Goal: Task Accomplishment & Management: Manage account settings

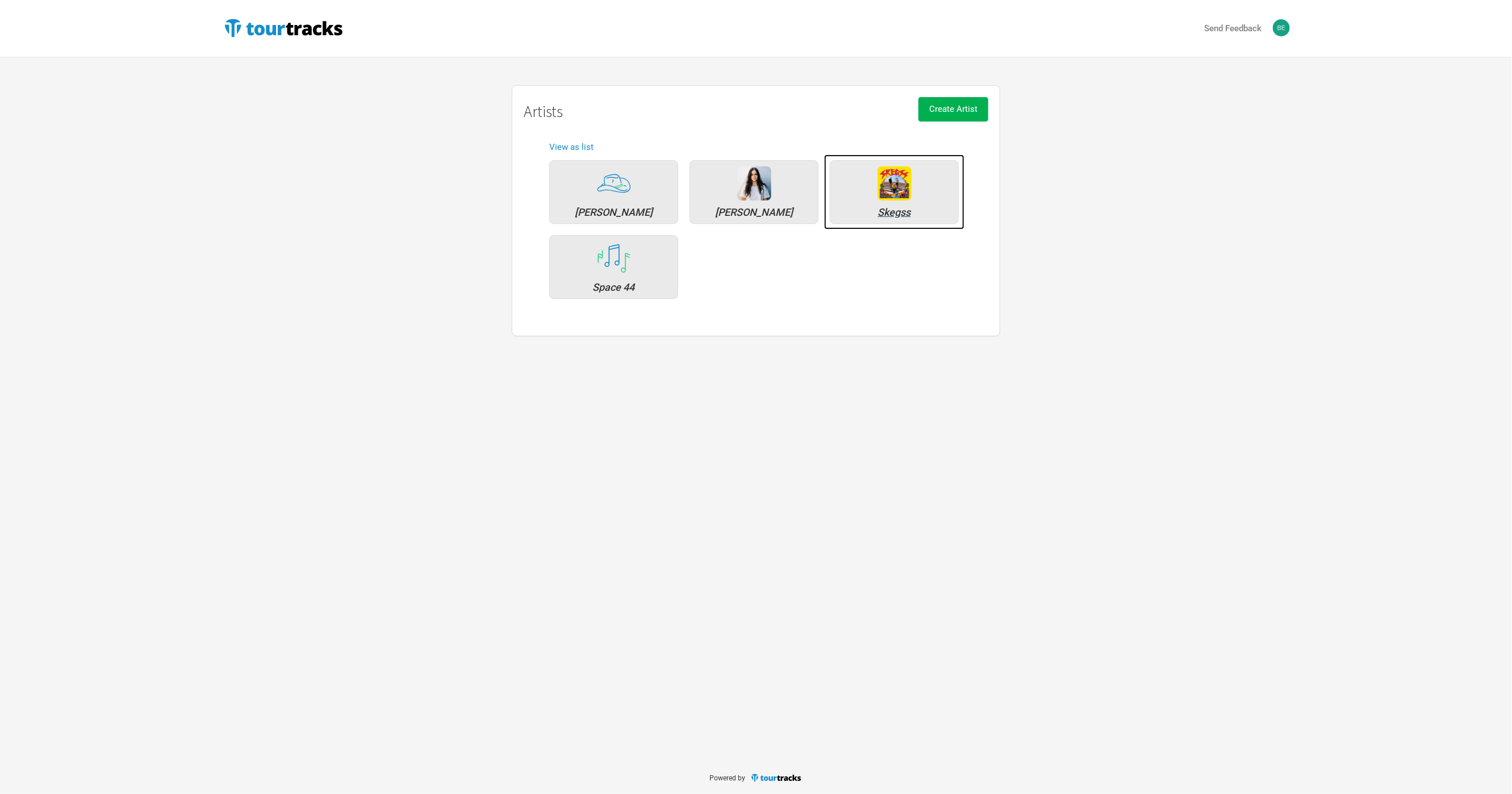
click at [893, 212] on div "Skegss" at bounding box center [893, 212] width 116 height 10
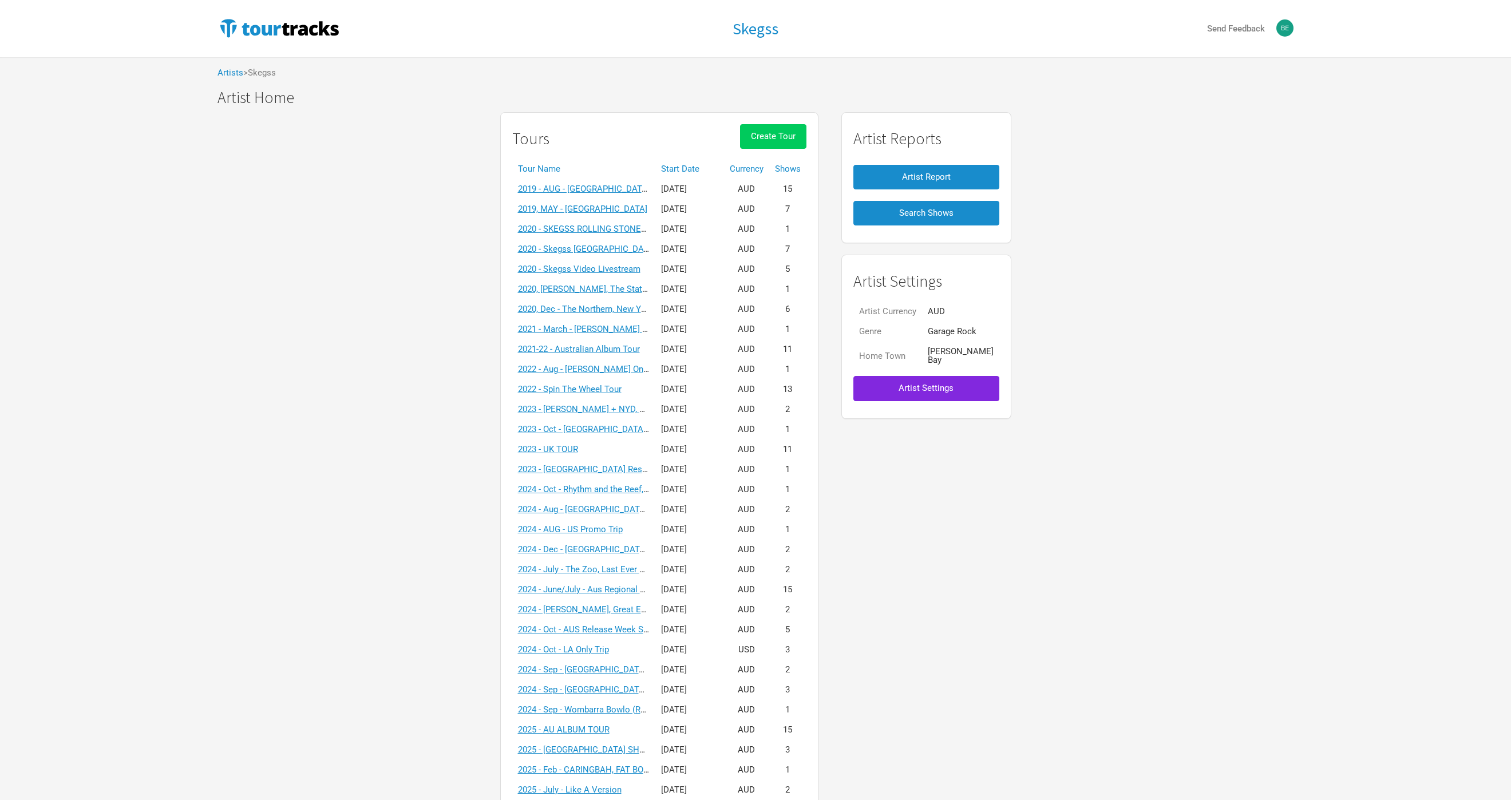
click at [786, 132] on span "Create Tour" at bounding box center [773, 136] width 45 height 10
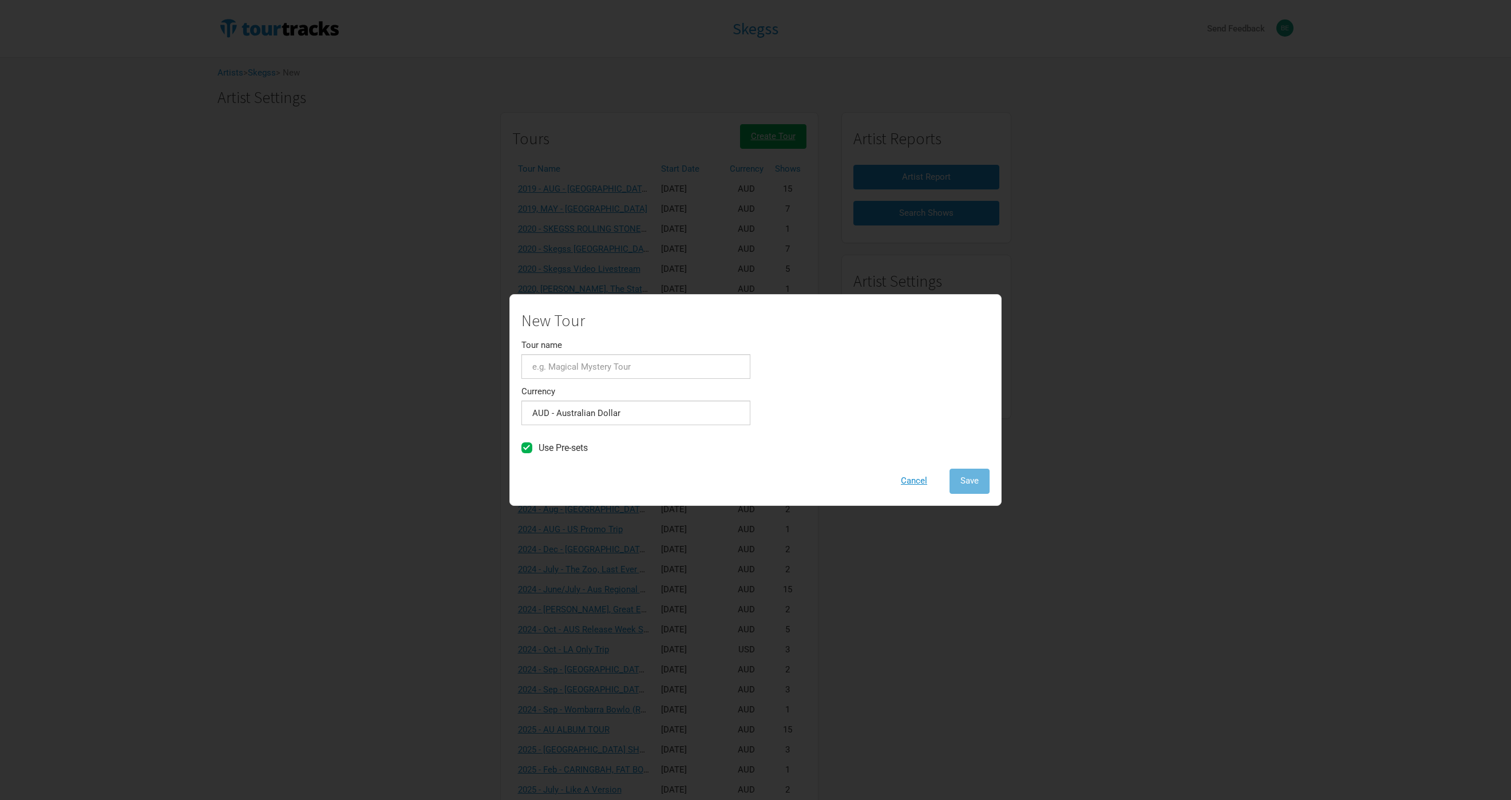
scroll to position [3, 0]
click at [632, 366] on input "Tour name" at bounding box center [635, 366] width 229 height 25
type input "2026 - March - SummerSalt with Ocean Alley"
click at [949, 469] on button "Save" at bounding box center [969, 481] width 40 height 25
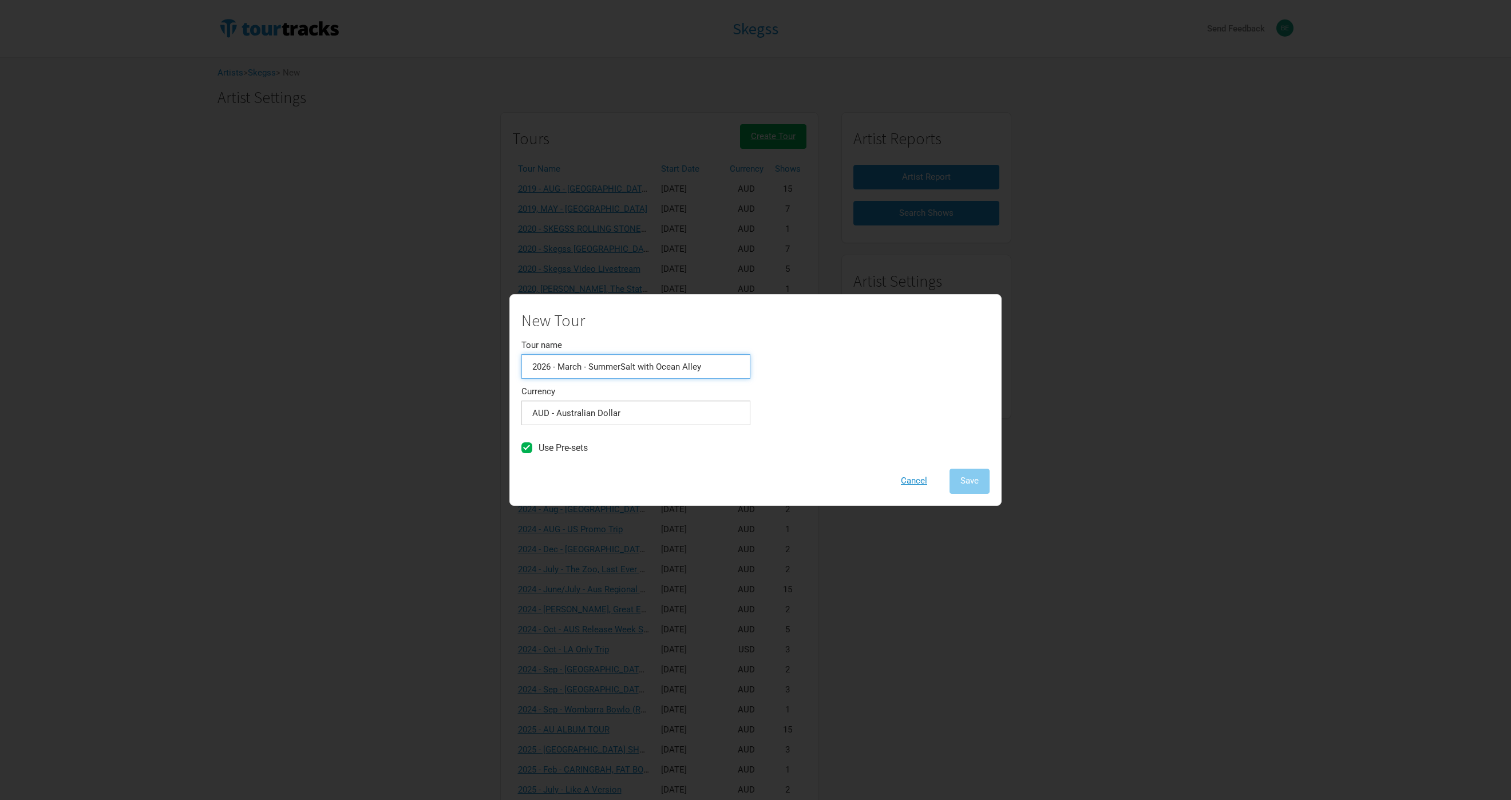
scroll to position [3, 0]
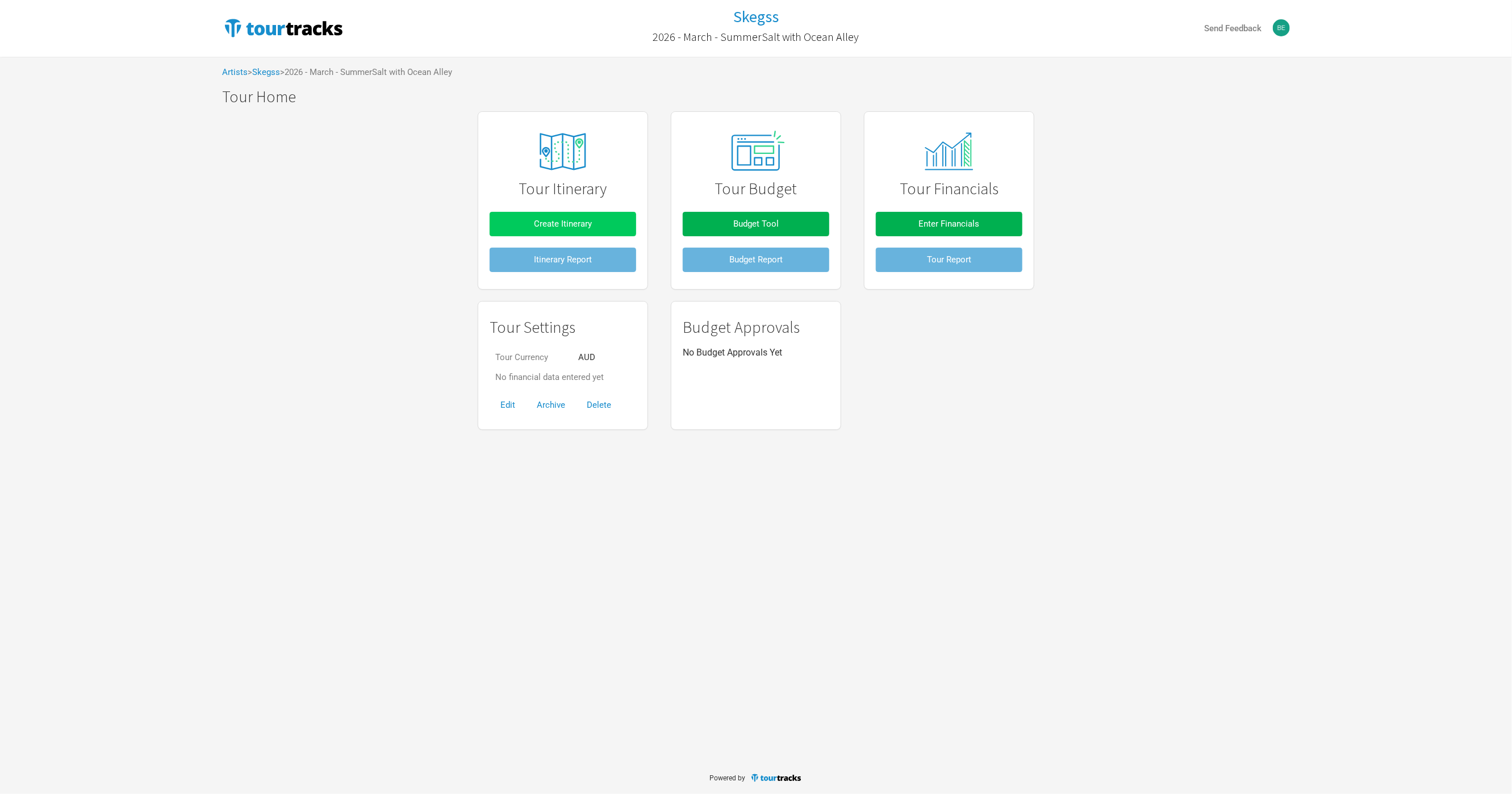
click at [606, 225] on button "Create Itinerary" at bounding box center [563, 223] width 147 height 25
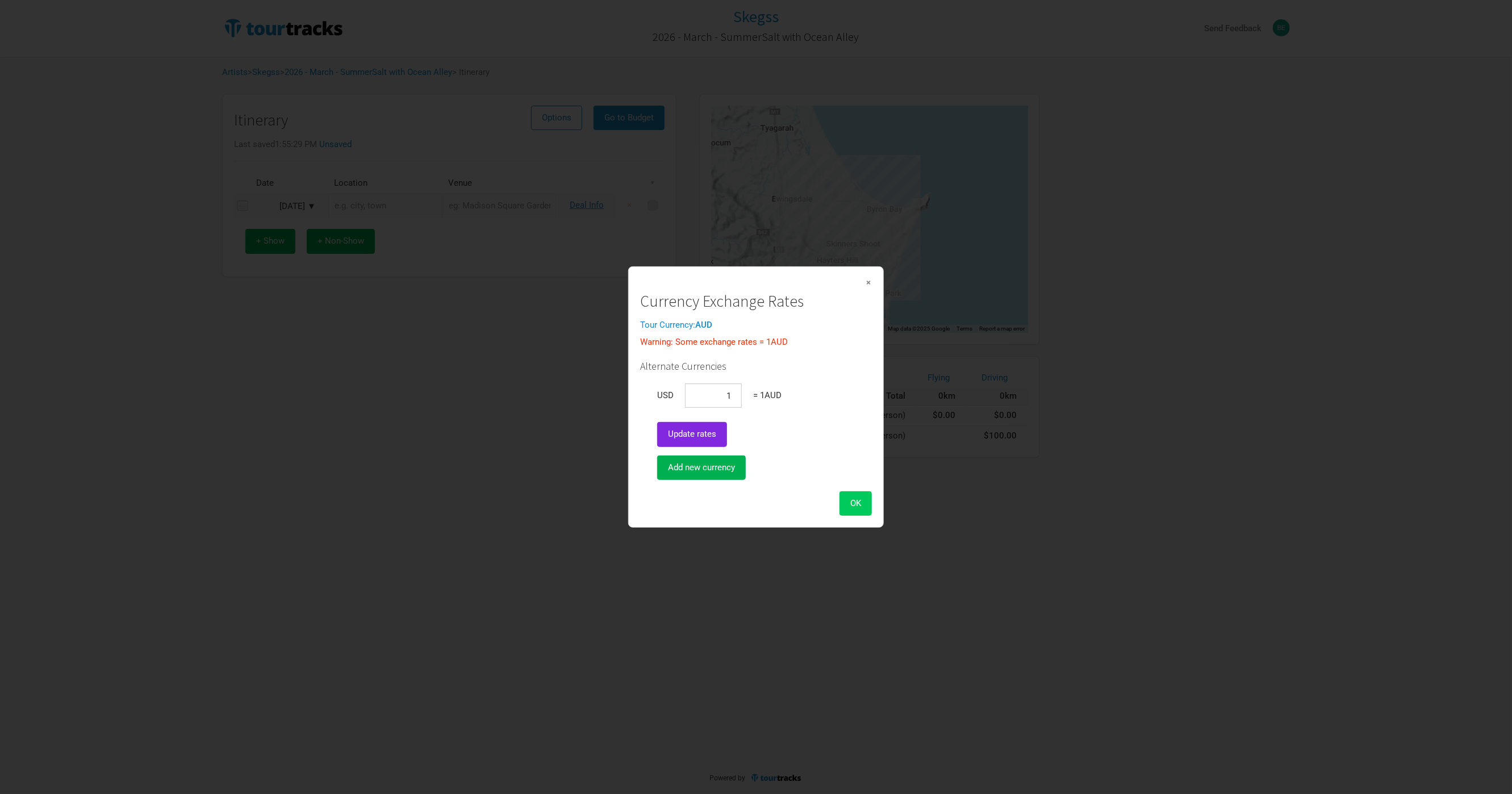
click at [858, 506] on span "OK" at bounding box center [855, 503] width 11 height 10
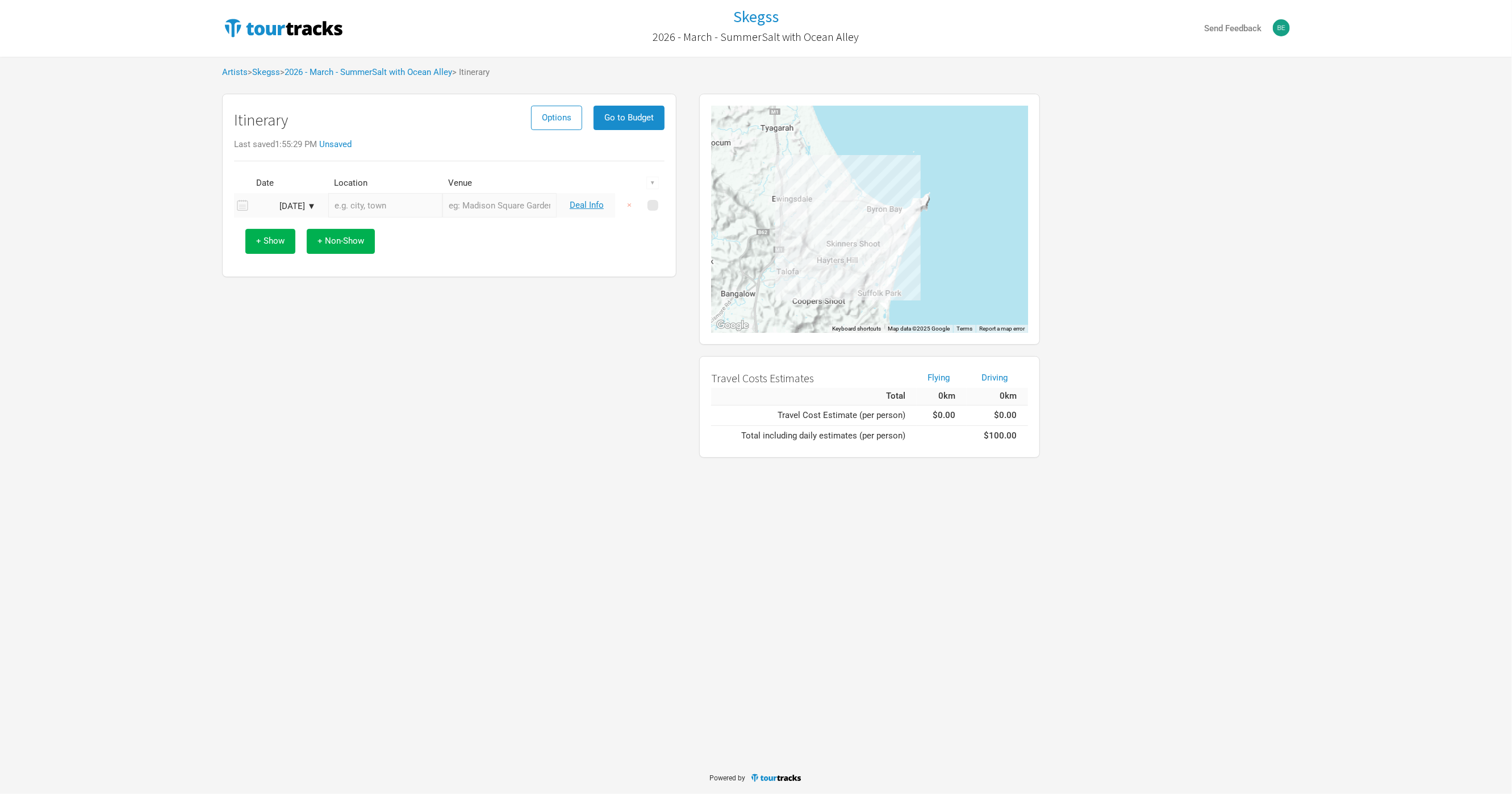
click at [307, 202] on div "[DATE] ▼" at bounding box center [284, 206] width 63 height 9
click at [373, 230] on div "[DATE]" at bounding box center [319, 226] width 136 height 9
click at [377, 230] on button "Next Month" at bounding box center [378, 227] width 8 height 8
click at [378, 230] on button "Next Month" at bounding box center [378, 227] width 8 height 8
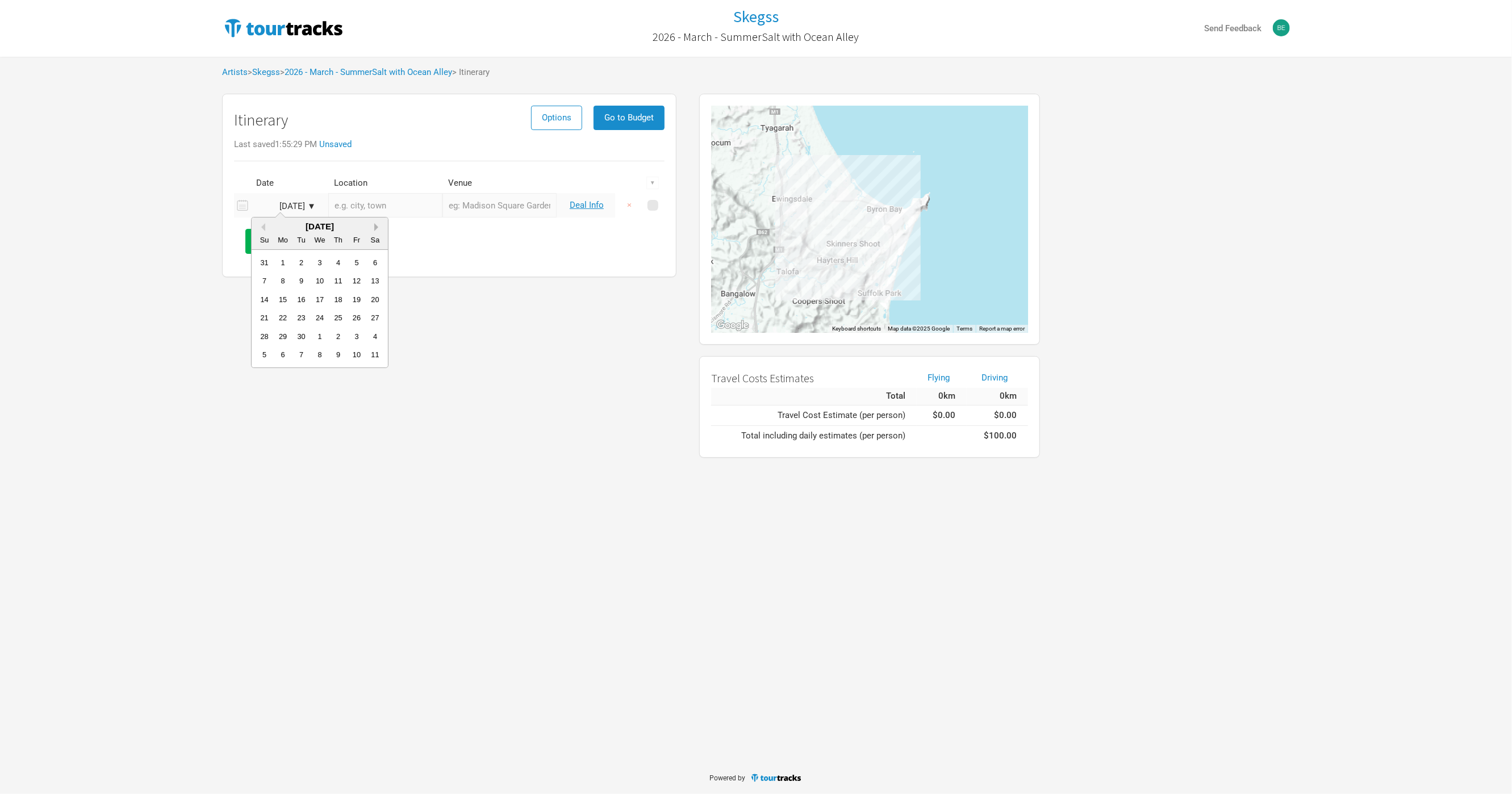
click at [378, 230] on button "Next Month" at bounding box center [378, 227] width 8 height 8
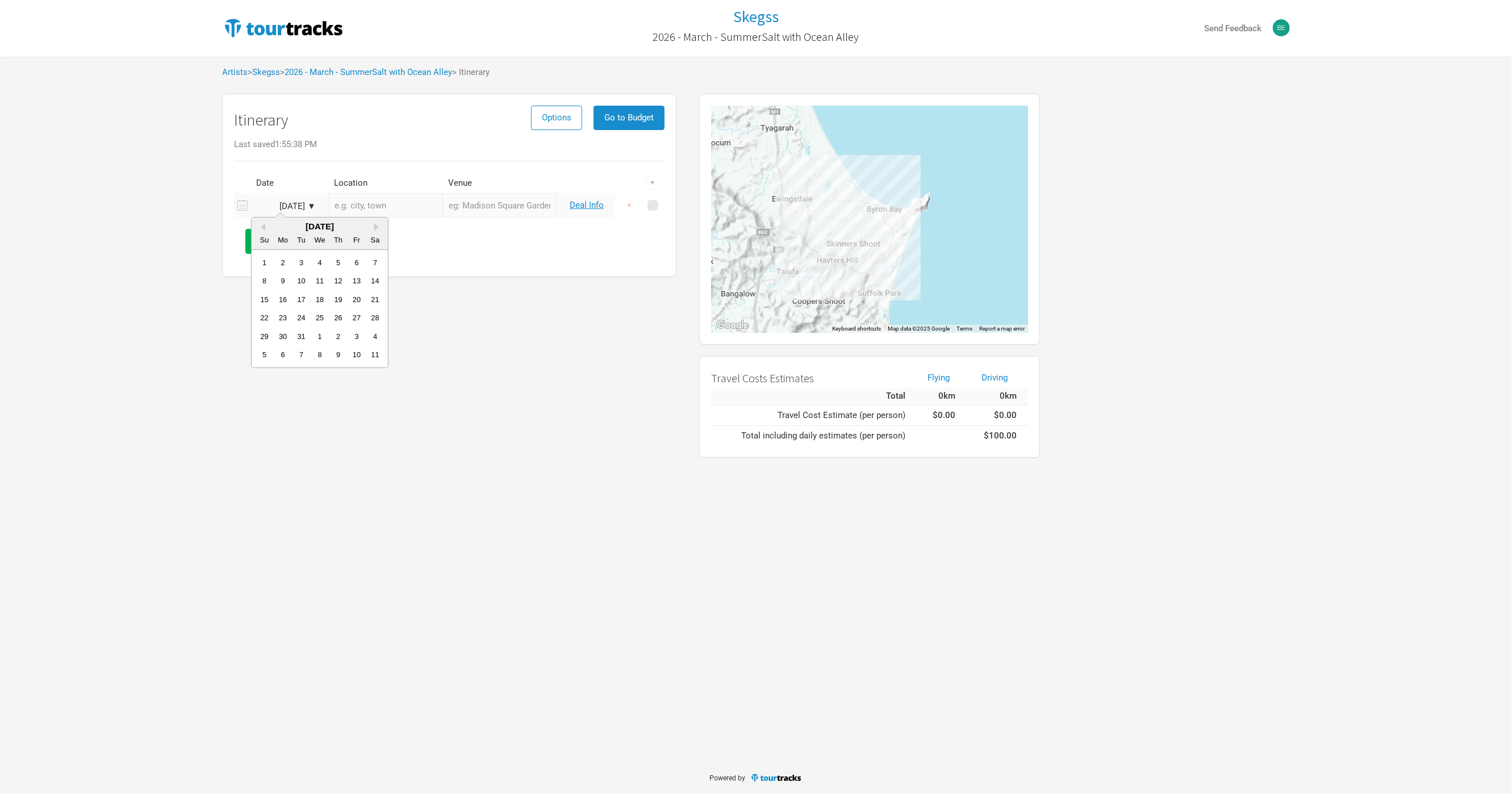
click at [372, 262] on div "7" at bounding box center [374, 262] width 15 height 15
click at [272, 245] on span "+ Show" at bounding box center [270, 241] width 29 height 10
click at [339, 268] on span "+ Non-Show" at bounding box center [340, 266] width 47 height 10
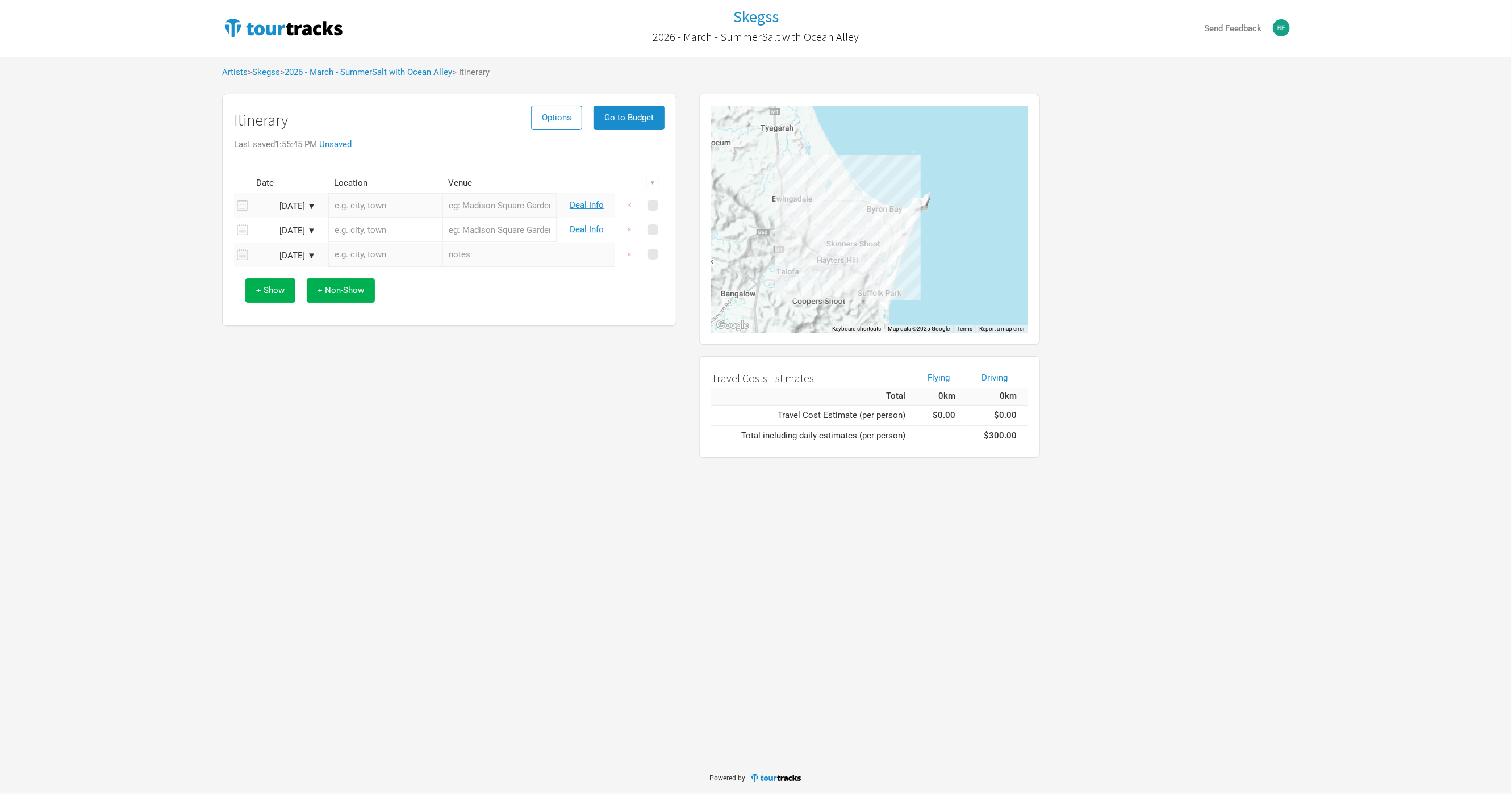
click at [492, 258] on input "text" at bounding box center [529, 254] width 173 height 25
type input "Travel"
click at [271, 294] on span "+ Show" at bounding box center [270, 290] width 29 height 10
click at [305, 284] on div "[DATE] ▼" at bounding box center [284, 280] width 63 height 9
click at [375, 354] on div "14" at bounding box center [374, 356] width 15 height 15
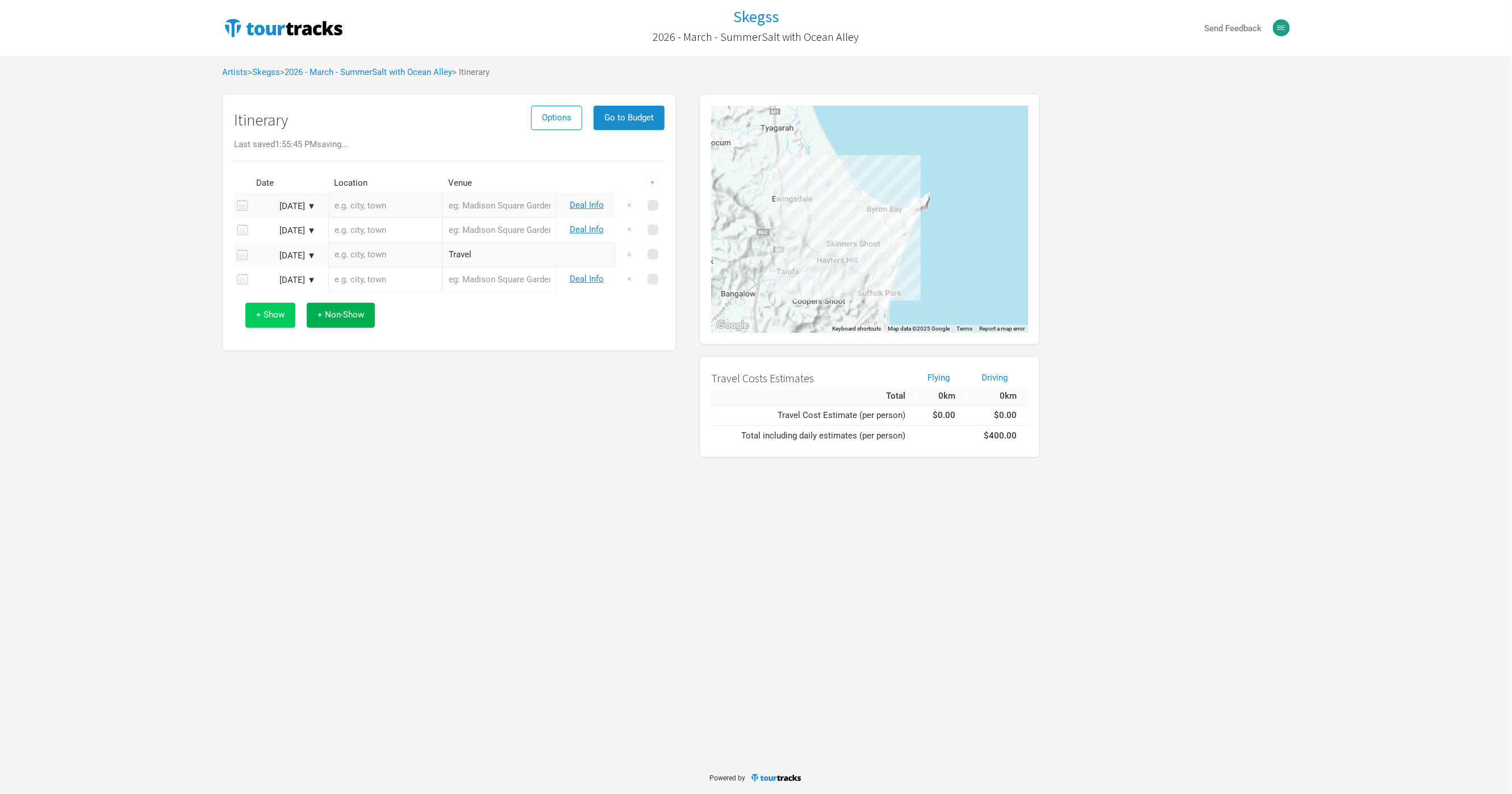
click at [286, 320] on button "+ Show" at bounding box center [270, 315] width 50 height 25
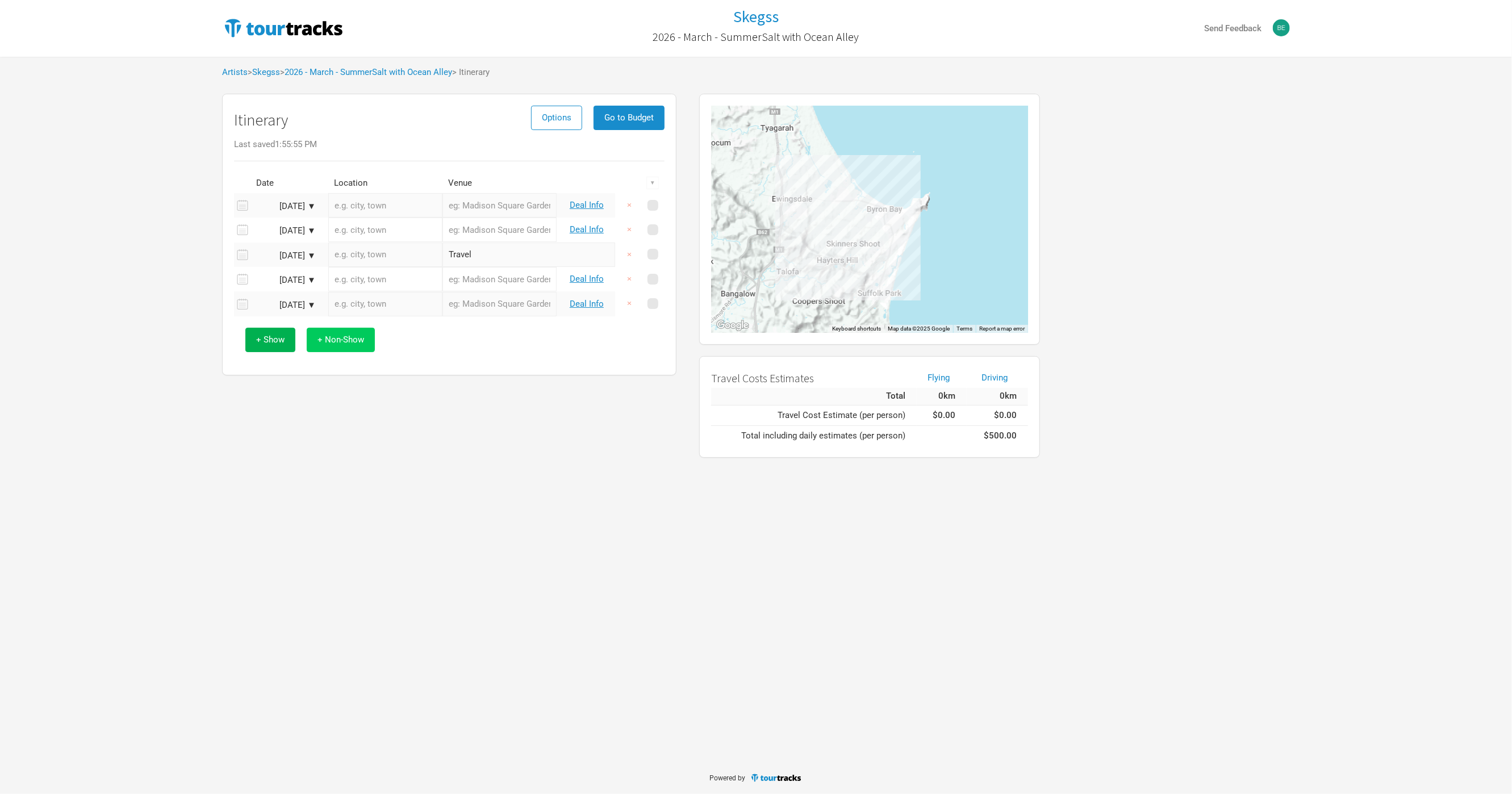
click at [351, 344] on span "+ Non-Show" at bounding box center [340, 339] width 47 height 10
click at [469, 335] on input "text" at bounding box center [529, 329] width 173 height 25
type input "Travel"
click at [439, 383] on div "+ Show + Non-Show" at bounding box center [449, 364] width 419 height 48
click at [274, 362] on button "+ Show" at bounding box center [270, 364] width 50 height 25
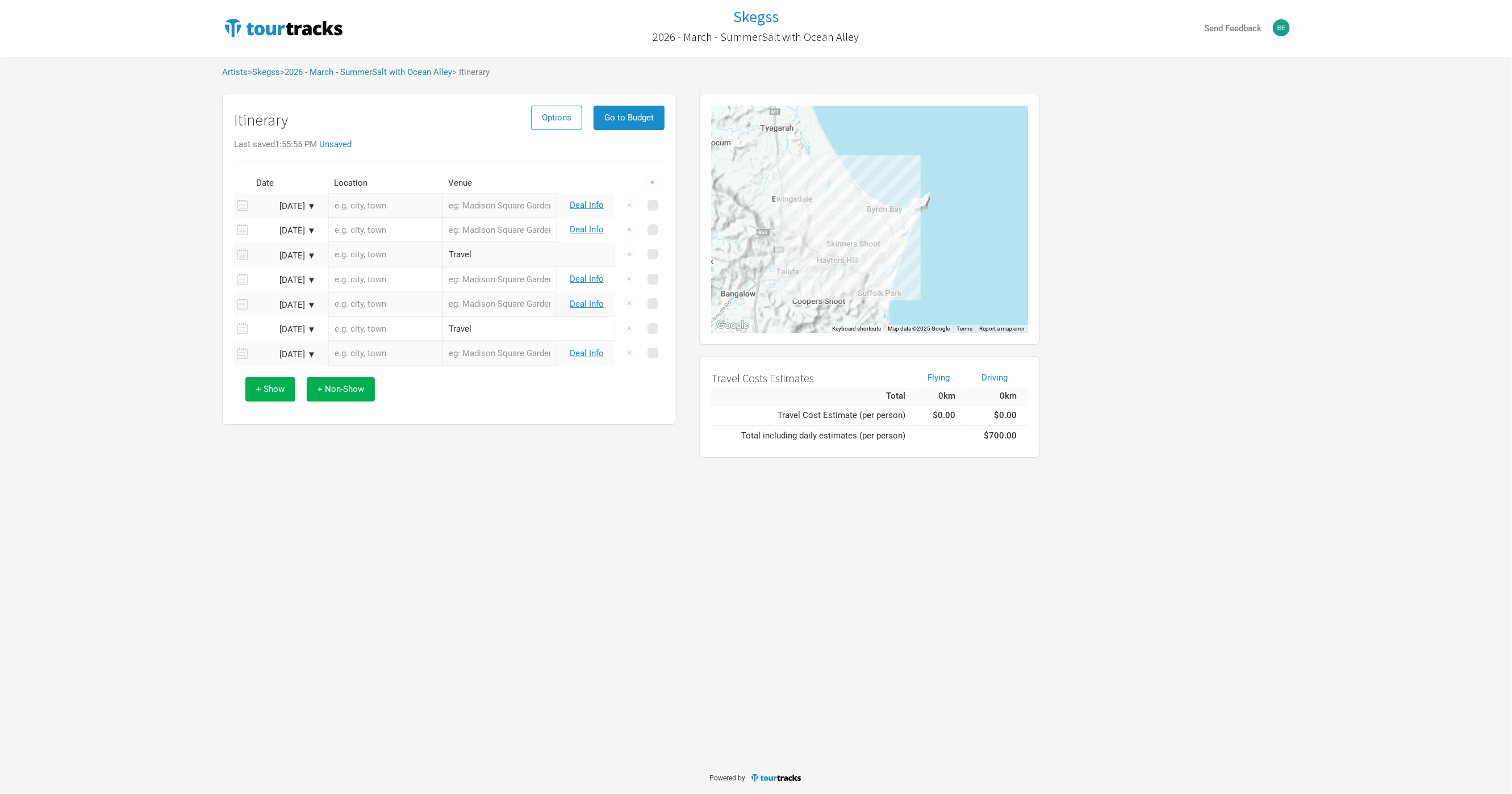
click at [312, 353] on div "[DATE] ▼" at bounding box center [284, 354] width 63 height 9
click at [378, 453] on div "21" at bounding box center [374, 451] width 15 height 15
click at [362, 392] on span "+ Non-Show" at bounding box center [340, 389] width 47 height 10
click at [461, 387] on input "text" at bounding box center [529, 378] width 173 height 25
type input "Travel"
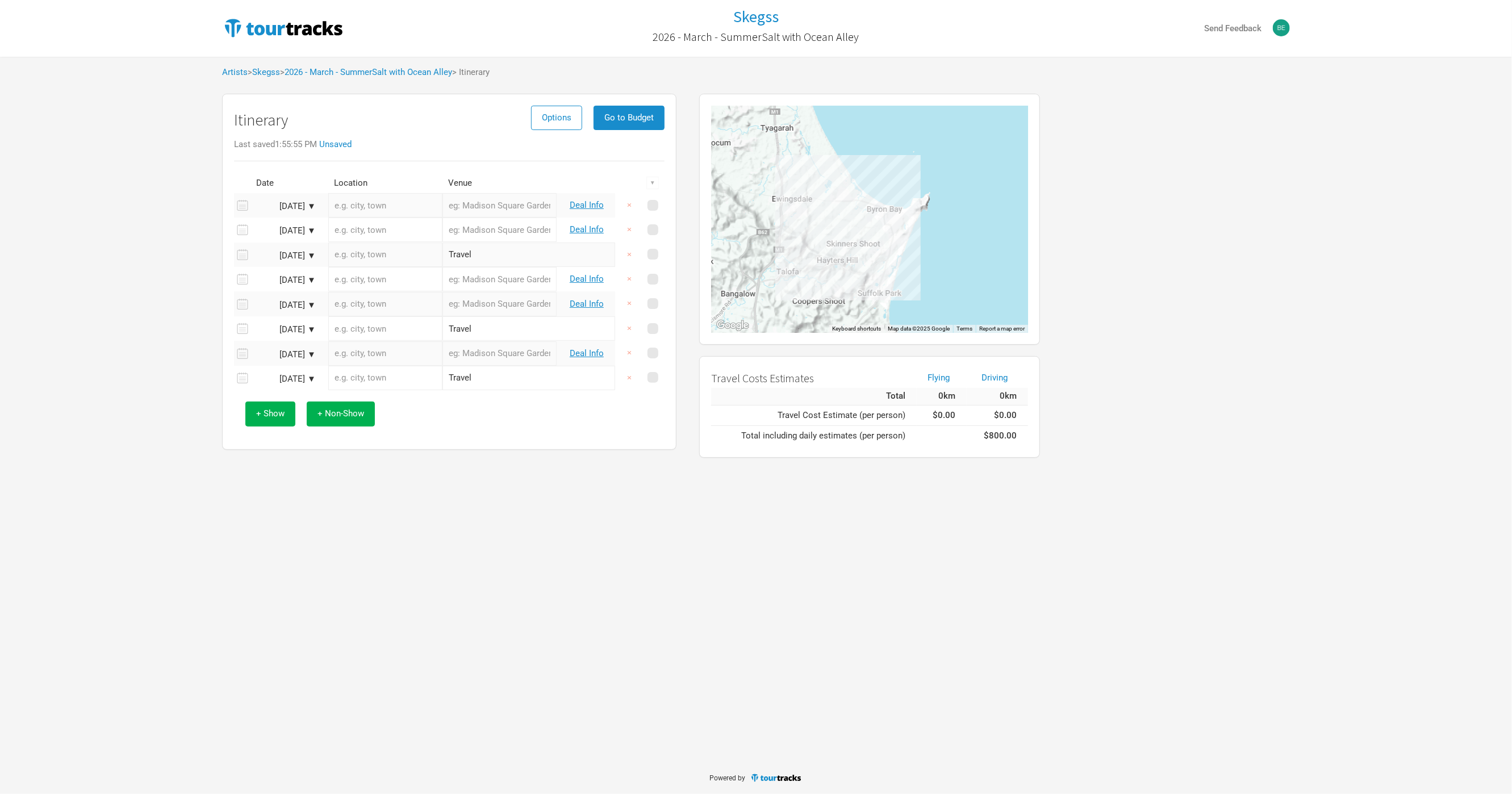
click at [468, 446] on div "Itinerary Options Go to Budget Last saved 1:55:55 PM Unsaved Date Location Venu…" at bounding box center [449, 271] width 454 height 356
click at [416, 210] on input "text" at bounding box center [385, 205] width 114 height 25
type input "EPIC [GEOGRAPHIC_DATA], [GEOGRAPHIC_DATA][PERSON_NAME], [GEOGRAPHIC_DATA]"
type input "EPIC Budawang"
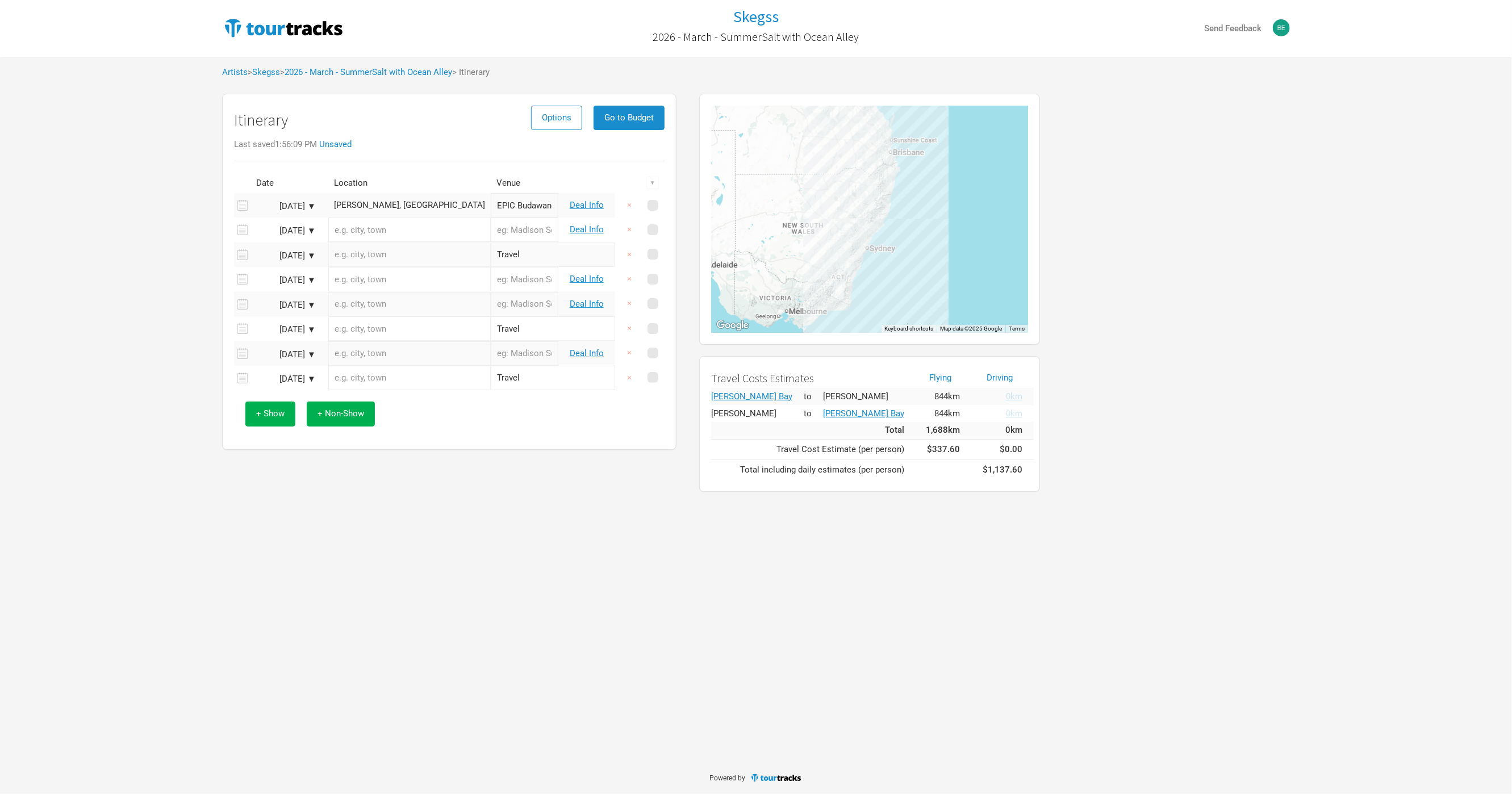
click at [403, 203] on div "[PERSON_NAME], [GEOGRAPHIC_DATA]" at bounding box center [410, 205] width 151 height 9
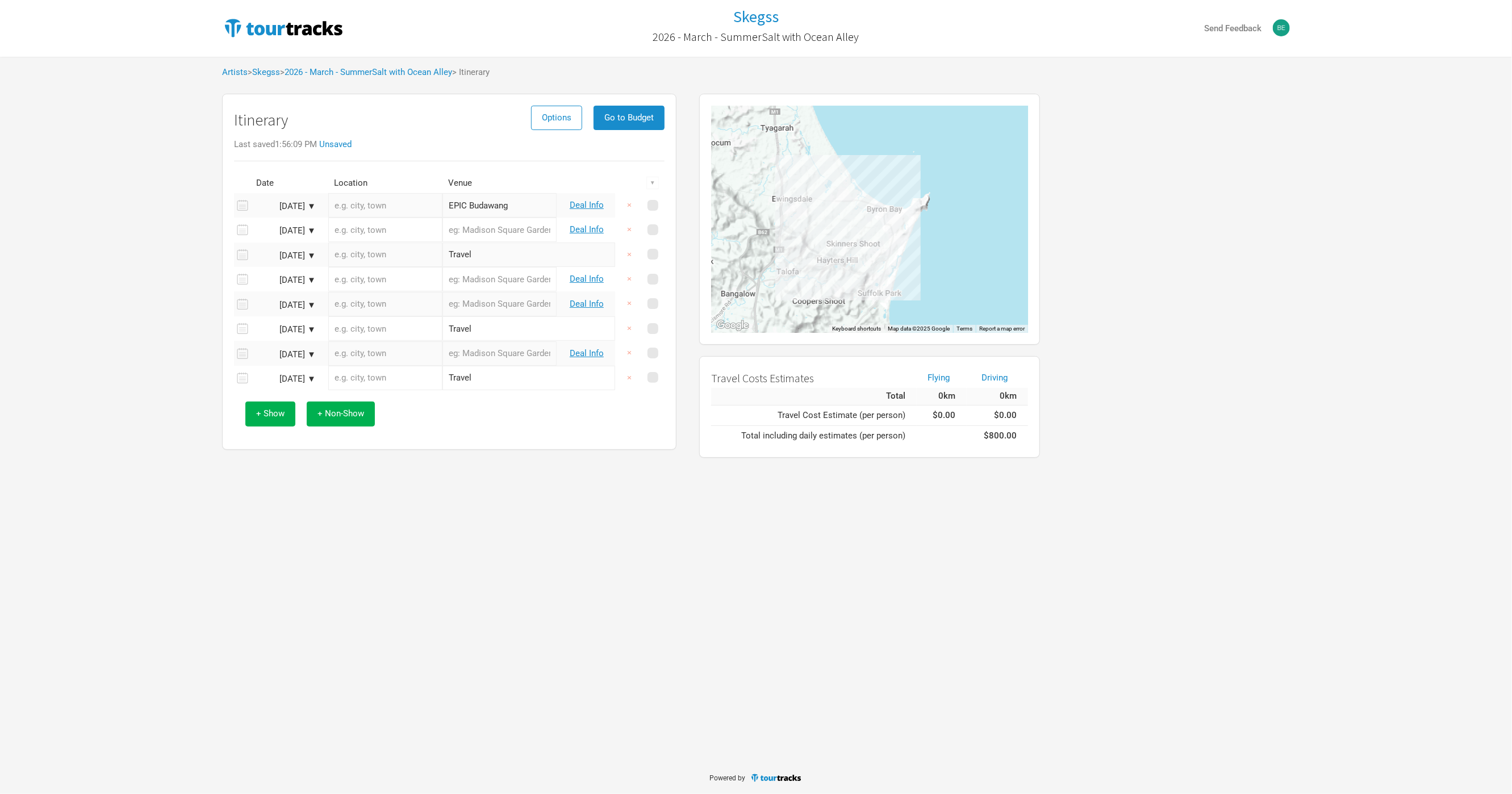
click at [404, 203] on input "text" at bounding box center [385, 205] width 114 height 25
type input "Canberra [GEOGRAPHIC_DATA], [GEOGRAPHIC_DATA]"
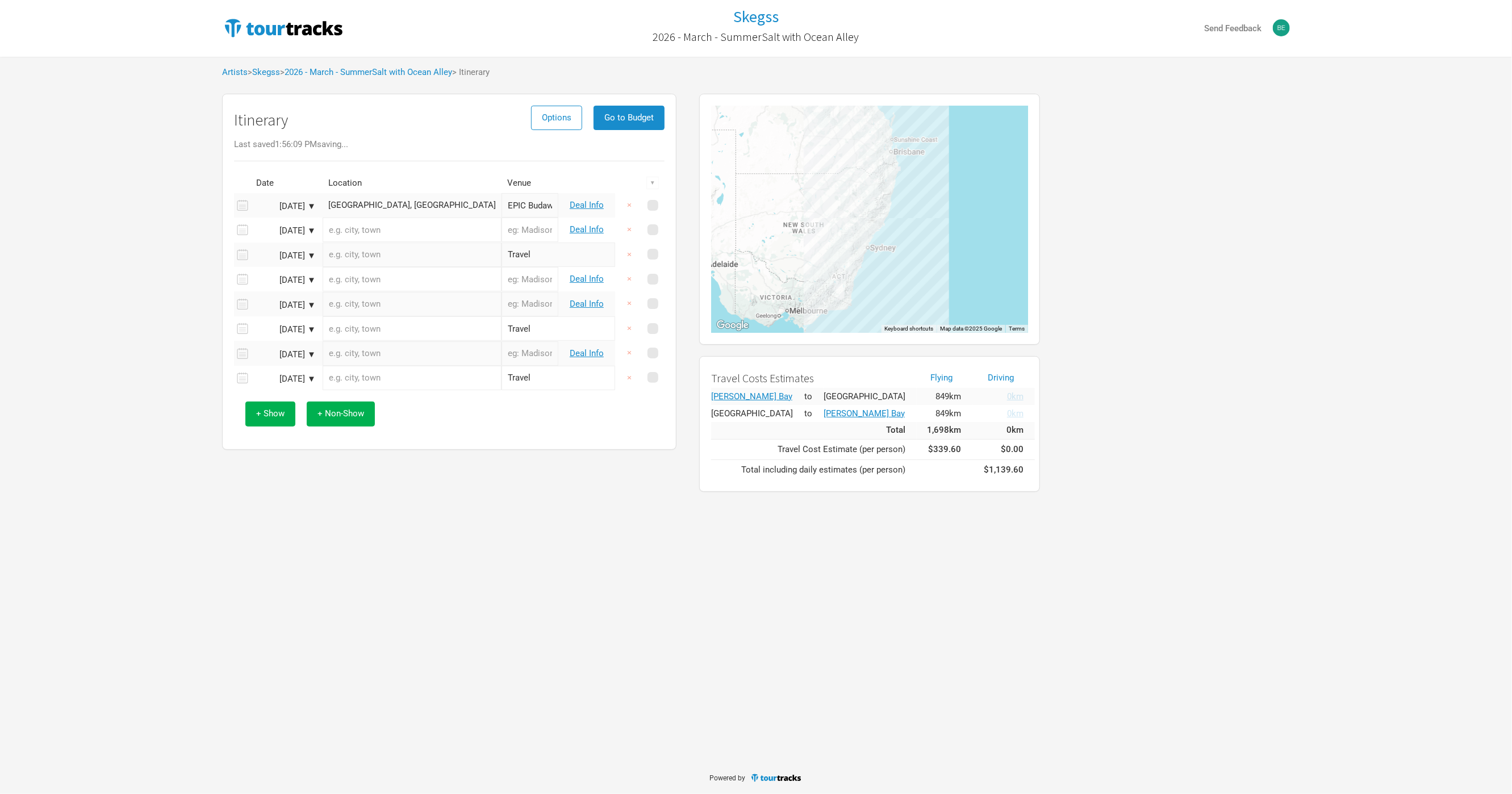
click at [501, 197] on input "EPIC Budawang" at bounding box center [529, 205] width 57 height 25
type input "Arena [GEOGRAPHIC_DATA]"
click at [398, 229] on input "text" at bounding box center [412, 229] width 179 height 25
type input "Torquay Common, Torquay [GEOGRAPHIC_DATA], [GEOGRAPHIC_DATA]"
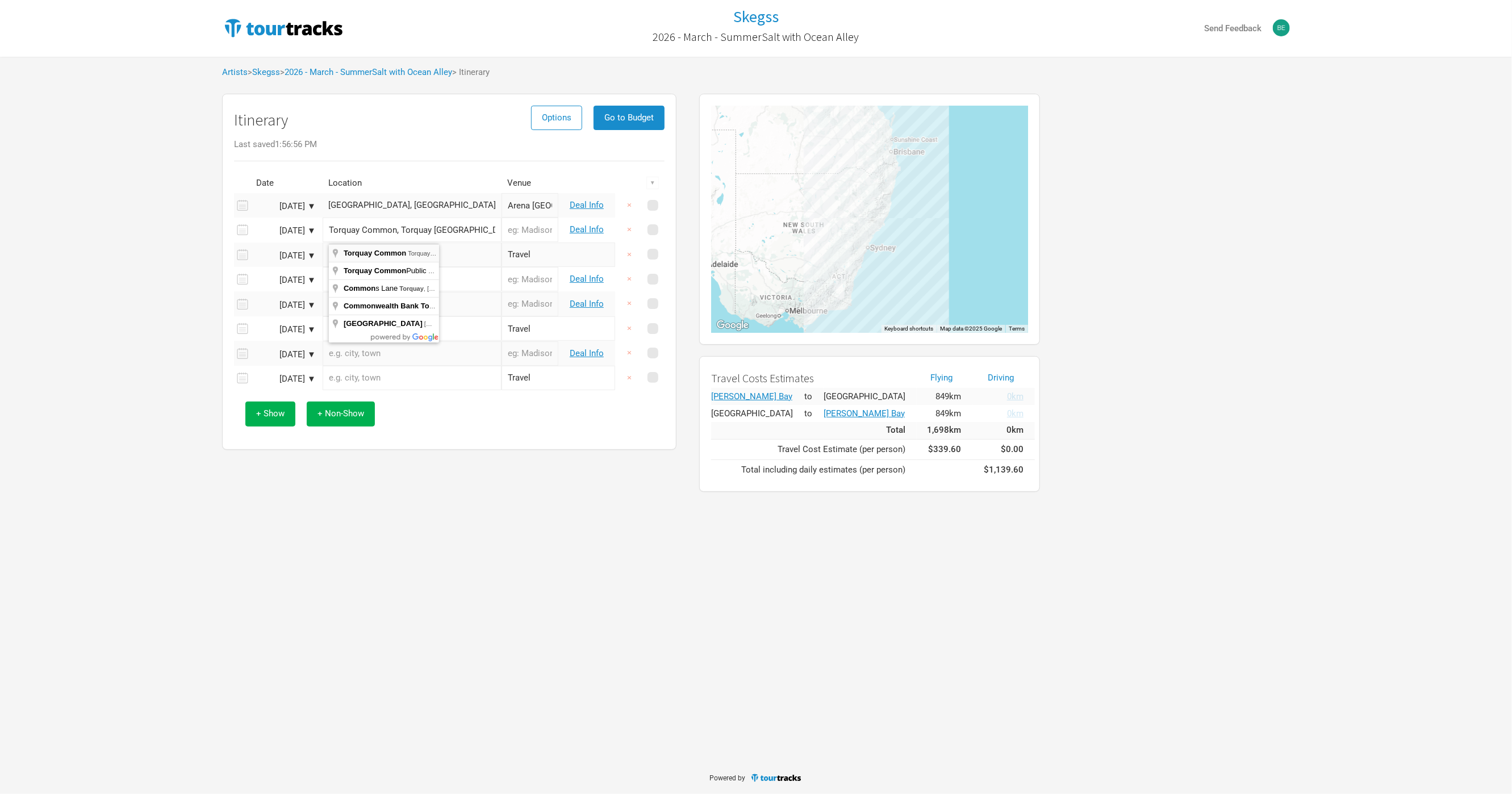
type input "Torquay Common"
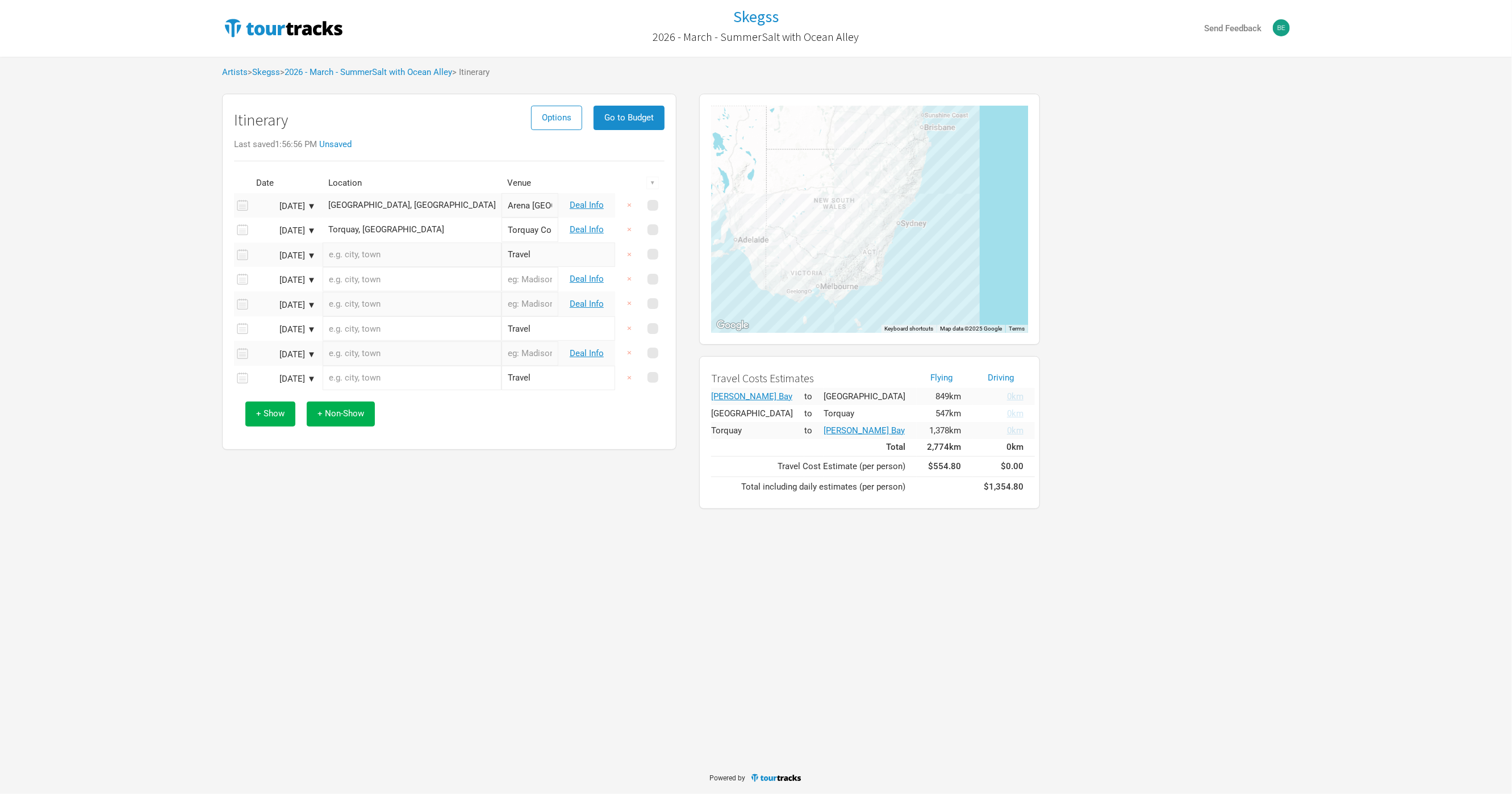
click at [406, 285] on input "text" at bounding box center [412, 279] width 179 height 25
type input "[PERSON_NAME][GEOGRAPHIC_DATA], [GEOGRAPHIC_DATA]"
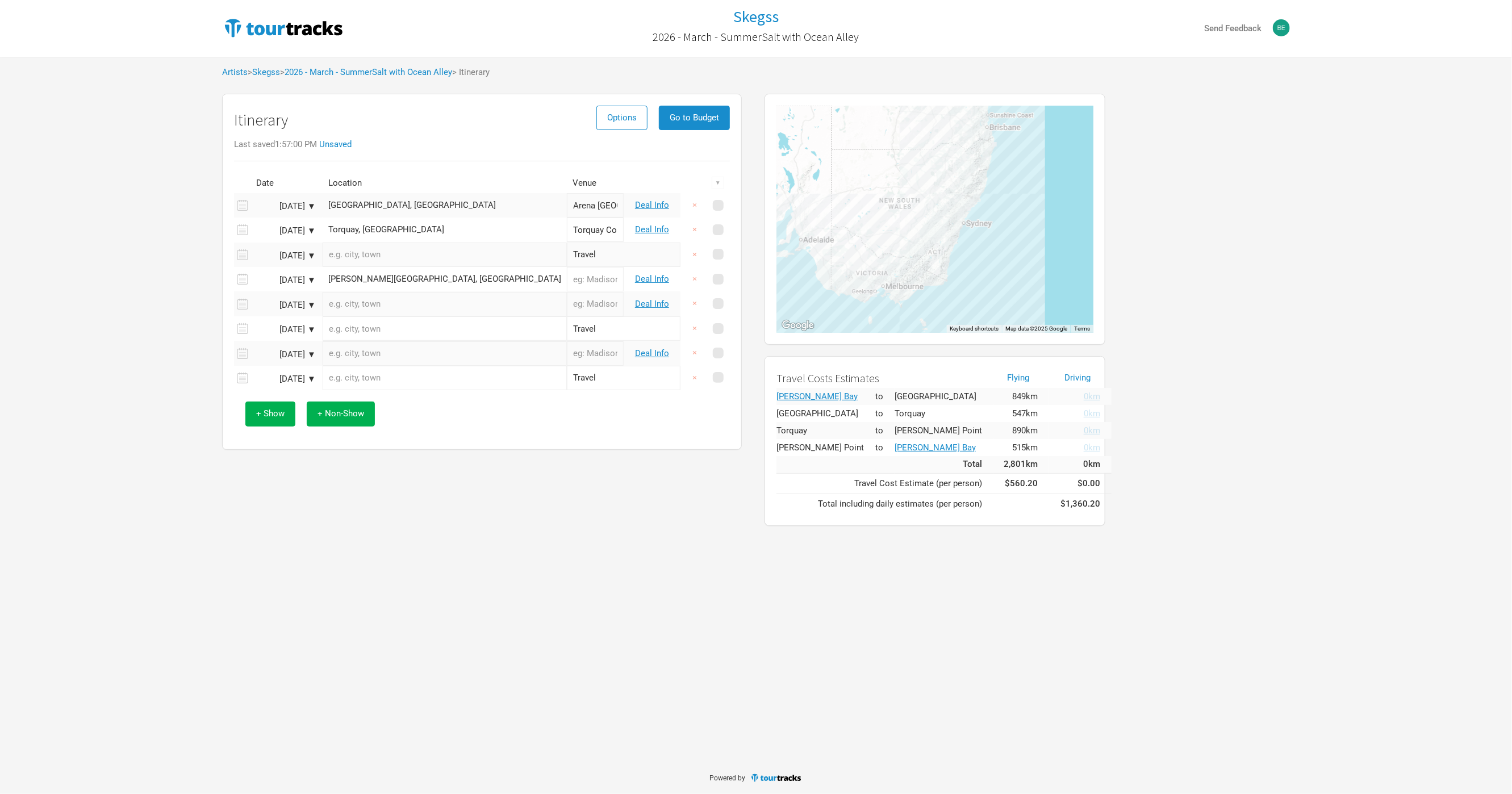
click at [567, 280] on input "text" at bounding box center [594, 279] width 57 height 25
type input "[PERSON_NAME][GEOGRAPHIC_DATA]"
click at [423, 282] on div "[PERSON_NAME][GEOGRAPHIC_DATA], [GEOGRAPHIC_DATA]" at bounding box center [444, 279] width 233 height 9
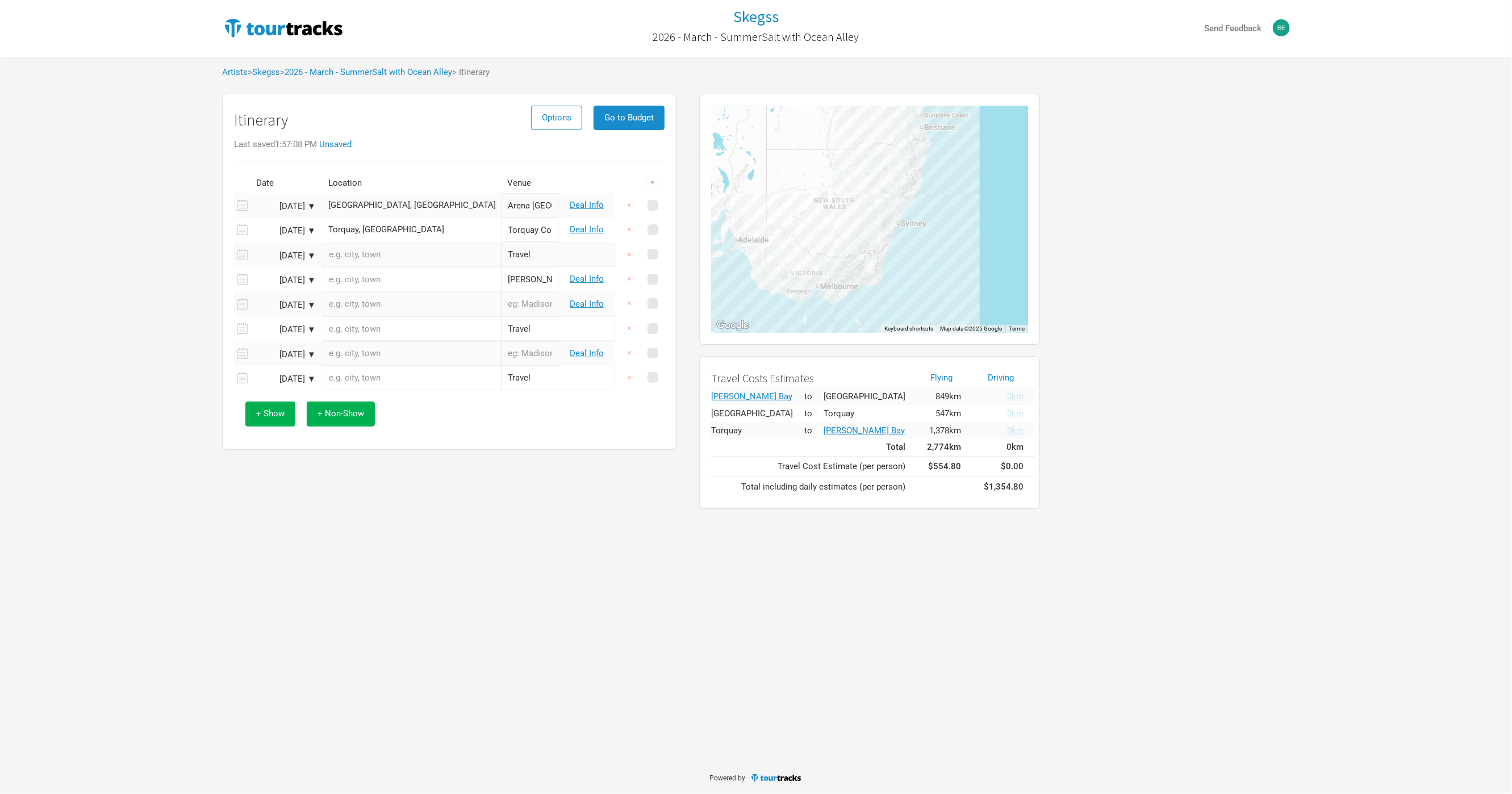
click at [423, 282] on input "text" at bounding box center [412, 279] width 179 height 25
type input "[GEOGRAPHIC_DATA], [GEOGRAPHIC_DATA], [GEOGRAPHIC_DATA]"
click at [405, 280] on div "[GEOGRAPHIC_DATA], [GEOGRAPHIC_DATA]" at bounding box center [412, 279] width 168 height 9
click at [405, 280] on input "text" at bounding box center [412, 279] width 179 height 25
type input "[GEOGRAPHIC_DATA], [GEOGRAPHIC_DATA], [GEOGRAPHIC_DATA]"
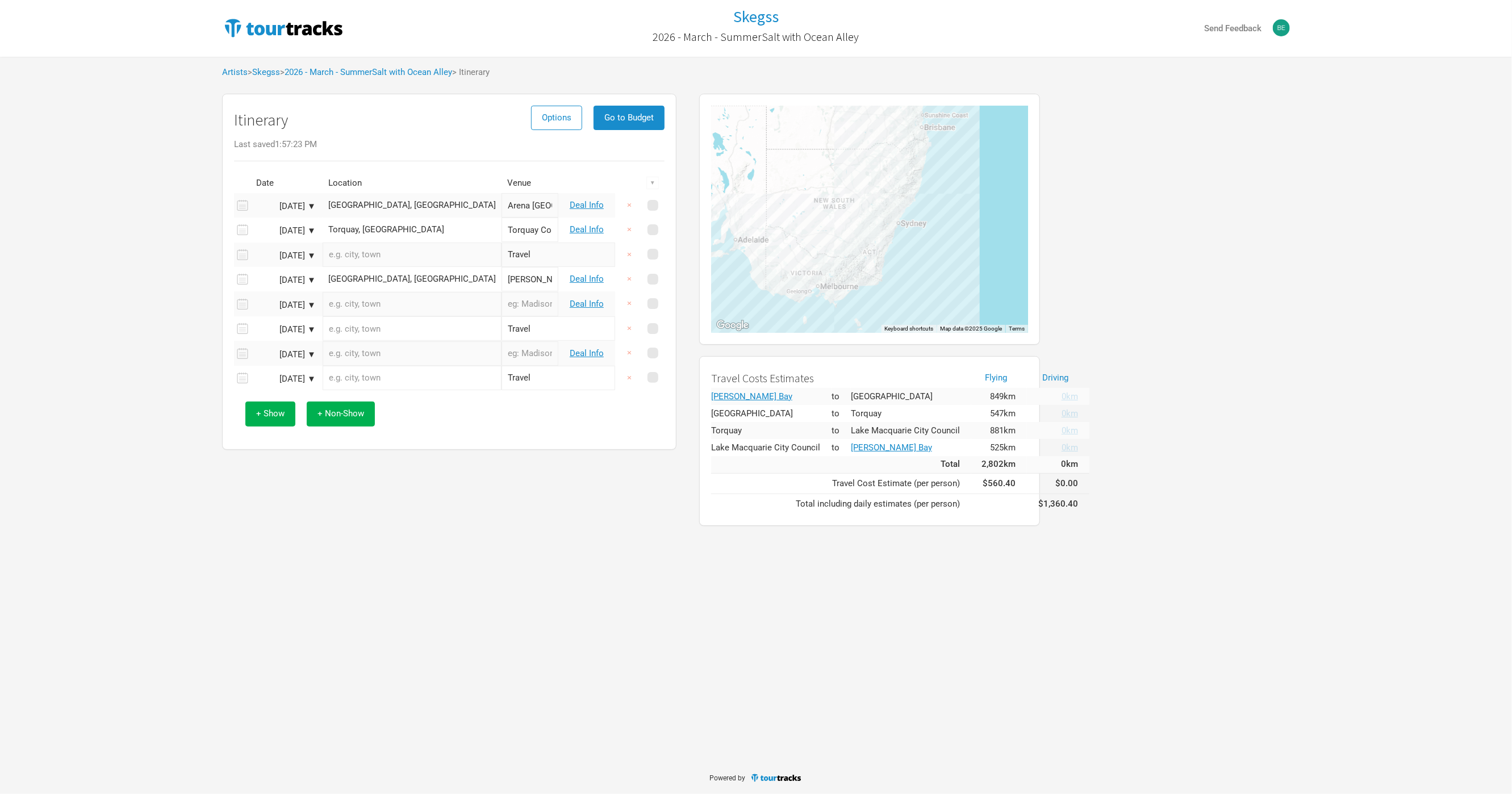
click at [442, 304] on input "text" at bounding box center [412, 304] width 179 height 25
type input "[GEOGRAPHIC_DATA], [GEOGRAPHIC_DATA], [GEOGRAPHIC_DATA], [GEOGRAPHIC_DATA]"
type input "[GEOGRAPHIC_DATA]"
click at [443, 354] on input "text" at bounding box center [412, 353] width 179 height 25
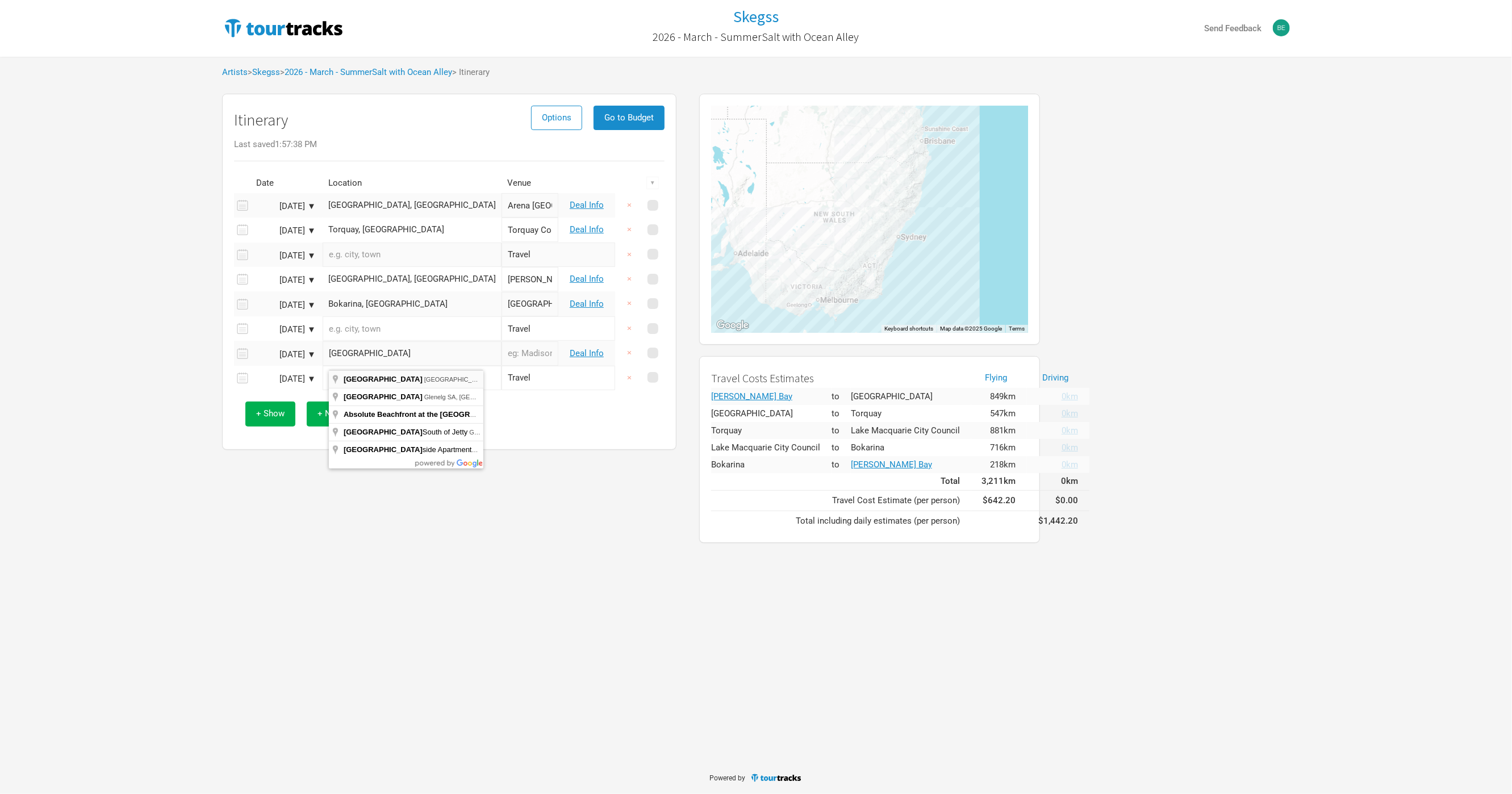
type input "[GEOGRAPHIC_DATA], [GEOGRAPHIC_DATA], [GEOGRAPHIC_DATA] SA, [GEOGRAPHIC_DATA]"
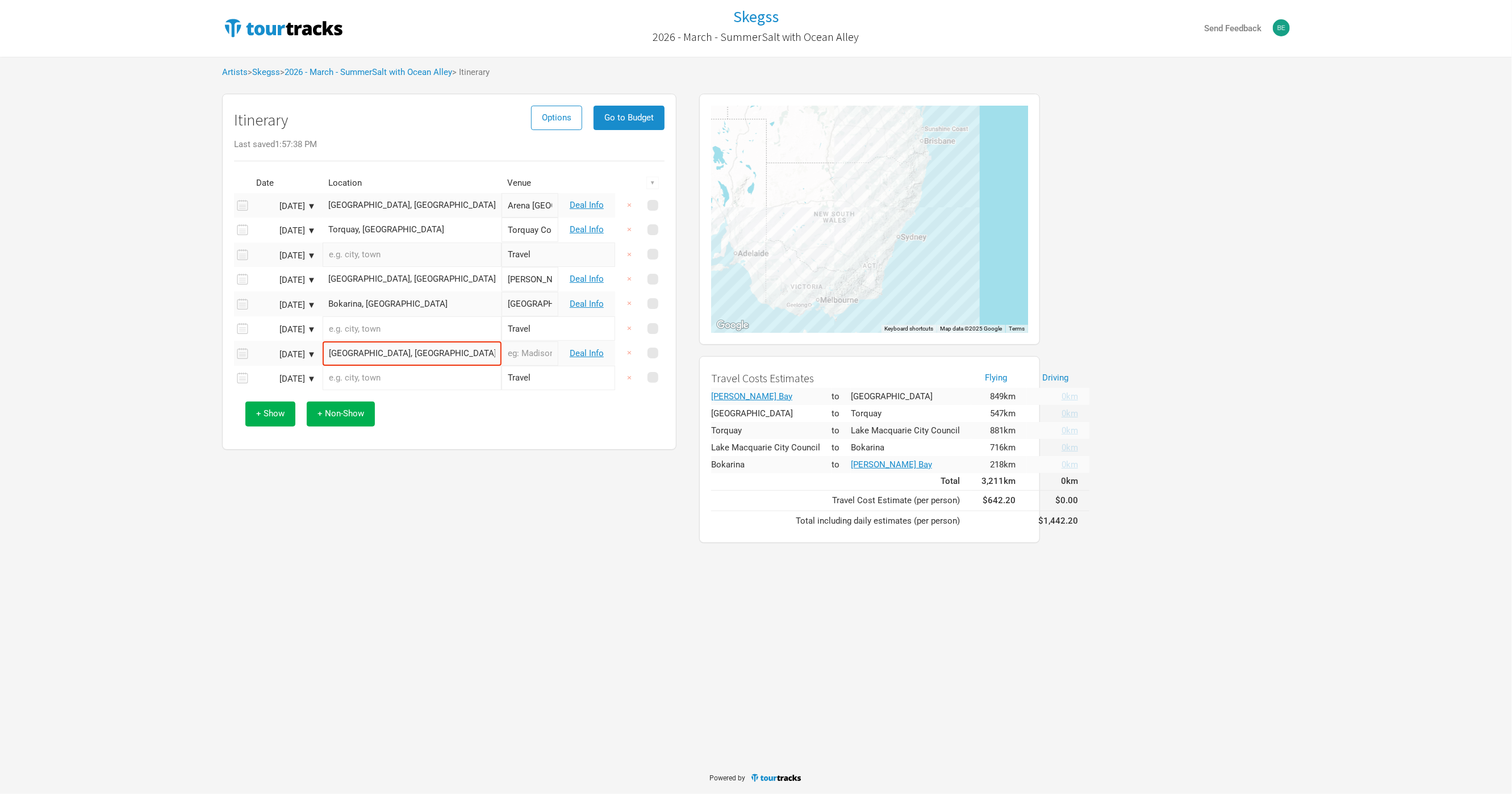
type input "[GEOGRAPHIC_DATA]"
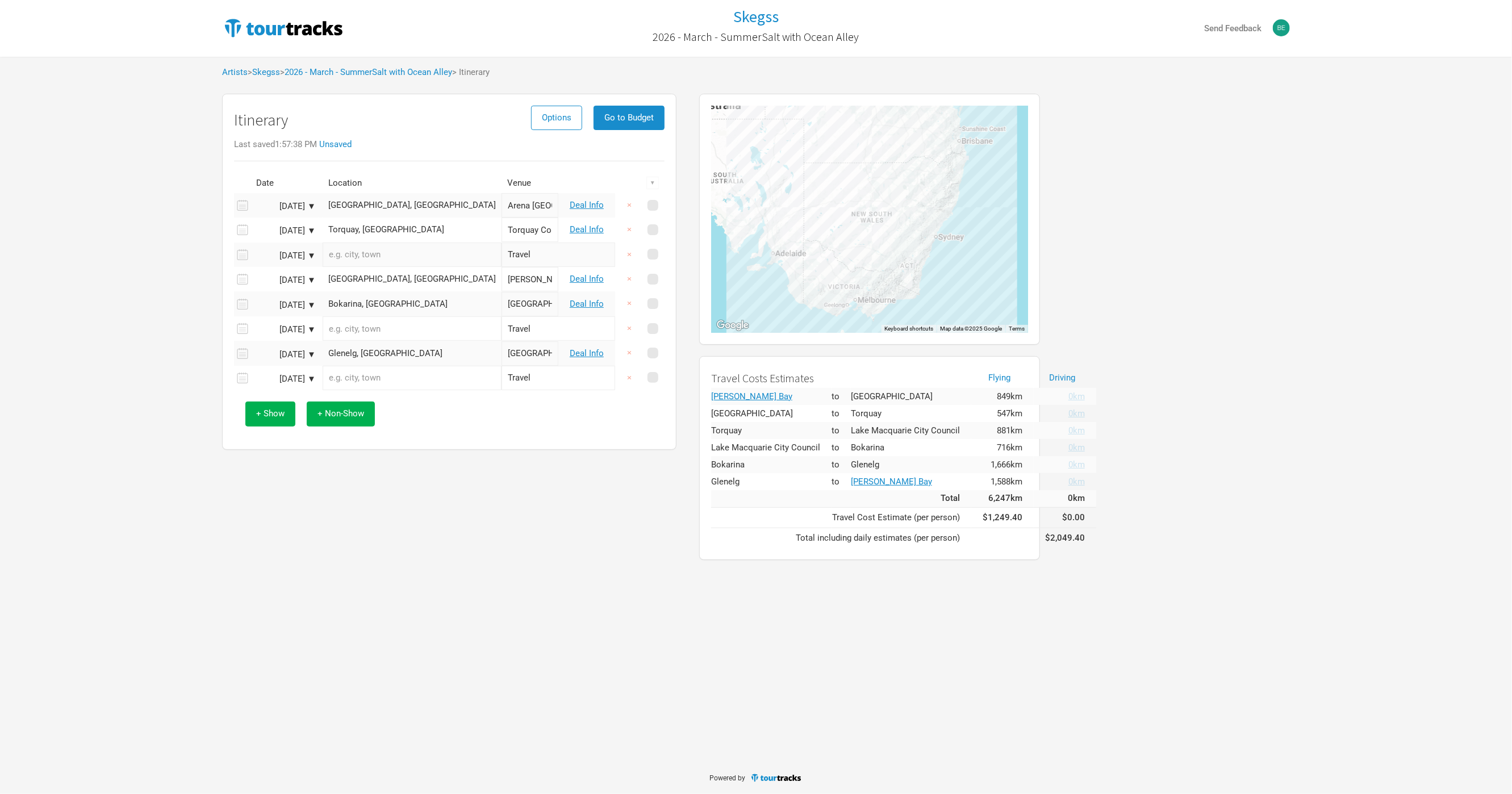
click at [451, 449] on div "Itinerary Options Go to Budget Last saved 1:57:38 PM Unsaved Date Location Venu…" at bounding box center [449, 271] width 454 height 356
click at [590, 203] on link "Deal Info" at bounding box center [586, 204] width 34 height 10
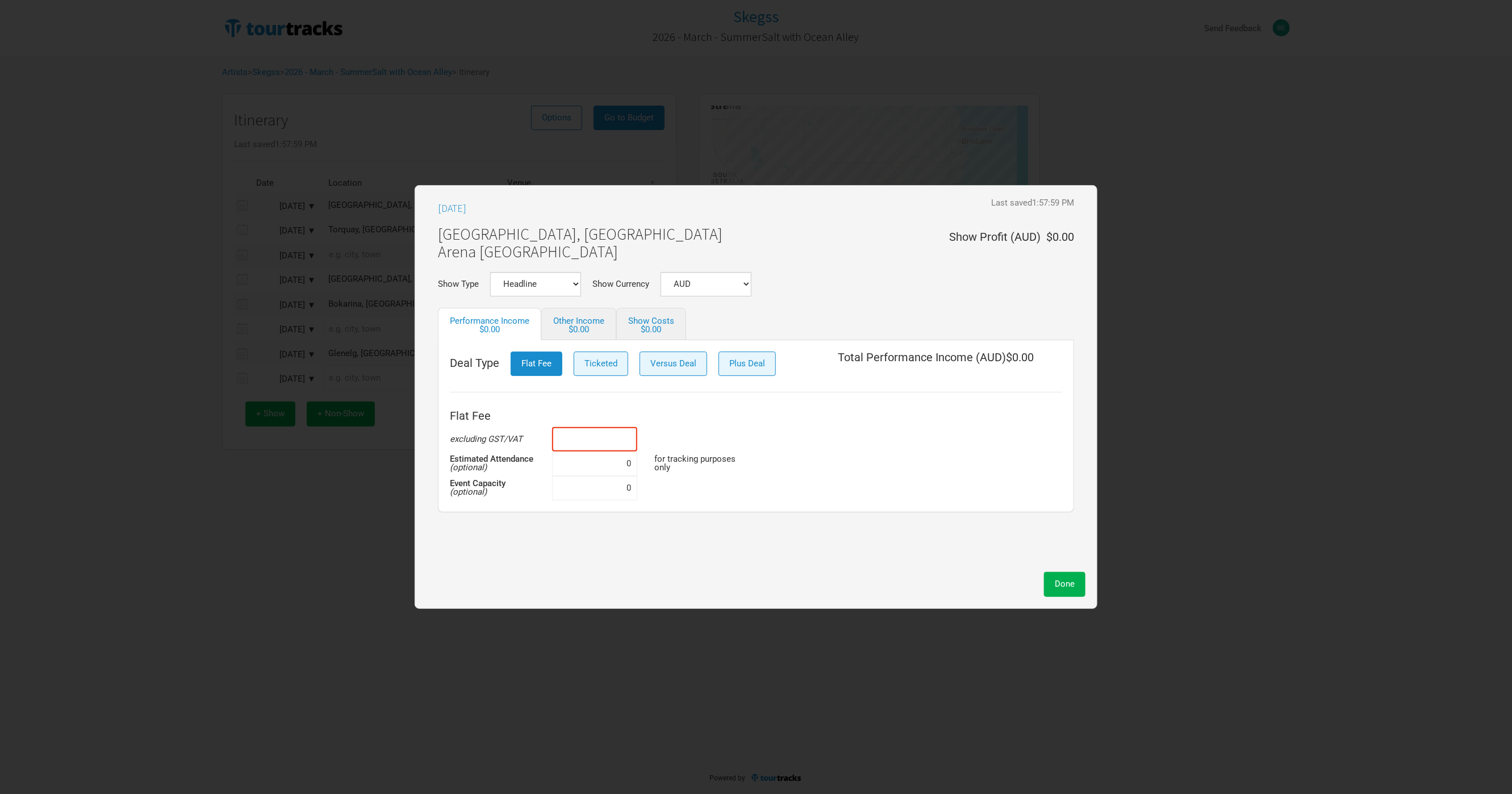
click at [590, 440] on input at bounding box center [594, 439] width 85 height 25
paste input "$40,000"
type input "$40,000"
click at [1062, 577] on button "Done" at bounding box center [1065, 584] width 42 height 25
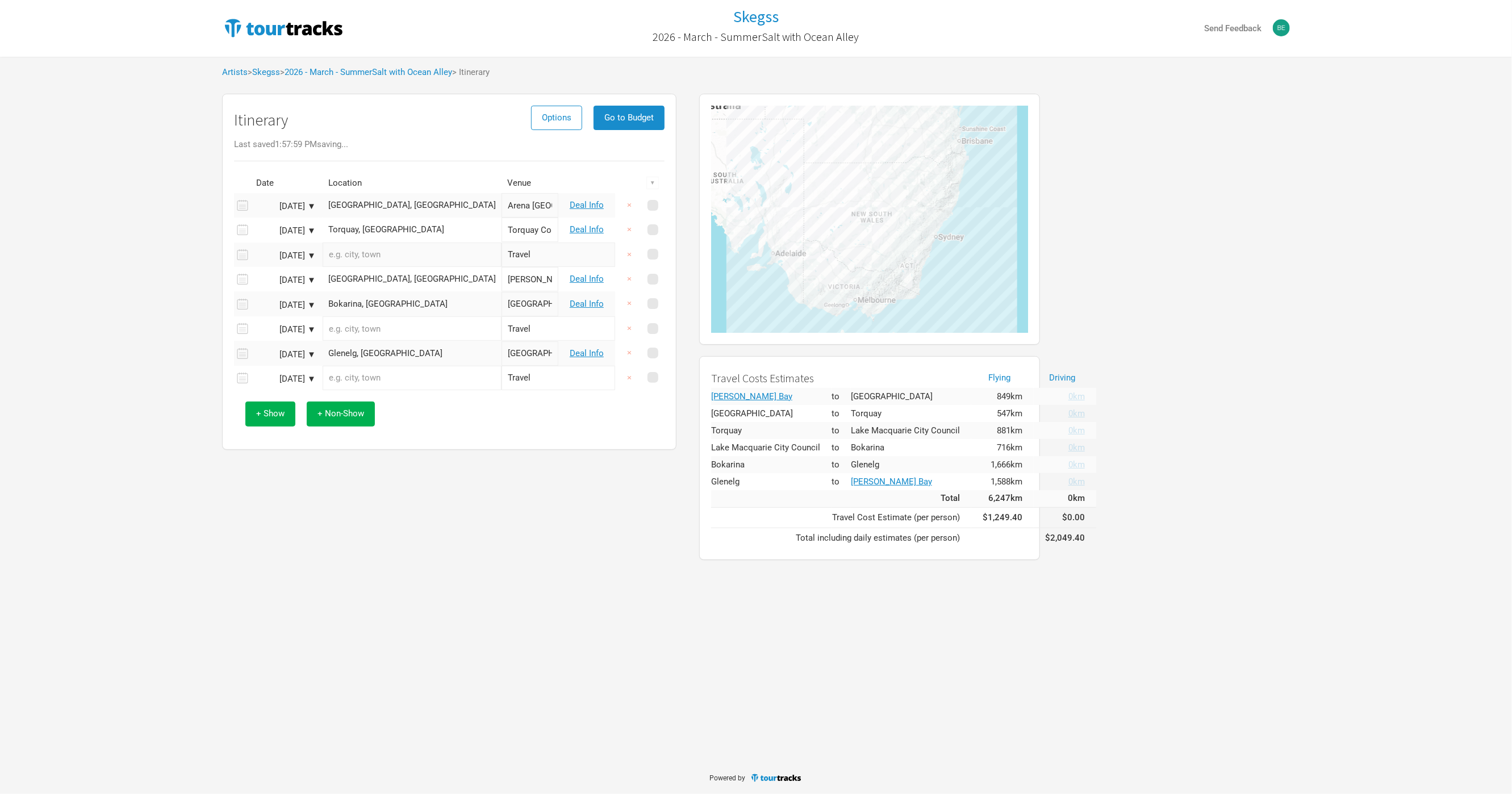
click at [575, 223] on td "Deal Info" at bounding box center [586, 229] width 57 height 25
click at [580, 230] on link "Deal Info" at bounding box center [586, 229] width 34 height 10
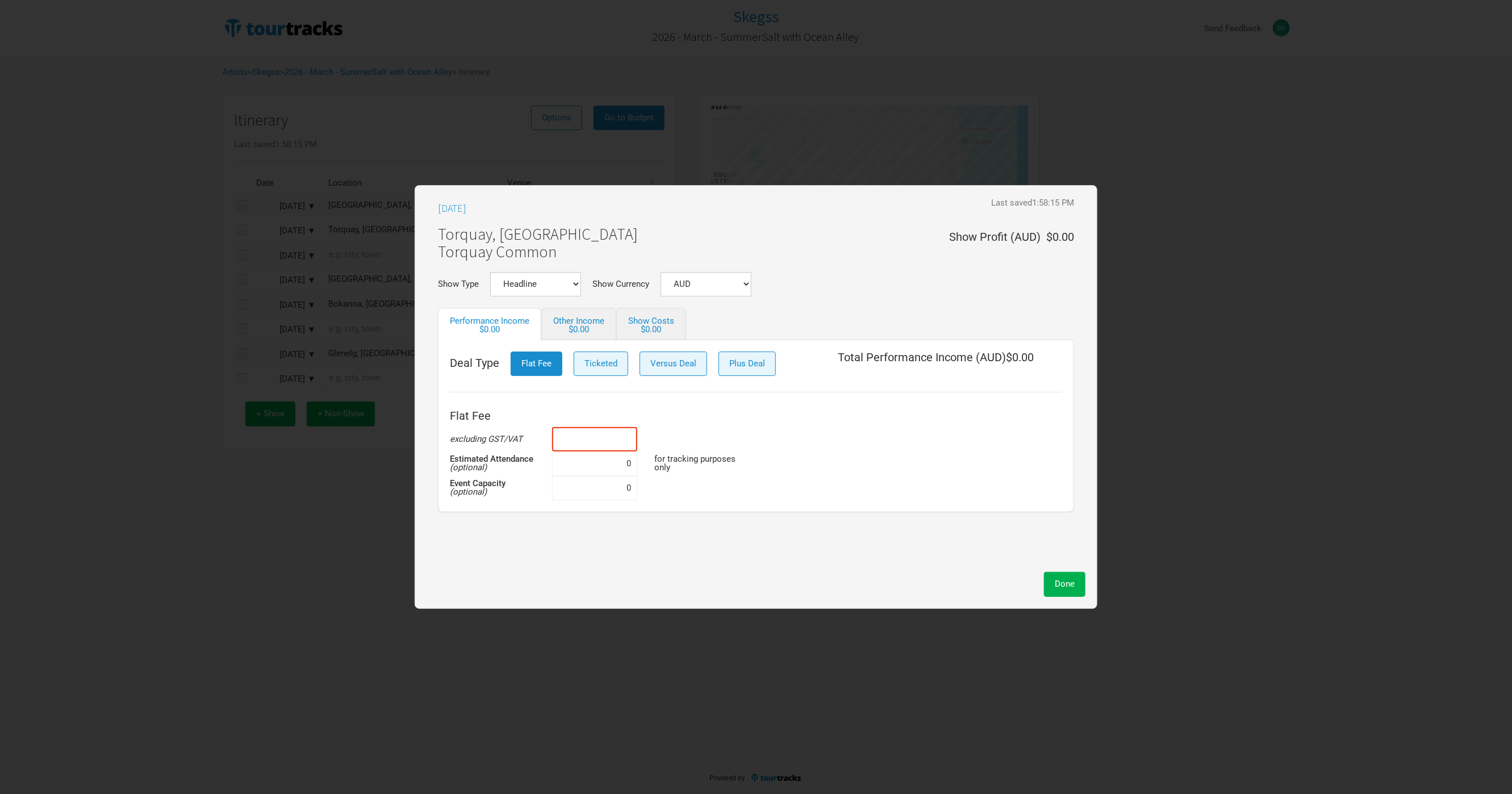
click at [593, 429] on input at bounding box center [594, 439] width 85 height 25
paste input "$40,000"
type input "$40,000"
click at [1065, 582] on span "Done" at bounding box center [1065, 584] width 20 height 10
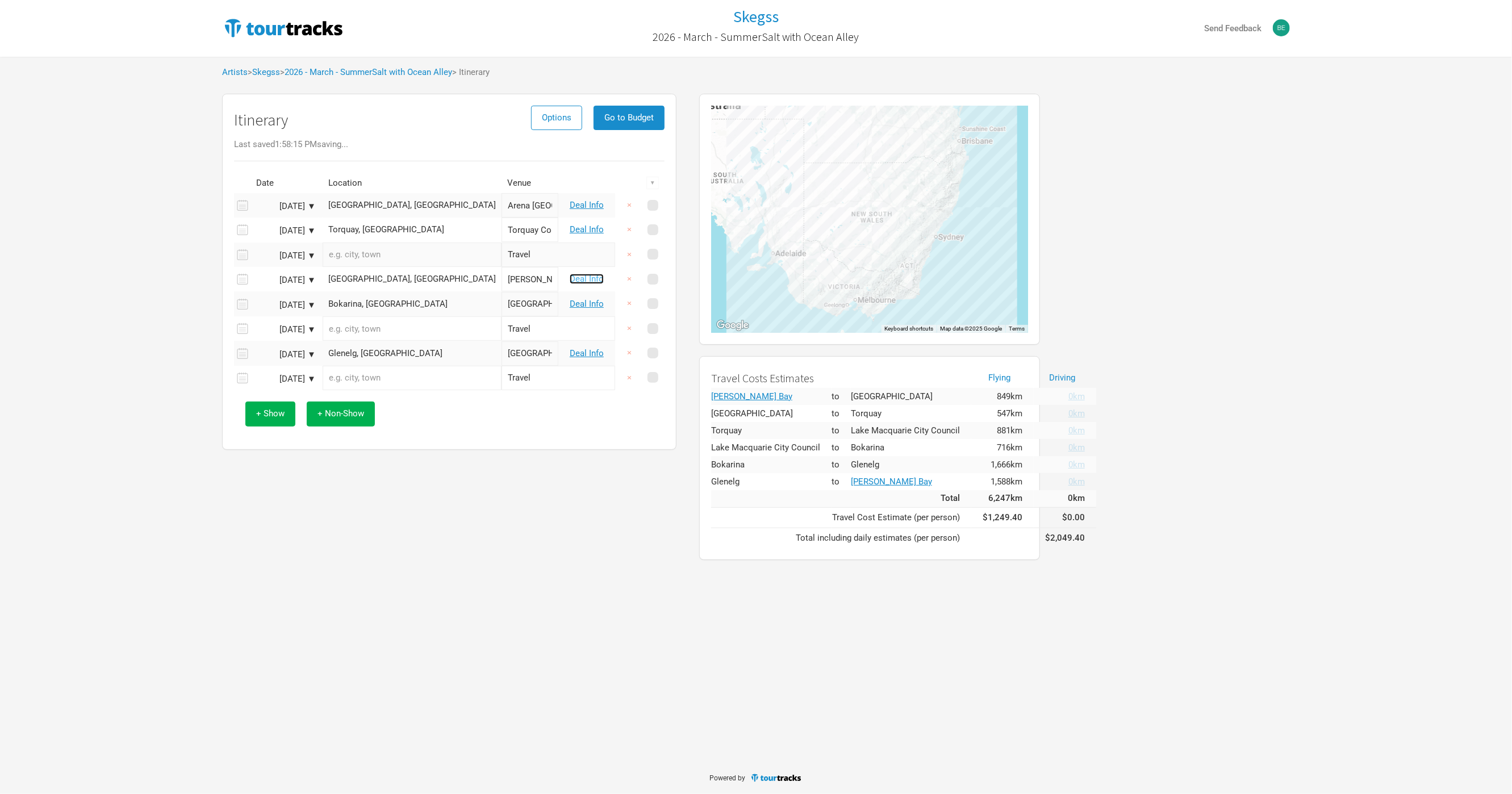
click at [597, 281] on link "Deal Info" at bounding box center [586, 279] width 34 height 10
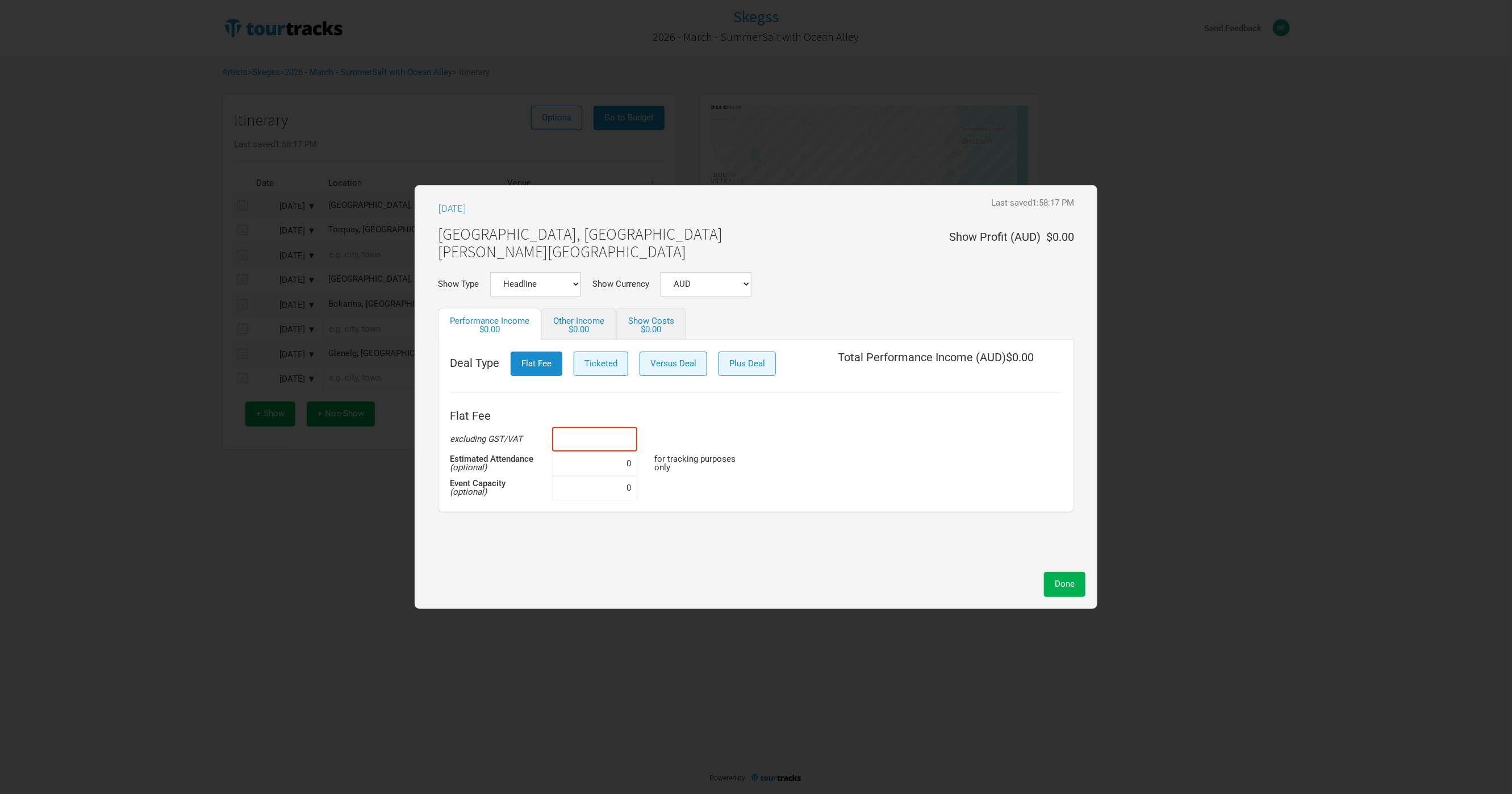
drag, startPoint x: 599, startPoint y: 442, endPoint x: 831, endPoint y: 507, distance: 240.9
click at [599, 443] on input at bounding box center [594, 439] width 85 height 25
paste input "$40,000"
type input "$40,000"
click at [1046, 572] on button "Done" at bounding box center [1065, 584] width 42 height 25
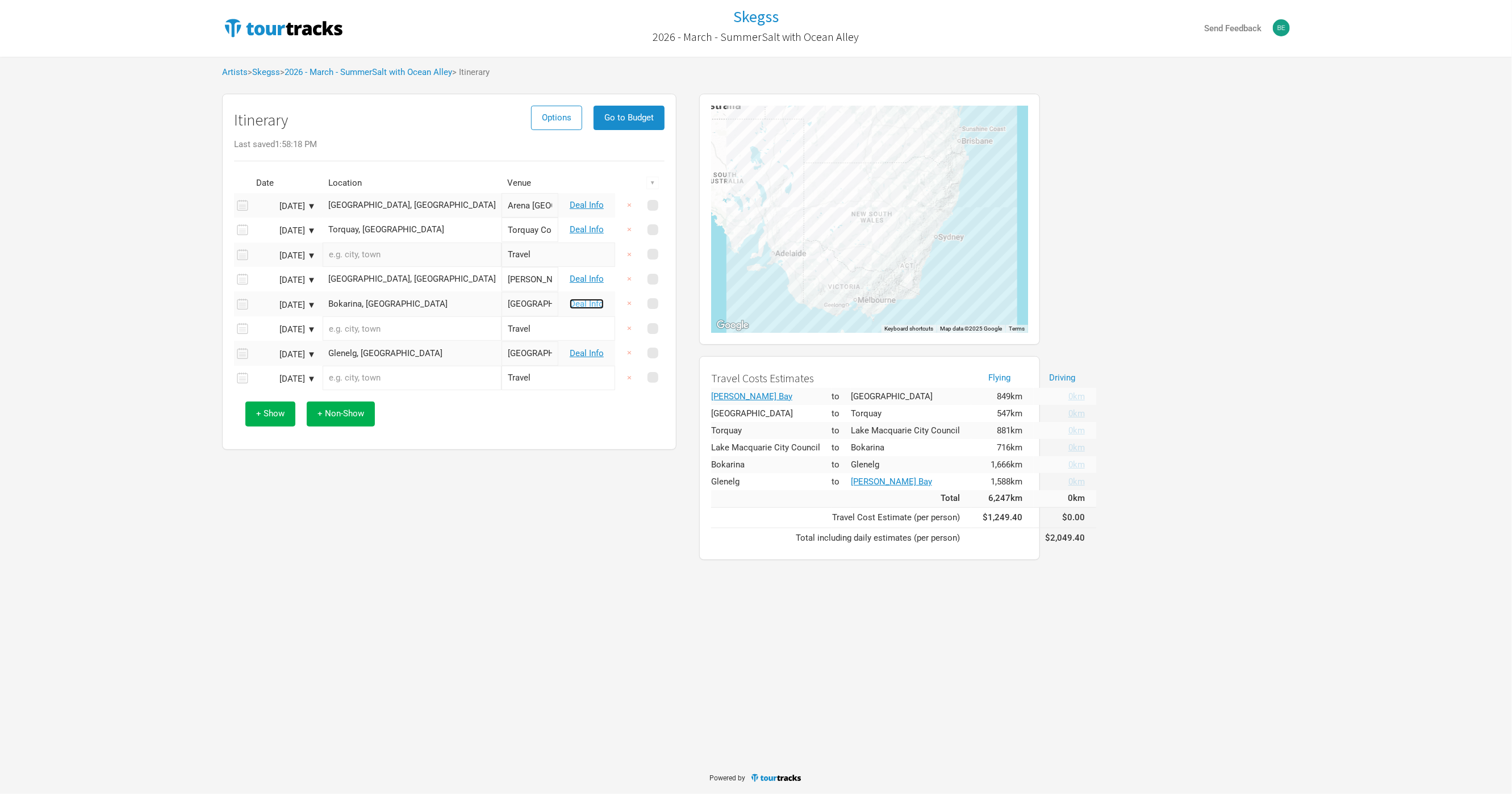
click at [594, 307] on link "Deal Info" at bounding box center [586, 304] width 34 height 10
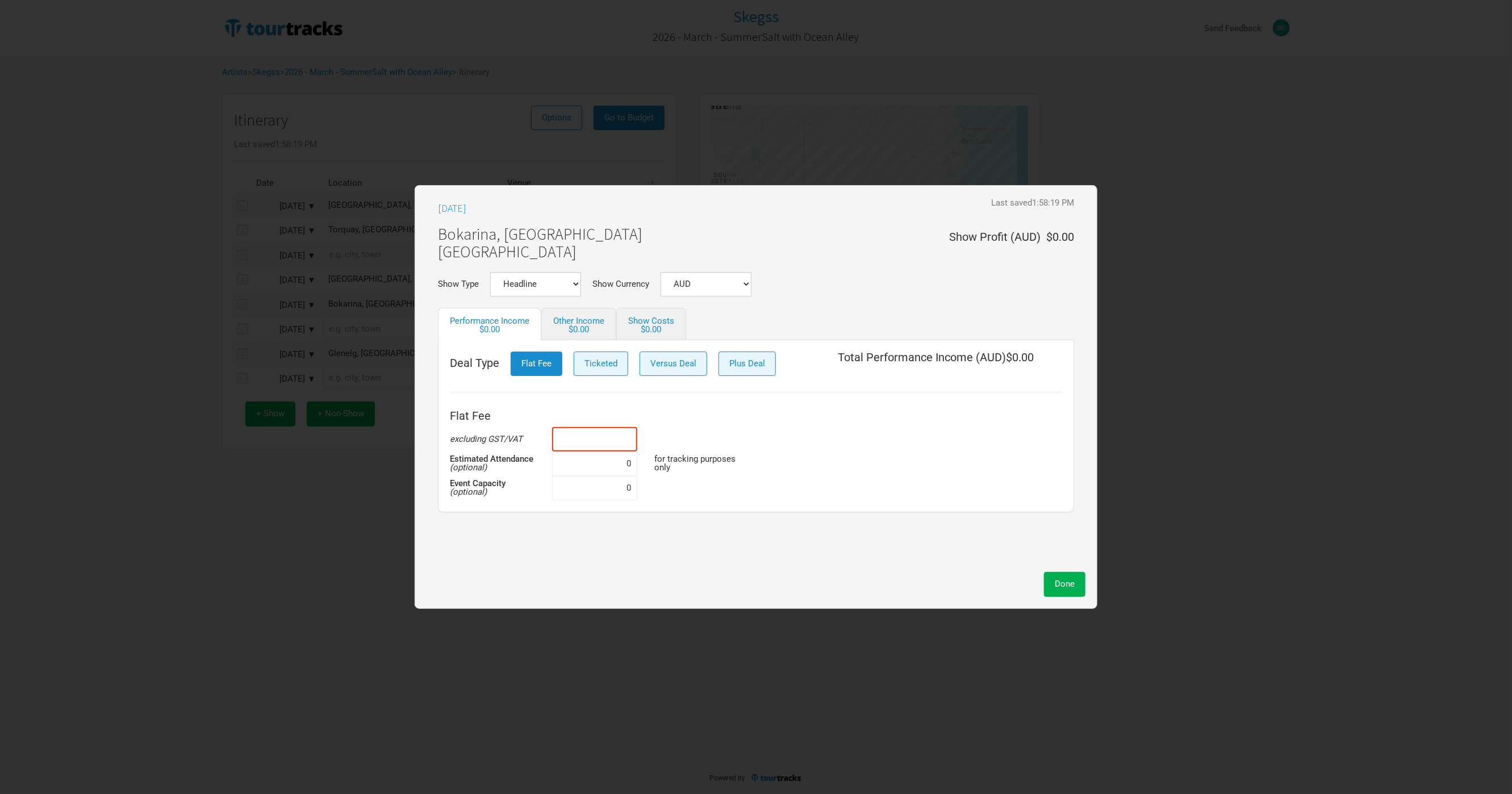
click at [596, 439] on input at bounding box center [594, 439] width 85 height 25
paste input "$40,000"
type input "$40,000"
click at [1066, 589] on span "Done" at bounding box center [1065, 584] width 20 height 10
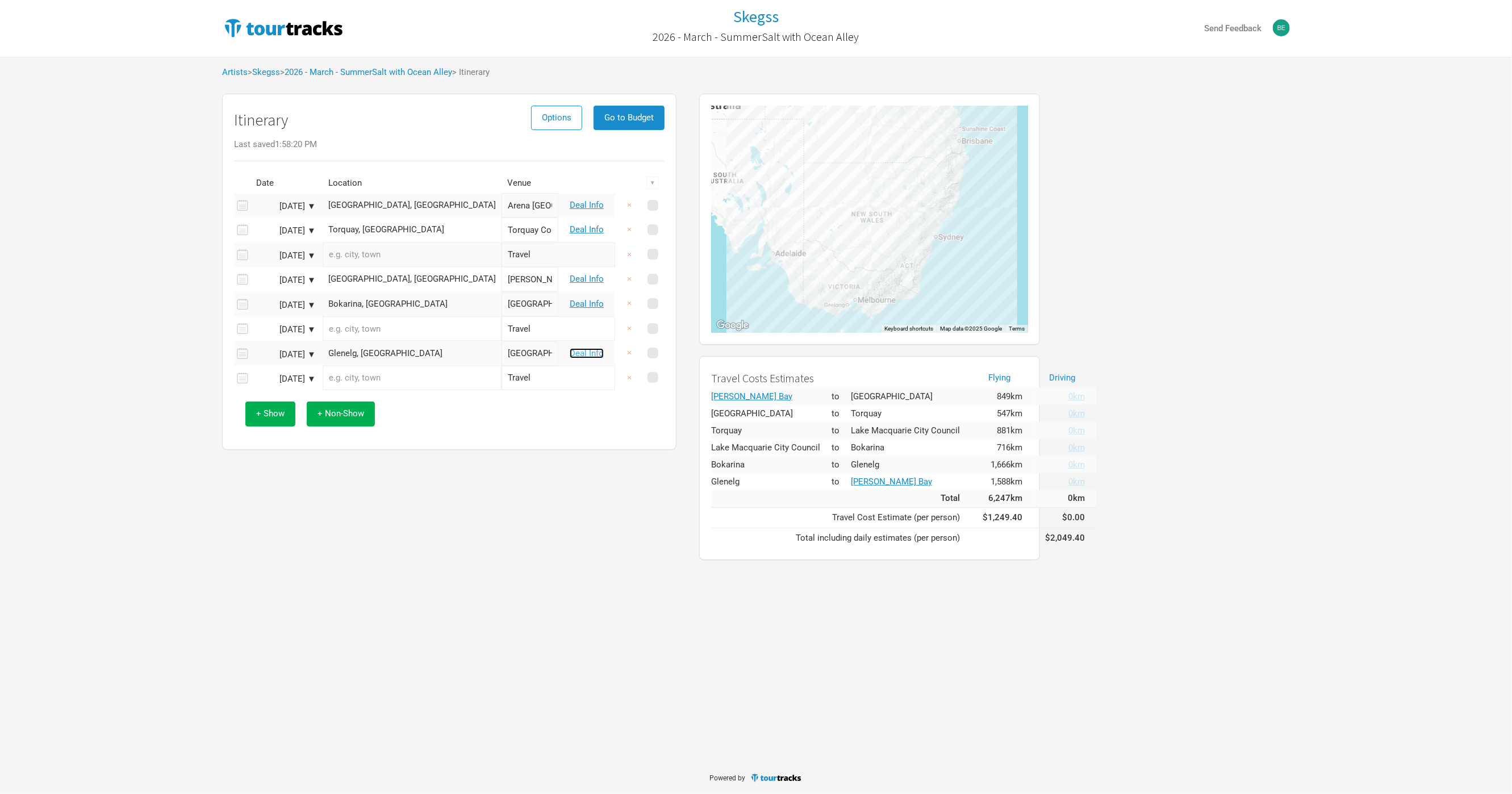
click at [590, 358] on link "Deal Info" at bounding box center [586, 353] width 34 height 10
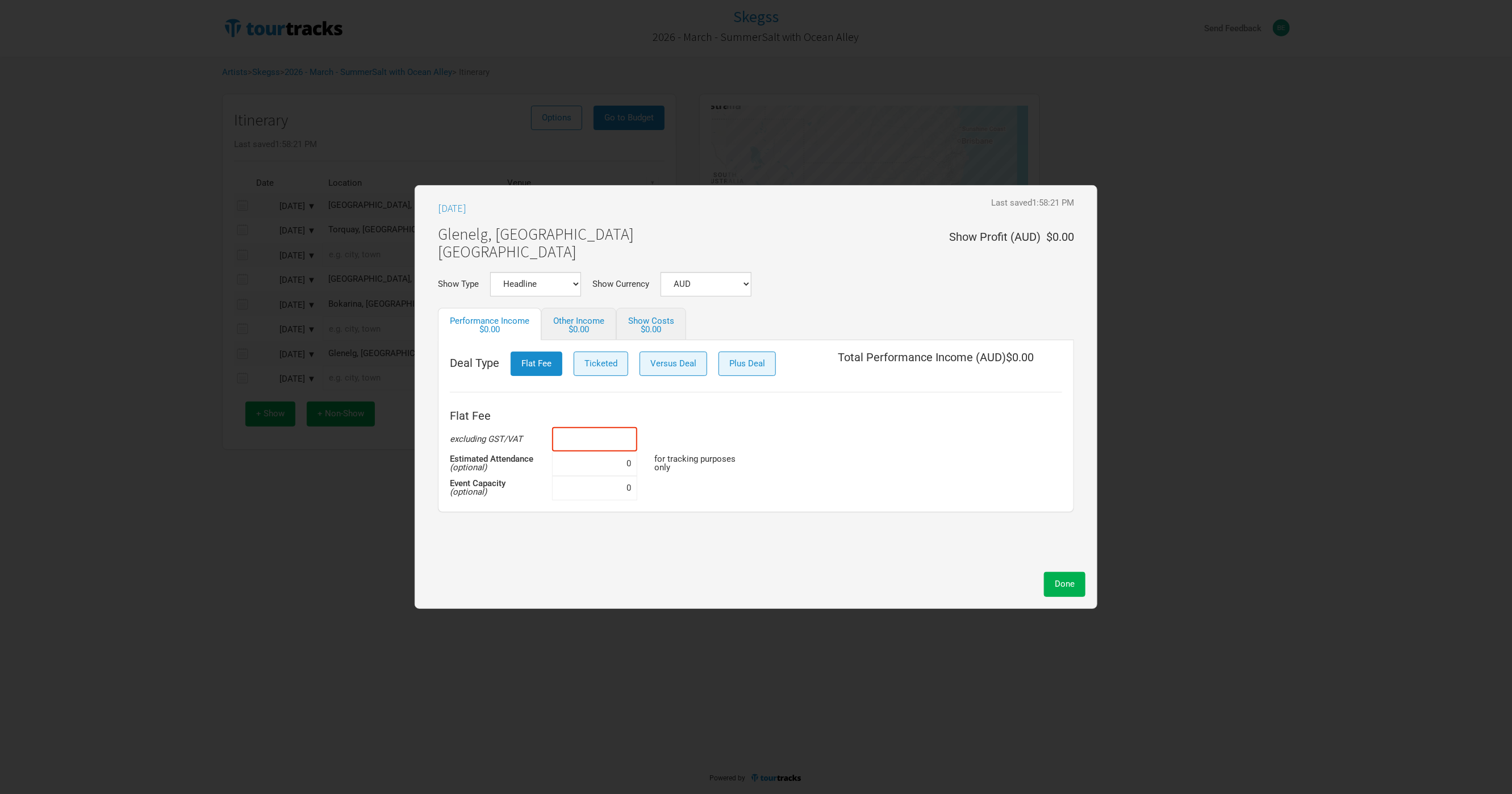
click at [589, 433] on input at bounding box center [594, 439] width 85 height 25
paste input "$40,000"
type input "$40,000"
click at [1066, 576] on button "Done" at bounding box center [1065, 584] width 42 height 25
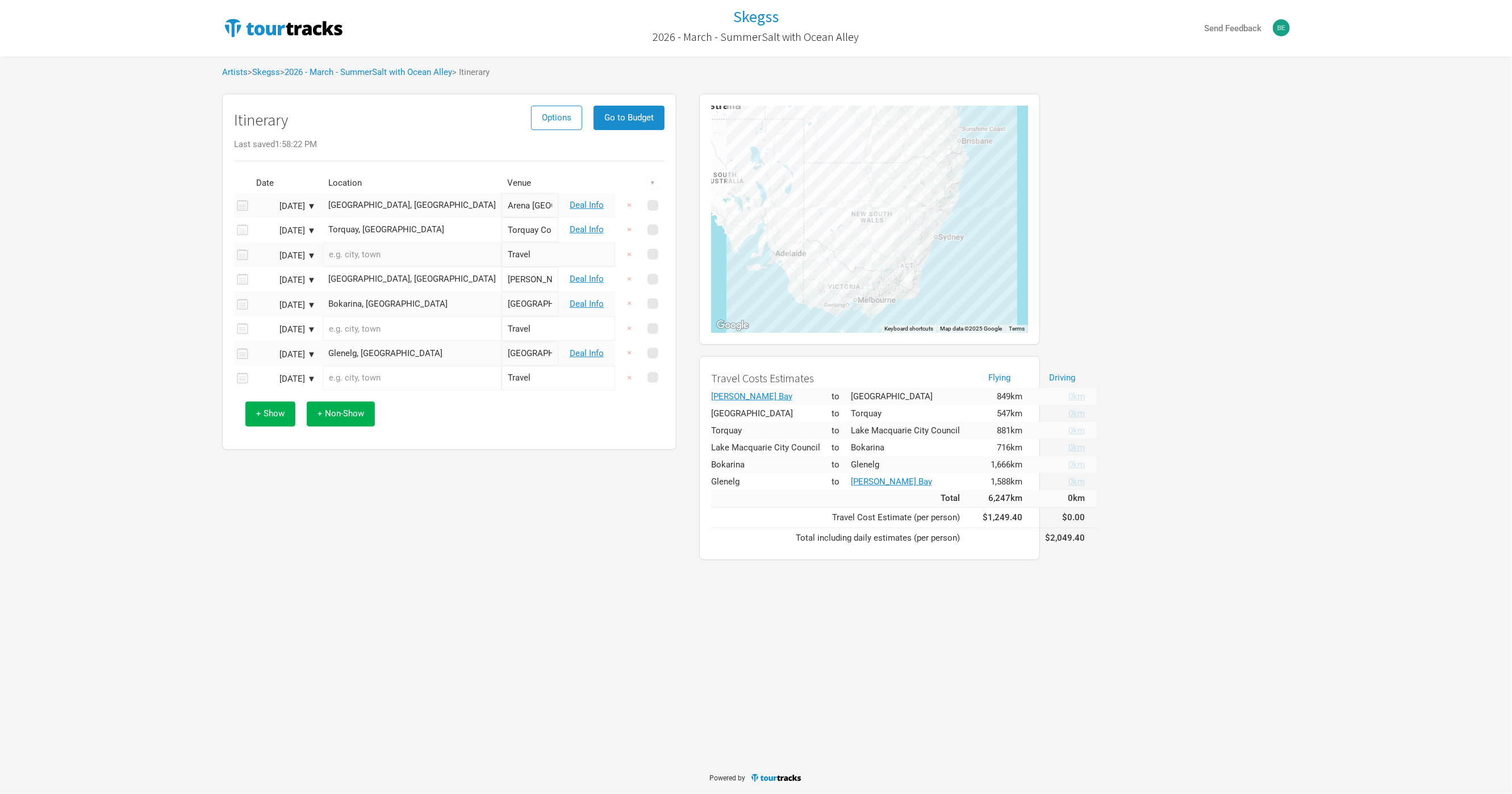
click at [559, 513] on div "Itinerary Options Go to Budget Last saved 1:58:22 PM Date Location Venue ▼ [DAT…" at bounding box center [448, 327] width 477 height 477
click at [524, 508] on div "Itinerary Options Go to Budget Last saved 1:58:22 PM Date Location Venue ▼ [DAT…" at bounding box center [448, 327] width 477 height 477
click at [631, 109] on button "Go to Budget" at bounding box center [629, 117] width 71 height 25
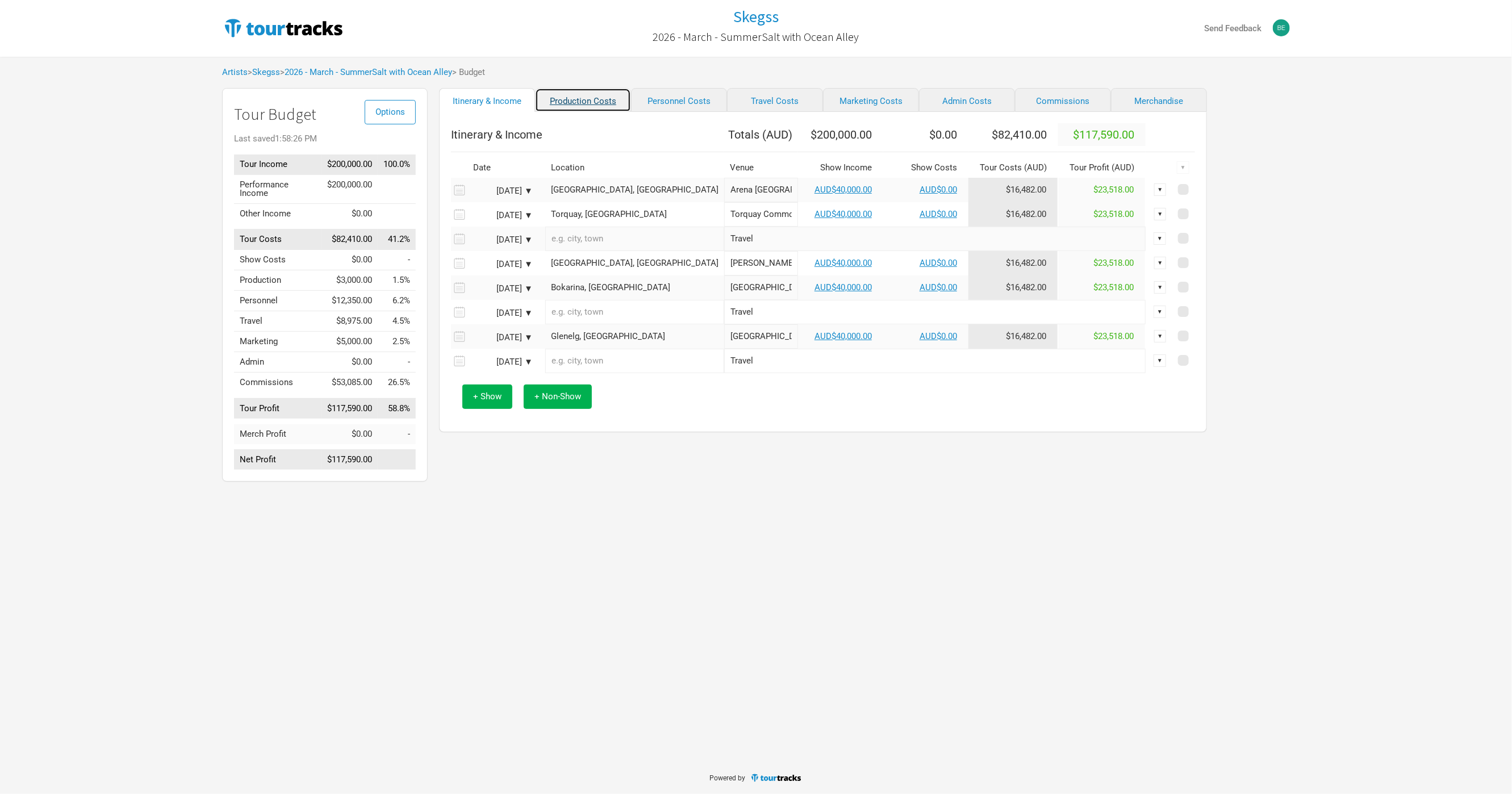
click at [570, 100] on link "Production Costs" at bounding box center [582, 100] width 96 height 24
select select "Shows"
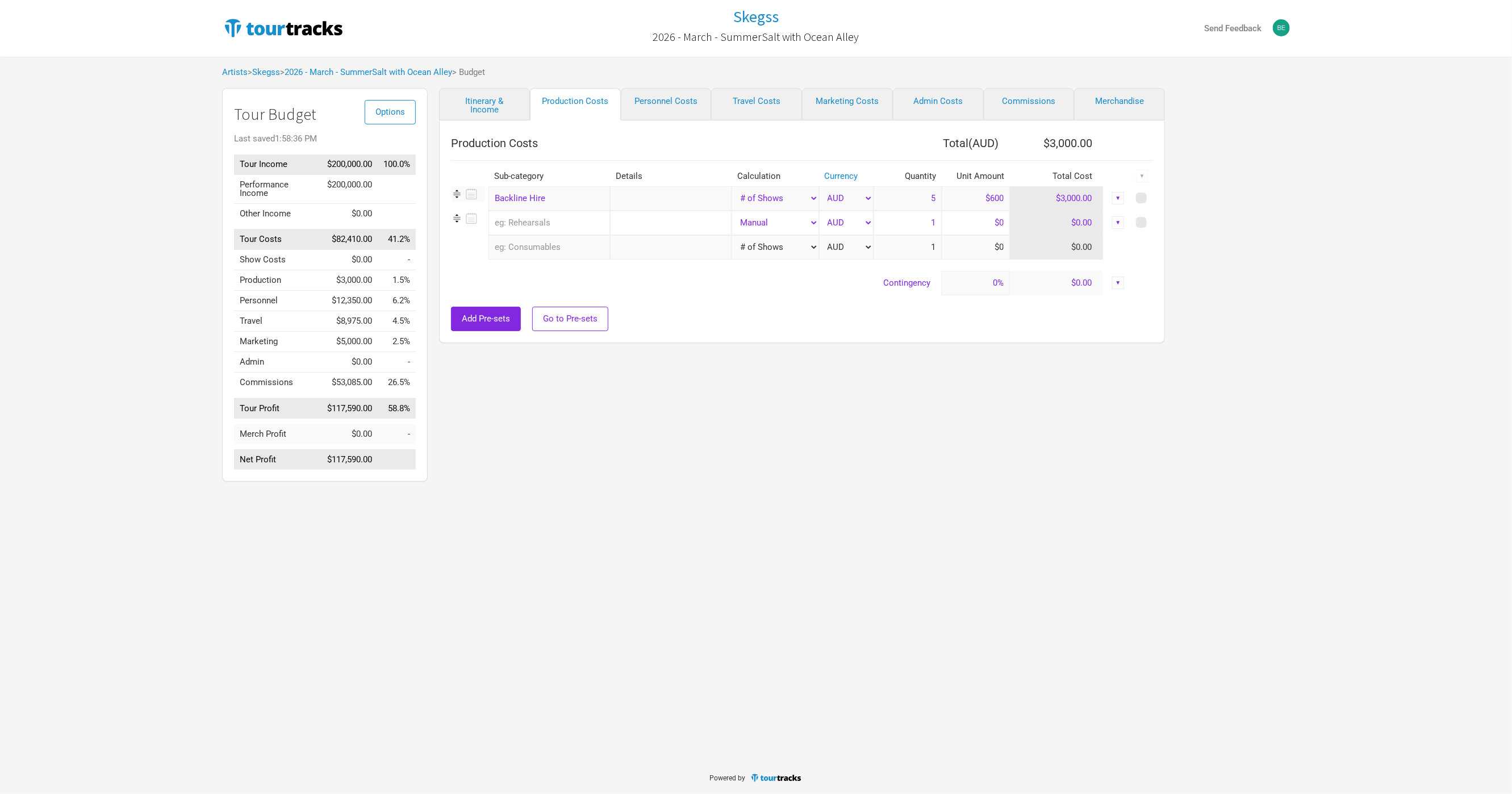
click at [984, 198] on input "$600" at bounding box center [975, 198] width 68 height 25
click at [682, 101] on link "Personnel Costs" at bounding box center [667, 104] width 91 height 33
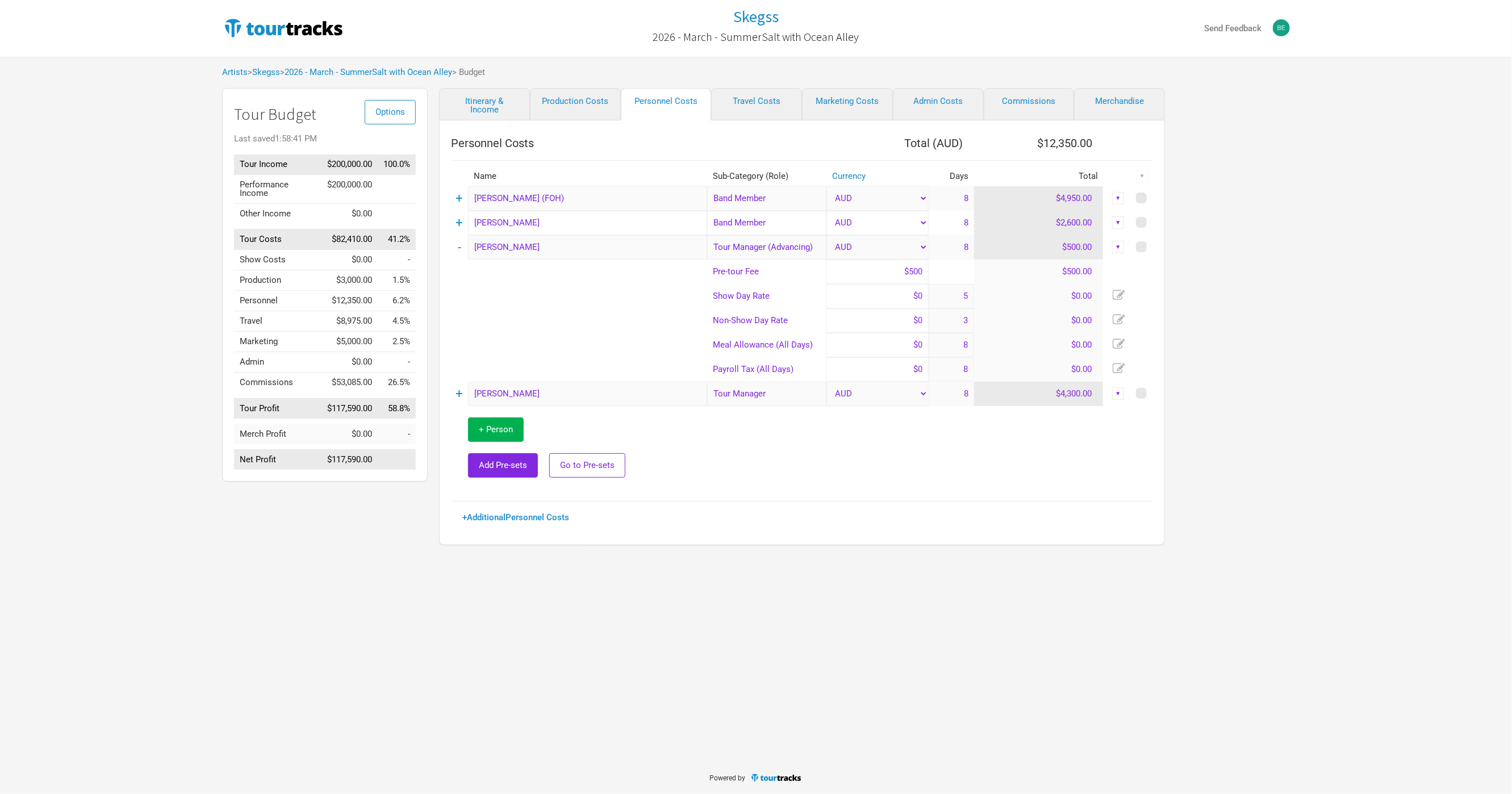
click at [575, 293] on td at bounding box center [578, 296] width 256 height 25
click at [463, 249] on td "-" at bounding box center [458, 247] width 17 height 25
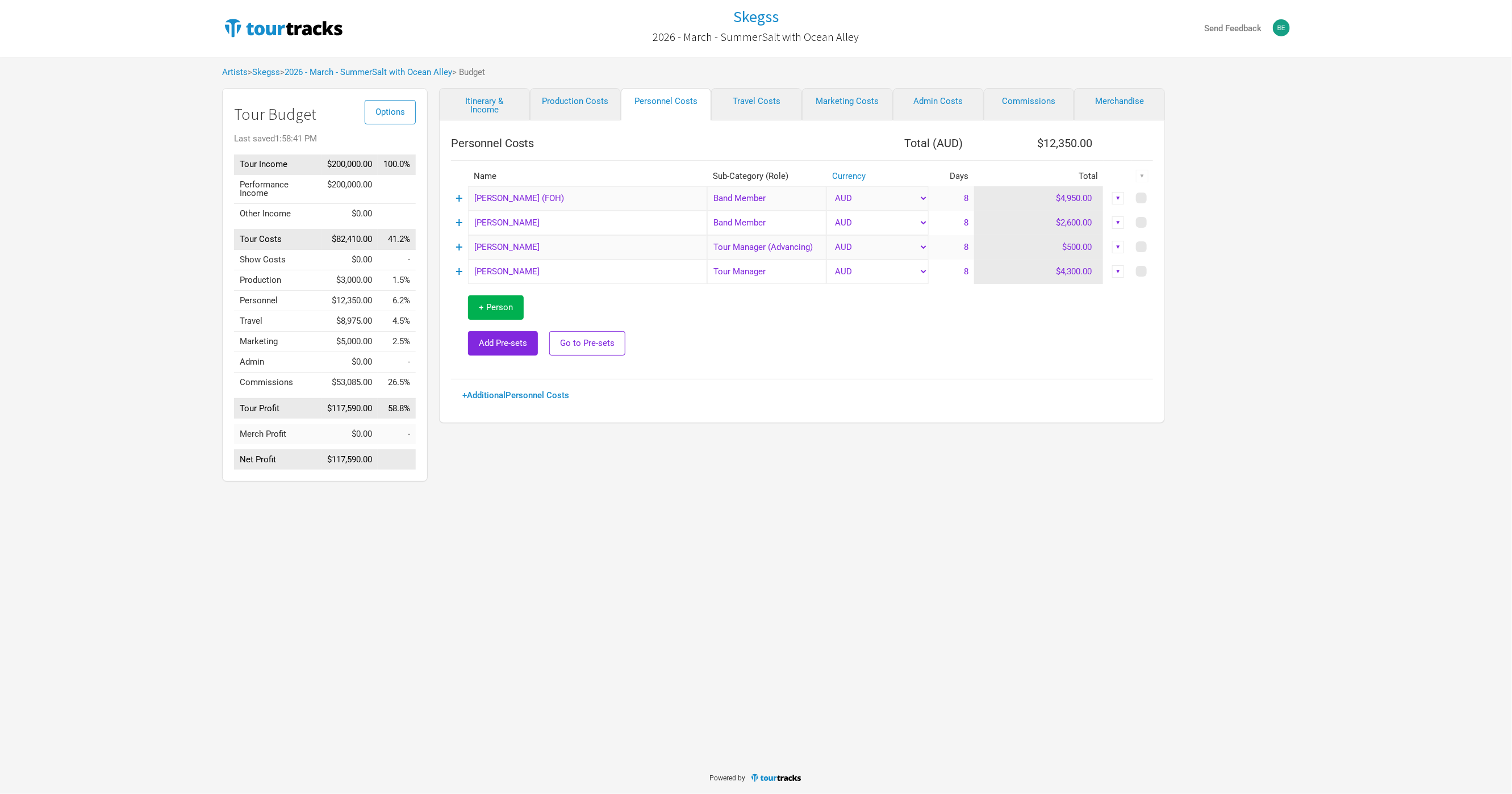
drag, startPoint x: 735, startPoint y: 558, endPoint x: 765, endPoint y: 505, distance: 60.9
click at [735, 557] on div "Skegss 2026 - March - SummerSalt with Ocean Alley Send Feedback Artists > Skegs…" at bounding box center [756, 380] width 1512 height 761
click at [756, 103] on link "Travel Costs" at bounding box center [757, 104] width 91 height 33
select select "Total Days"
select select "Show Days"
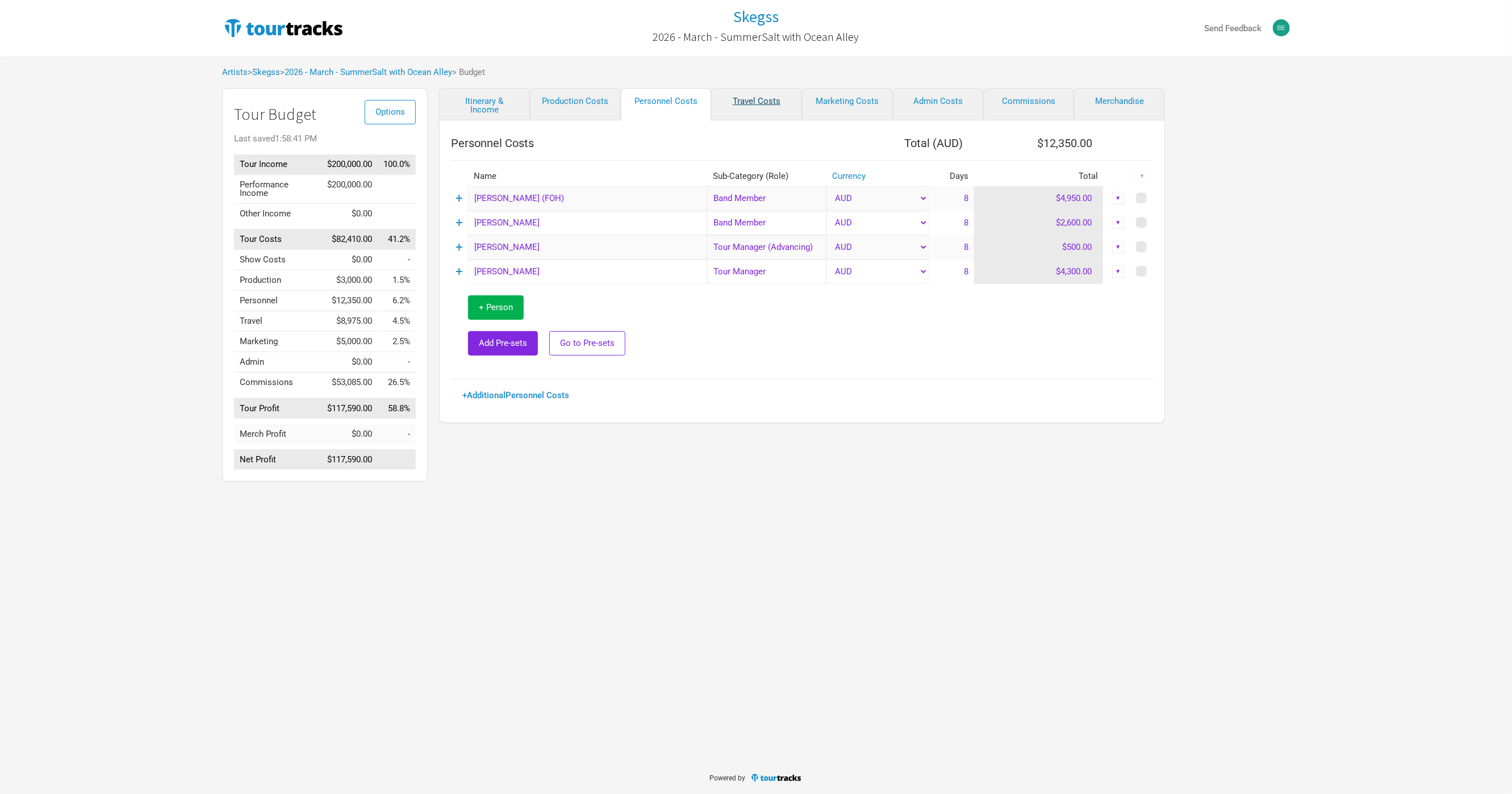
select select "Show Days"
select select "USD"
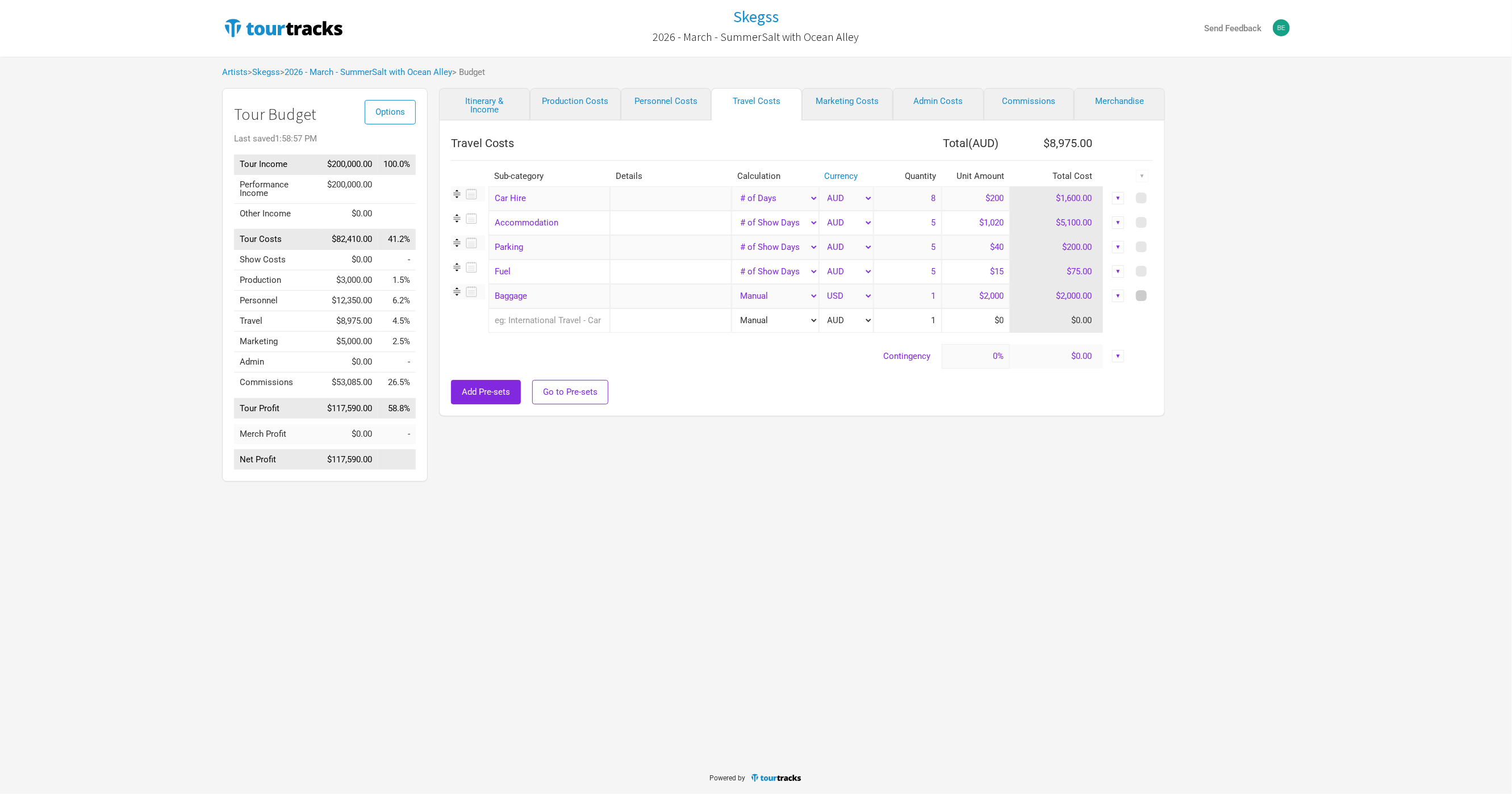
click at [1139, 297] on span at bounding box center [1141, 295] width 11 height 11
click at [1153, 297] on input "checkbox" at bounding box center [1156, 296] width 7 height 7
checkbox input "true"
click at [1141, 174] on div "▼" at bounding box center [1142, 176] width 13 height 13
click at [1101, 251] on link "Delete" at bounding box center [1111, 253] width 61 height 9
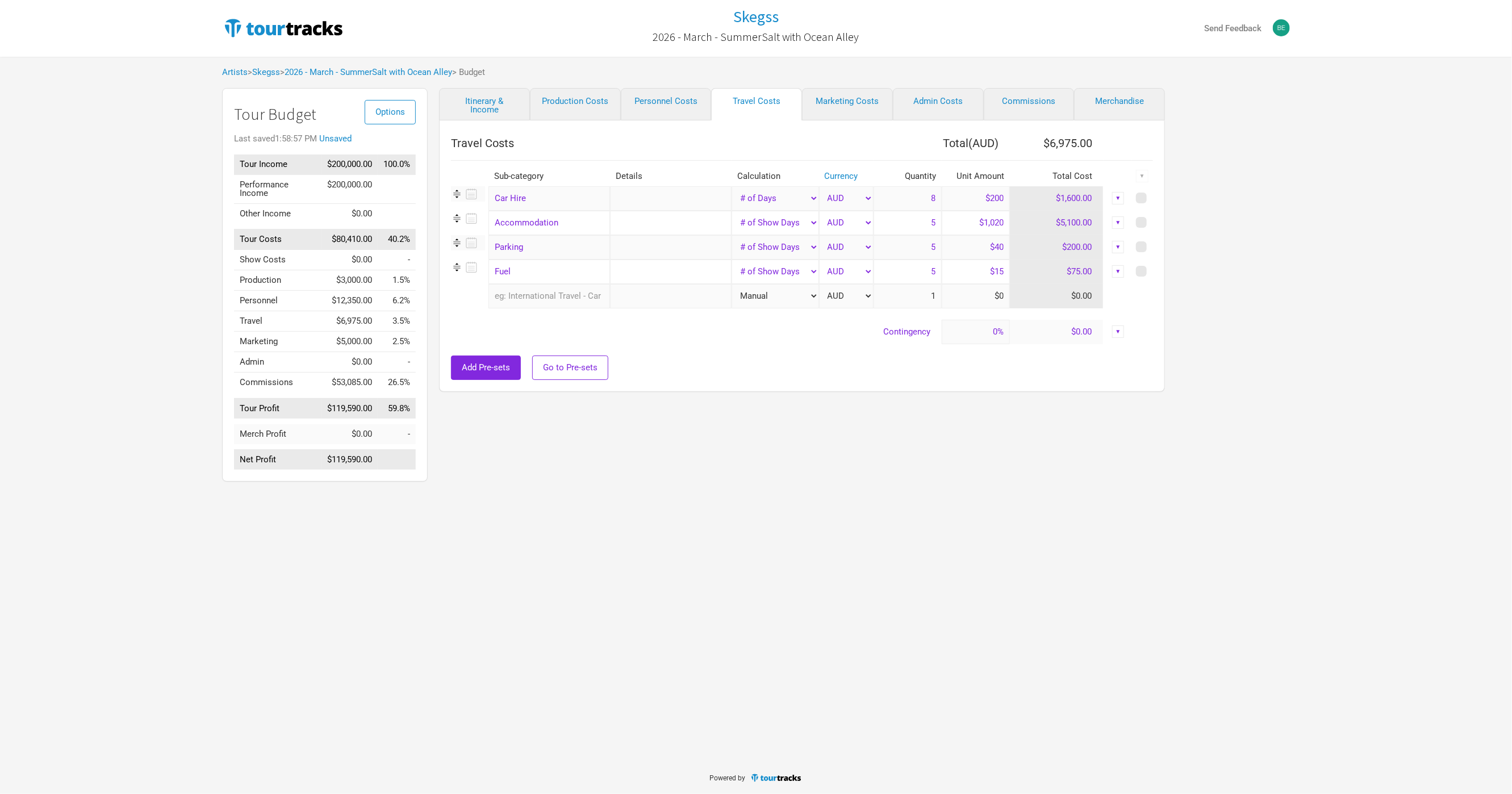
click at [716, 430] on div "Itinerary & Income Production Costs Personnel Costs Travel Costs Marketing Cost…" at bounding box center [790, 288] width 725 height 399
click at [691, 464] on div "Itinerary & Income Production Costs Personnel Costs Travel Costs Marketing Cost…" at bounding box center [790, 288] width 725 height 399
click at [571, 293] on input "text" at bounding box center [549, 296] width 121 height 25
click at [575, 414] on link "Airfares - [PERSON_NAME]" at bounding box center [546, 413] width 113 height 15
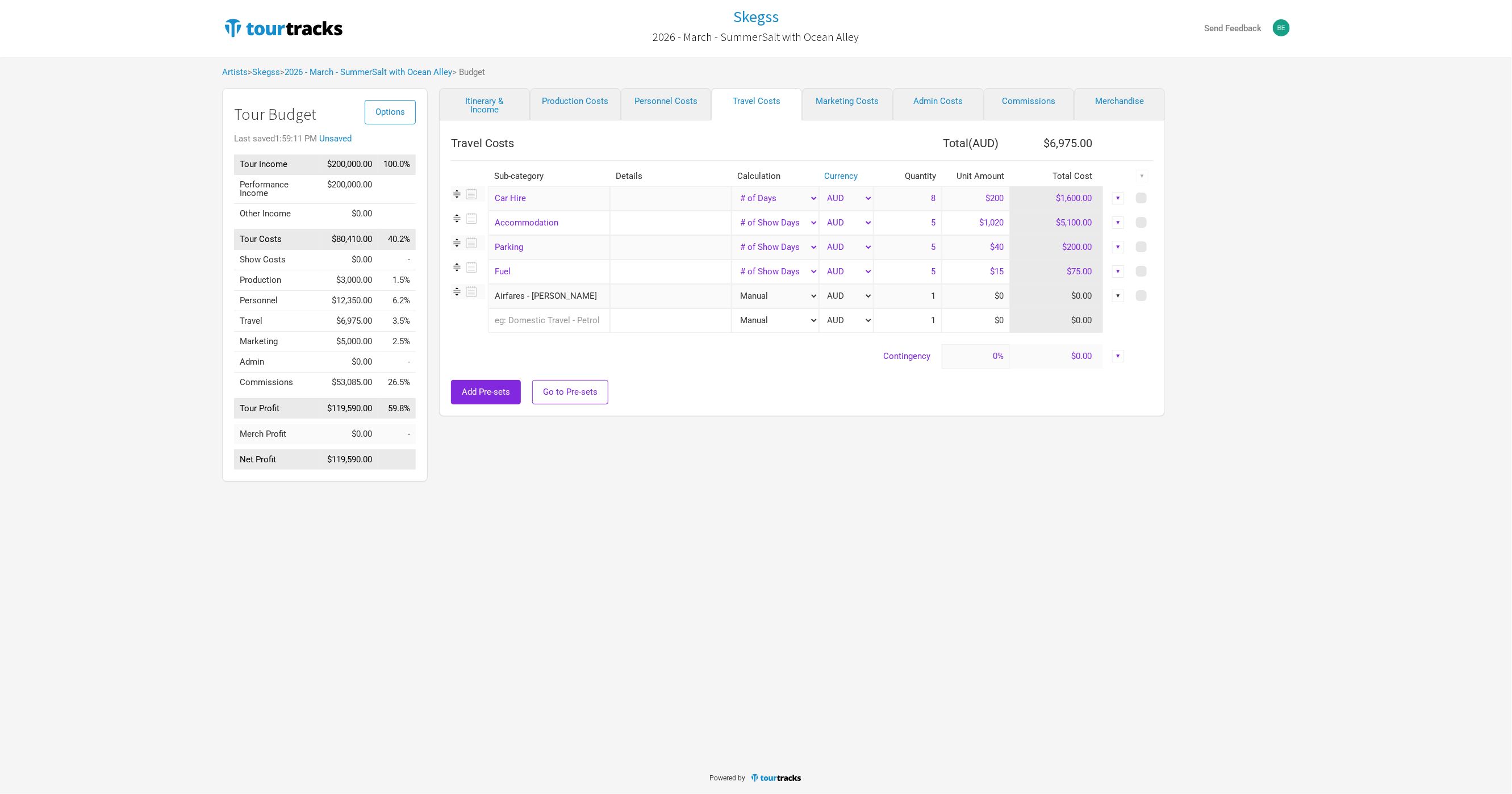
click at [636, 287] on input "text" at bounding box center [671, 296] width 121 height 25
type input "OOL-CBR"
click at [963, 302] on input at bounding box center [975, 296] width 68 height 25
type input "$200"
click at [804, 398] on div "Add Pre-sets Go to Pre-sets" at bounding box center [801, 392] width 701 height 25
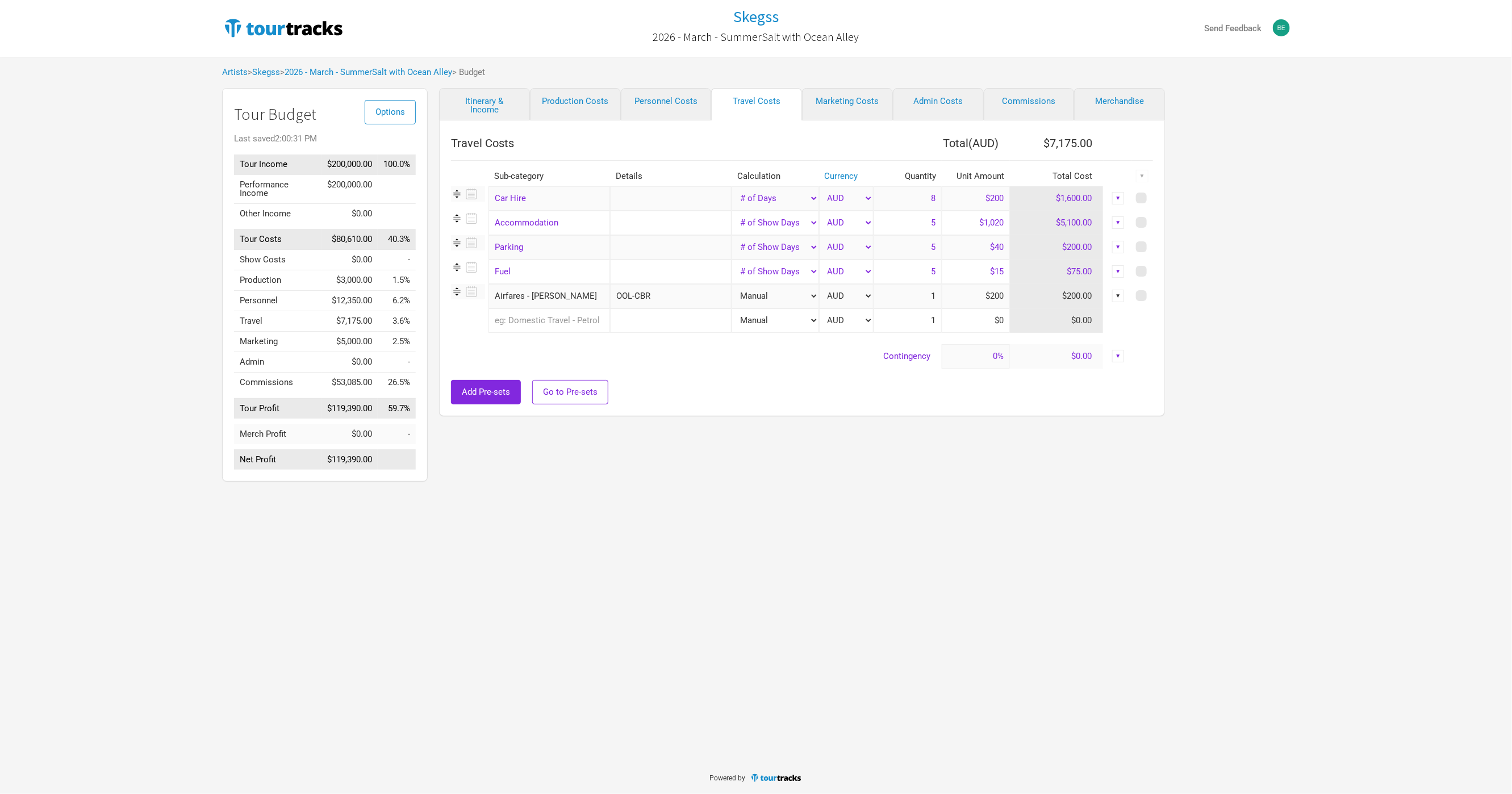
click at [583, 327] on input "text" at bounding box center [549, 321] width 121 height 25
click at [560, 378] on link "Airfares" at bounding box center [546, 375] width 113 height 15
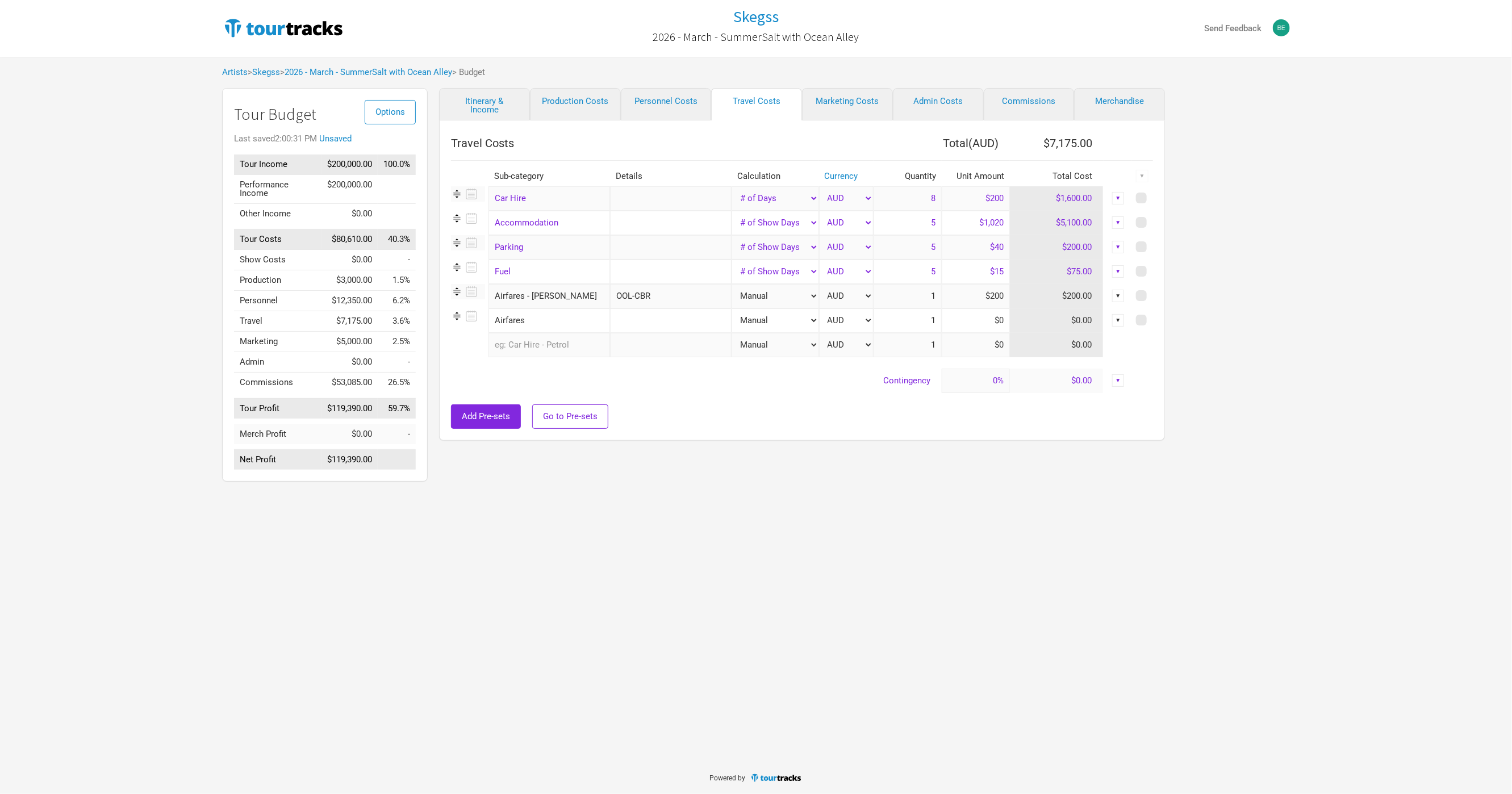
click at [586, 323] on input "Airfares" at bounding box center [549, 321] width 121 height 25
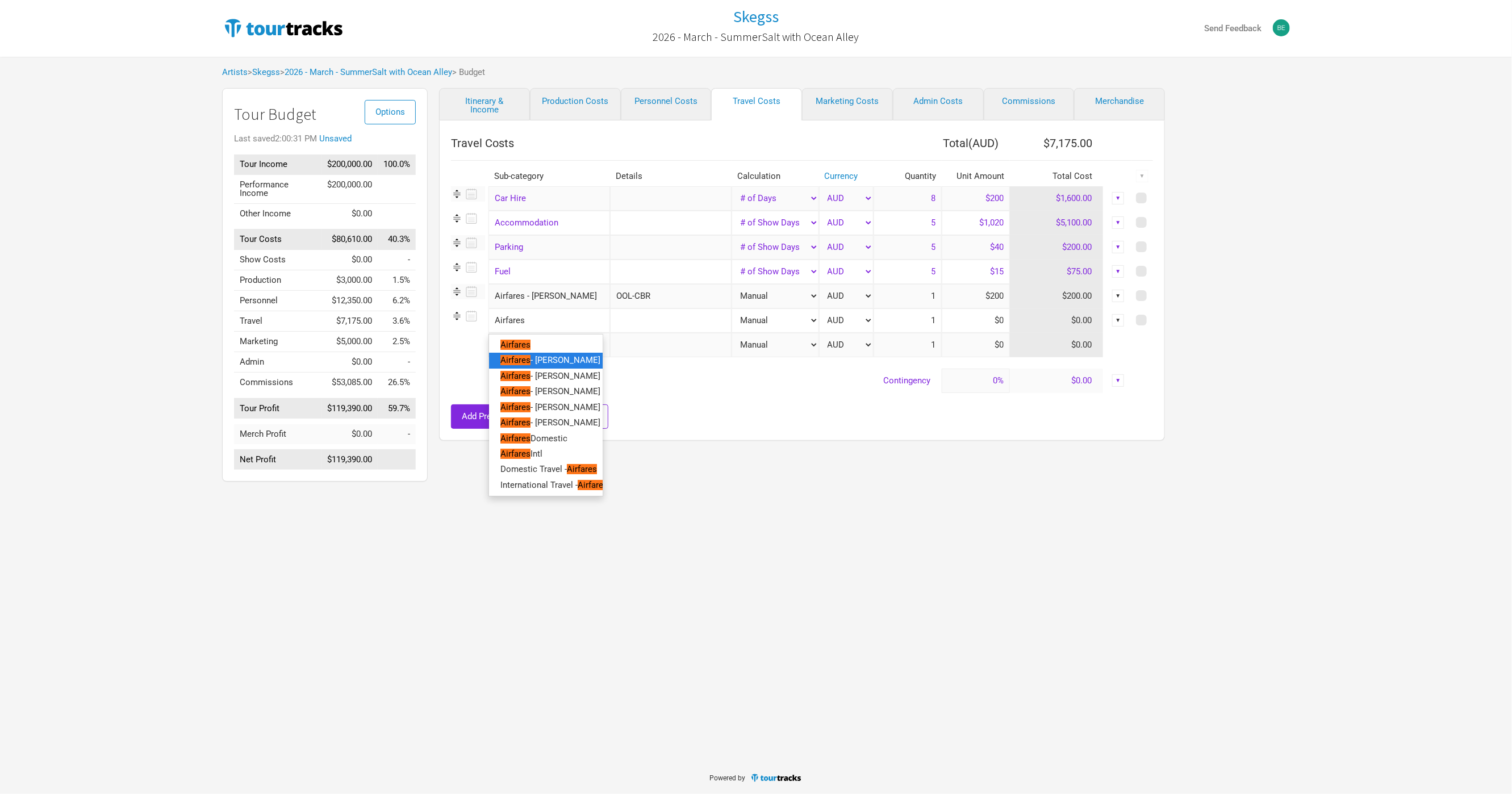
click at [567, 363] on link "Airfares - [PERSON_NAME]" at bounding box center [546, 359] width 113 height 15
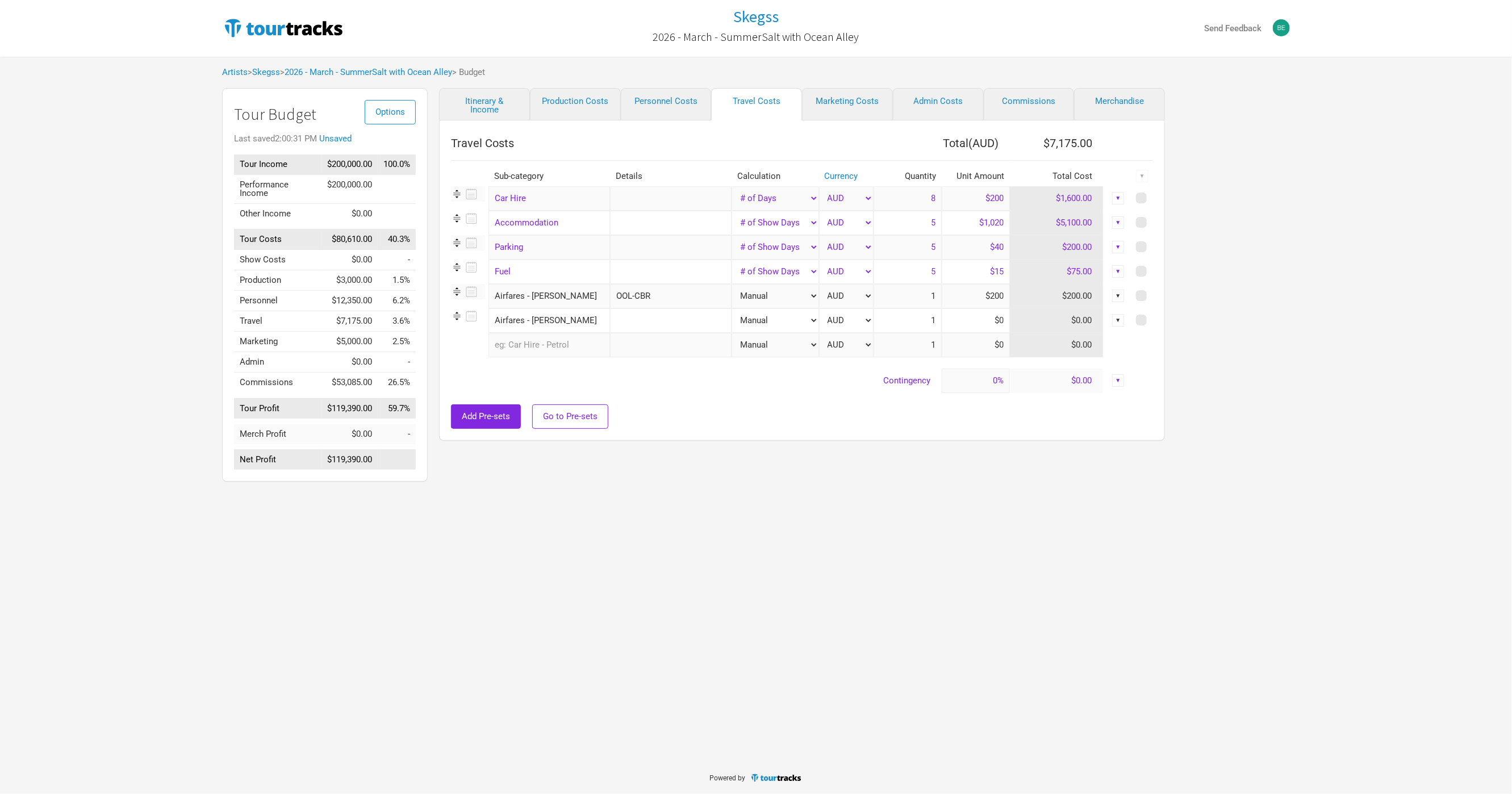
click at [627, 323] on input "text" at bounding box center [671, 321] width 121 height 25
type input "NTL-CBR"
click at [965, 324] on input at bounding box center [975, 321] width 68 height 25
type input "$200"
click at [575, 343] on input "text" at bounding box center [549, 344] width 121 height 25
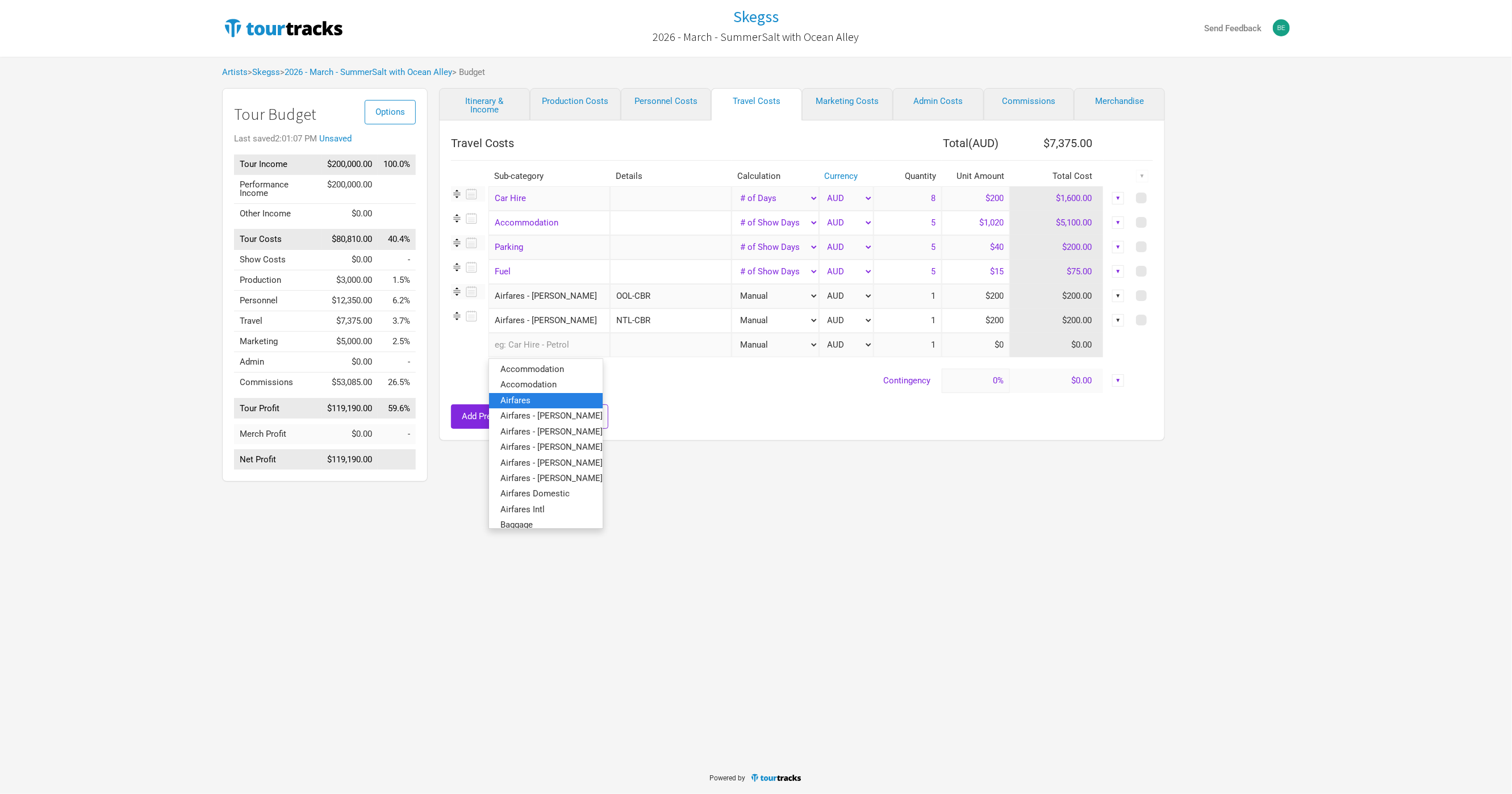
click at [570, 393] on link "Airfares" at bounding box center [546, 399] width 113 height 15
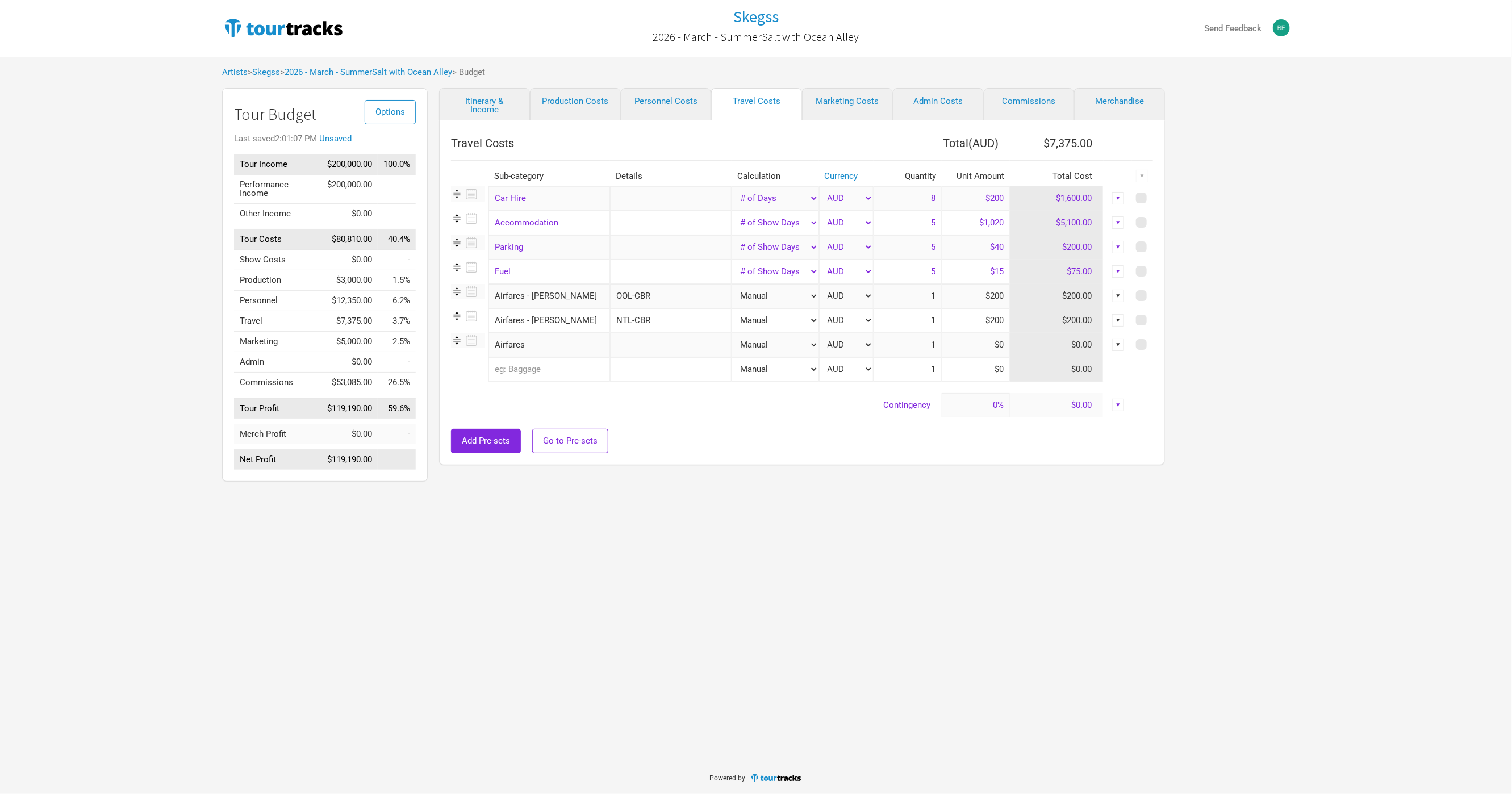
click at [637, 350] on input "text" at bounding box center [671, 344] width 121 height 25
type input "NTL-CBR"
click at [945, 351] on input at bounding box center [975, 344] width 68 height 25
type input "$200"
click at [742, 468] on div "Itinerary & Income Production Costs Personnel Costs Travel Costs Marketing Cost…" at bounding box center [790, 288] width 725 height 399
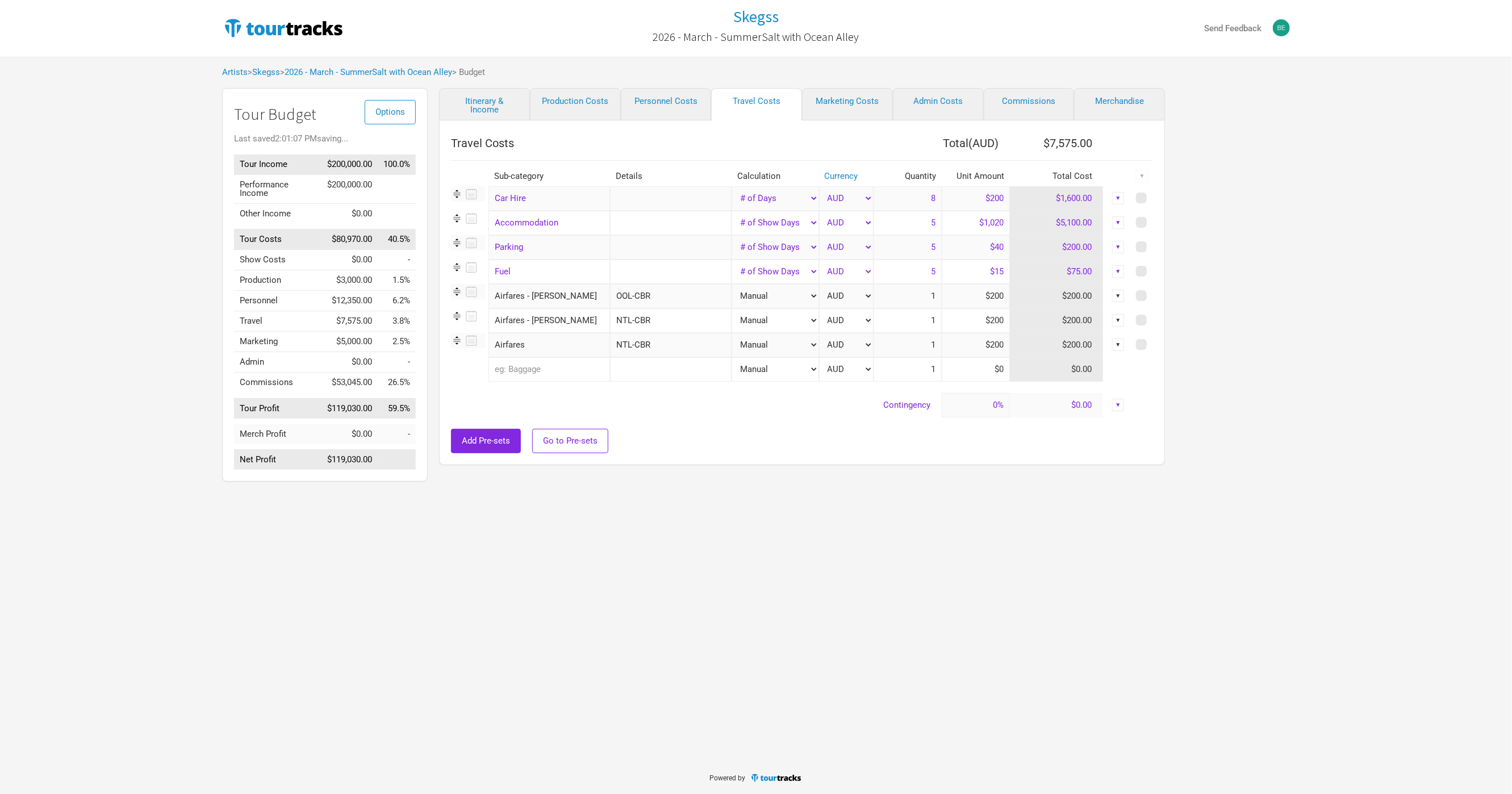
click at [713, 427] on div at bounding box center [801, 423] width 701 height 11
click at [556, 109] on link "Production Costs" at bounding box center [575, 104] width 91 height 33
select select "Shows"
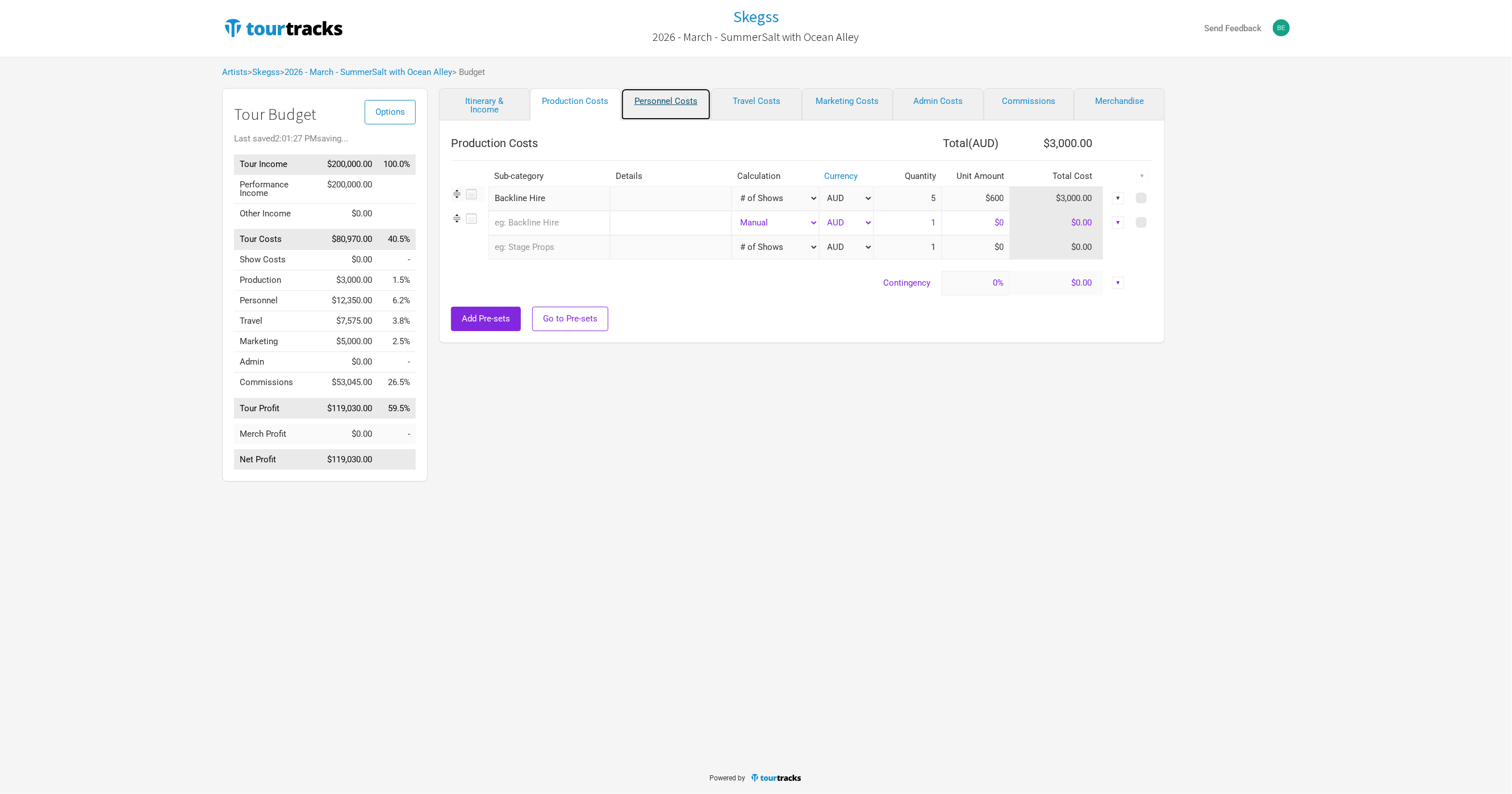
click at [659, 97] on link "Personnel Costs" at bounding box center [667, 104] width 91 height 33
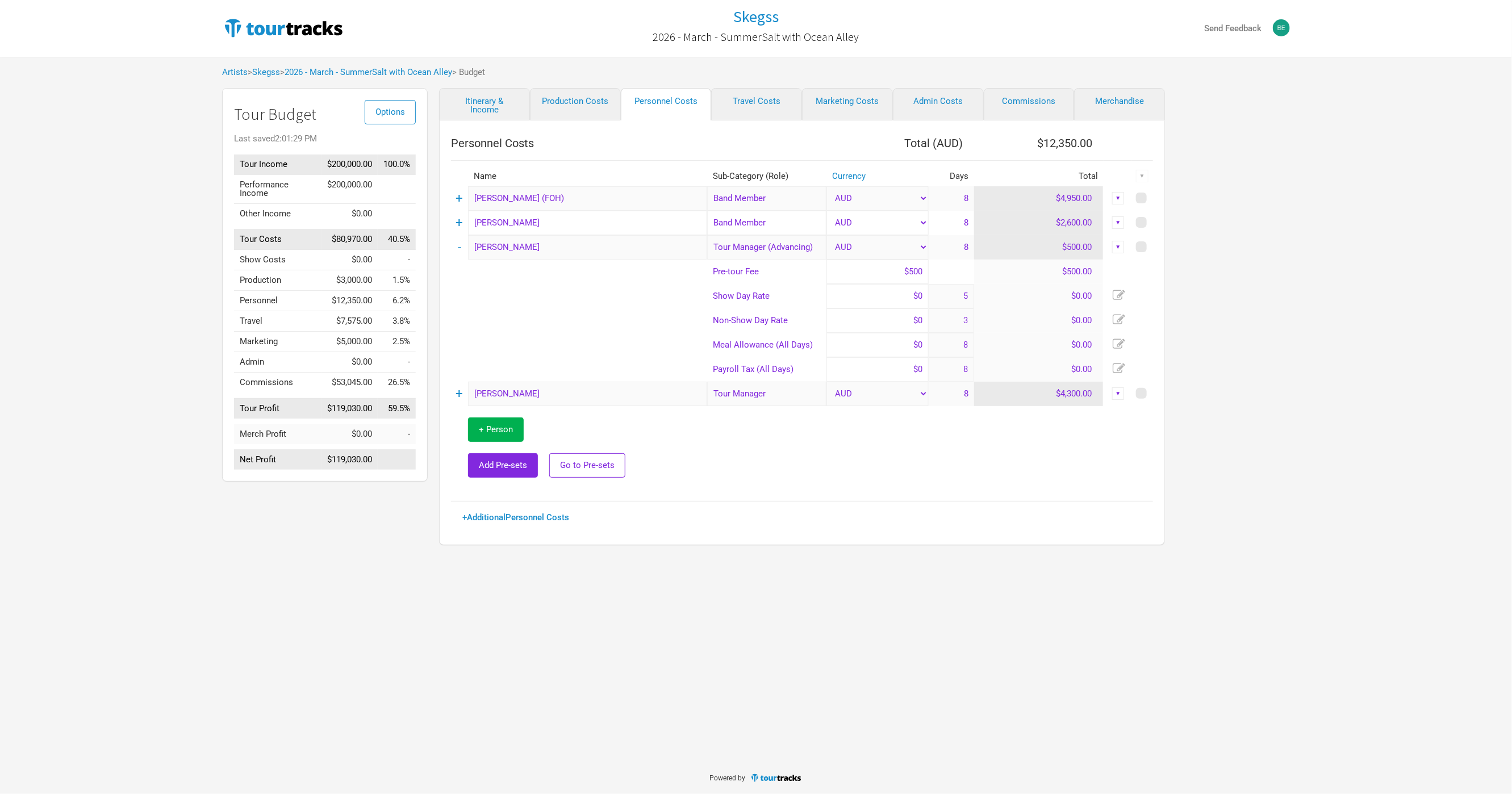
click at [464, 256] on td "-" at bounding box center [458, 247] width 17 height 25
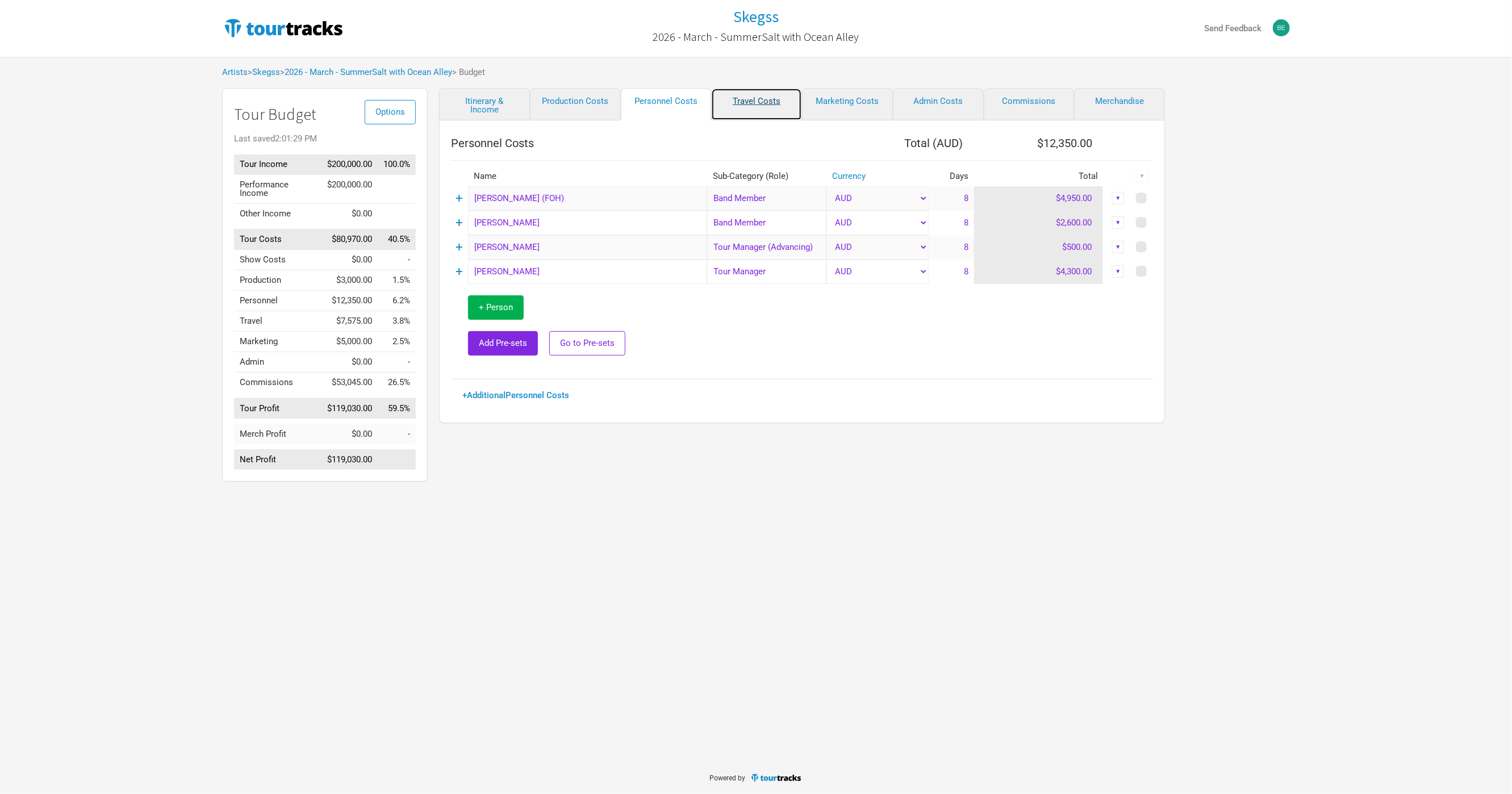
click at [747, 107] on link "Travel Costs" at bounding box center [757, 104] width 91 height 33
select select "Total Days"
select select "Show Days"
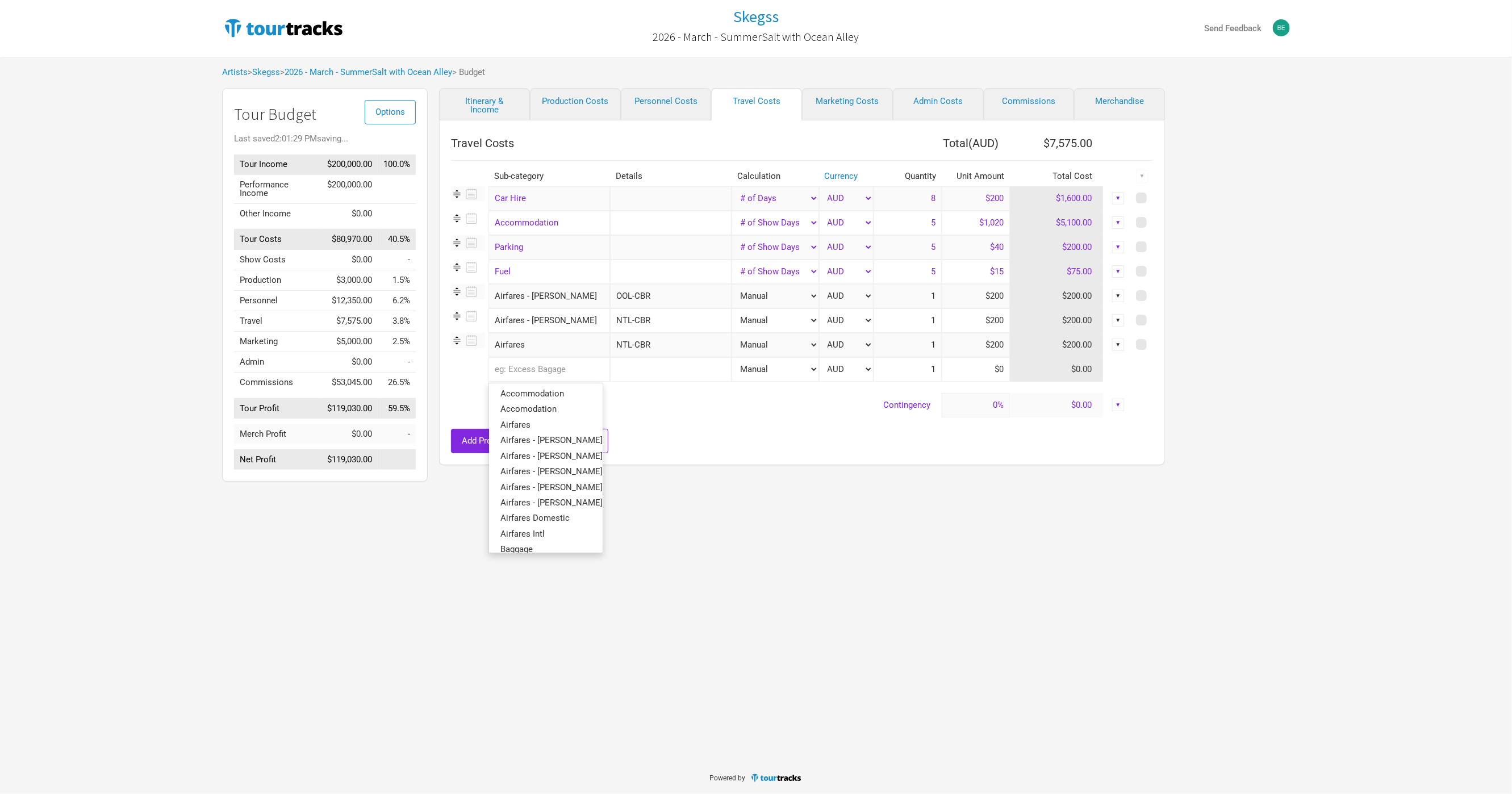
click at [547, 366] on input "text" at bounding box center [549, 369] width 121 height 25
click at [563, 427] on link "Airfares" at bounding box center [546, 424] width 113 height 15
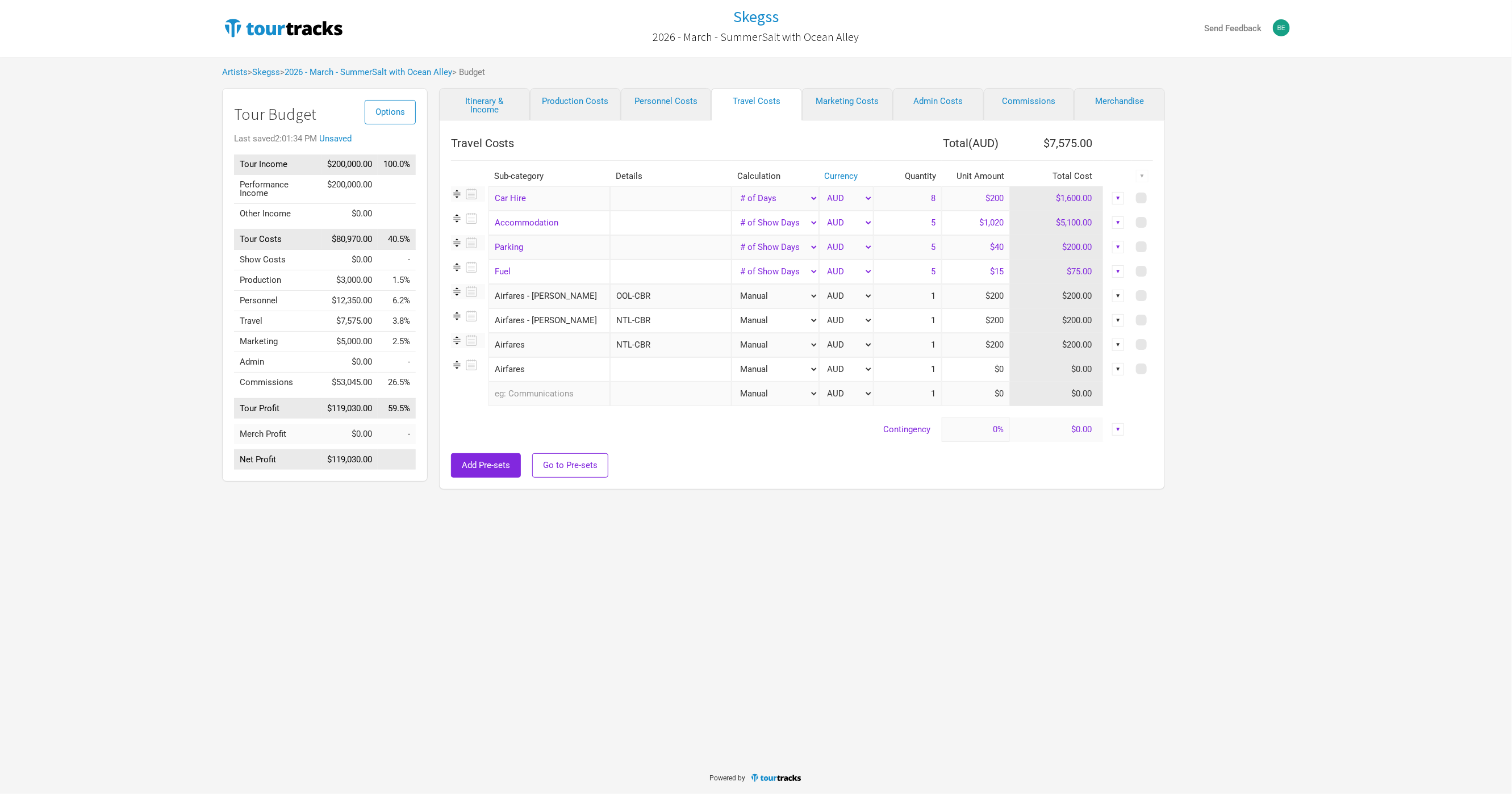
click at [626, 375] on input "text" at bounding box center [671, 369] width 121 height 25
type input "Crew (SYD-CBR-[PERSON_NAME])"
click at [848, 537] on div "Skegss 2026 - March - SummerSalt with Ocean Alley Send Feedback Artists > Skegs…" at bounding box center [756, 380] width 1512 height 761
click at [951, 367] on input at bounding box center [975, 369] width 68 height 25
type input "$800"
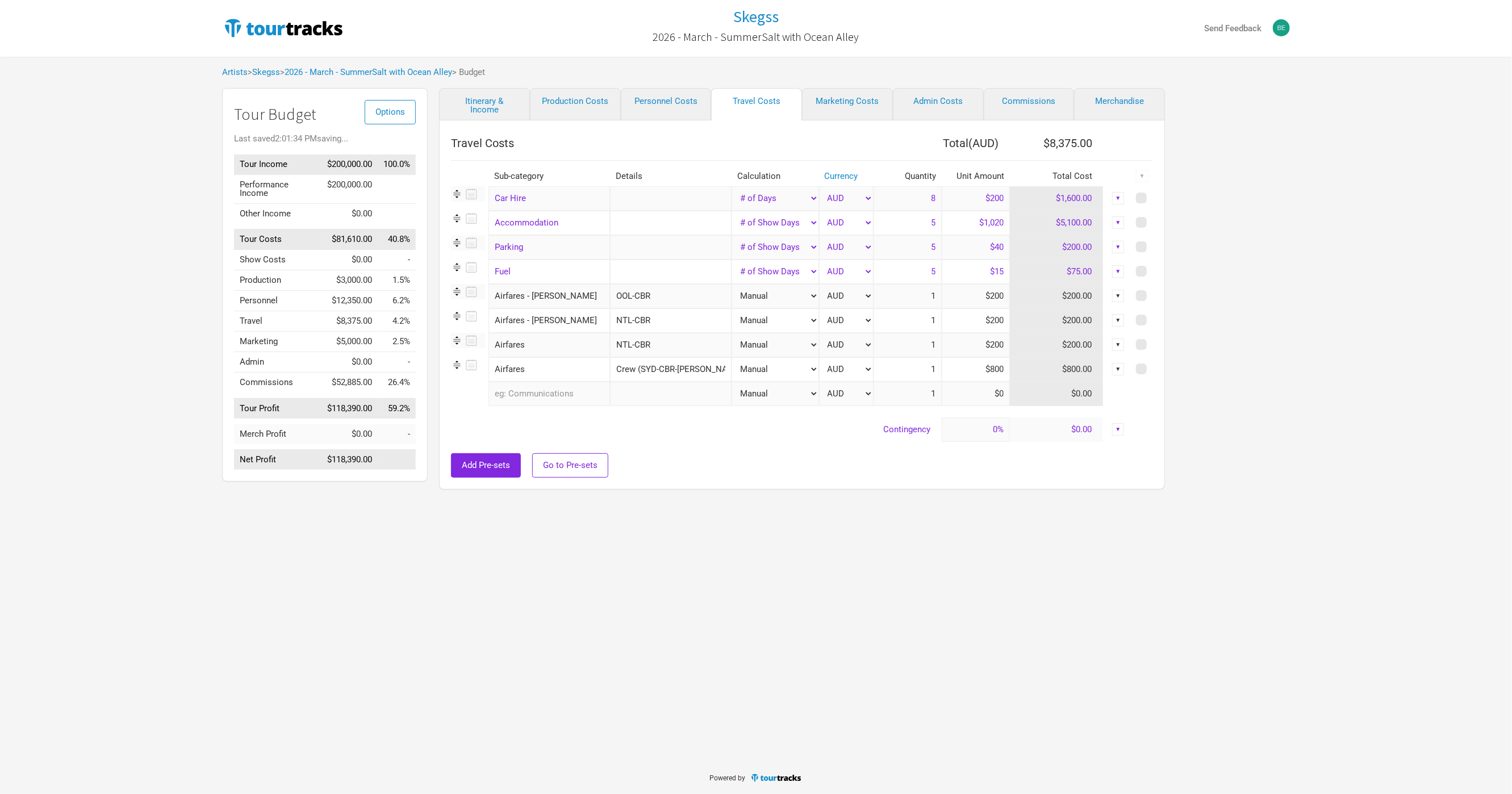
drag, startPoint x: 928, startPoint y: 367, endPoint x: 947, endPoint y: 374, distance: 20.2
click at [947, 374] on tr "Airfares 1 selection Crew (SYD-CBR-[PERSON_NAME]) Manual # of Shows # of Show D…" at bounding box center [801, 369] width 701 height 25
type input "2"
click at [851, 446] on div at bounding box center [801, 447] width 701 height 11
click at [659, 344] on input "NTL-CBR" at bounding box center [671, 344] width 121 height 25
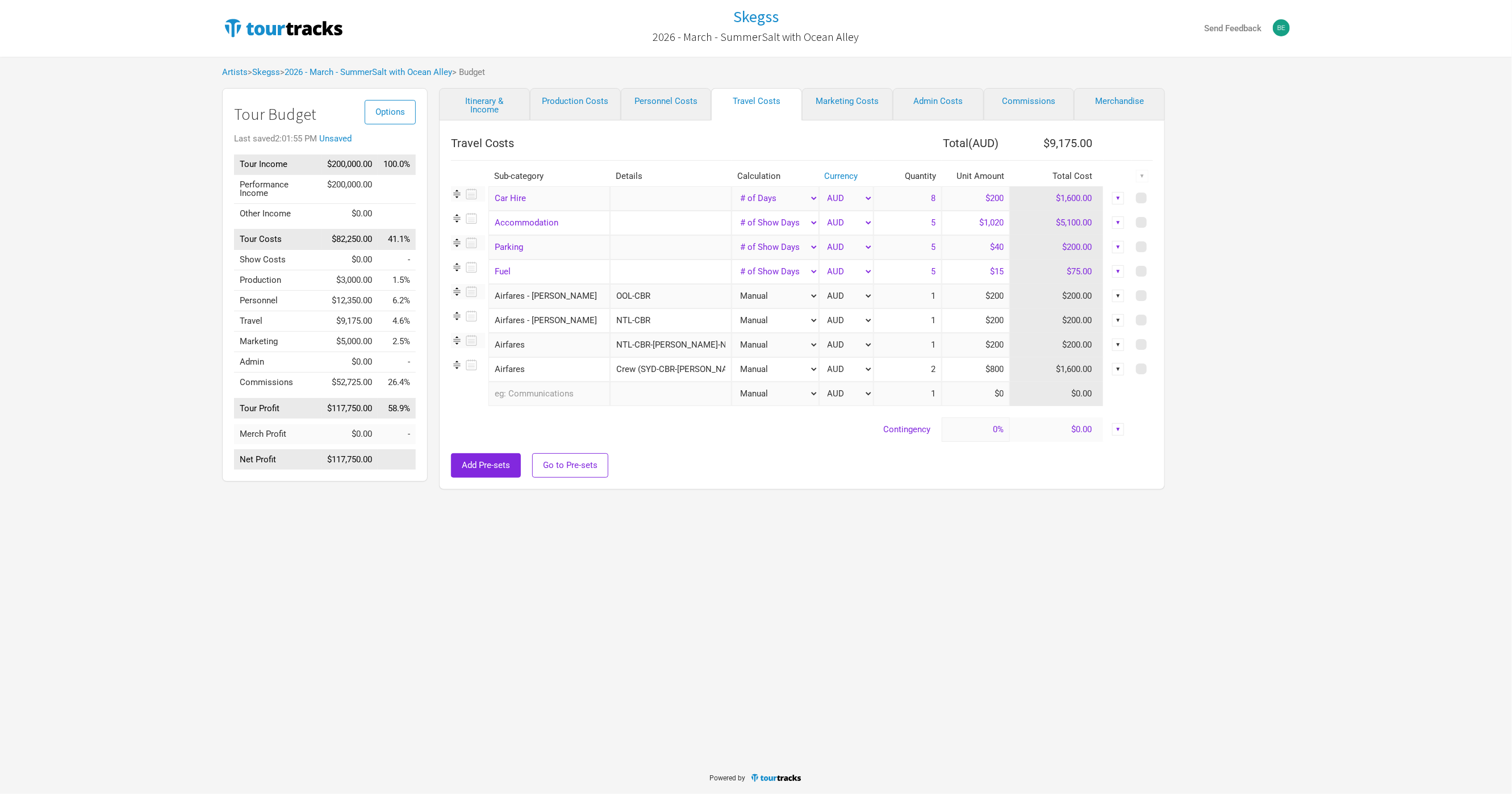
drag, startPoint x: 689, startPoint y: 352, endPoint x: 627, endPoint y: 340, distance: 63.2
click at [602, 346] on tr "Airfares 1 selection NTL-CBR-[PERSON_NAME]-NTL Manual # of Shows # of Show Days…" at bounding box center [801, 344] width 701 height 25
type input "NTL-CBR-[PERSON_NAME]-NTL"
click at [659, 323] on input "NTL-CBR" at bounding box center [671, 321] width 121 height 25
paste input "-[PERSON_NAME]-NTL"
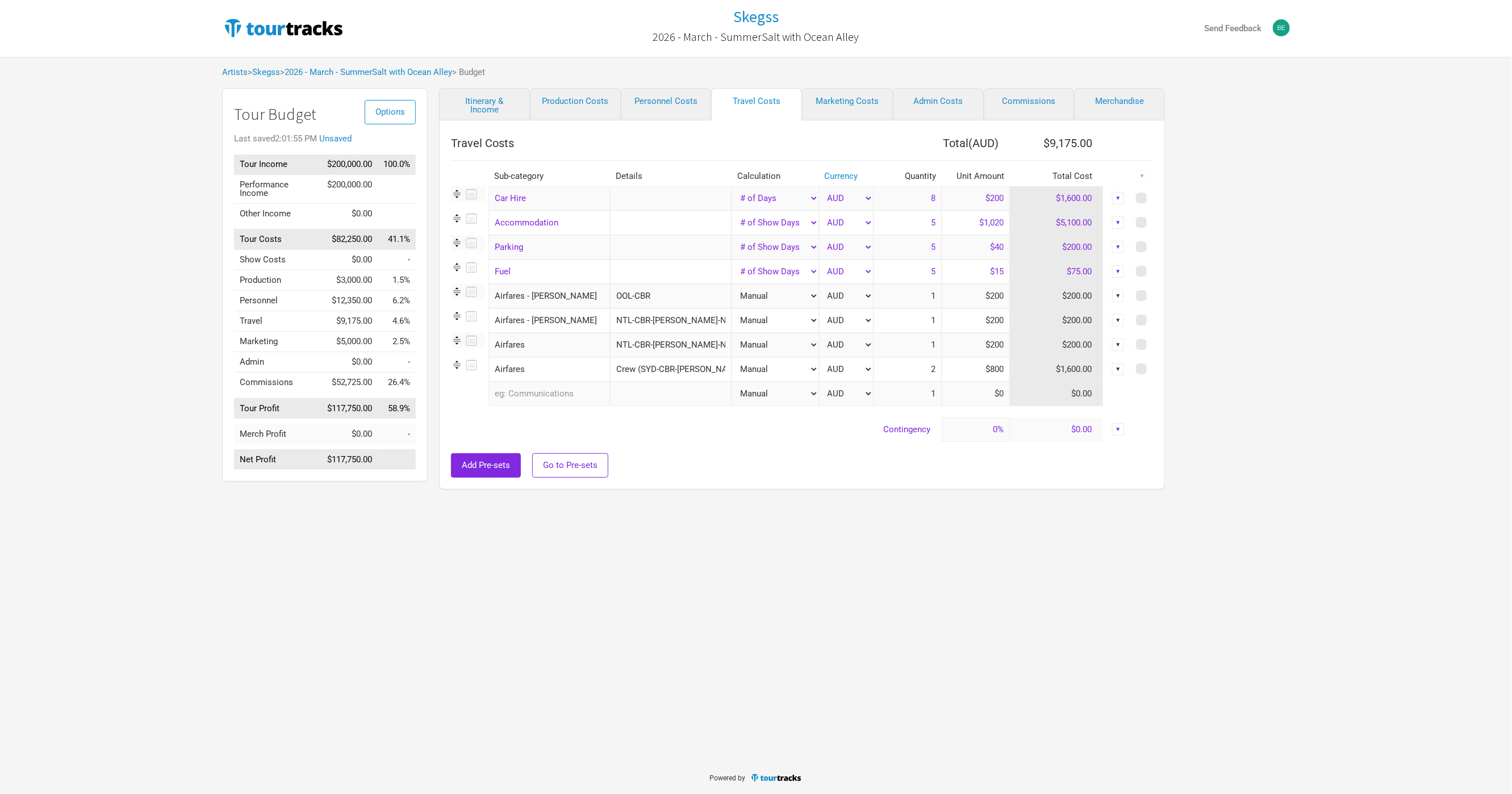
type input "NTL-CBR-[PERSON_NAME]-NTL"
click at [665, 299] on input "OOL-CBR" at bounding box center [671, 296] width 121 height 25
type input "OOL-CBR-[PERSON_NAME]-NTL"
click at [730, 498] on div "Skegss 2026 - March - SummerSalt with Ocean Alley Send Feedback Artists > Skegs…" at bounding box center [756, 380] width 1512 height 761
drag, startPoint x: 973, startPoint y: 297, endPoint x: 1014, endPoint y: 296, distance: 41.0
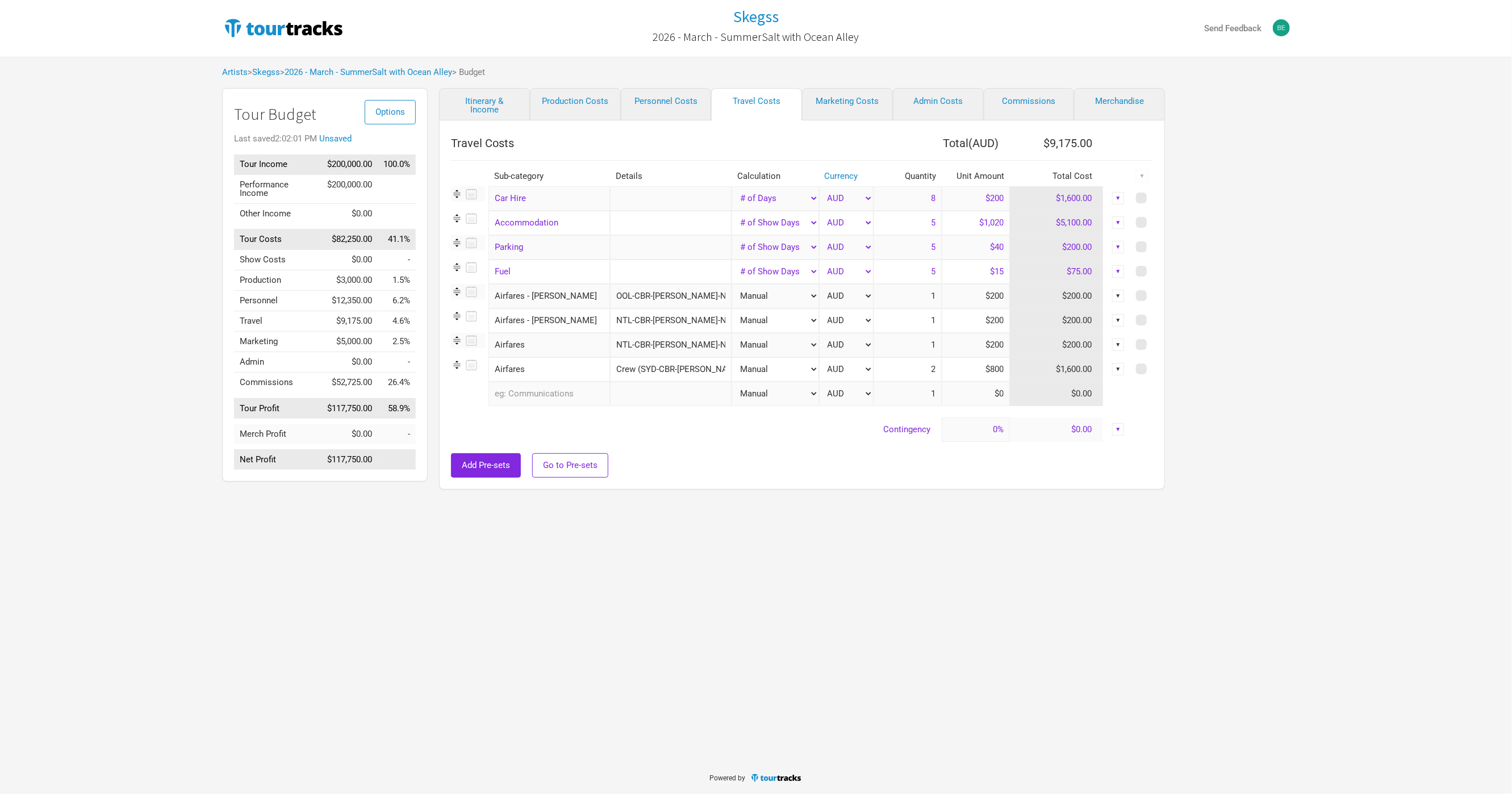
click at [1014, 296] on tr "Airfares - [PERSON_NAME] 1 selection OOL-CBR-[PERSON_NAME]-NTL Manual # of Show…" at bounding box center [801, 296] width 701 height 25
type input "$800"
click at [982, 320] on input "$200" at bounding box center [975, 321] width 68 height 25
paste input "8"
type input "$800"
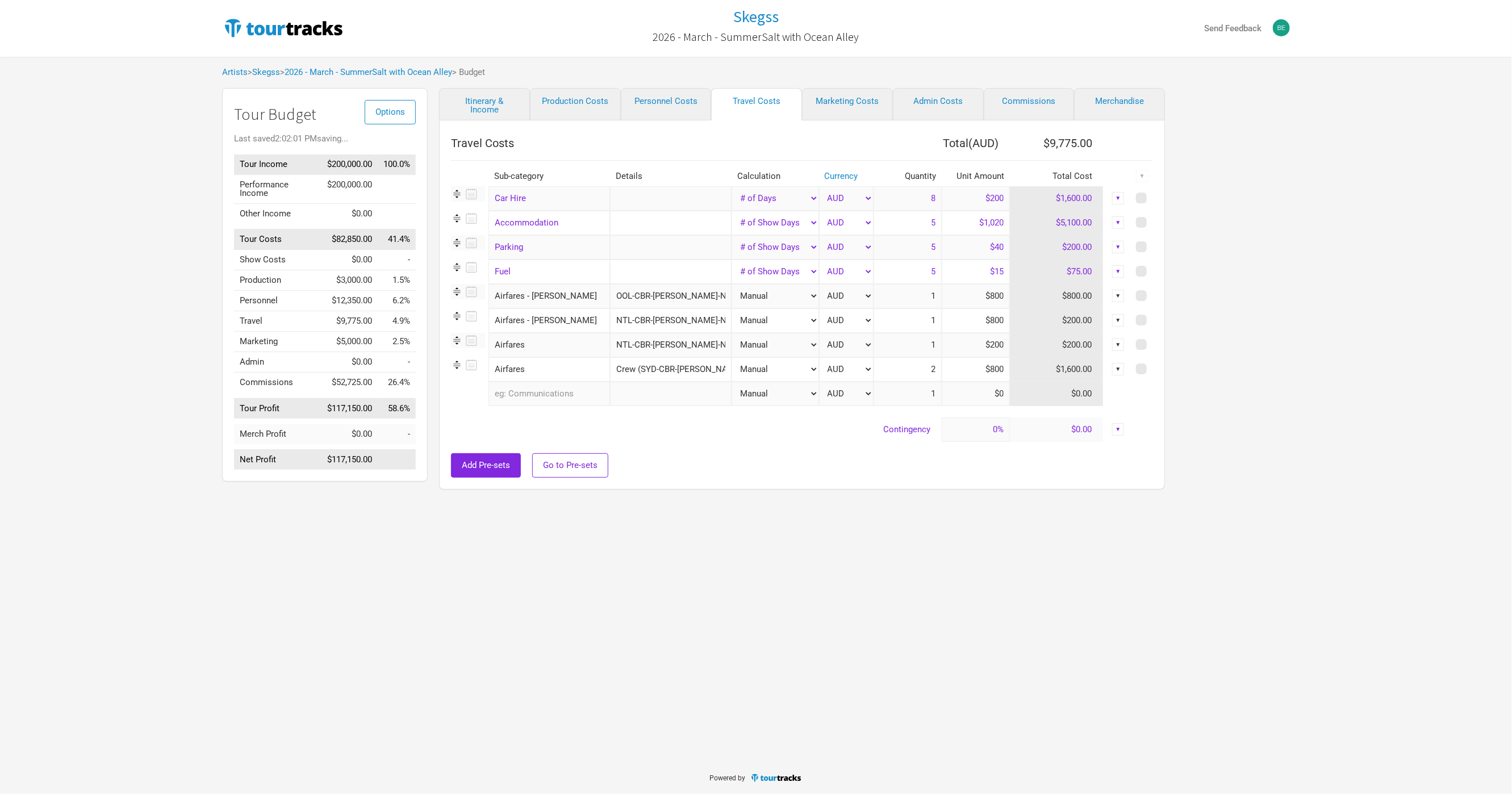
click at [978, 346] on input "$200" at bounding box center [975, 344] width 68 height 25
paste input "8"
type input "$800"
click at [846, 472] on div "Add Pre-sets Go to Pre-sets" at bounding box center [801, 465] width 701 height 25
click at [567, 387] on input "text" at bounding box center [549, 394] width 121 height 25
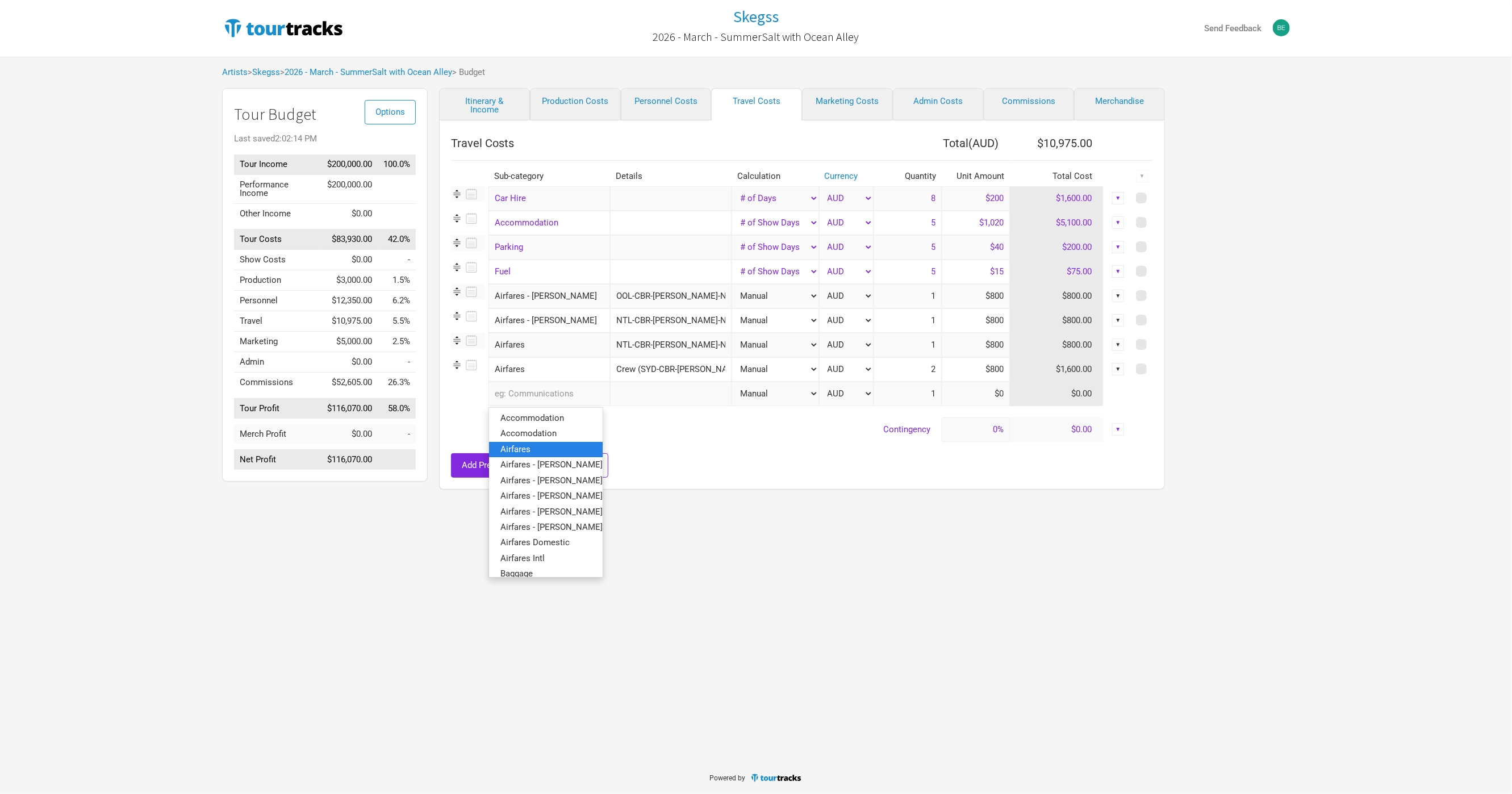
click at [574, 452] on link "Airfares" at bounding box center [546, 449] width 113 height 15
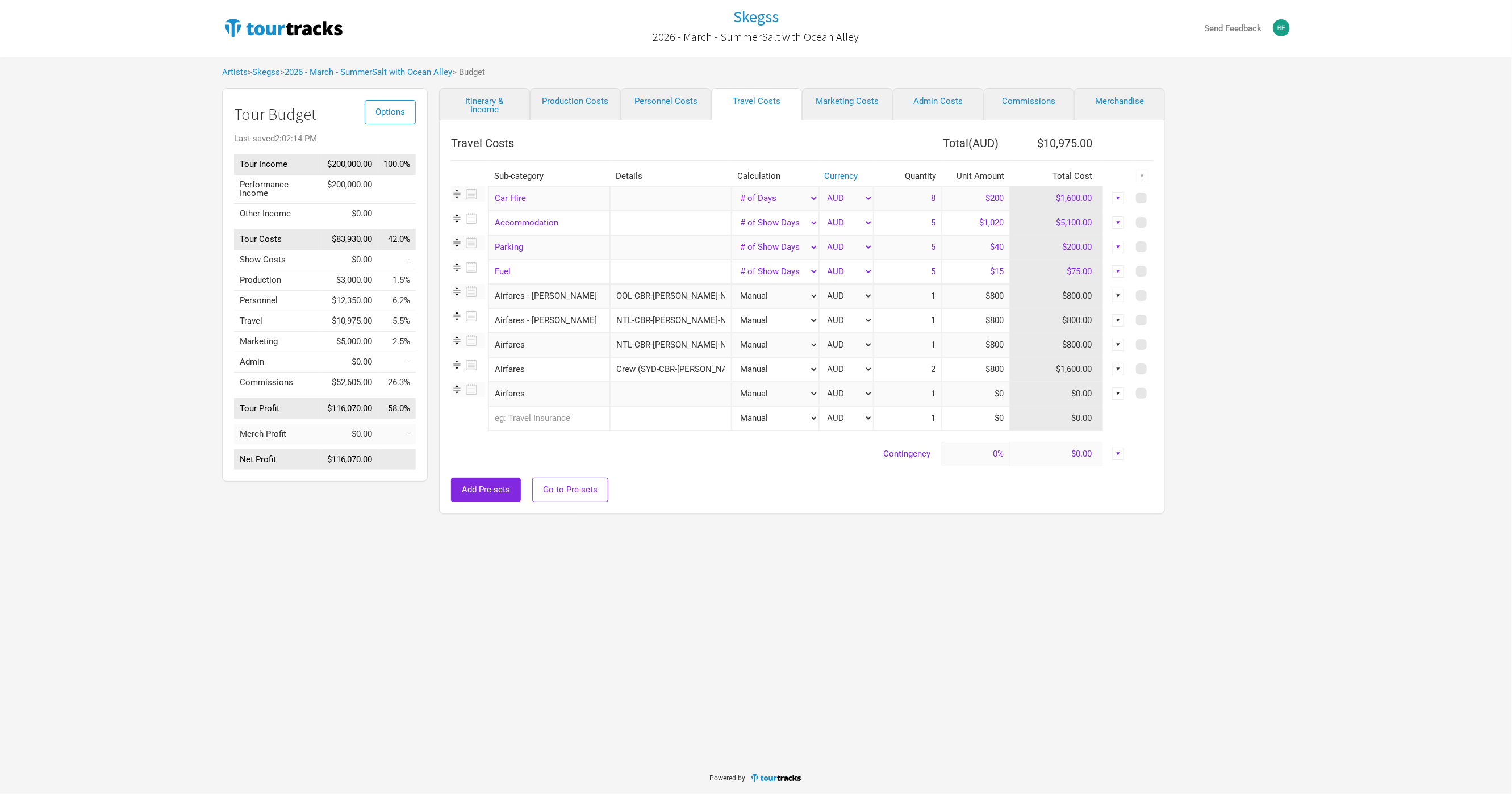
click at [655, 392] on input "text" at bounding box center [671, 394] width 121 height 25
click at [611, 629] on div "Skegss 2026 - March - SummerSalt with Ocean Alley Send Feedback Artists > Skegs…" at bounding box center [756, 380] width 1512 height 761
click at [655, 394] on input "text" at bounding box center [671, 394] width 121 height 25
click at [579, 353] on input "Airfares" at bounding box center [549, 344] width 121 height 25
type input "Airfares -"
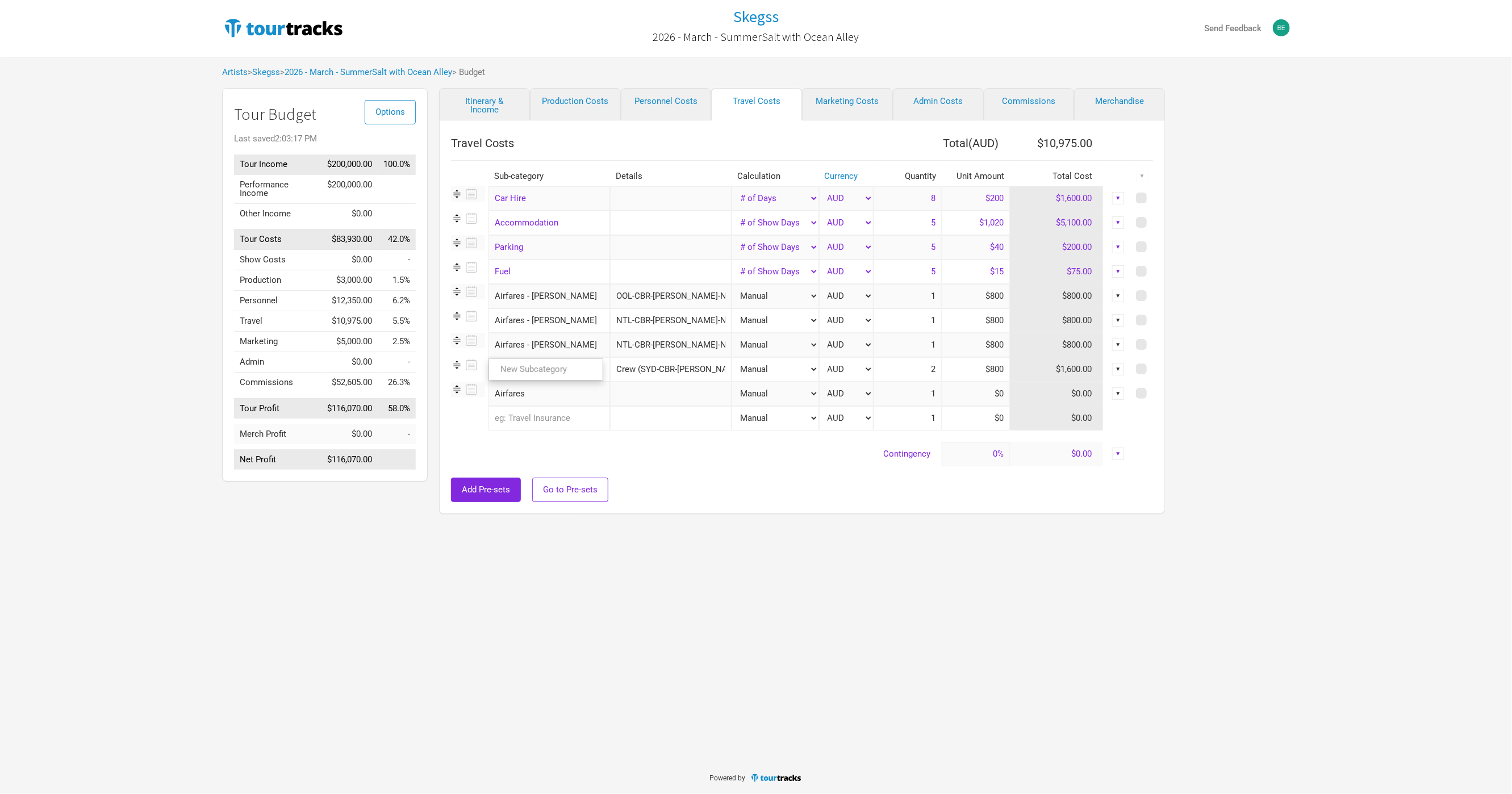
type input "Airfares - [PERSON_NAME]"
click at [675, 514] on div "Travel Costs Total ( AUD ) $10,975.00 Sub-category Details Calculation Currency…" at bounding box center [801, 317] width 725 height 394
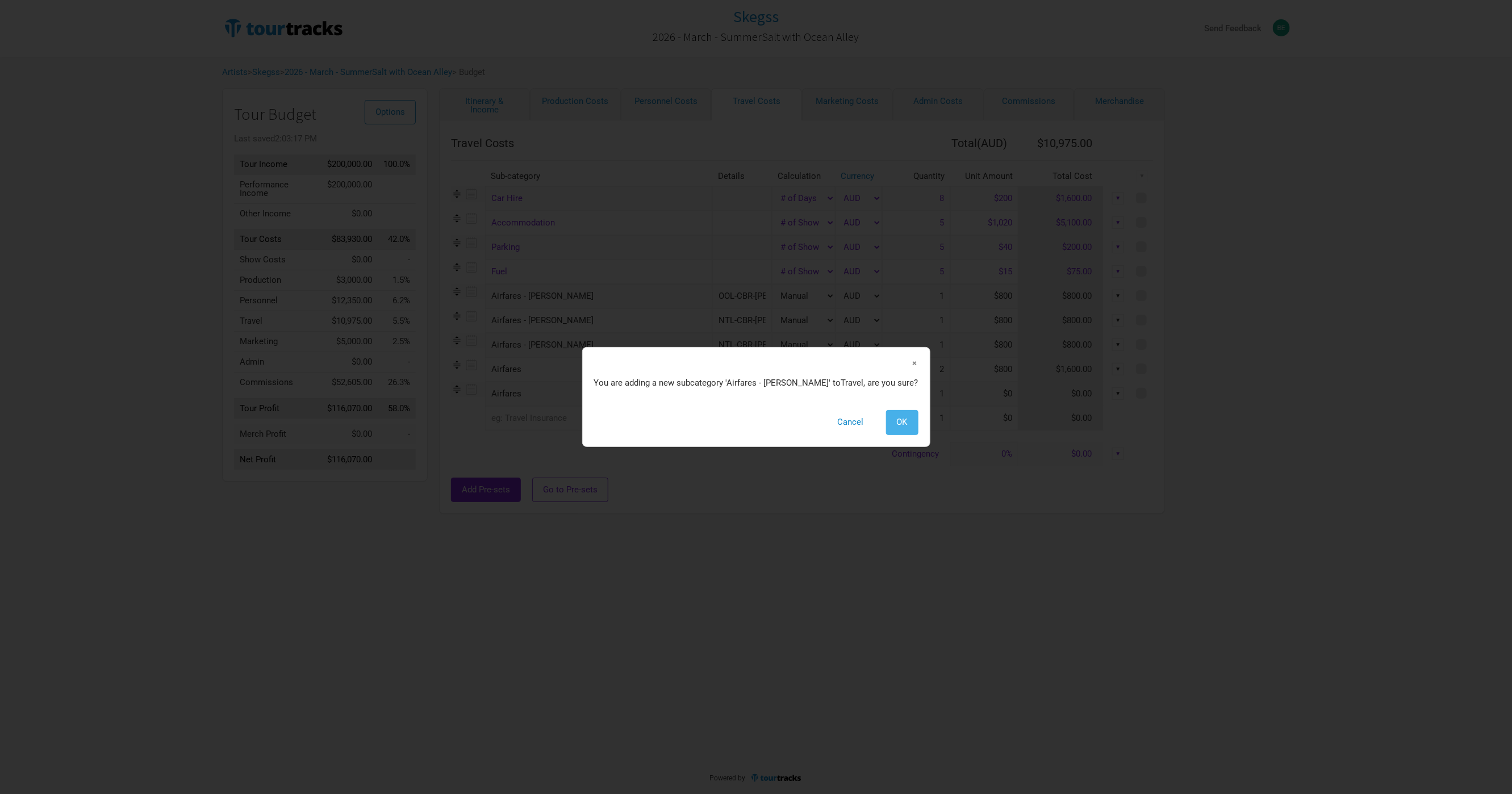
click at [897, 419] on span "OK" at bounding box center [902, 422] width 11 height 10
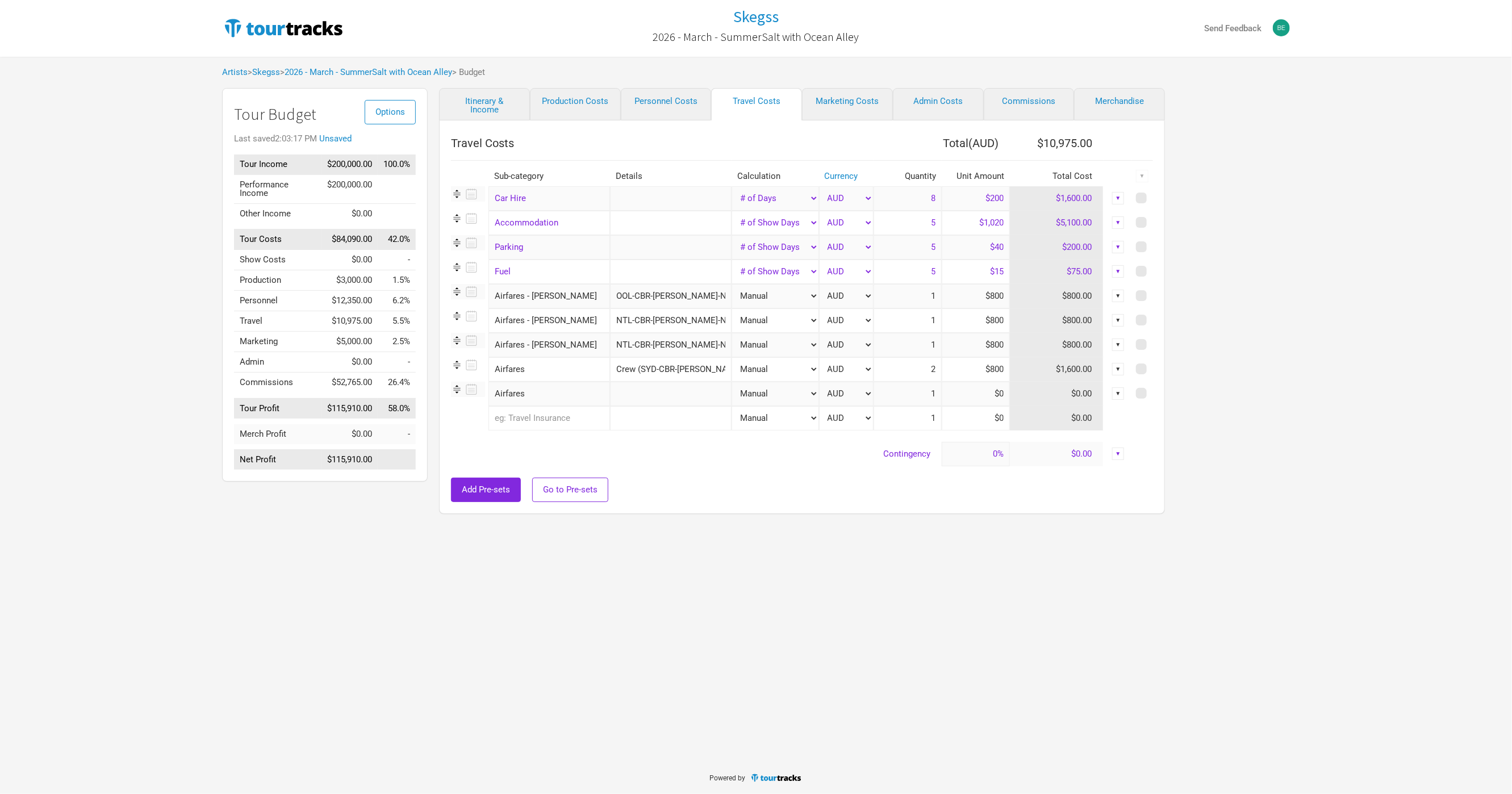
click at [721, 473] on div at bounding box center [801, 471] width 701 height 11
click at [626, 394] on input "text" at bounding box center [671, 394] width 121 height 25
type input "Crew ("
click at [584, 397] on input "Airfares" at bounding box center [549, 394] width 121 height 25
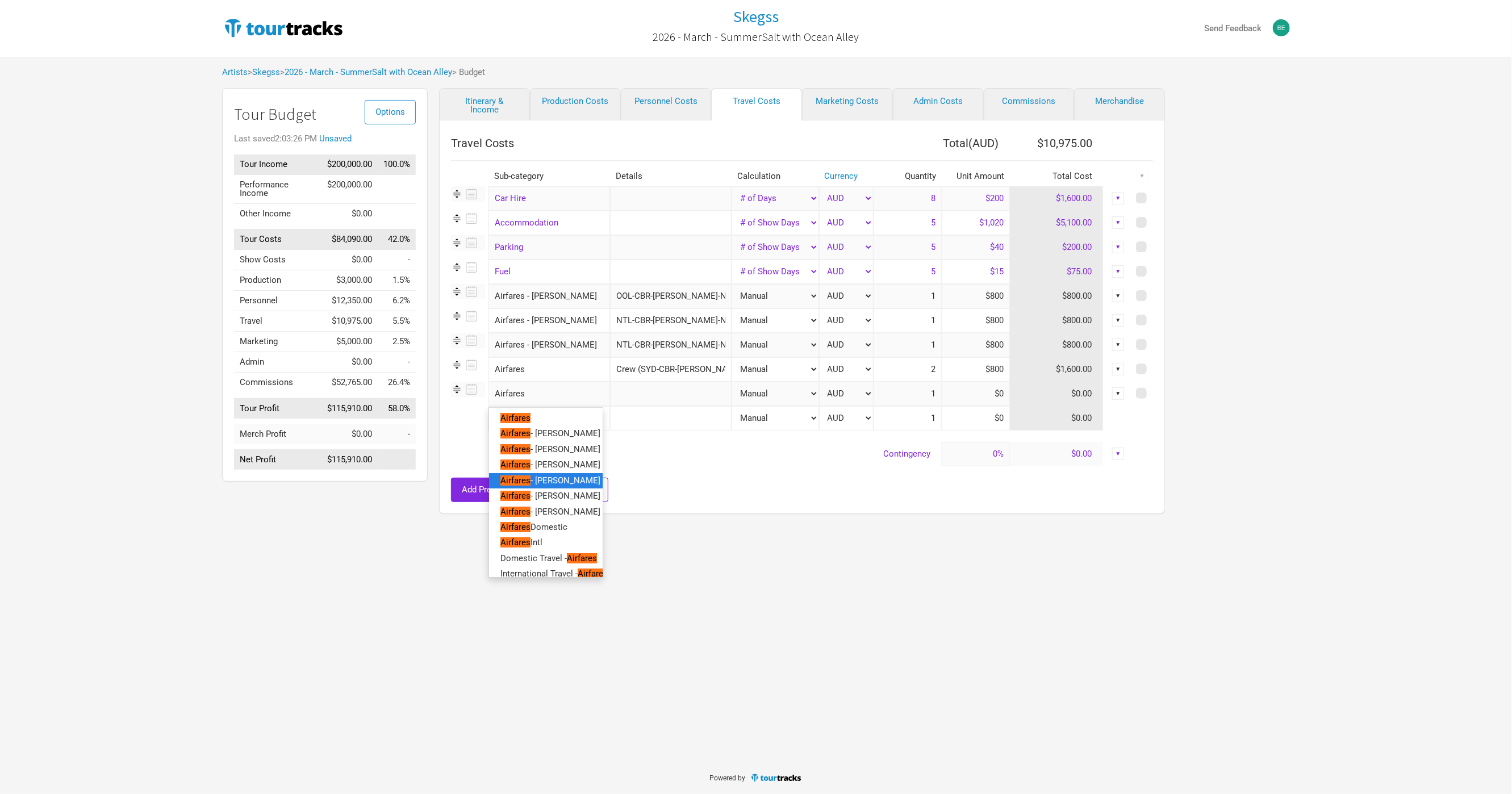
click at [570, 481] on link "Airfares - [PERSON_NAME]" at bounding box center [546, 479] width 113 height 15
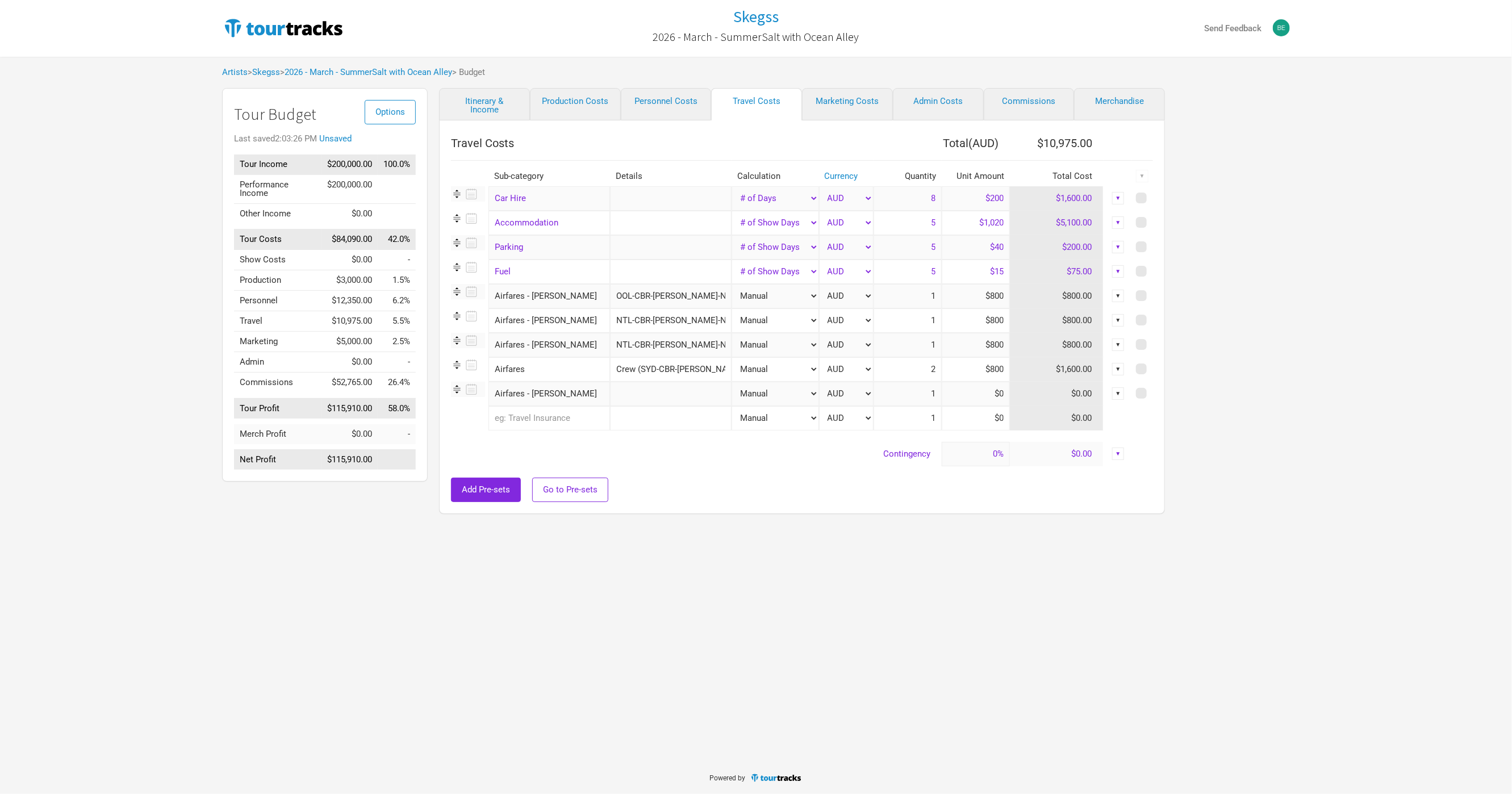
click at [633, 403] on input "text" at bounding box center [671, 394] width 121 height 25
type input "Crew (NTL-BNE-SYD)"
click at [664, 471] on div at bounding box center [801, 471] width 701 height 11
click at [990, 399] on input at bounding box center [975, 394] width 68 height 25
type input "$600"
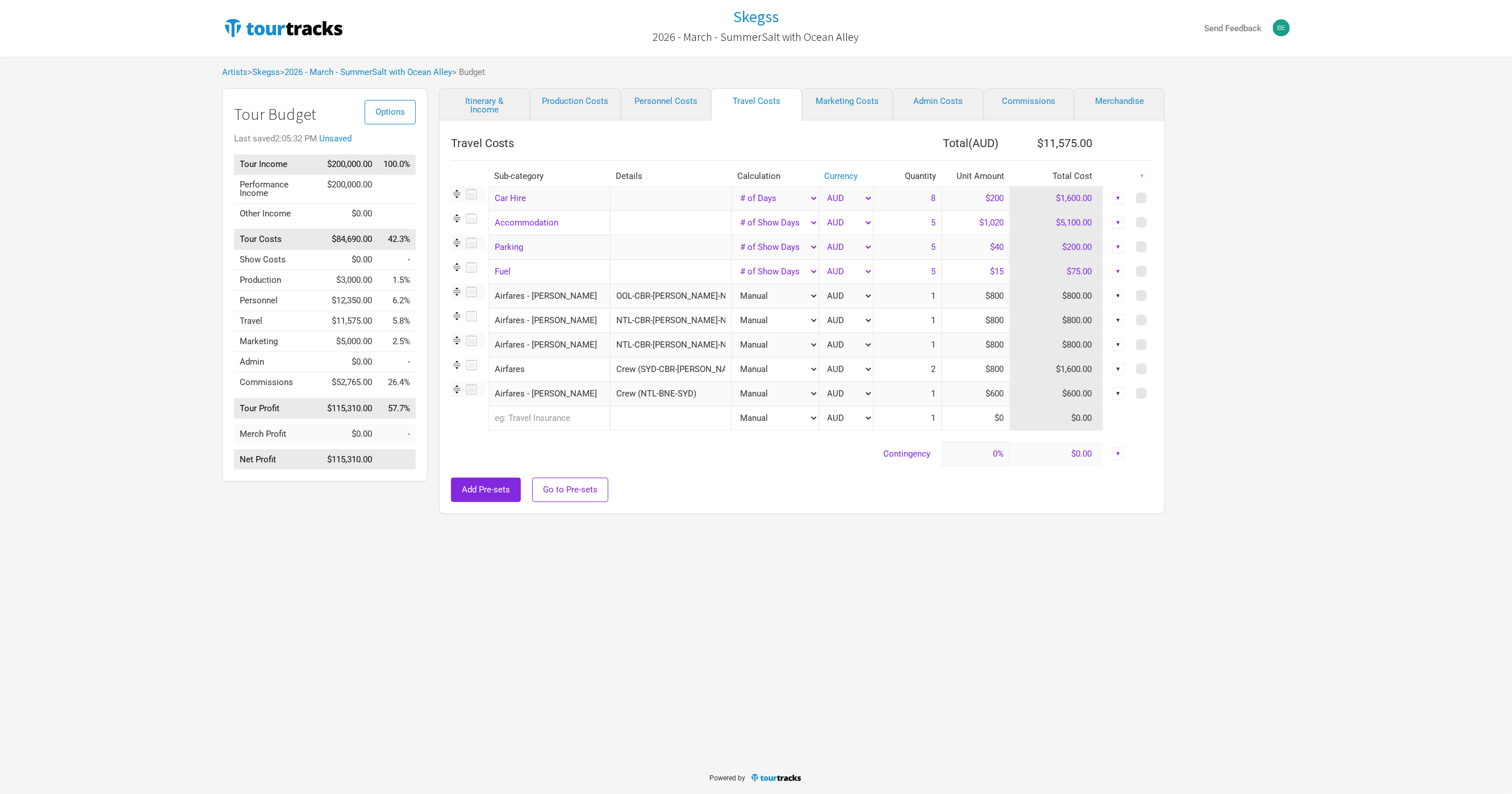
drag, startPoint x: 888, startPoint y: 394, endPoint x: 941, endPoint y: 399, distance: 53.2
click at [941, 399] on tr "Airfares - Jonny 1 selection Crew (NTL-BNE-SYD) Manual # of Shows # of Show Day…" at bounding box center [801, 394] width 701 height 25
type input "2"
drag, startPoint x: 727, startPoint y: 457, endPoint x: 690, endPoint y: 425, distance: 48.9
click at [726, 457] on td "Contingency" at bounding box center [695, 454] width 490 height 25
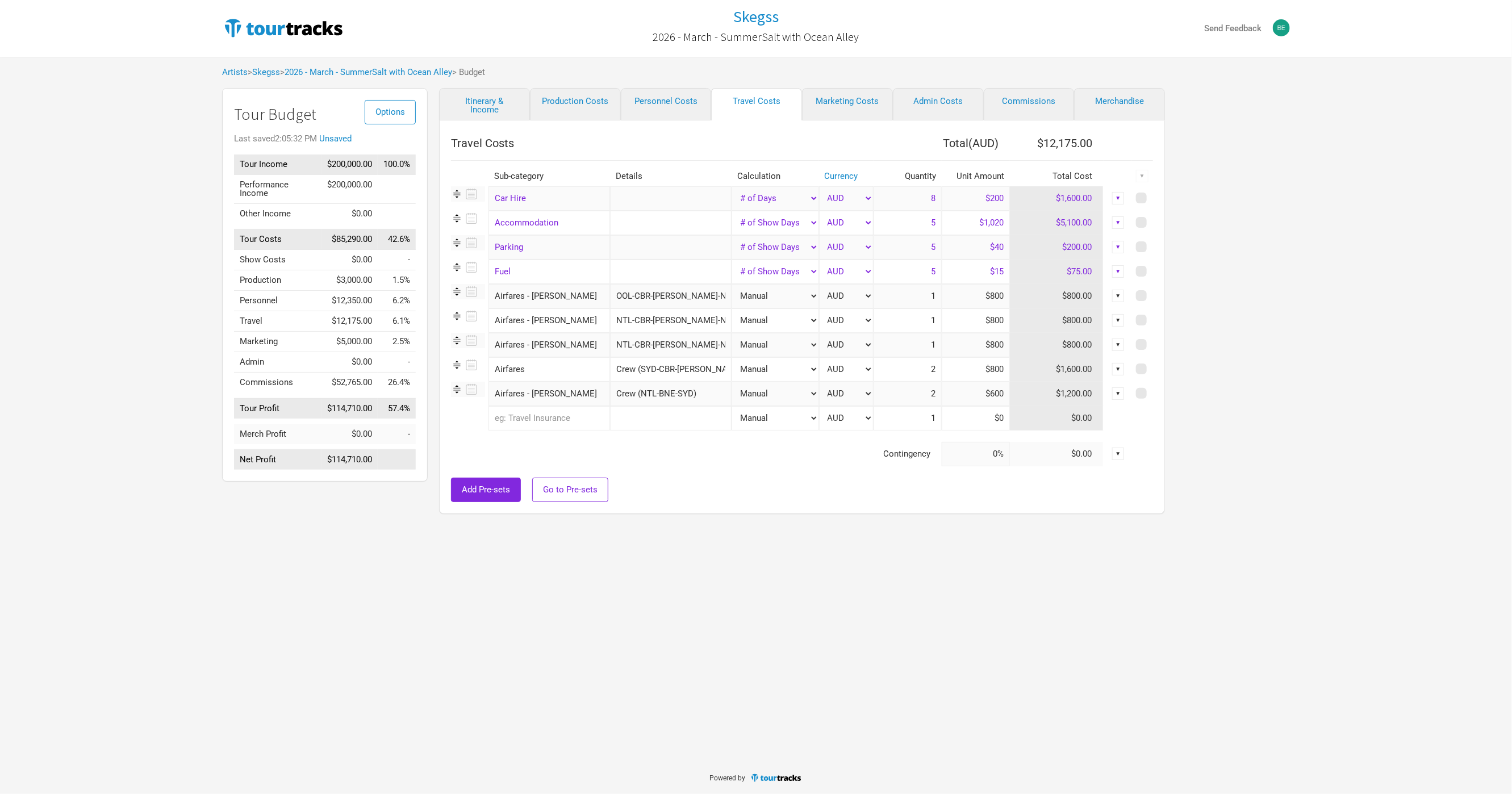
click at [670, 413] on input "text" at bounding box center [671, 418] width 121 height 25
click at [572, 416] on input "text" at bounding box center [549, 418] width 121 height 25
type input "a"
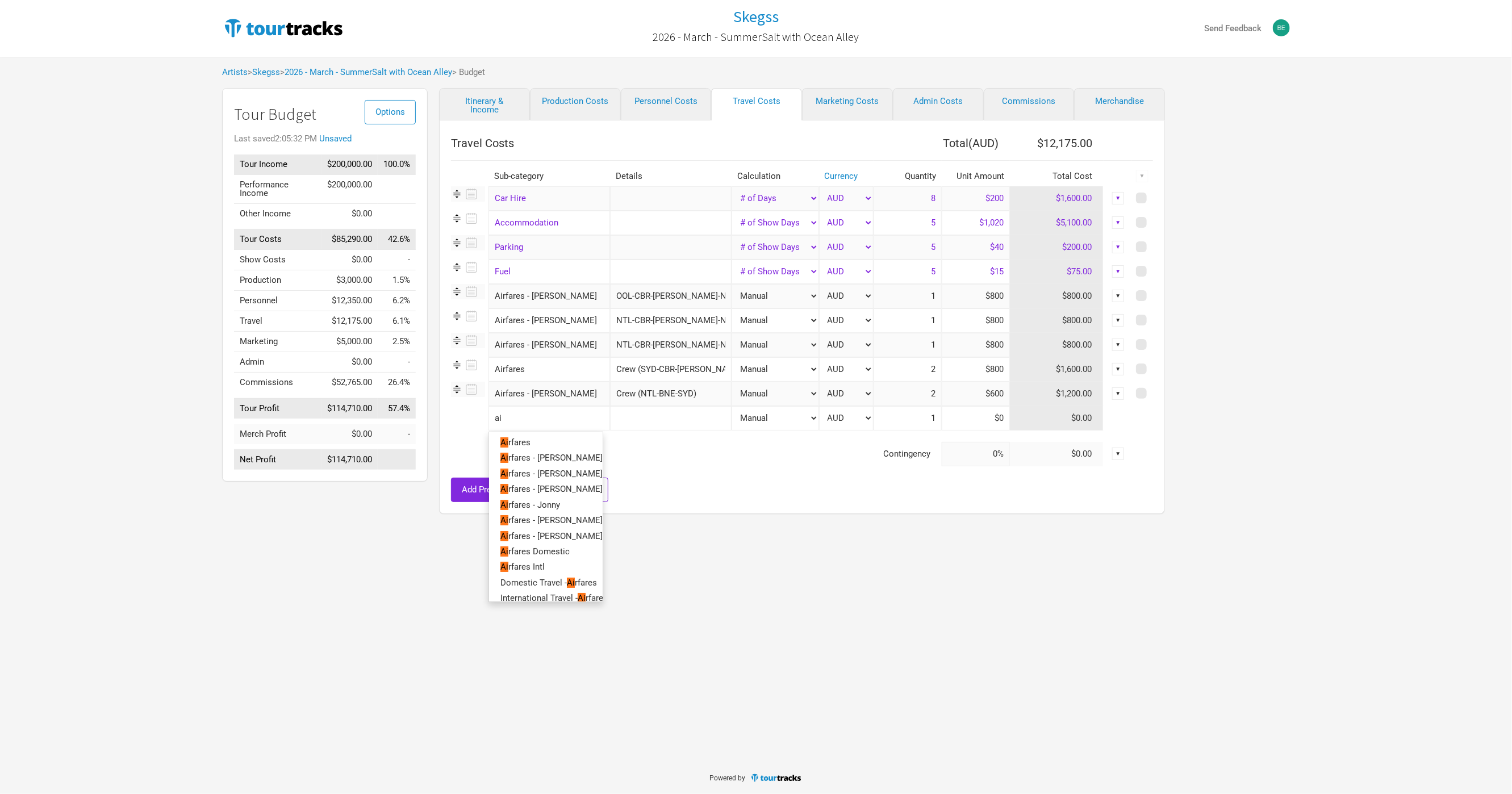
type input "air"
click at [575, 396] on tbody "Car Hire 1 selection Manual # of Shows # of Show Days # of Non-Show Days # of D…" at bounding box center [801, 327] width 701 height 280
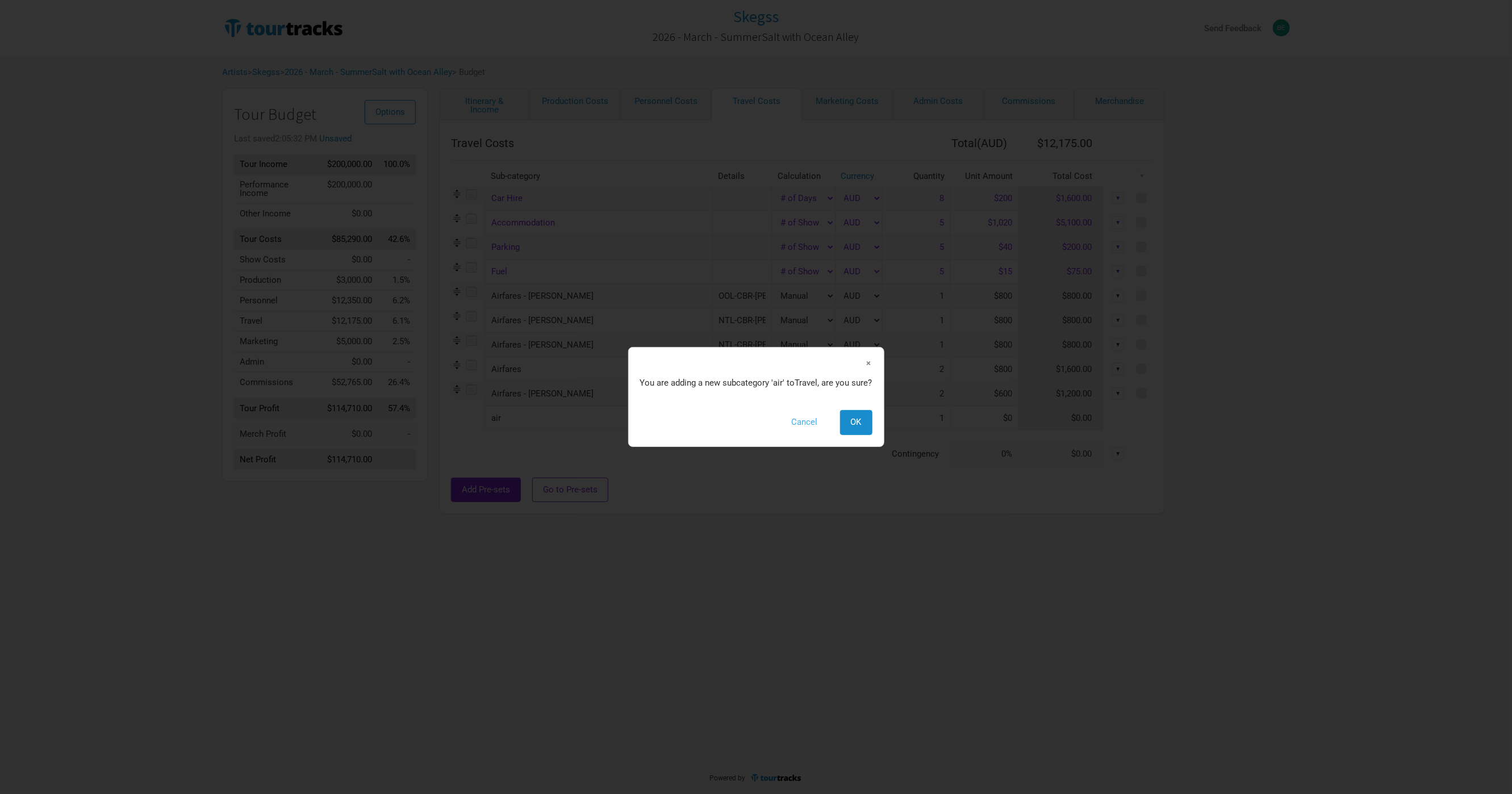
click at [796, 423] on button "Cancel" at bounding box center [805, 422] width 48 height 25
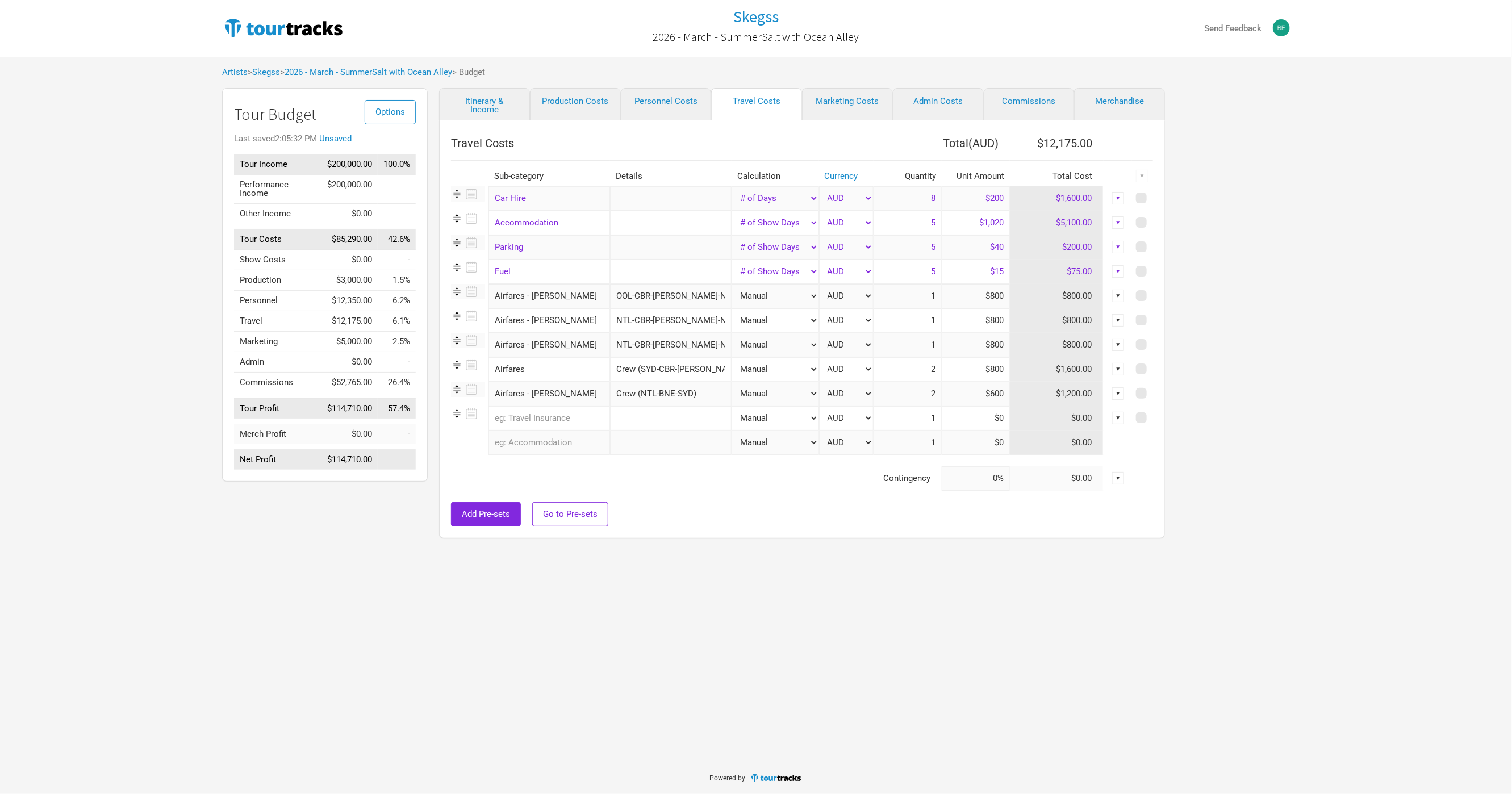
click at [553, 398] on input "Airfares - [PERSON_NAME]" at bounding box center [549, 394] width 121 height 25
type input "air"
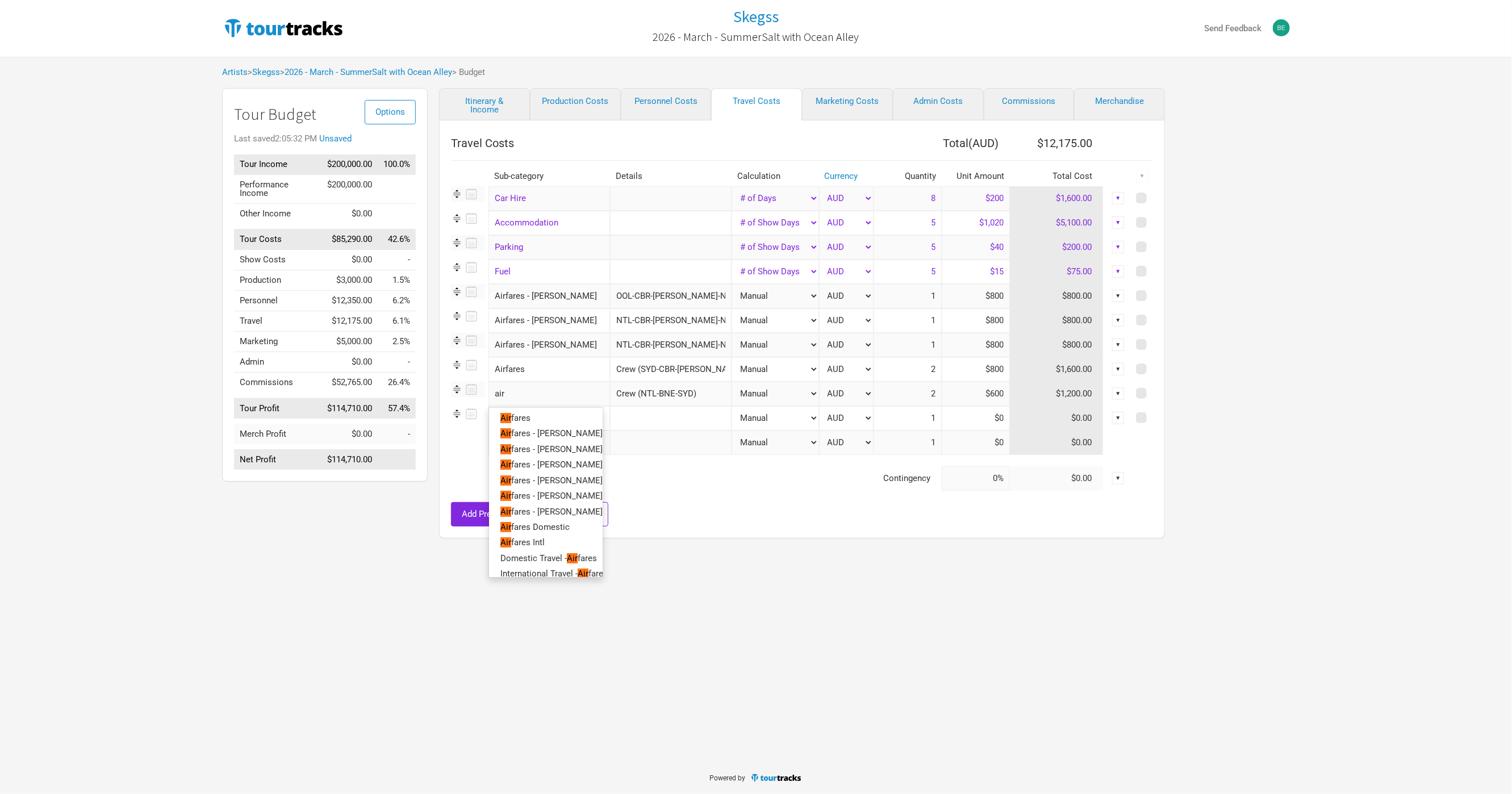
type input "airf"
click at [540, 422] on link "Airf ares" at bounding box center [546, 418] width 113 height 15
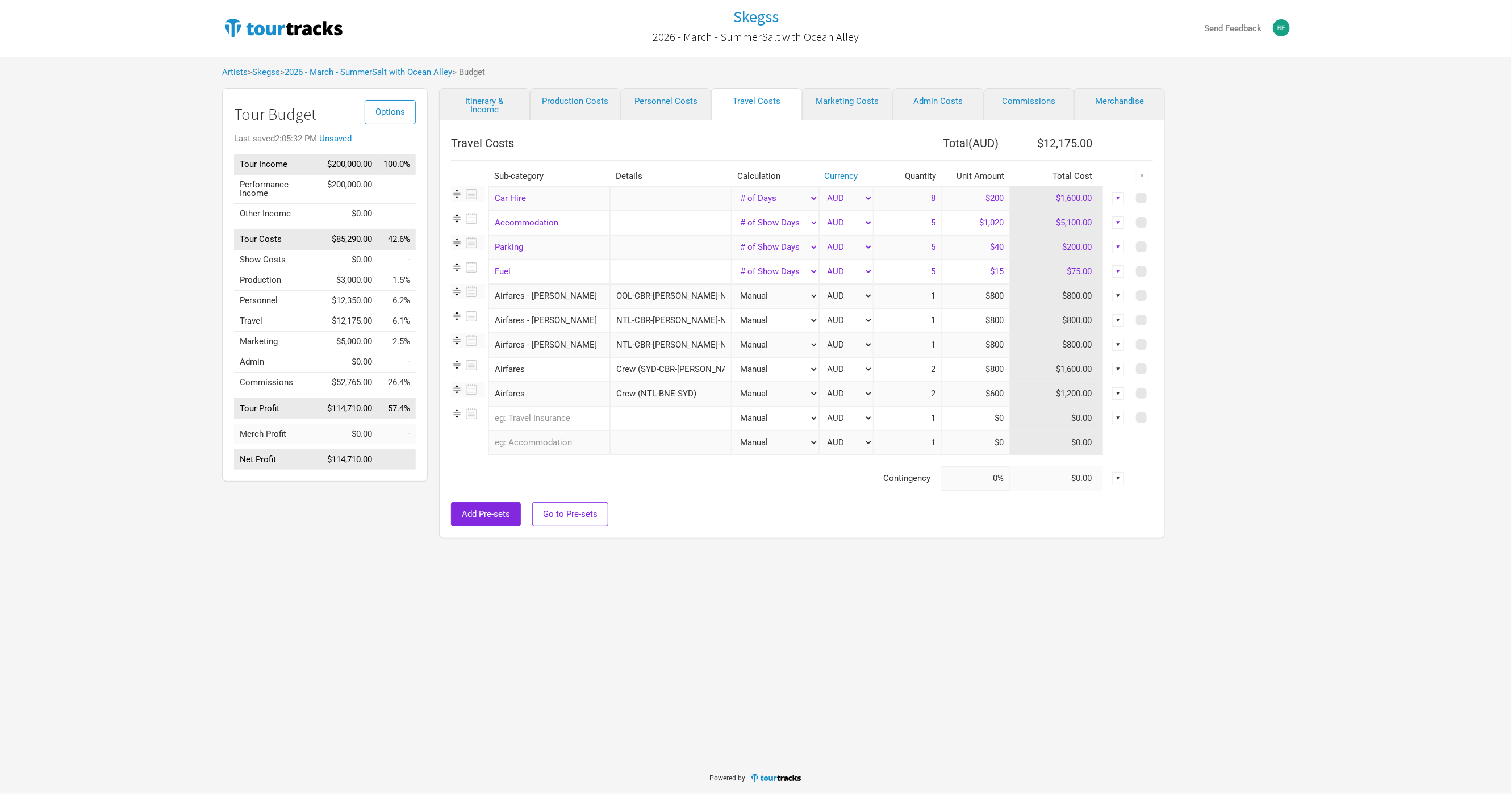
click at [556, 415] on input "text" at bounding box center [549, 418] width 121 height 25
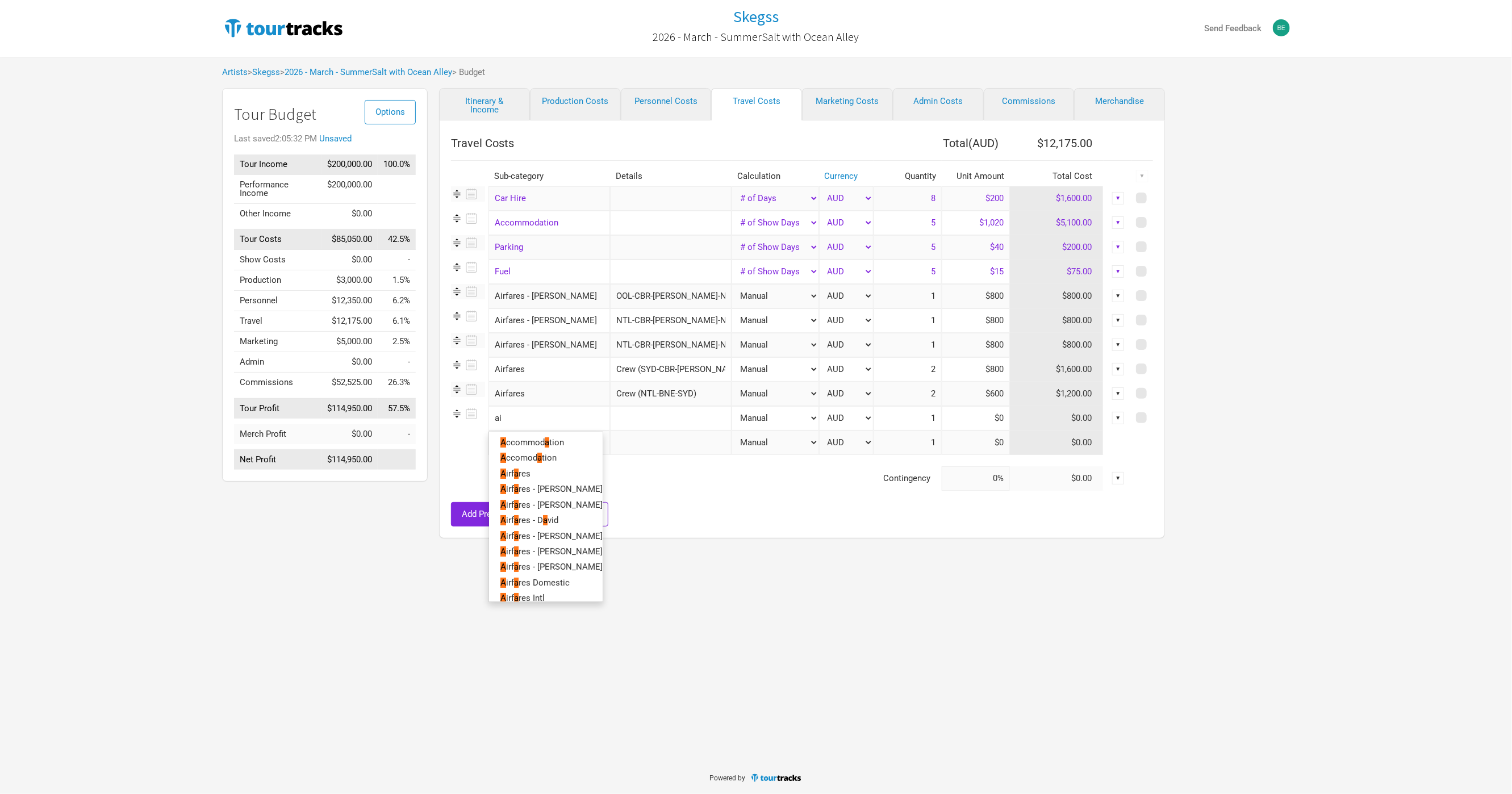
type input "air"
type input "airf"
type input "airfa"
click at [565, 460] on link "Airfa res - [PERSON_NAME]" at bounding box center [546, 458] width 113 height 15
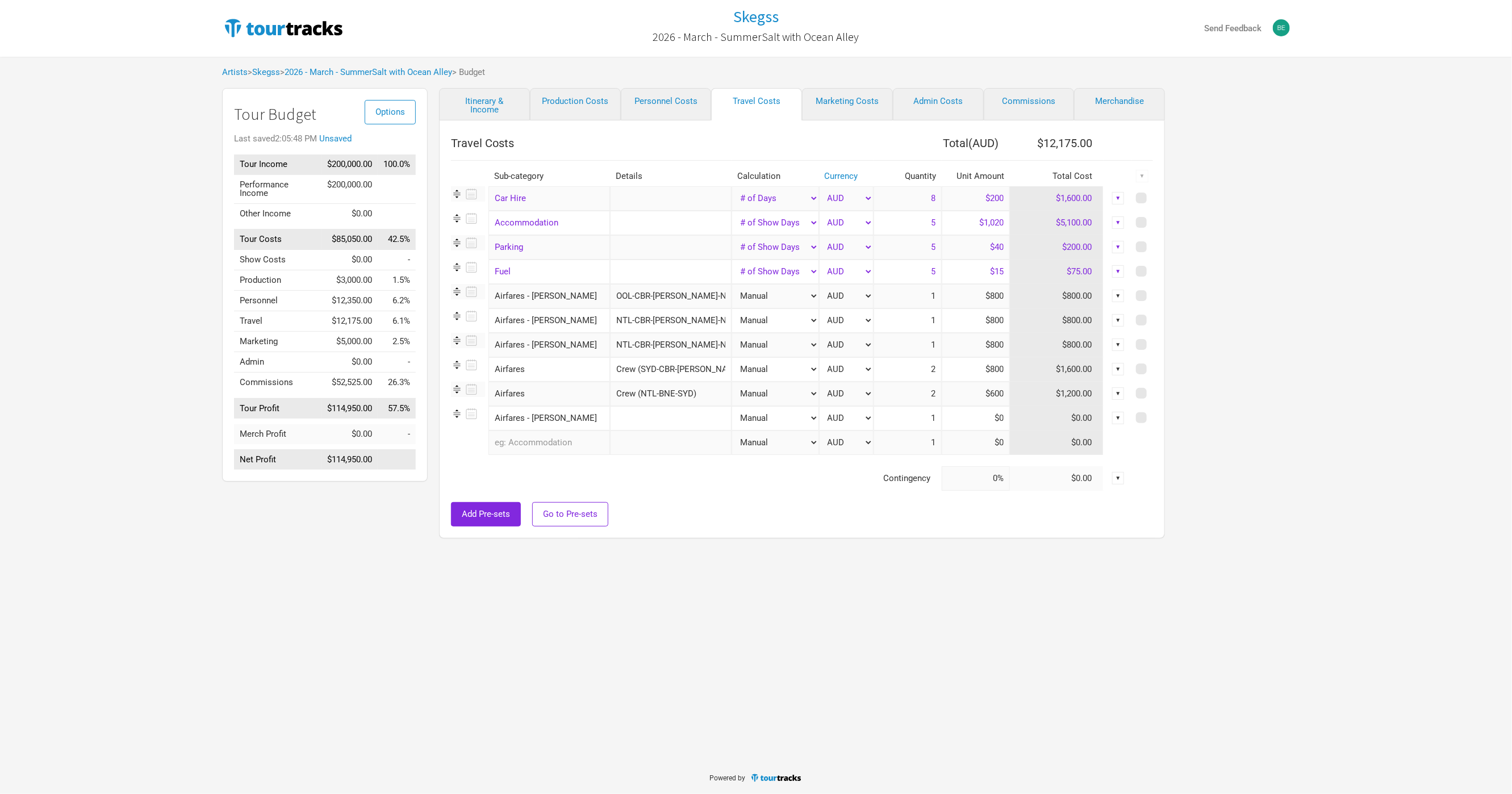
click at [625, 421] on input "text" at bounding box center [671, 418] width 121 height 25
click at [675, 396] on input "Crew (NTL-BNE-SYD)" at bounding box center [671, 394] width 121 height 25
click at [646, 415] on input "text" at bounding box center [671, 418] width 121 height 25
paste input "Crew (NTL-BNE-SYD)"
click at [620, 417] on input "Crew (NTL-BNE-SYD)" at bounding box center [671, 418] width 121 height 25
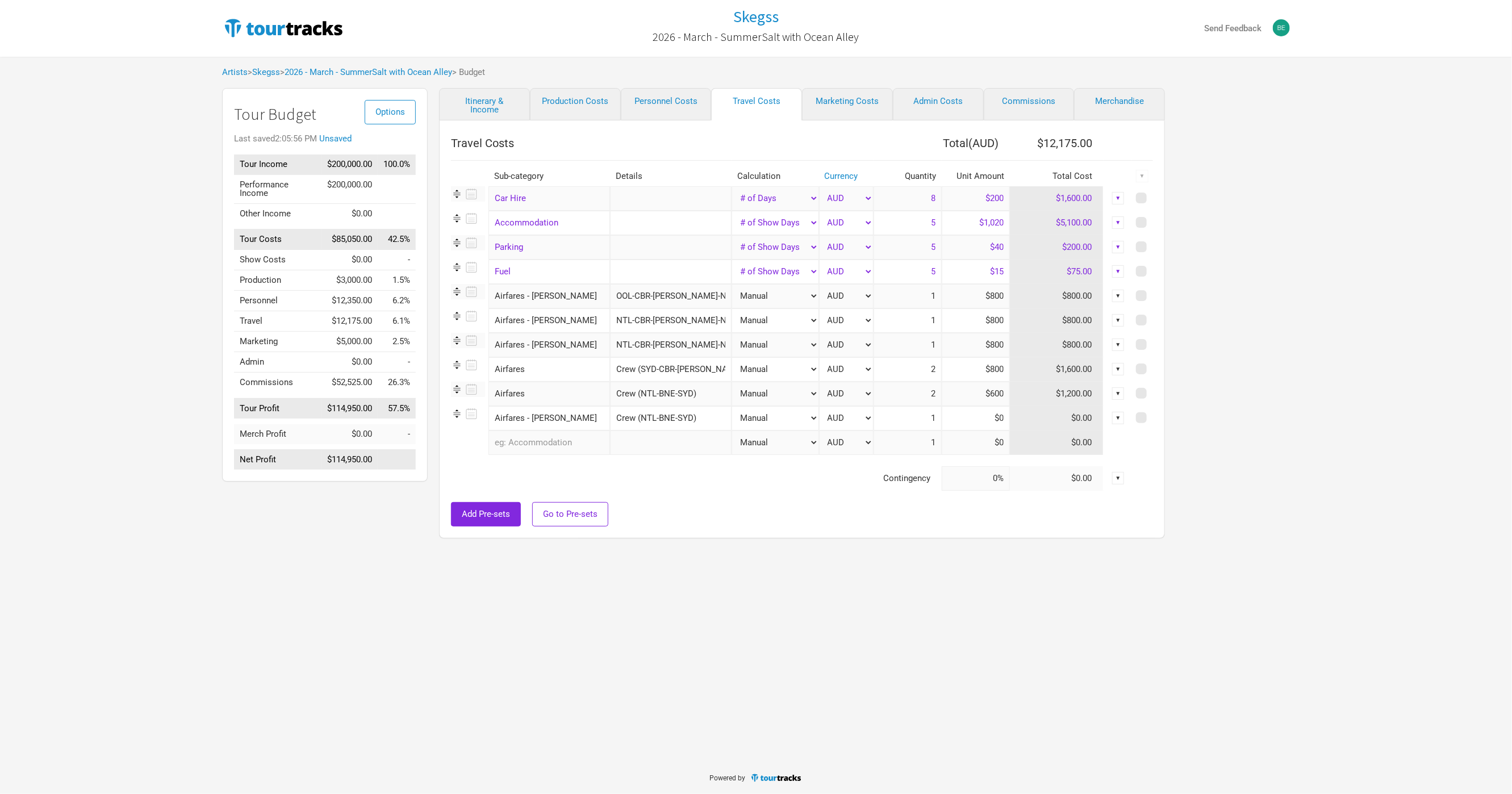
click at [620, 417] on input "Crew (NTL-BNE-SYD)" at bounding box center [671, 418] width 121 height 25
type input "[PERSON_NAME] & [PERSON_NAME] (NTL-BNE-SYD)"
click at [672, 466] on td "Contingency" at bounding box center [695, 478] width 490 height 25
drag, startPoint x: 894, startPoint y: 421, endPoint x: 964, endPoint y: 418, distance: 70.1
click at [956, 419] on tr "Airfares - [PERSON_NAME] 1 selection [PERSON_NAME] & [PERSON_NAME] (NTL-BNE-SYD…" at bounding box center [801, 418] width 701 height 25
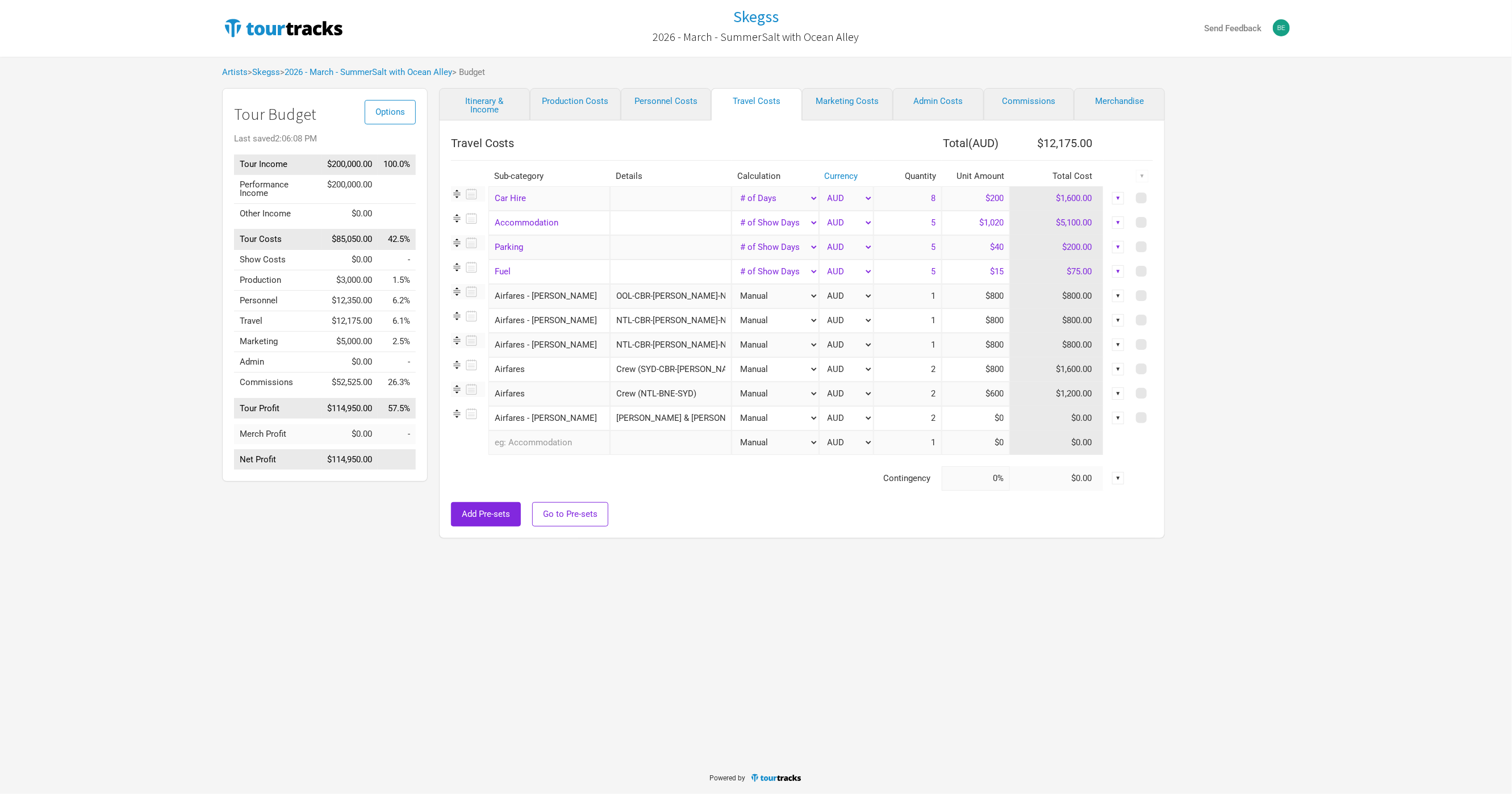
type input "2"
click at [968, 419] on input at bounding box center [975, 418] width 68 height 25
type input "$0"
click at [684, 425] on input "[PERSON_NAME] & [PERSON_NAME] (NTL-BNE-SYD)" at bounding box center [671, 418] width 121 height 25
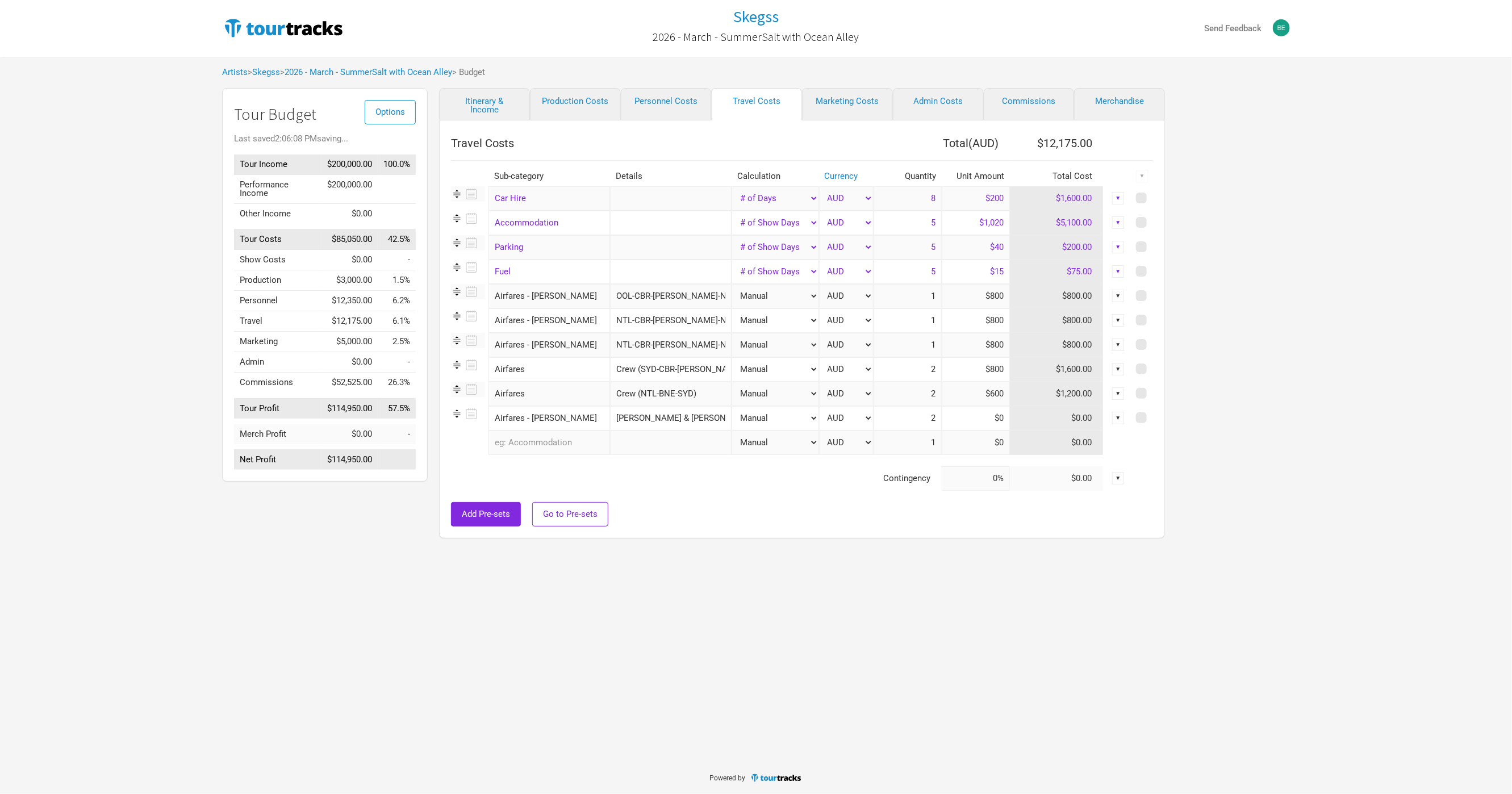
click at [671, 421] on input "[PERSON_NAME] & [PERSON_NAME] (NTL-BNE-SYD)" at bounding box center [671, 418] width 121 height 25
drag, startPoint x: 963, startPoint y: 420, endPoint x: 1026, endPoint y: 421, distance: 63.0
click at [1026, 421] on tr "Airfares - [PERSON_NAME] 1 selection [PERSON_NAME] & [PERSON_NAME] (NTL-BNE-SYD…" at bounding box center [801, 418] width 701 height 25
type input "$600"
click at [633, 520] on div "Add Pre-sets Go to Pre-sets" at bounding box center [801, 514] width 701 height 25
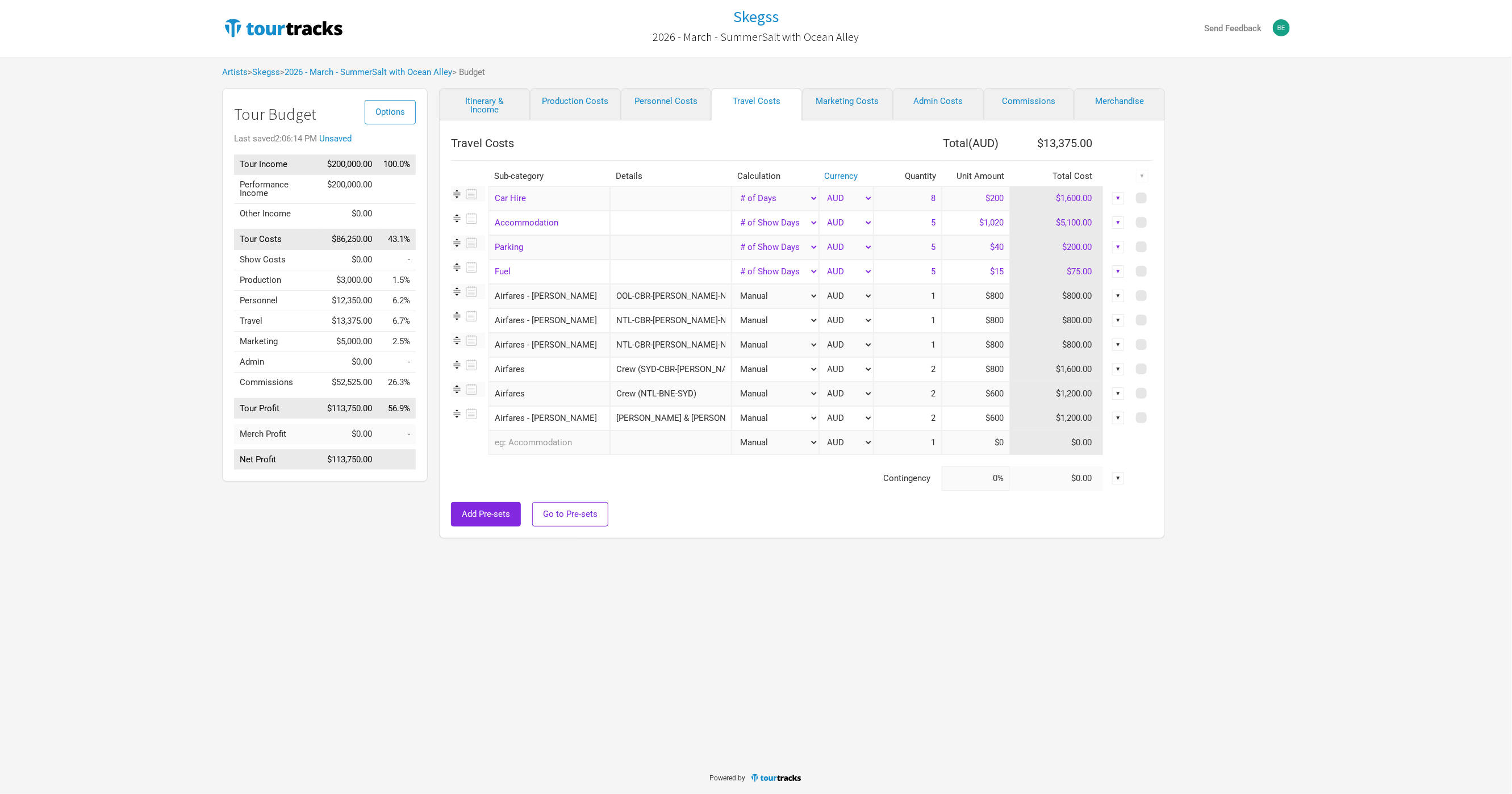
click at [572, 441] on input "text" at bounding box center [549, 443] width 121 height 25
click at [574, 560] on link "Airfares - [PERSON_NAME]" at bounding box center [546, 560] width 113 height 15
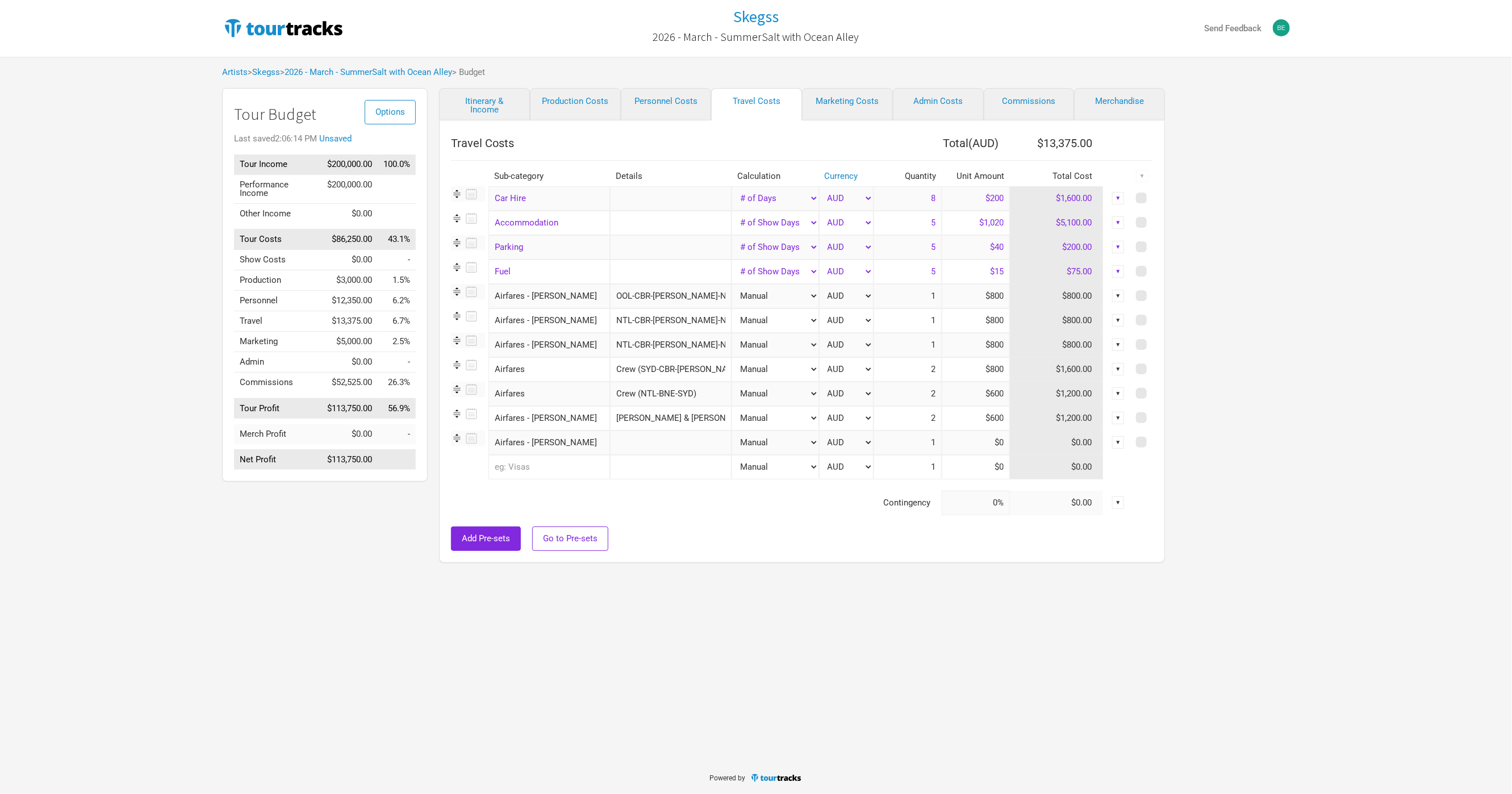
click at [633, 439] on input "text" at bounding box center [671, 443] width 121 height 25
drag, startPoint x: 638, startPoint y: 442, endPoint x: 585, endPoint y: 442, distance: 53.0
click at [585, 442] on tr "Airfares - [PERSON_NAME] 1 selection [PERSON_NAME] (OOL-NTL-BNE-OOL) Manual # o…" at bounding box center [801, 443] width 701 height 25
type input "OOL-NTL-BNE-OOL"
click at [970, 450] on input at bounding box center [975, 443] width 68 height 25
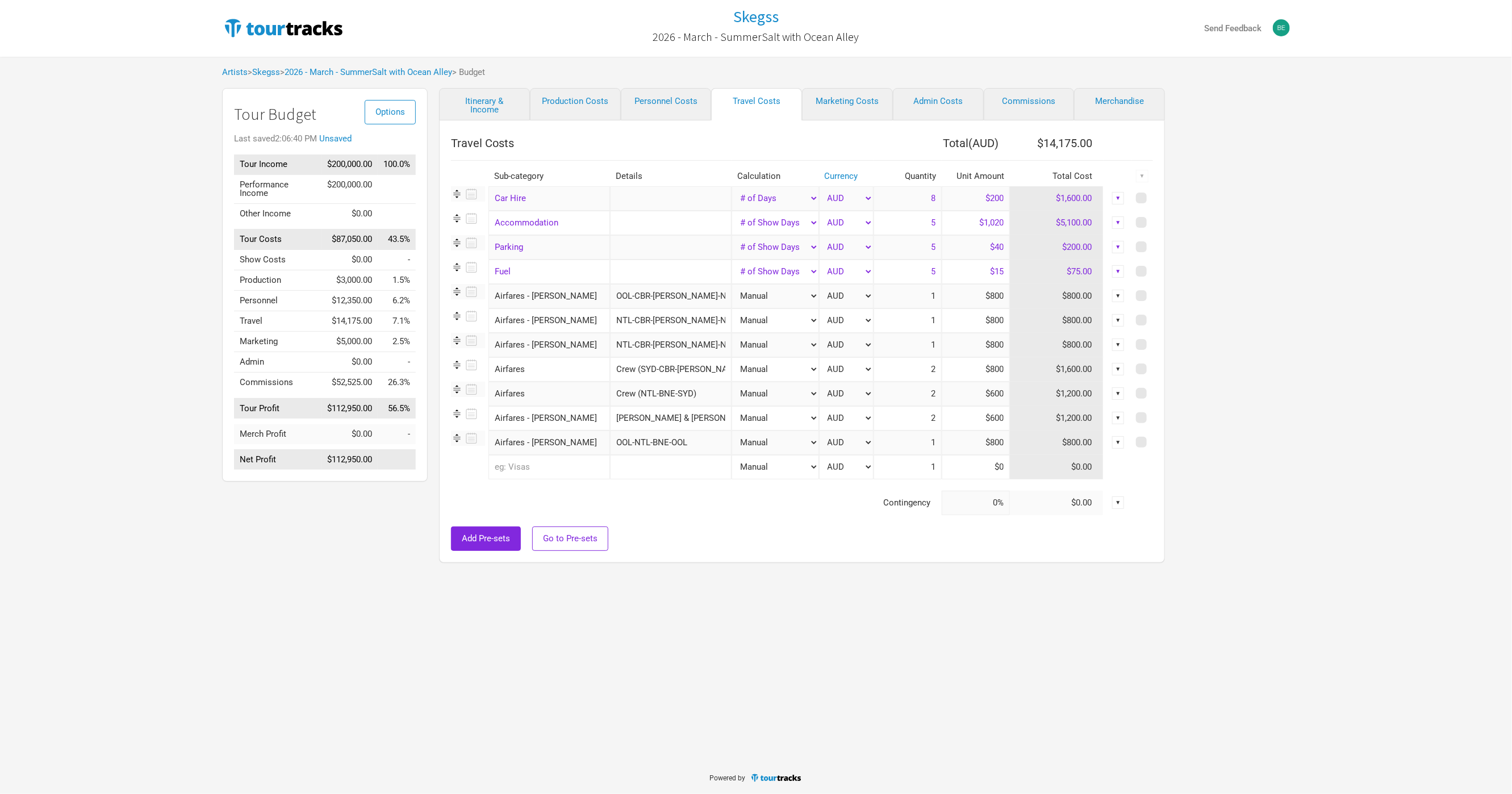
type input "$800"
click at [868, 488] on td at bounding box center [791, 484] width 681 height 11
click at [584, 465] on input "text" at bounding box center [549, 466] width 121 height 25
click at [331, 552] on div "Options Tour Budget Last saved 2:06:53 PM Tour Income $200,000.00 100.0% Perfor…" at bounding box center [318, 329] width 217 height 480
click at [523, 470] on input "text" at bounding box center [549, 466] width 121 height 25
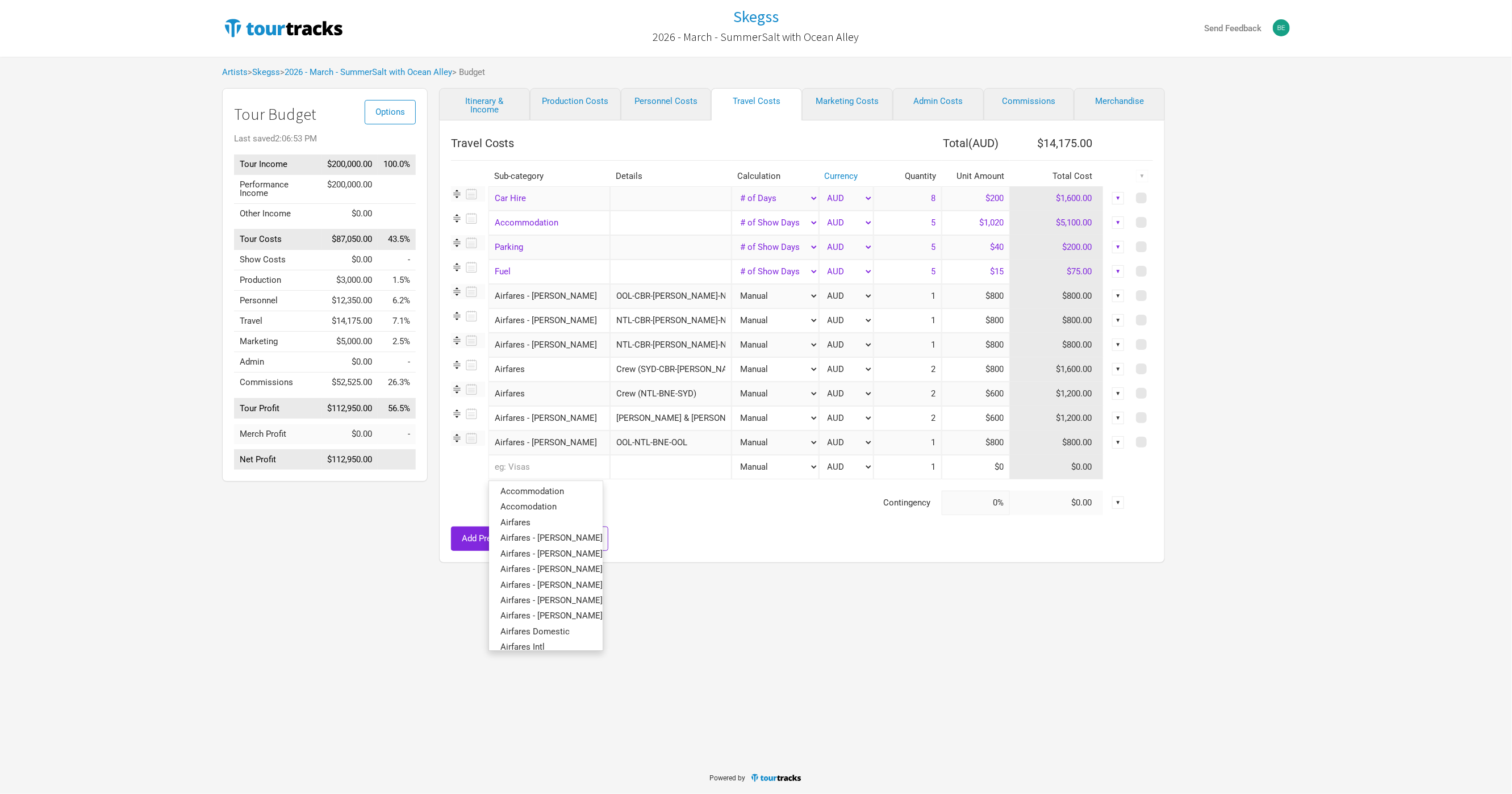
type input "a"
type input "air"
click at [535, 494] on link "Air fares" at bounding box center [546, 491] width 113 height 15
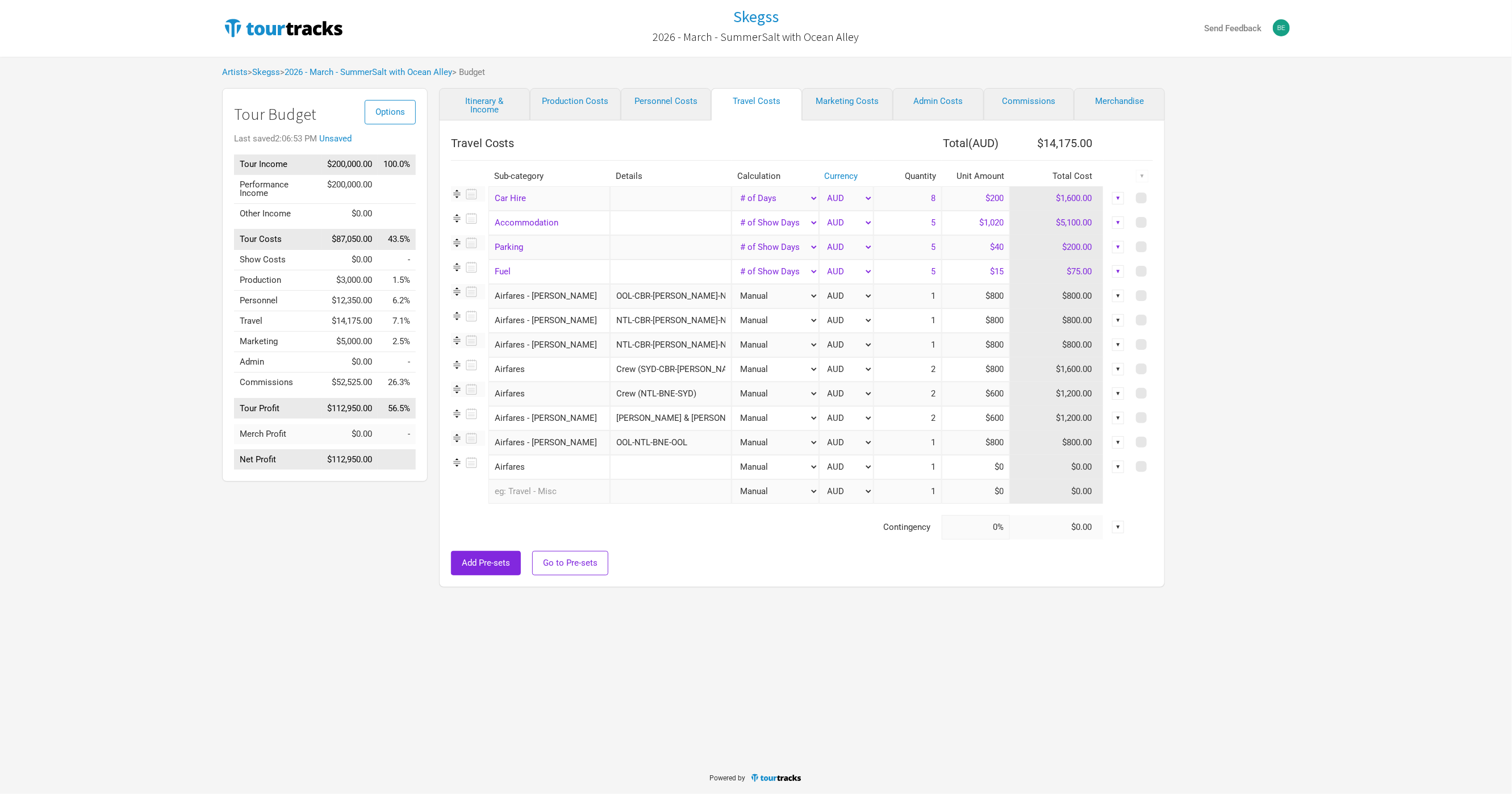
click at [626, 467] on input "text" at bounding box center [671, 466] width 121 height 25
type input "Crew (SYD-AD-SYD)"
click at [963, 472] on input at bounding box center [975, 466] width 68 height 25
type input "$600"
drag, startPoint x: 926, startPoint y: 469, endPoint x: 957, endPoint y: 466, distance: 31.1
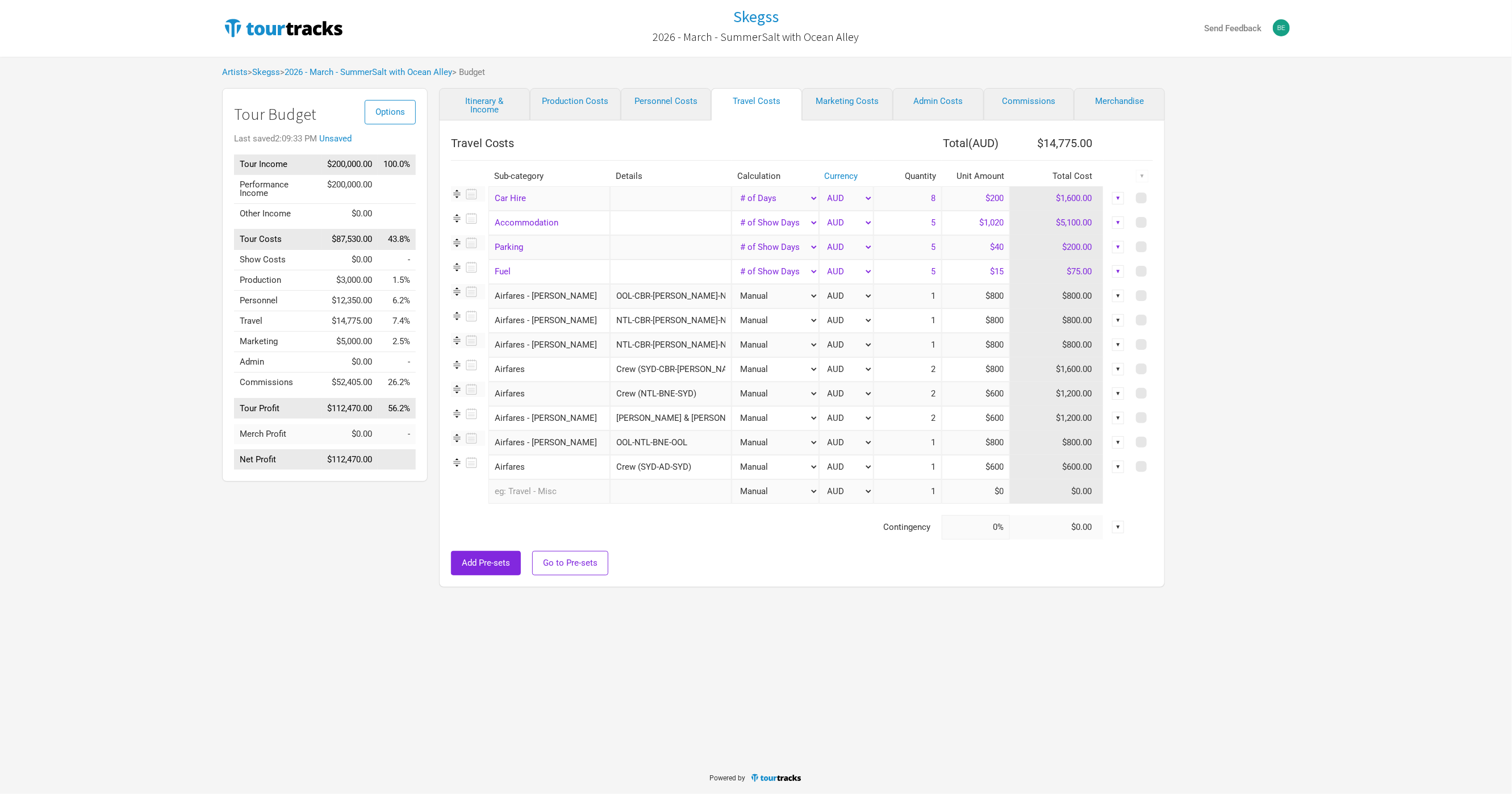
click at [957, 466] on tr "Airfares 1 selection Crew (SYD-AD-SYD) Manual # of Shows # of Show Days # of No…" at bounding box center [801, 466] width 701 height 25
type input "2"
click at [569, 489] on input "text" at bounding box center [549, 491] width 121 height 25
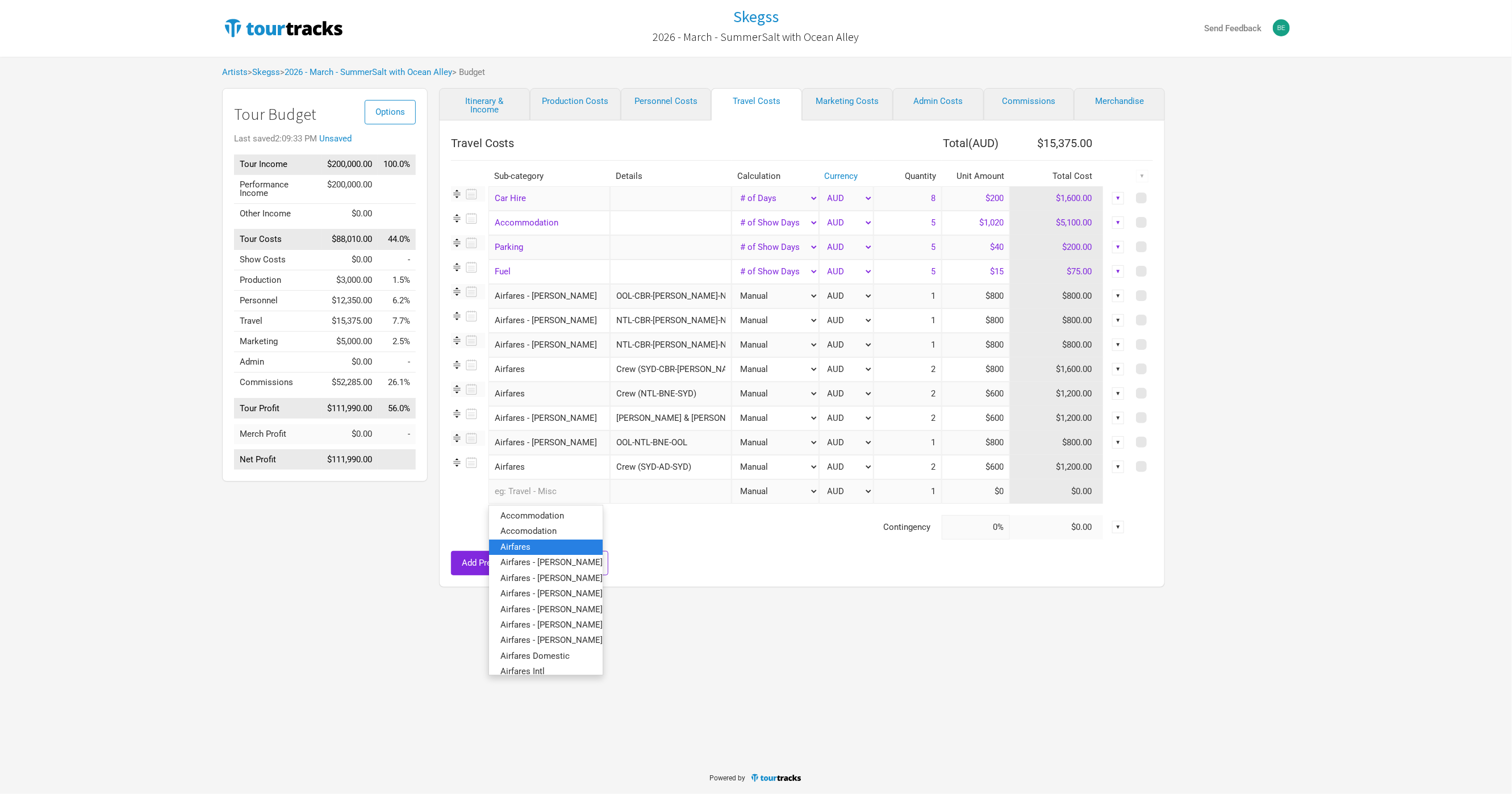
click at [559, 544] on link "Airfares" at bounding box center [546, 546] width 113 height 15
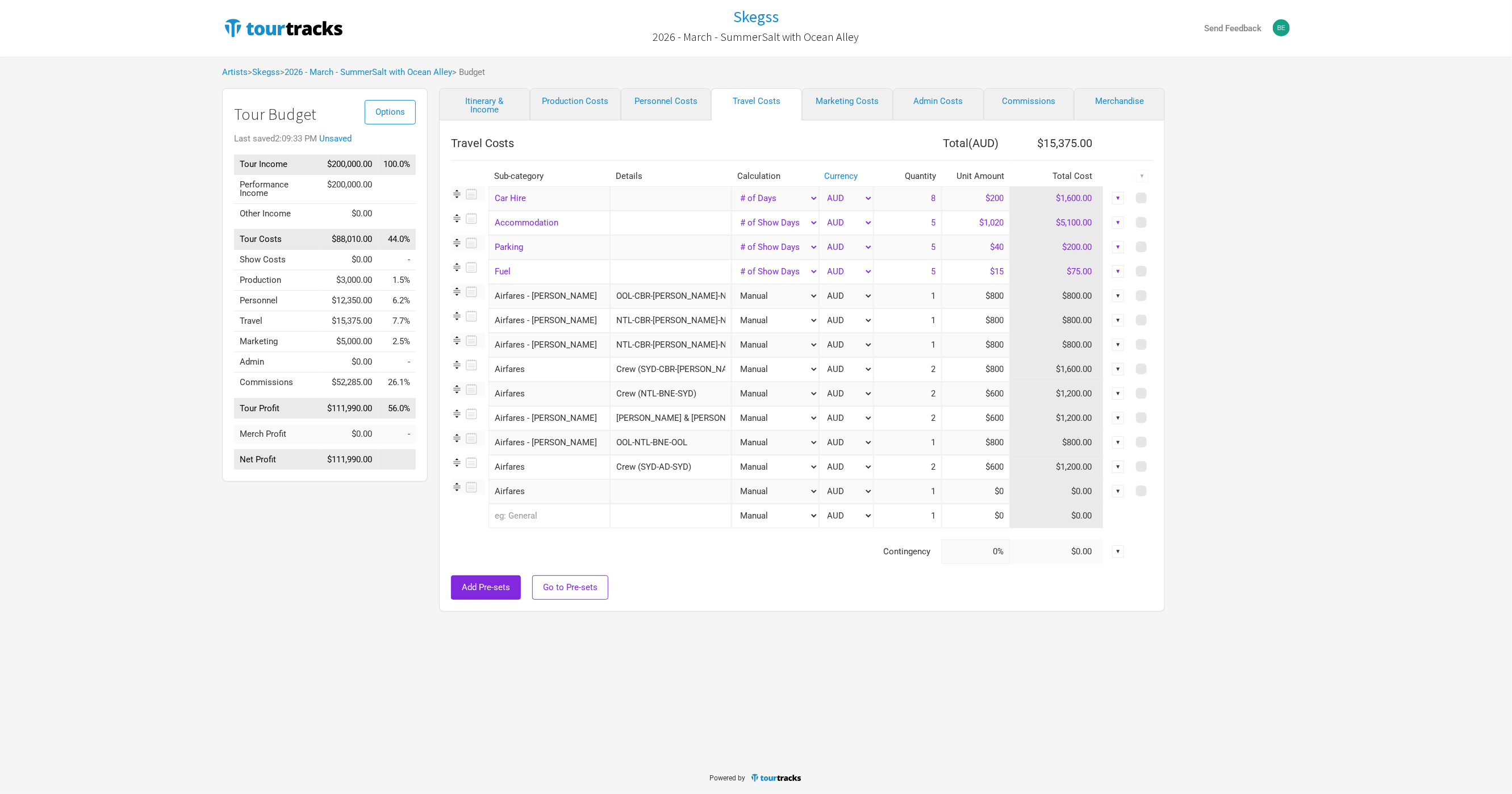
click at [583, 498] on input "Airfares" at bounding box center [549, 491] width 121 height 25
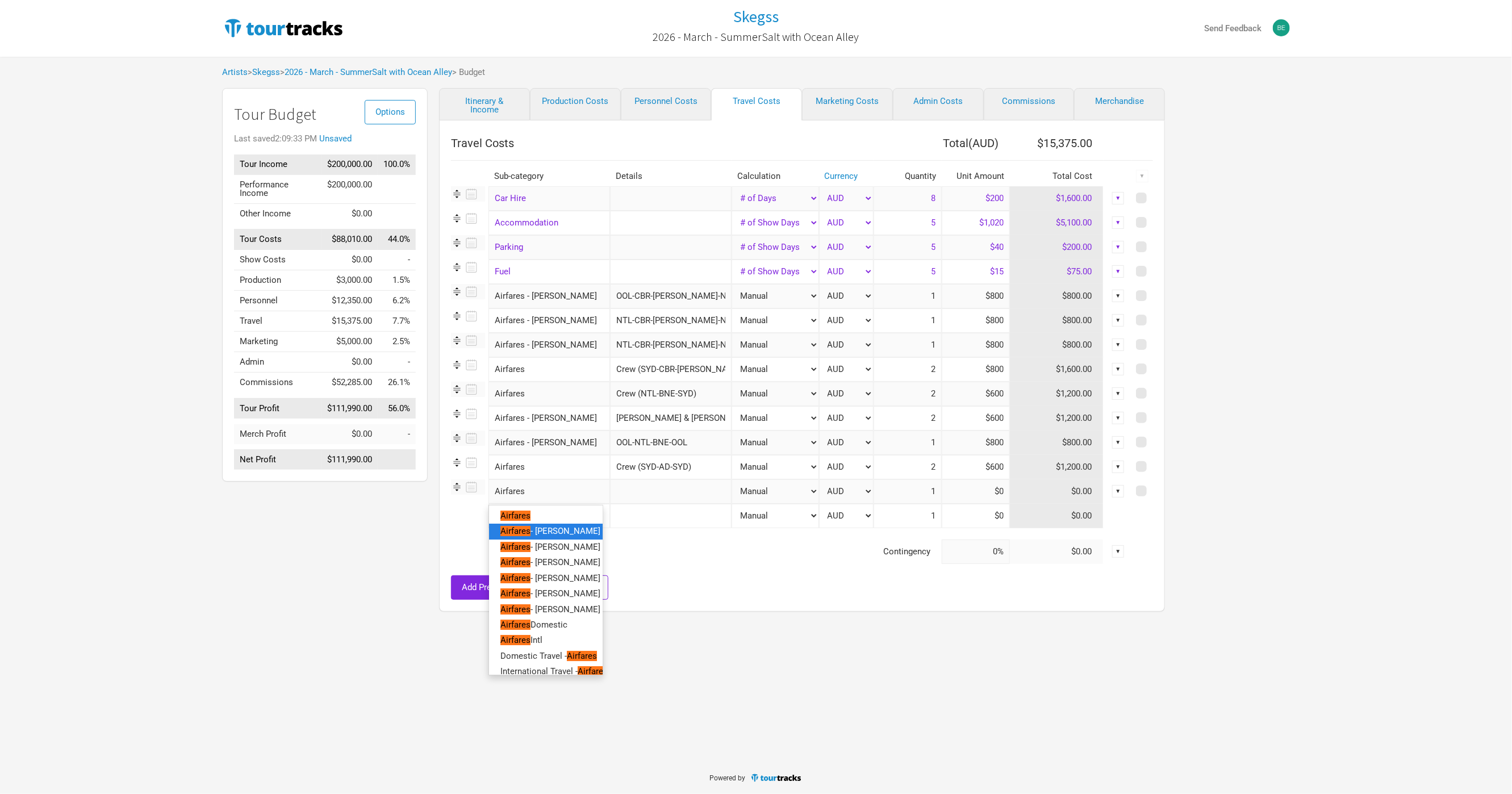
click at [568, 533] on link "Airfares - [PERSON_NAME]" at bounding box center [546, 531] width 113 height 15
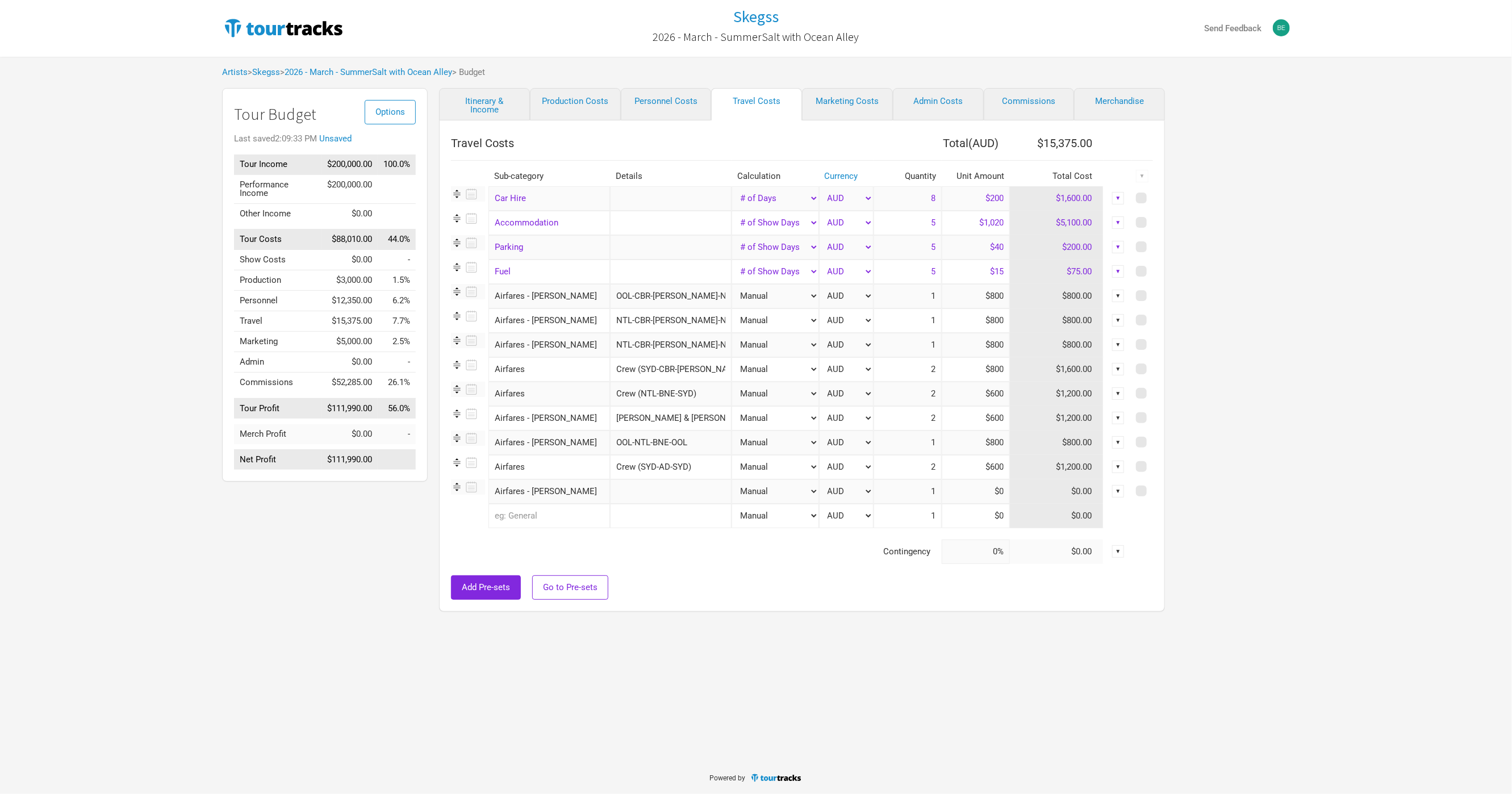
click at [634, 490] on input "text" at bounding box center [671, 491] width 121 height 25
click at [639, 415] on input "[PERSON_NAME] & [PERSON_NAME] (NTL-BNE-SYD)" at bounding box center [671, 418] width 121 height 25
click at [639, 488] on input "text" at bounding box center [671, 491] width 121 height 25
paste input "[PERSON_NAME] & [PERSON_NAME] (NTL-BNE-SYD)"
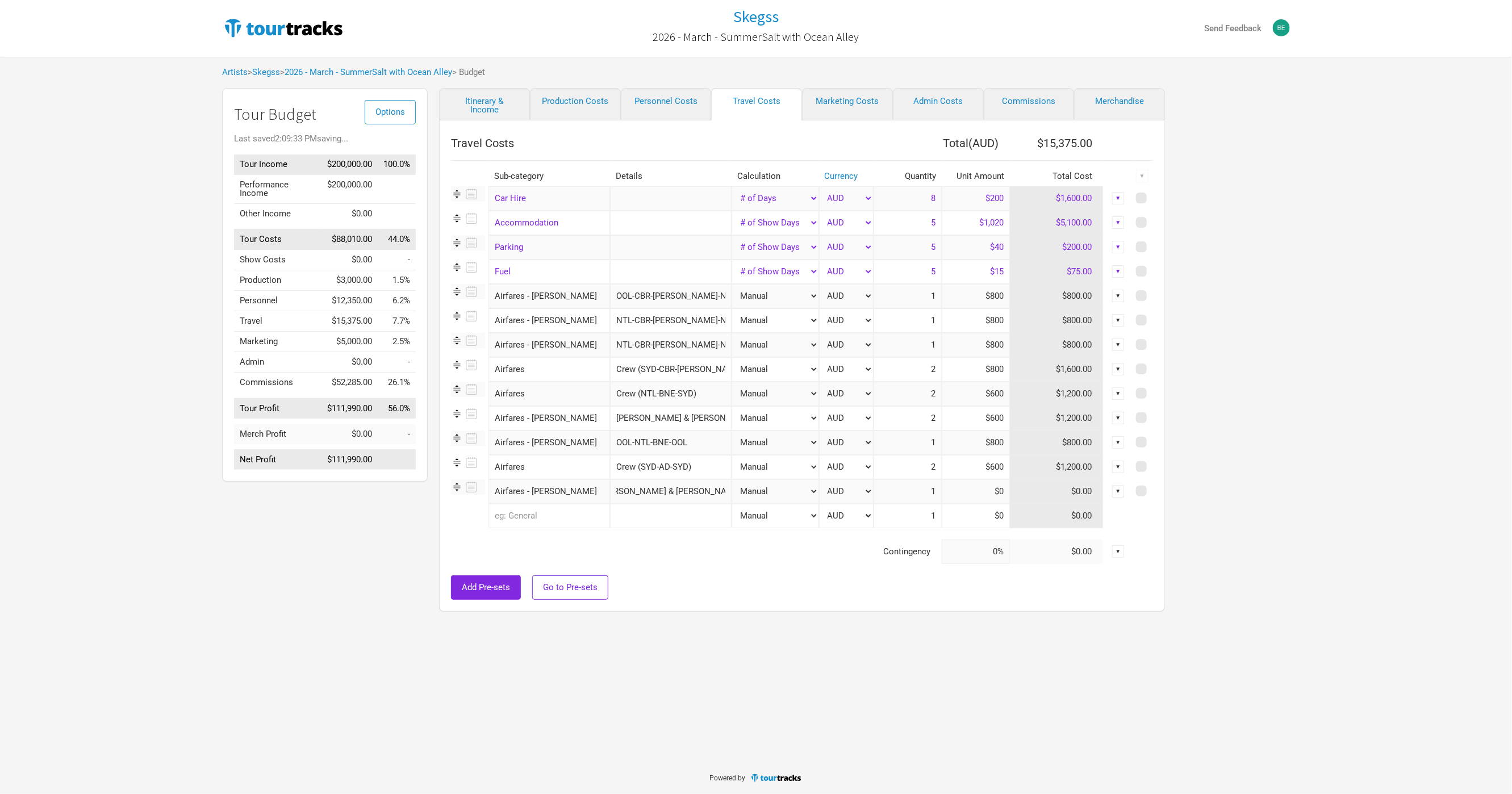
click at [669, 551] on td "Contingency" at bounding box center [695, 552] width 490 height 25
click at [693, 493] on input "[PERSON_NAME] & [PERSON_NAME] (NTL-BNE-SYD)" at bounding box center [671, 491] width 121 height 25
click at [711, 492] on input "[PERSON_NAME] & [PERSON_NAME] (NTL-[PERSON_NAME])" at bounding box center [671, 491] width 121 height 25
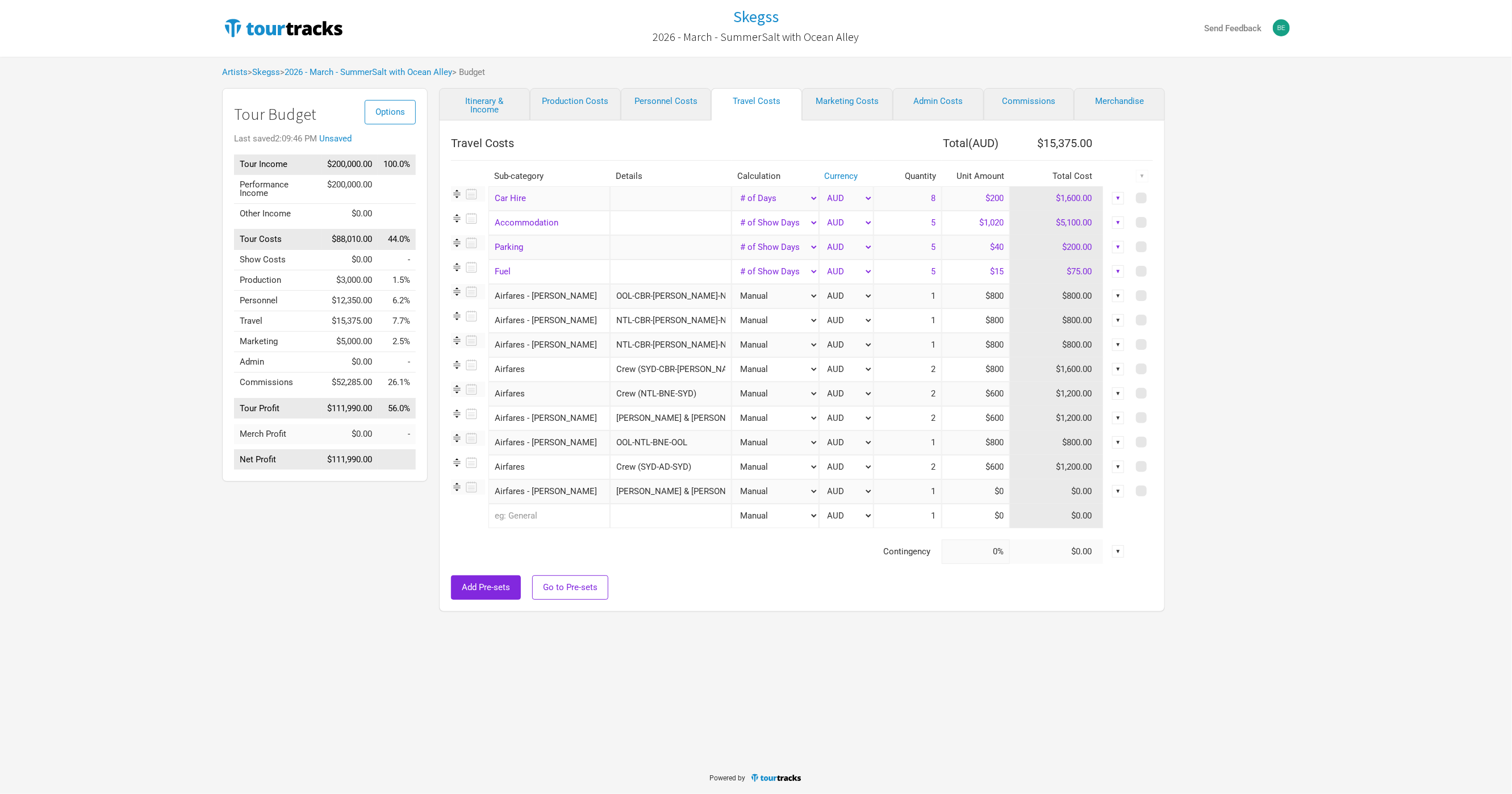
click at [711, 492] on input "[PERSON_NAME] & [PERSON_NAME] (NTL-[PERSON_NAME])" at bounding box center [671, 491] width 121 height 25
type input "[PERSON_NAME] & [PERSON_NAME] (NTL-ADE-NTL)"
click at [677, 552] on td "Contingency" at bounding box center [695, 552] width 490 height 25
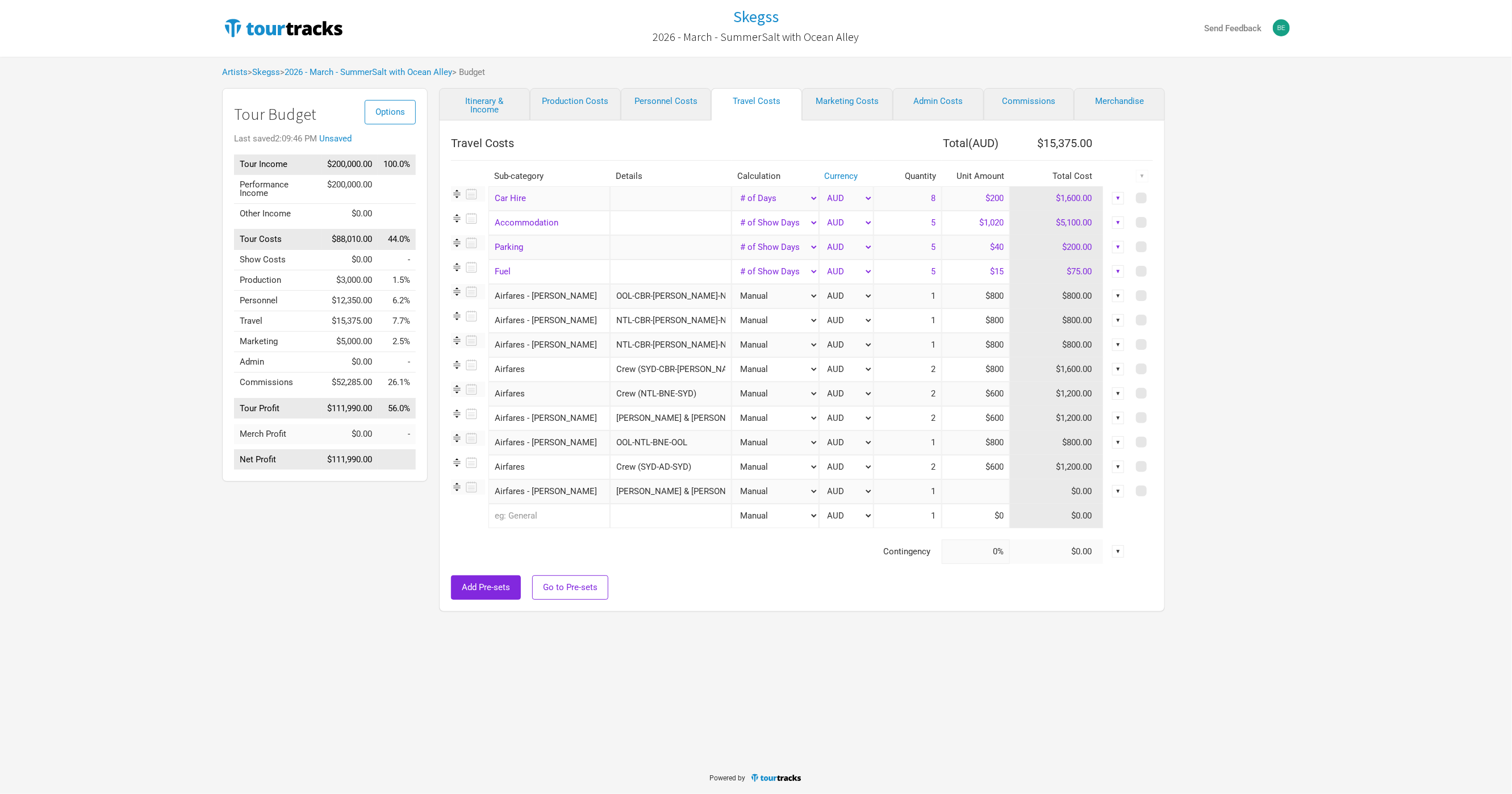
drag, startPoint x: 982, startPoint y: 492, endPoint x: 1035, endPoint y: 489, distance: 53.1
click at [1035, 489] on tr "Airfares - [PERSON_NAME] 1 selection [PERSON_NAME] & [PERSON_NAME] (NTL-ADE-NTL…" at bounding box center [801, 491] width 701 height 25
type input "$600"
click at [851, 566] on div at bounding box center [801, 569] width 701 height 11
drag, startPoint x: 941, startPoint y: 490, endPoint x: 951, endPoint y: 491, distance: 10.0
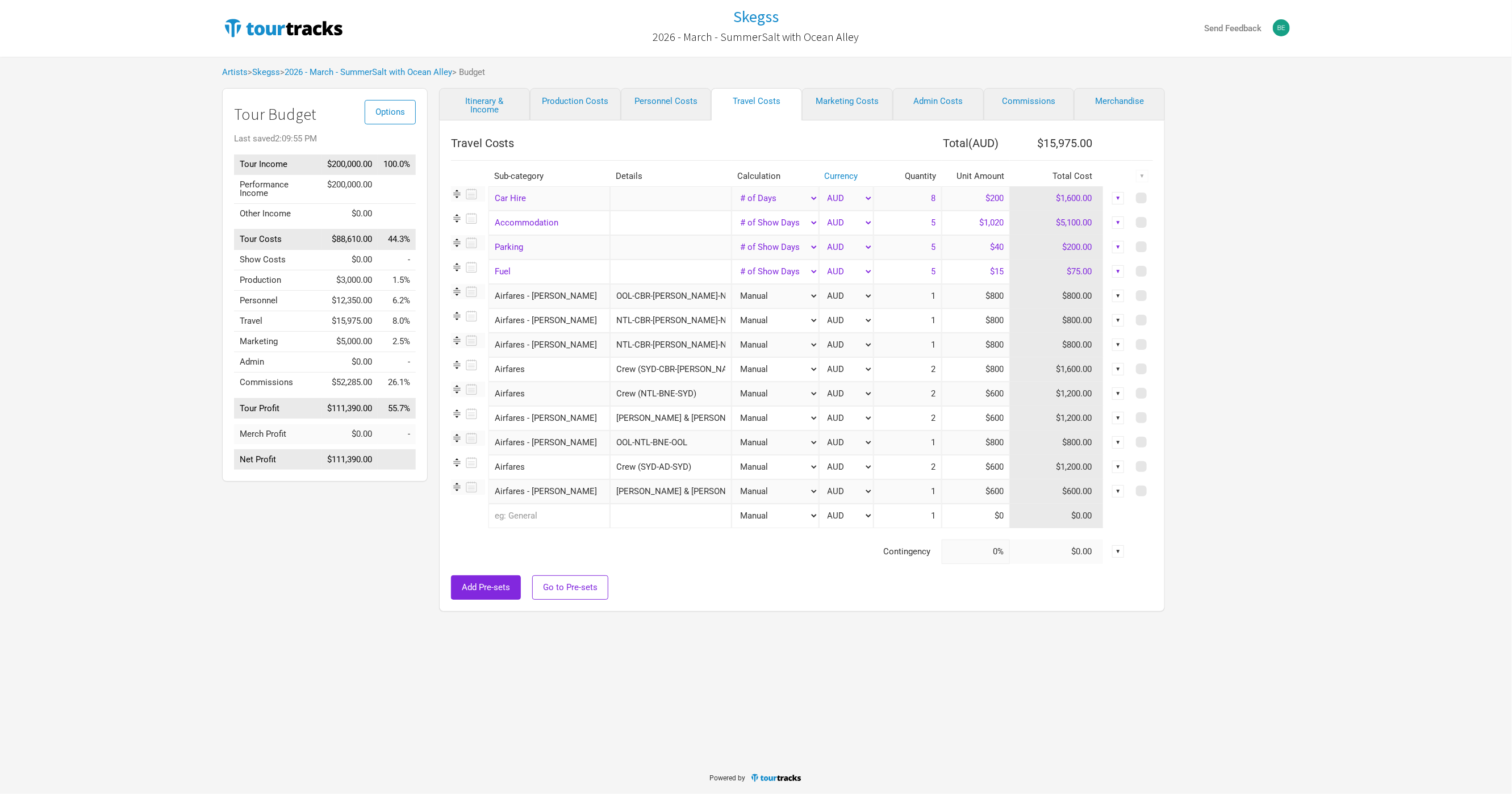
click at [951, 491] on tr "Airfares - [PERSON_NAME] 1 selection [PERSON_NAME] & [PERSON_NAME] (NTL-ADE-NTL…" at bounding box center [801, 491] width 701 height 25
type input "2"
click at [587, 514] on input "text" at bounding box center [549, 516] width 121 height 25
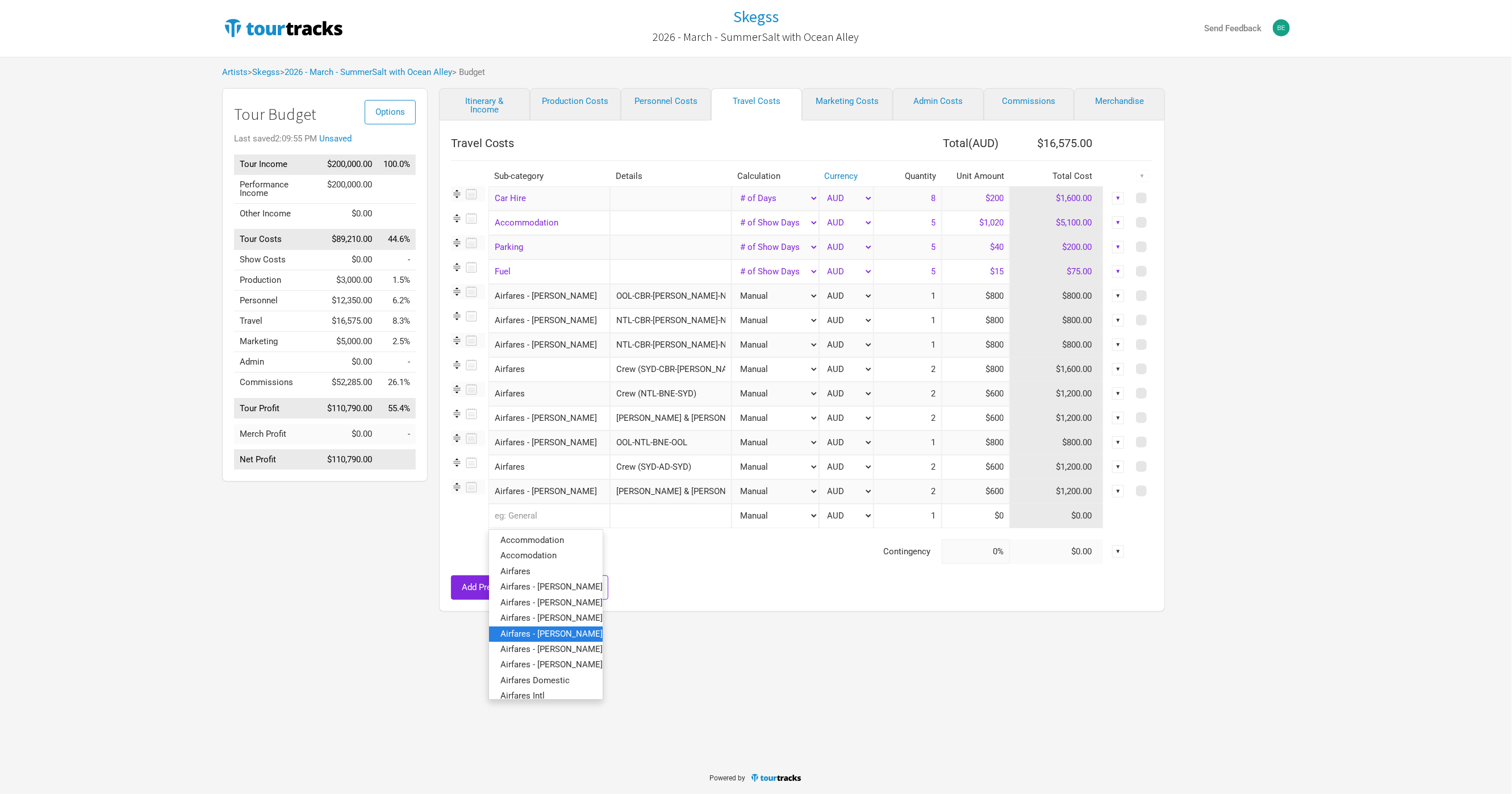
click at [571, 636] on link "Airfares - [PERSON_NAME]" at bounding box center [546, 633] width 113 height 15
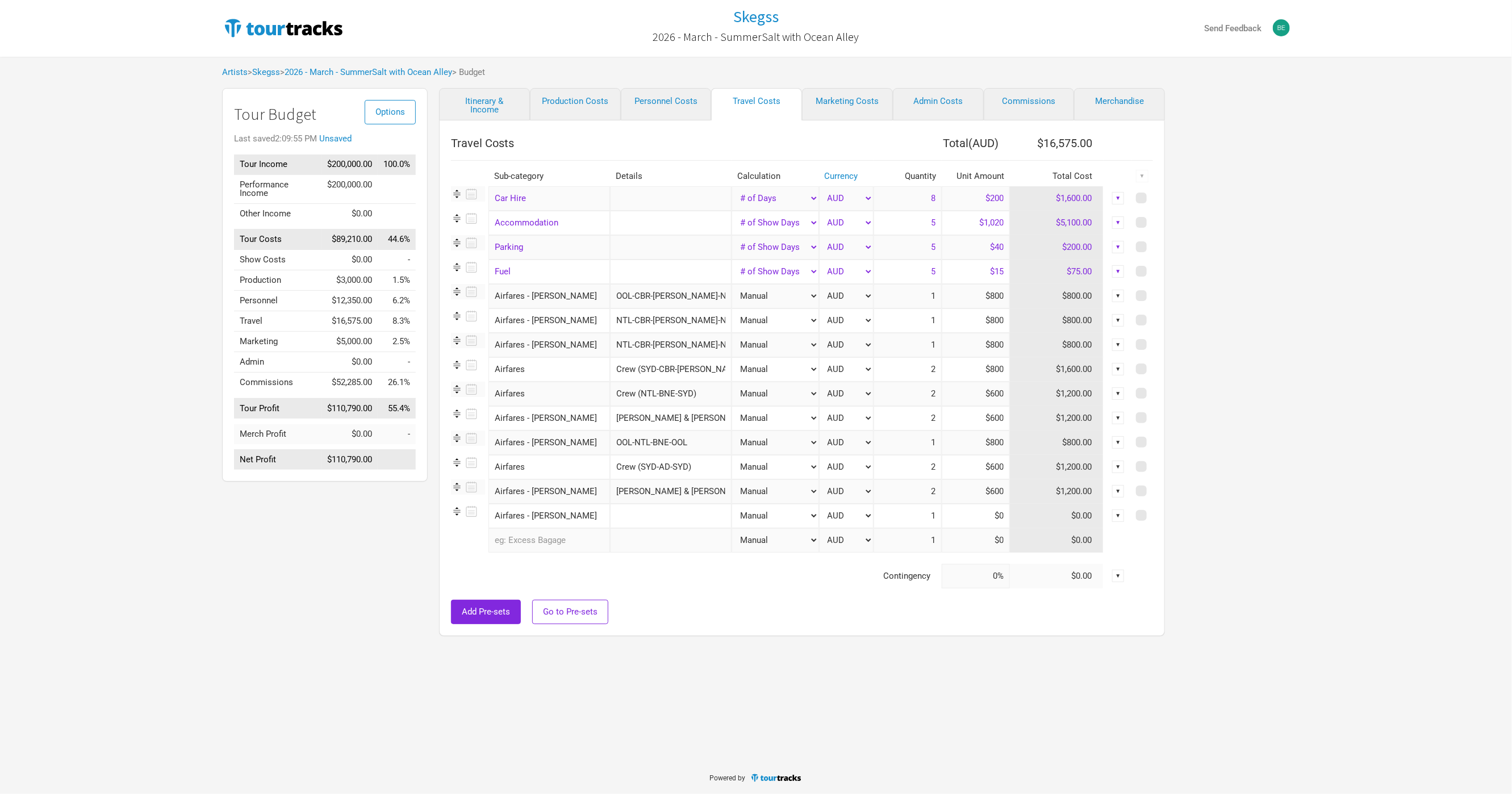
click at [655, 517] on input "text" at bounding box center [671, 516] width 121 height 25
type input "(OOL-ADE-OOL)"
click at [974, 511] on input at bounding box center [975, 516] width 68 height 25
type input "$600"
click at [740, 588] on td "Contingency" at bounding box center [695, 576] width 490 height 25
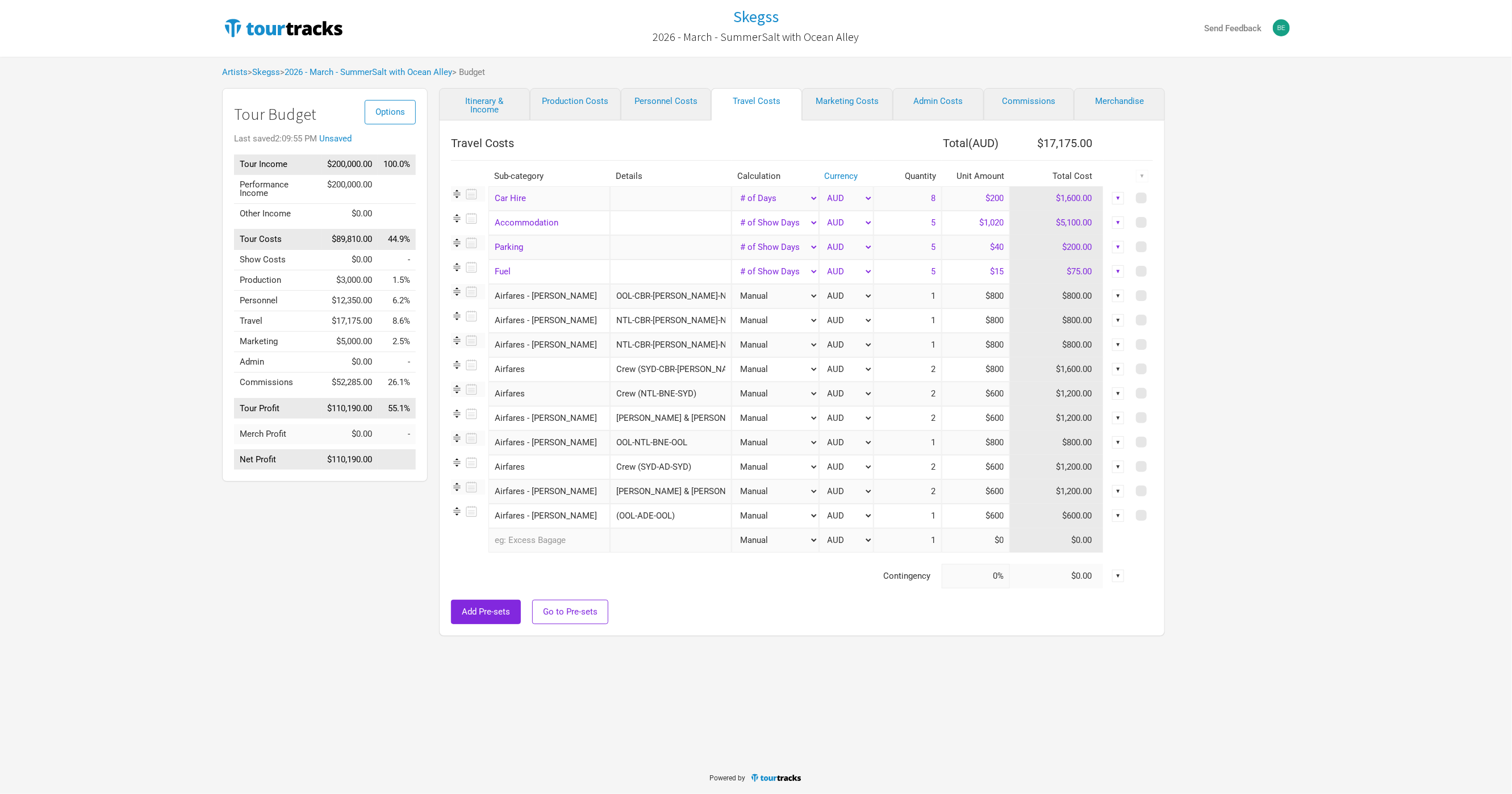
click at [586, 536] on input "text" at bounding box center [549, 540] width 121 height 25
click at [751, 611] on div "Add Pre-sets Go to Pre-sets" at bounding box center [801, 611] width 701 height 25
click at [598, 109] on link "Production Costs" at bounding box center [575, 104] width 91 height 33
select select "Shows"
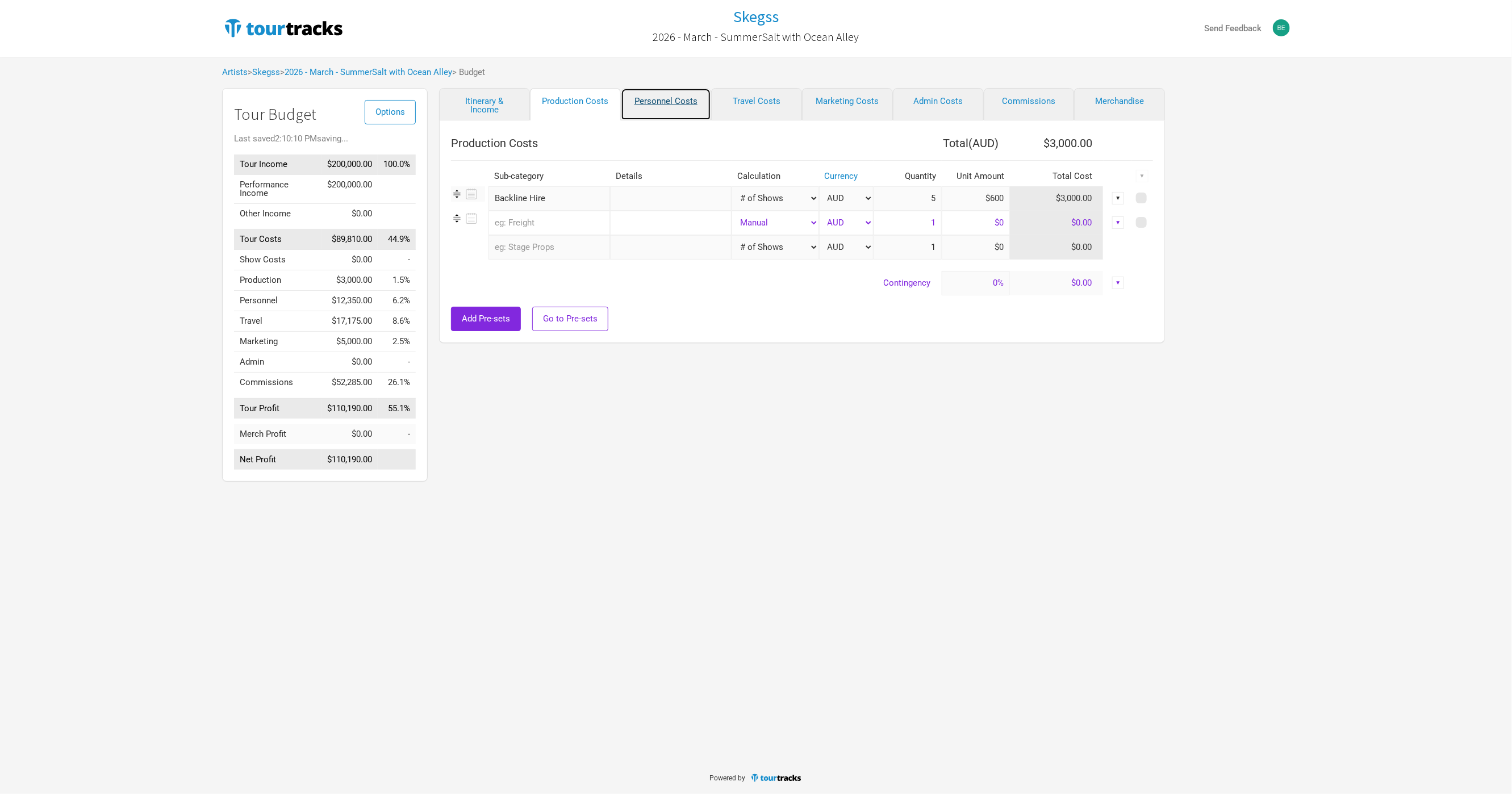
click at [648, 100] on link "Personnel Costs" at bounding box center [667, 104] width 91 height 33
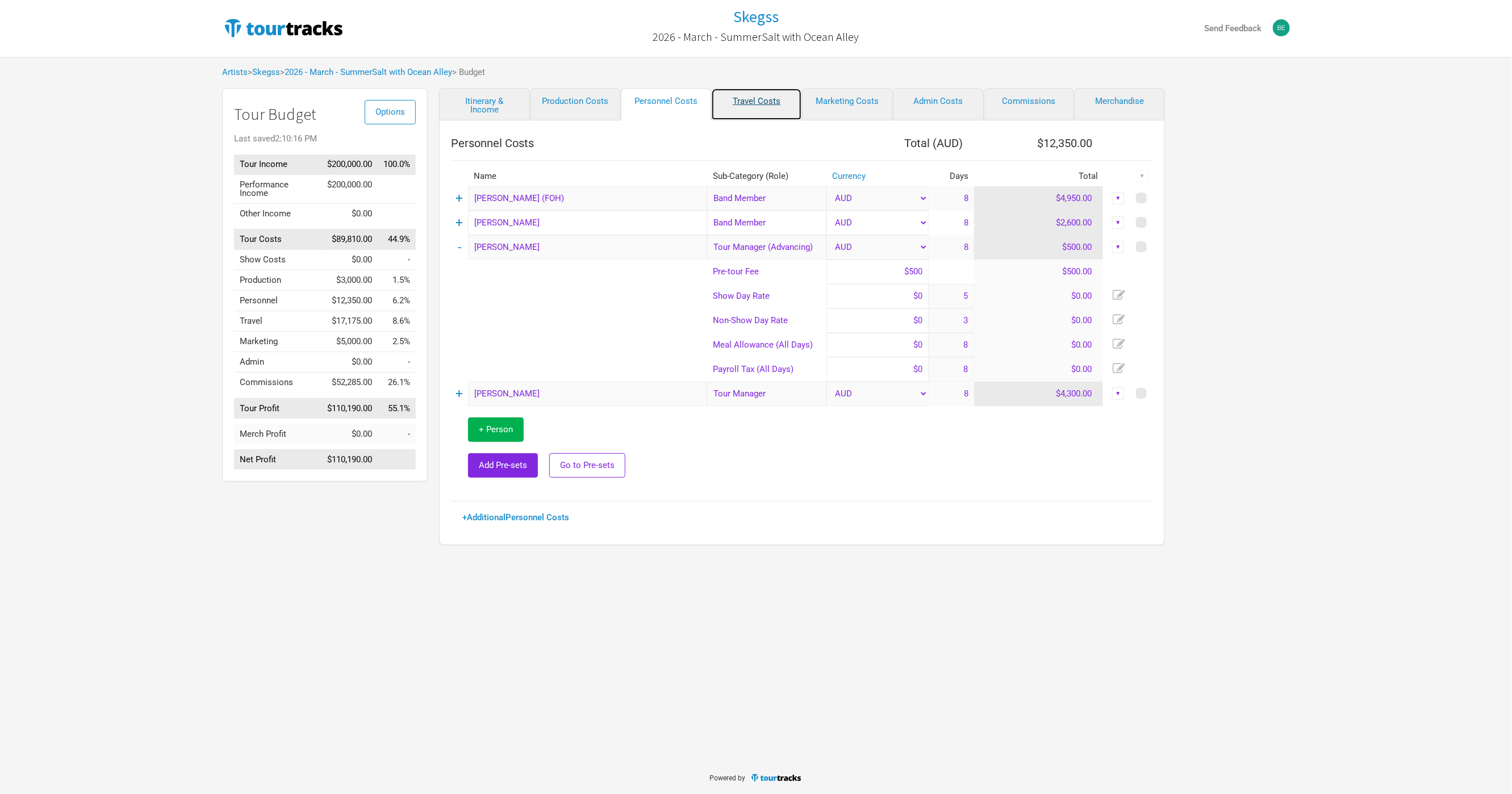
click at [748, 101] on link "Travel Costs" at bounding box center [757, 104] width 91 height 33
select select "Total Days"
select select "Show Days"
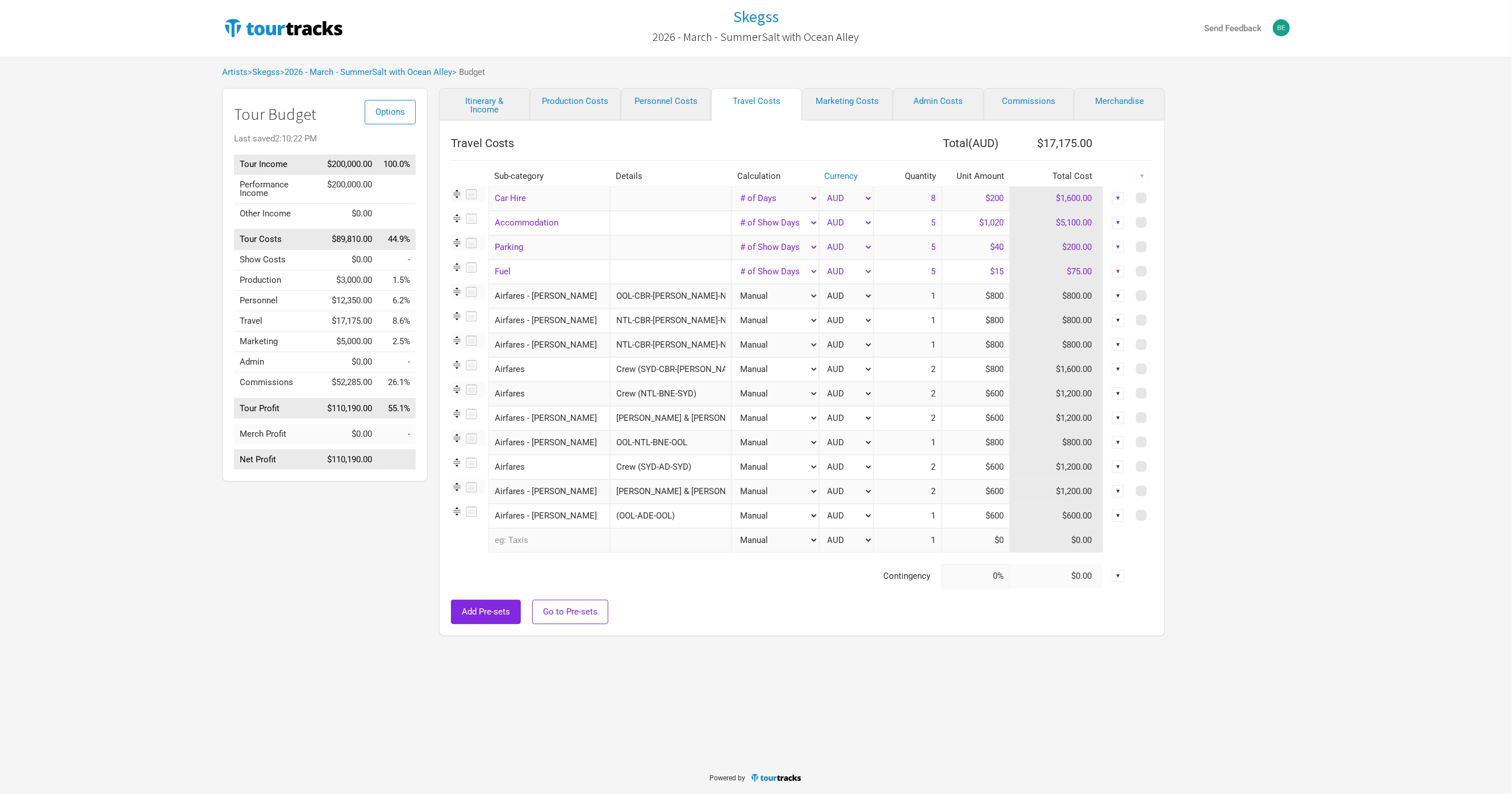
drag, startPoint x: 934, startPoint y: 464, endPoint x: 942, endPoint y: 464, distance: 8.0
click at [942, 464] on tr "Airfares 1 selection Crew (SYD-AD-SYD) Manual # of Shows # of Show Days # of No…" at bounding box center [801, 466] width 701 height 25
type input "3"
drag, startPoint x: 925, startPoint y: 394, endPoint x: 946, endPoint y: 395, distance: 21.0
click at [946, 395] on tr "Airfares 1 selection Crew (NTL-BNE-SYD) Manual # of Shows # of Show Days # of N…" at bounding box center [801, 394] width 701 height 25
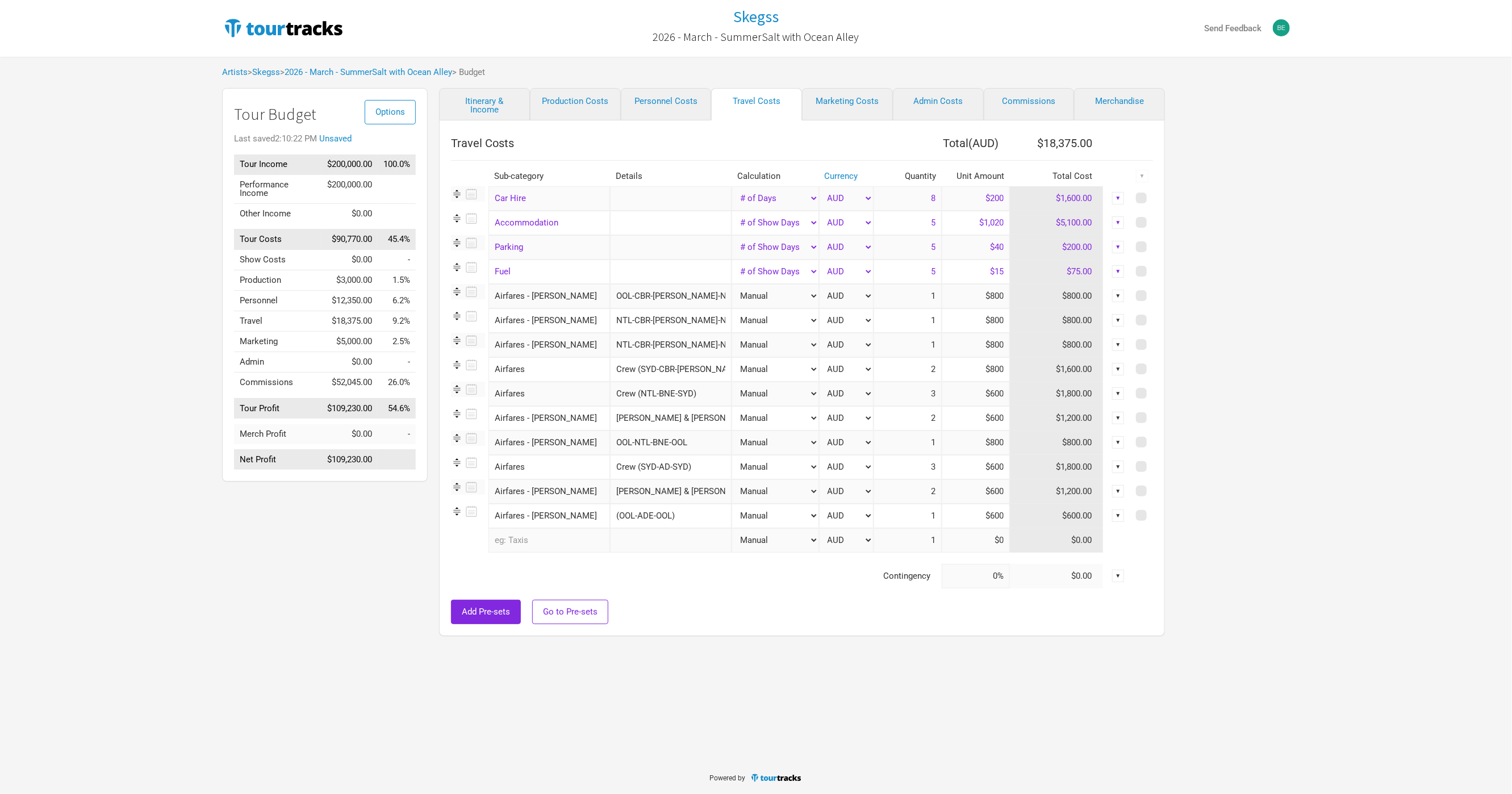
type input "3"
drag, startPoint x: 916, startPoint y: 371, endPoint x: 945, endPoint y: 372, distance: 29.0
click at [945, 372] on tr "Airfares 1 selection Crew (SYD-CBR-[PERSON_NAME]) Manual # of Shows # of Show D…" at bounding box center [801, 369] width 701 height 25
type input "3"
click at [692, 667] on div "Skegss 2026 - March - SummerSalt with Ocean Alley Send Feedback Artists > Skegs…" at bounding box center [756, 380] width 1512 height 761
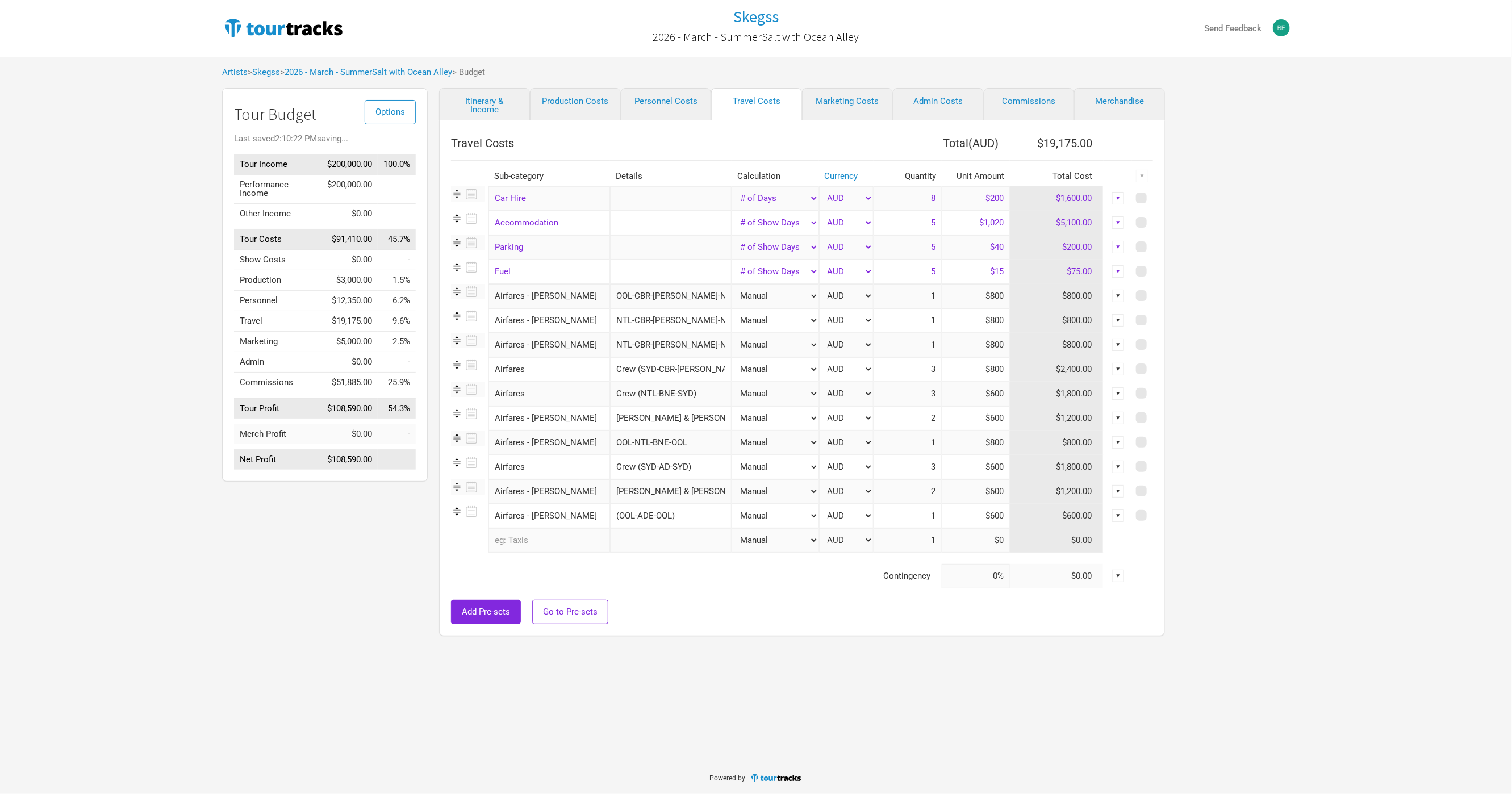
click at [1118, 222] on div "▼" at bounding box center [1118, 222] width 13 height 13
click at [985, 224] on input "$1,020" at bounding box center [975, 222] width 68 height 25
click at [1431, 504] on div "Skegss 2026 - March - SummerSalt with Ocean Alley Send Feedback Artists > Skegs…" at bounding box center [756, 321] width 1512 height 642
click at [1391, 492] on div "Skegss 2026 - March - SummerSalt with Ocean Alley Send Feedback Artists > Skegs…" at bounding box center [756, 321] width 1512 height 642
click at [988, 223] on input "$1,020" at bounding box center [975, 222] width 68 height 25
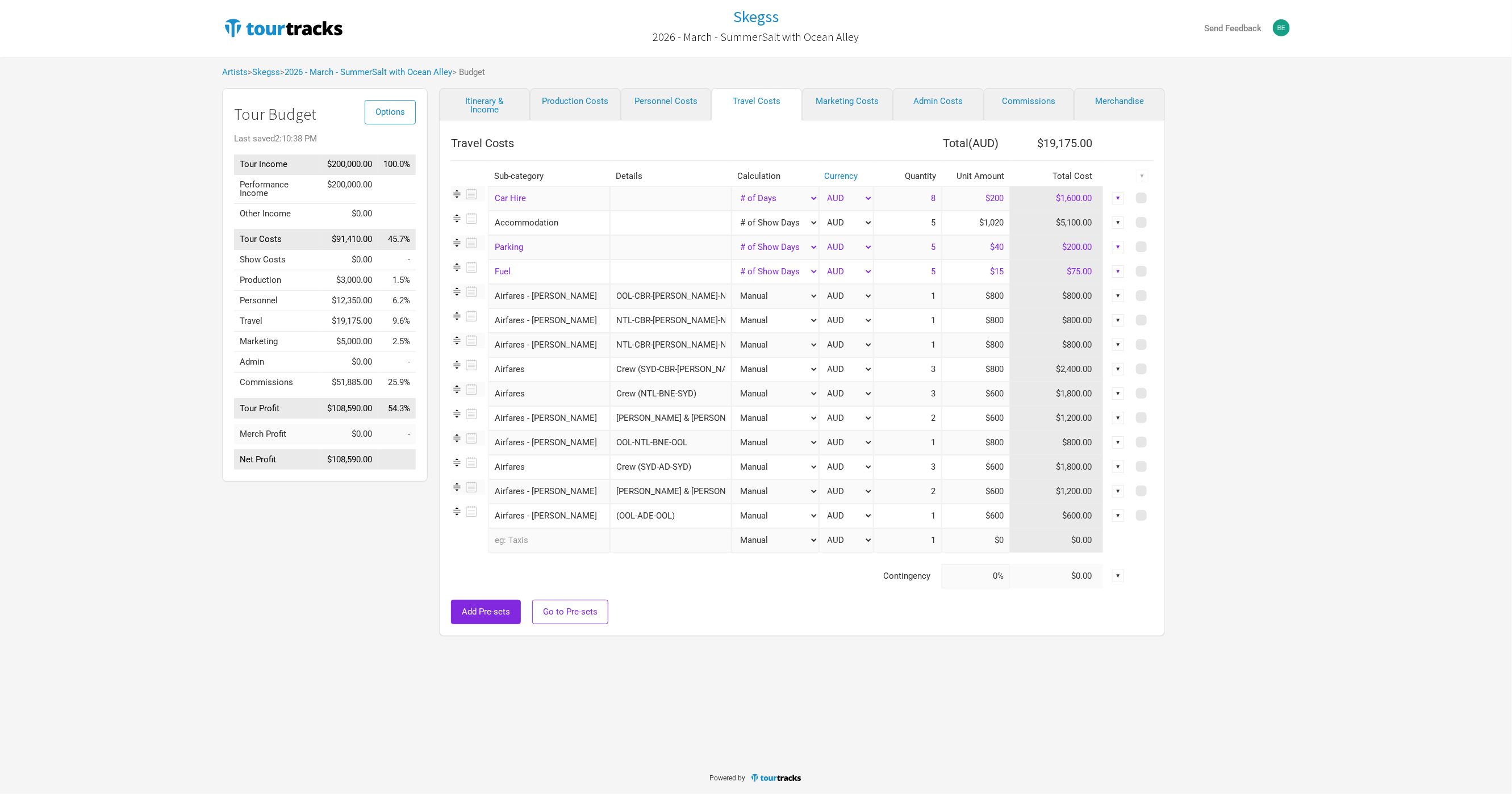
click at [988, 223] on input "$1,020" at bounding box center [975, 222] width 68 height 25
type input "$1,200"
click at [1328, 244] on div "Skegss 2026 - March - SummerSalt with Ocean Alley Send Feedback Artists > Skegs…" at bounding box center [756, 321] width 1512 height 642
click at [792, 679] on div "Skegss 2026 - March - SummerSalt with Ocean Alley Send Feedback Artists > Skegs…" at bounding box center [756, 380] width 1512 height 761
click at [847, 103] on link "Marketing Costs" at bounding box center [847, 104] width 91 height 33
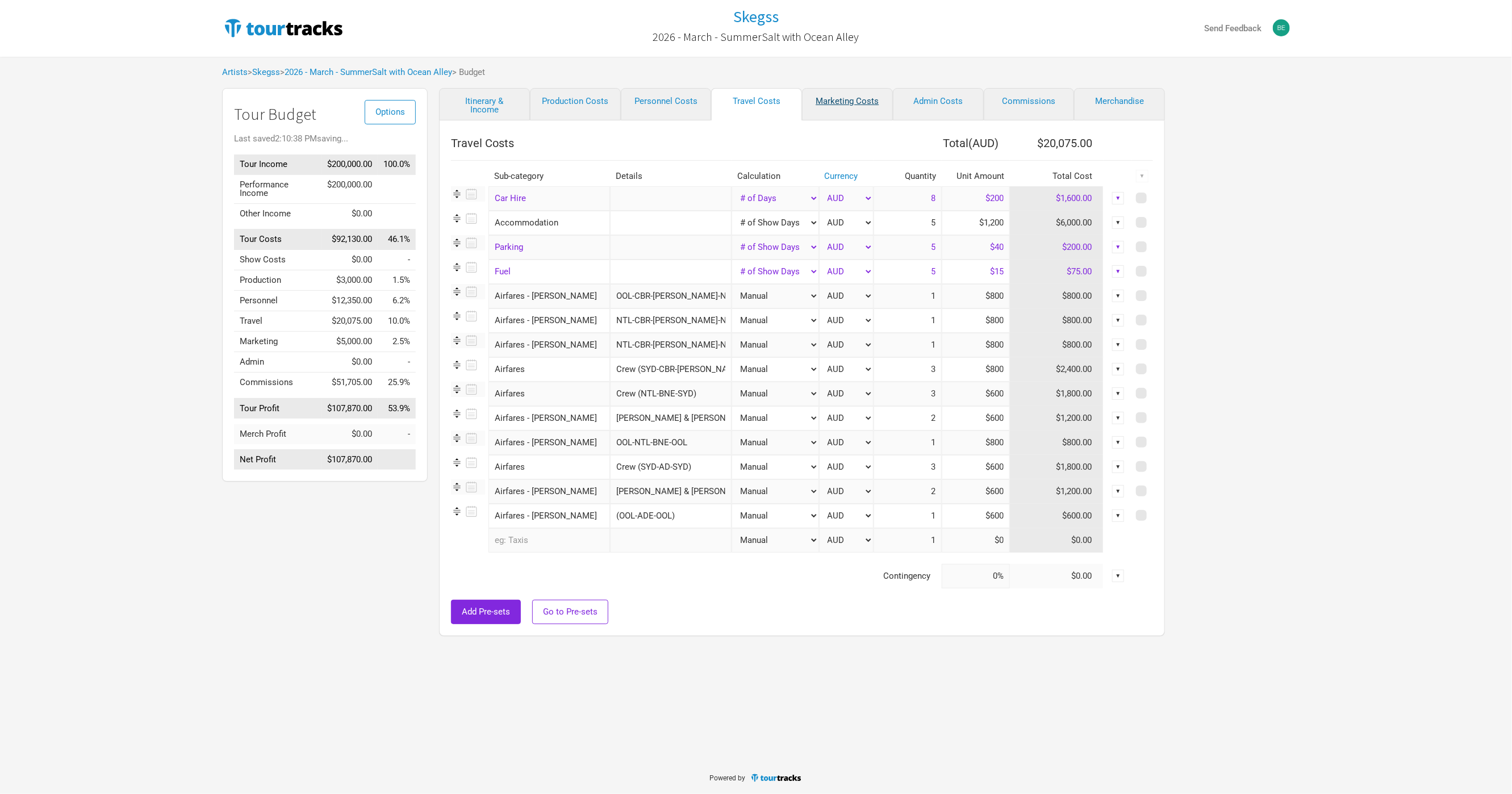
select select "% of Gross"
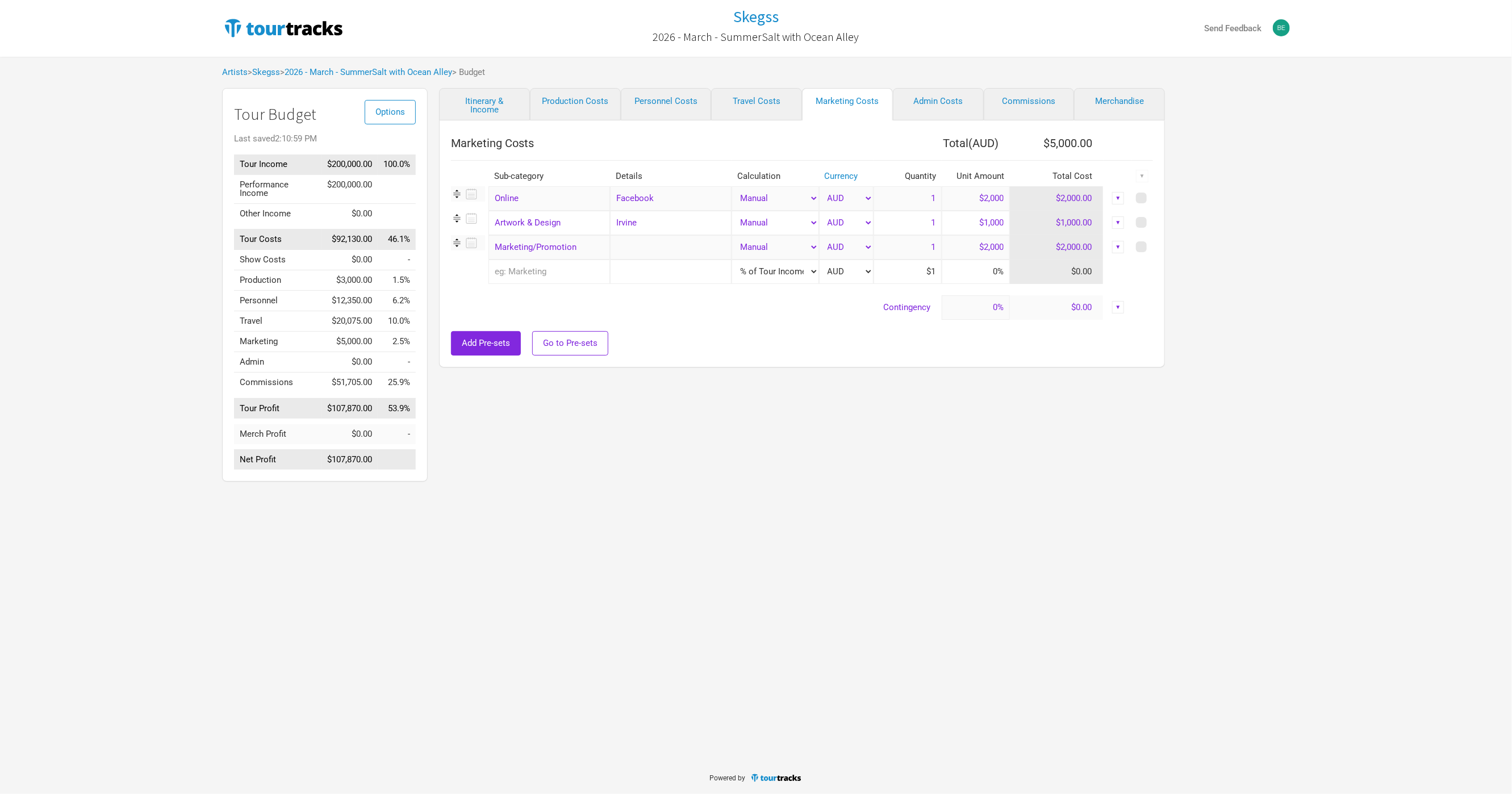
click at [1118, 390] on div "Itinerary & Income Production Costs Personnel Costs Travel Costs Marketing Cost…" at bounding box center [790, 288] width 725 height 399
click at [1145, 198] on span at bounding box center [1141, 198] width 11 height 11
click at [1153, 198] on input "checkbox" at bounding box center [1156, 198] width 7 height 7
checkbox input "true"
click at [1143, 222] on span at bounding box center [1141, 222] width 11 height 11
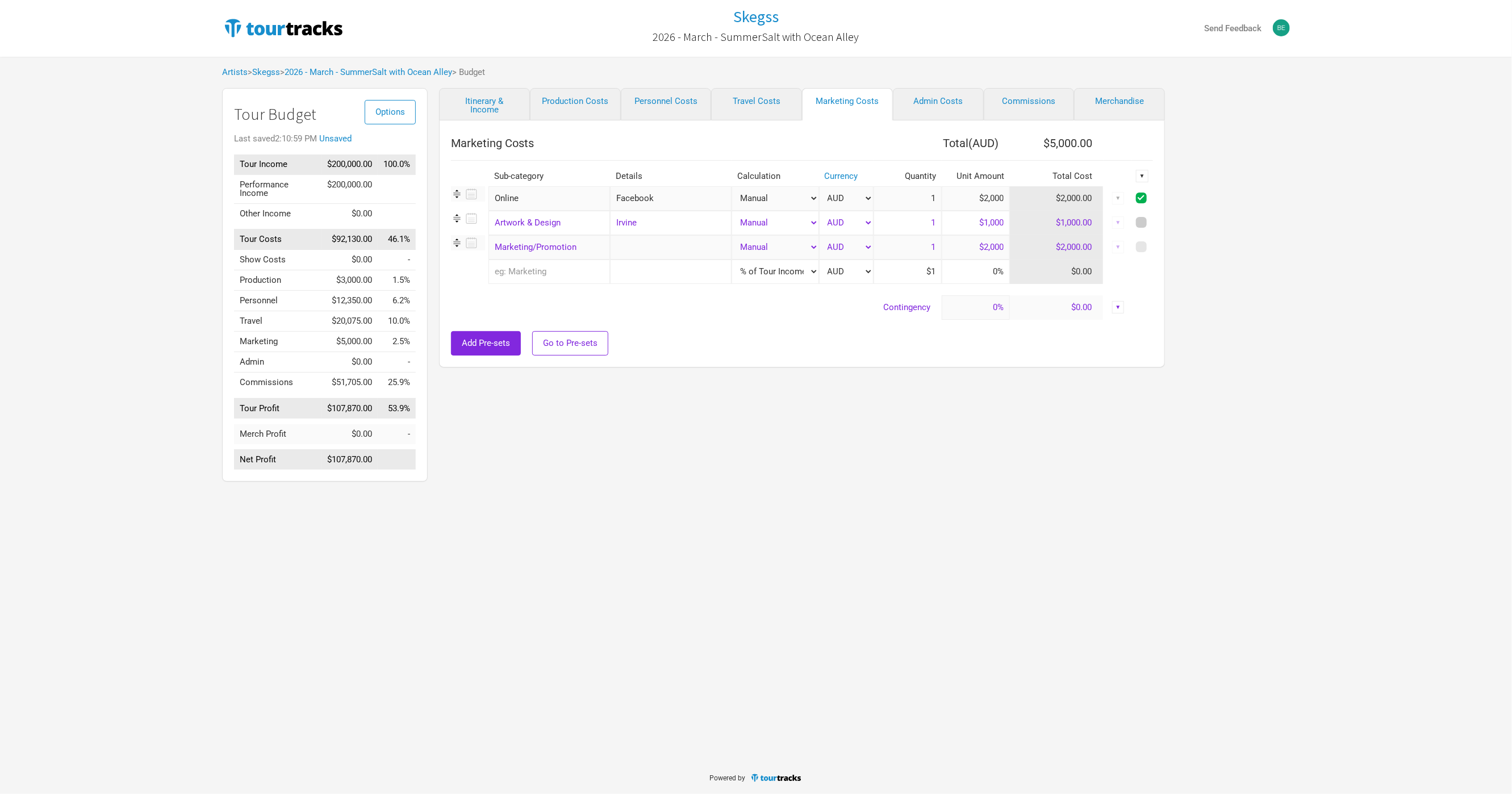
click at [1153, 222] on input "checkbox" at bounding box center [1156, 222] width 7 height 7
checkbox input "true"
click at [1143, 241] on span at bounding box center [1141, 246] width 11 height 11
click at [1153, 244] on input "checkbox" at bounding box center [1156, 247] width 7 height 7
checkbox input "true"
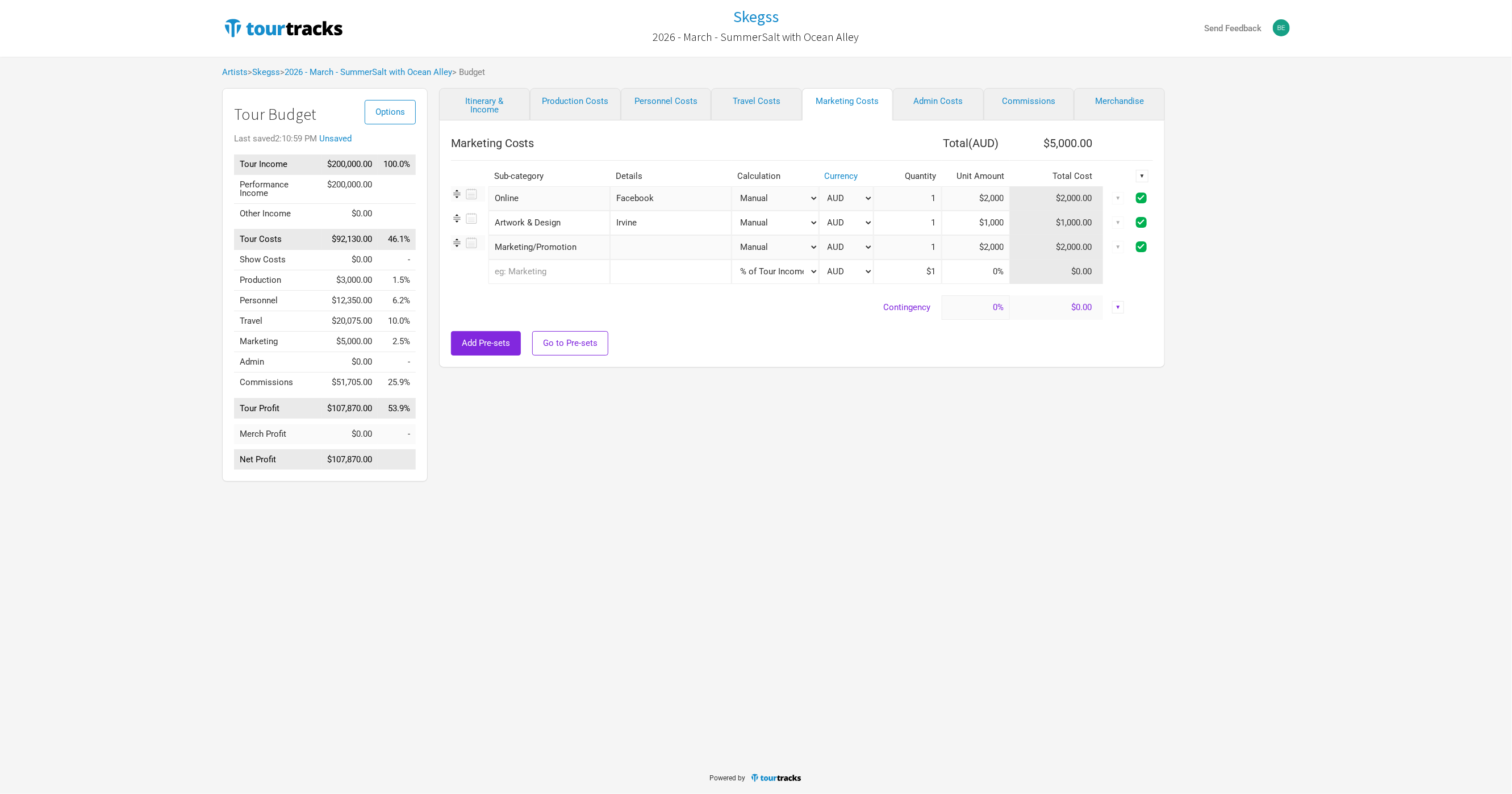
click at [1142, 175] on div "▼" at bounding box center [1142, 176] width 13 height 13
click at [1107, 215] on link "Hide" at bounding box center [1111, 213] width 61 height 9
checkbox input "false"
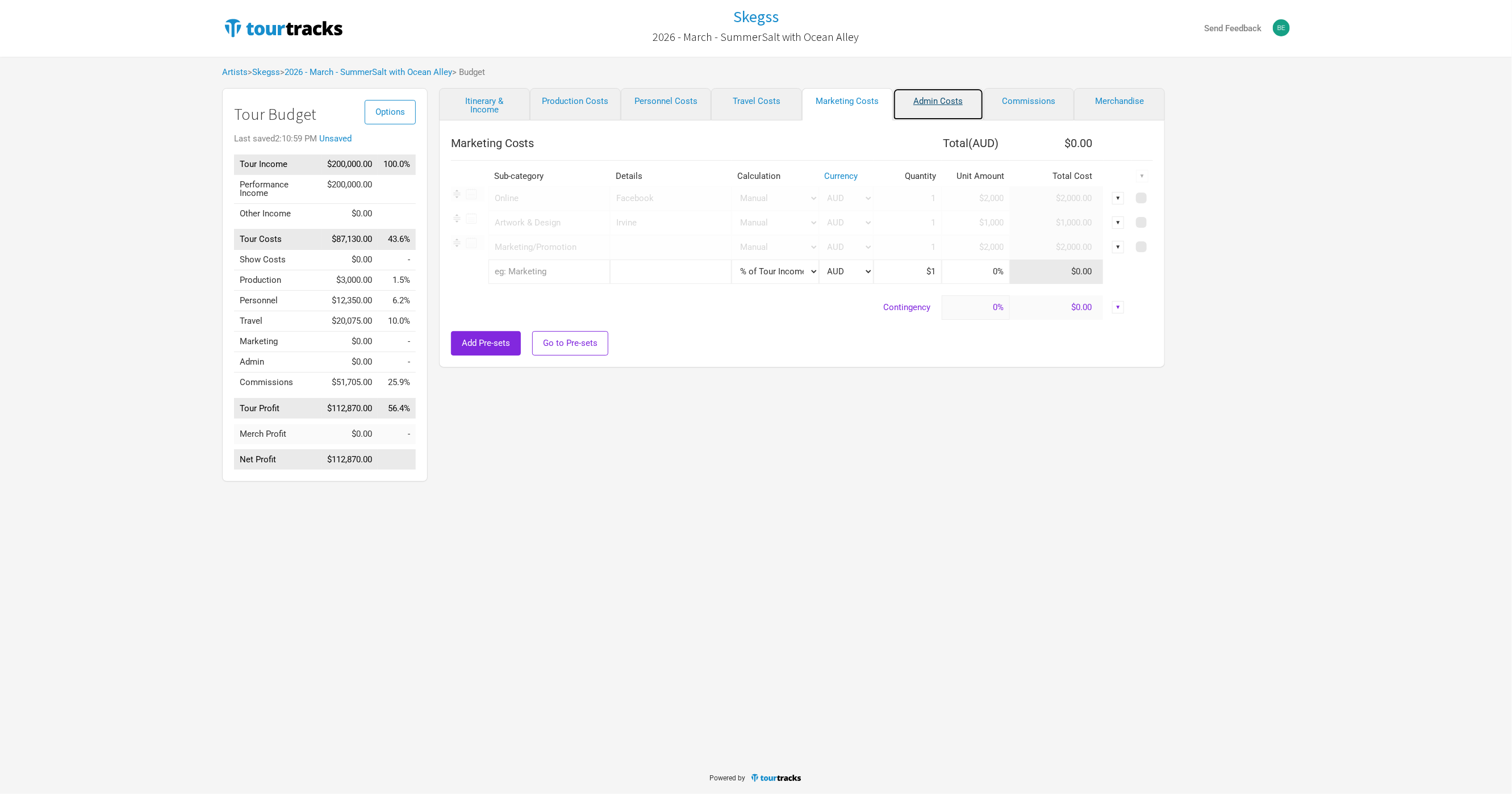
click at [926, 105] on link "Admin Costs" at bounding box center [939, 104] width 91 height 33
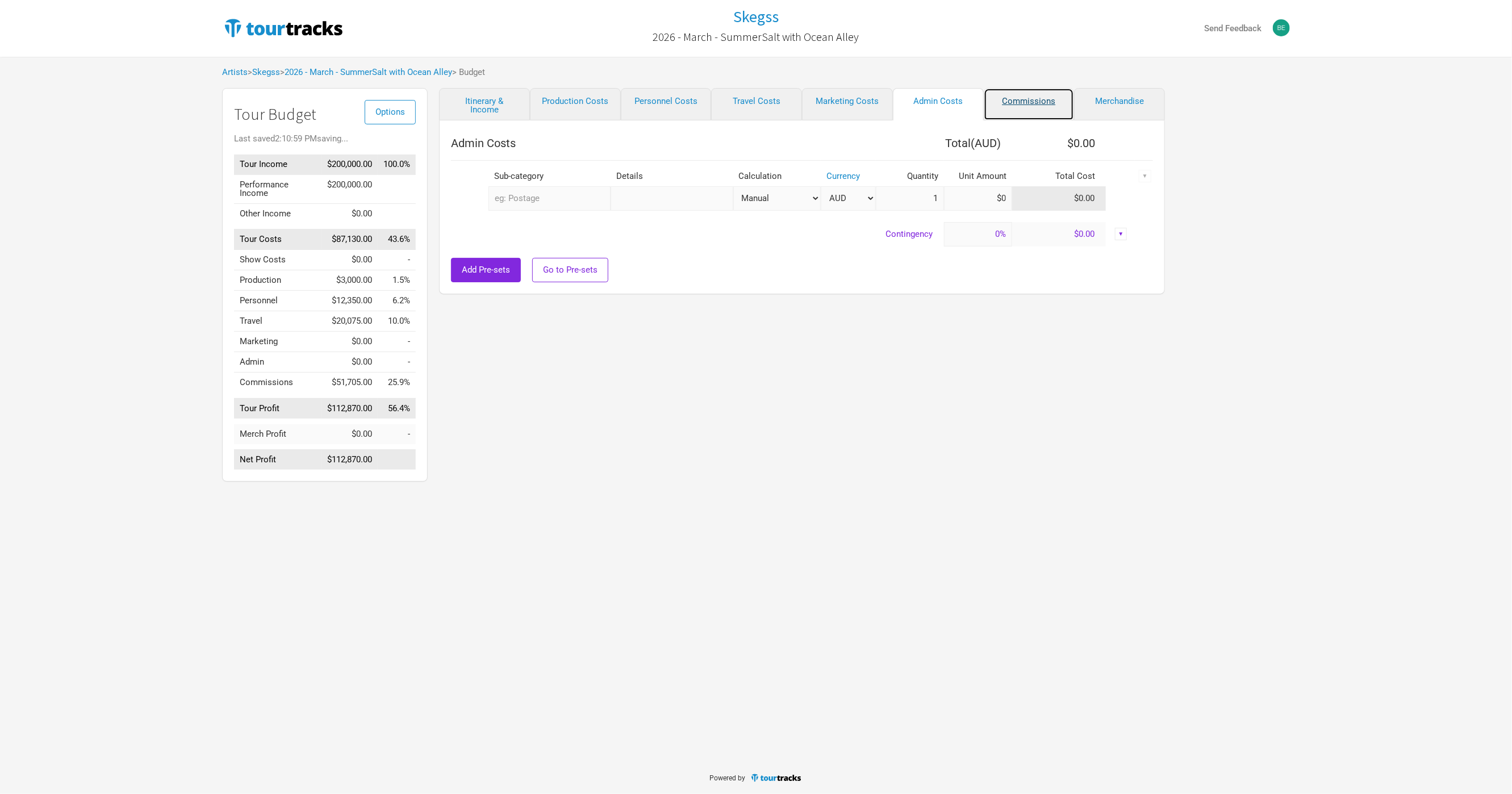
click at [1002, 101] on link "Commissions" at bounding box center [1029, 104] width 91 height 33
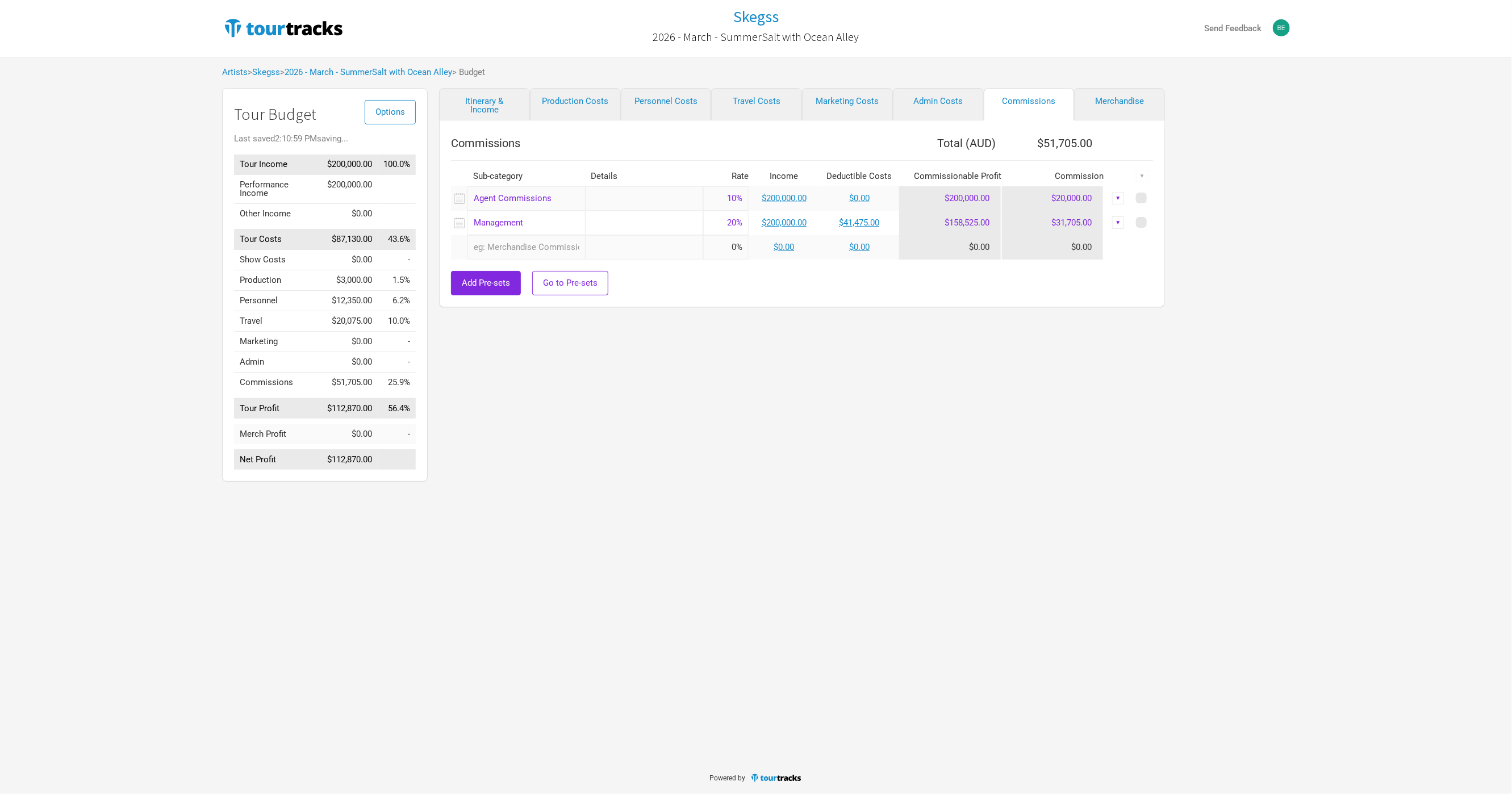
click at [868, 427] on div "Itinerary & Income Production Costs Personnel Costs Travel Costs Marketing Cost…" at bounding box center [790, 288] width 725 height 399
click at [514, 106] on link "Itinerary & Income" at bounding box center [484, 104] width 91 height 33
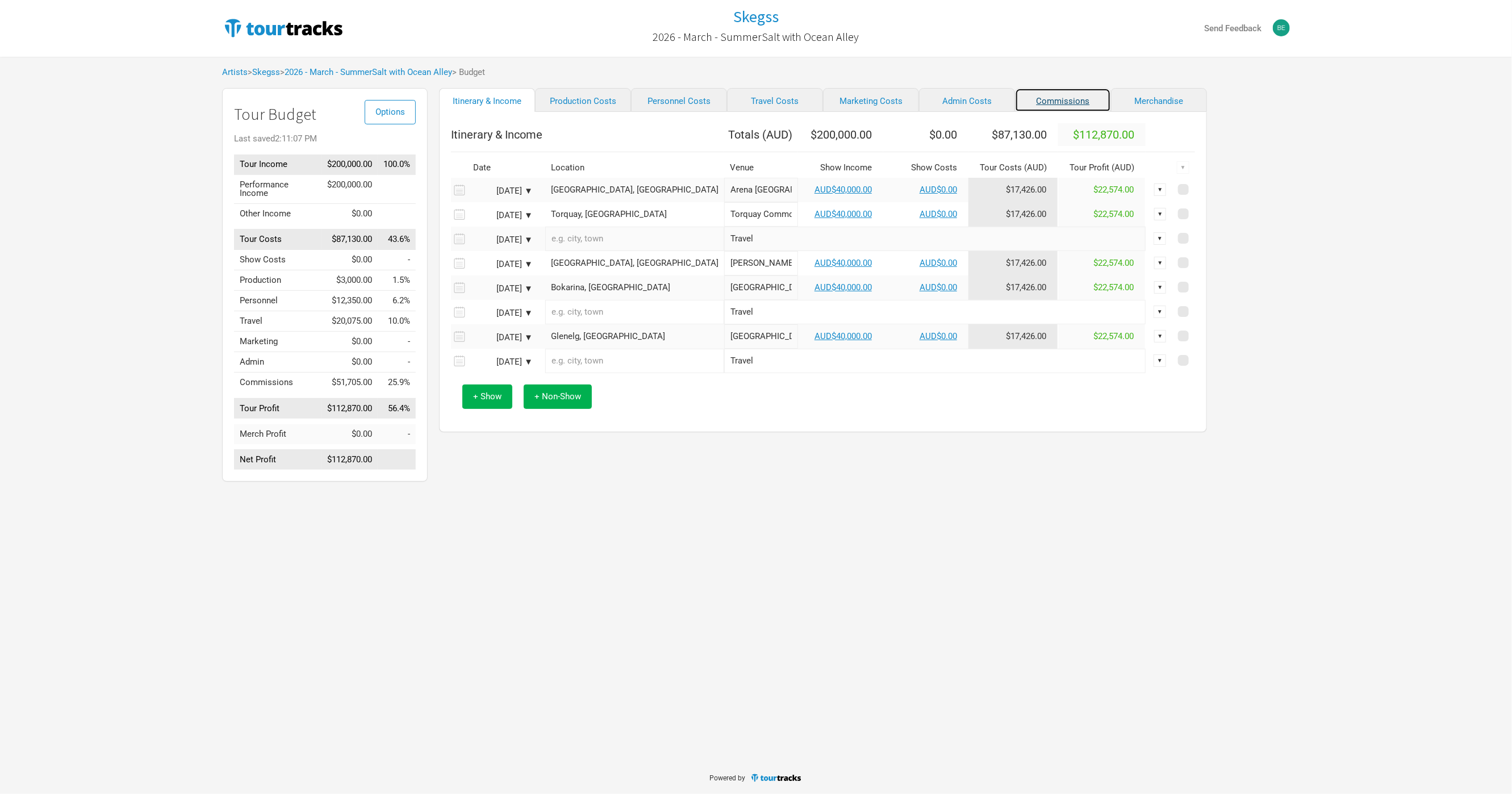
click at [1058, 104] on link "Commissions" at bounding box center [1063, 100] width 96 height 24
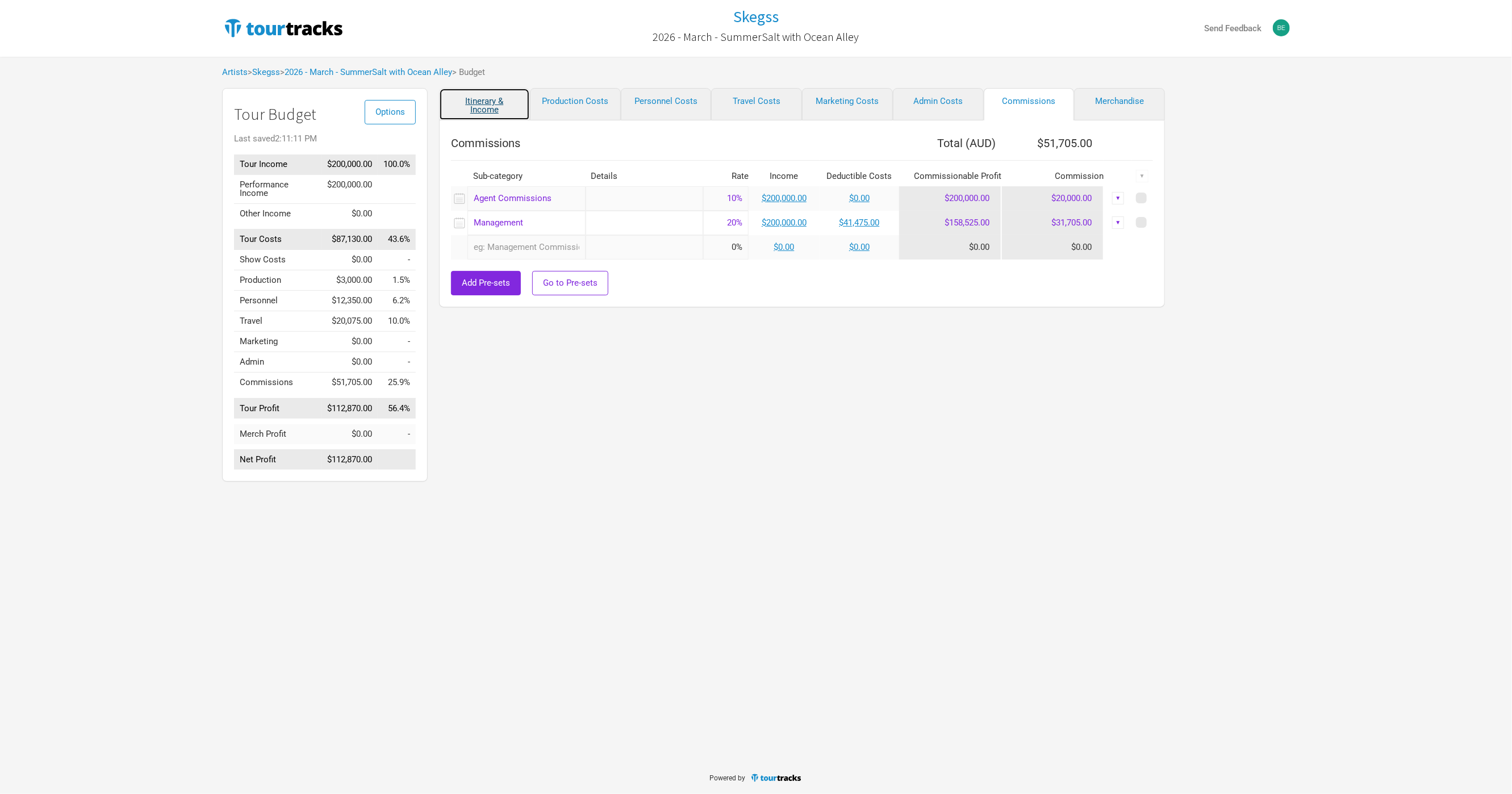
click at [505, 107] on link "Itinerary & Income" at bounding box center [484, 104] width 91 height 33
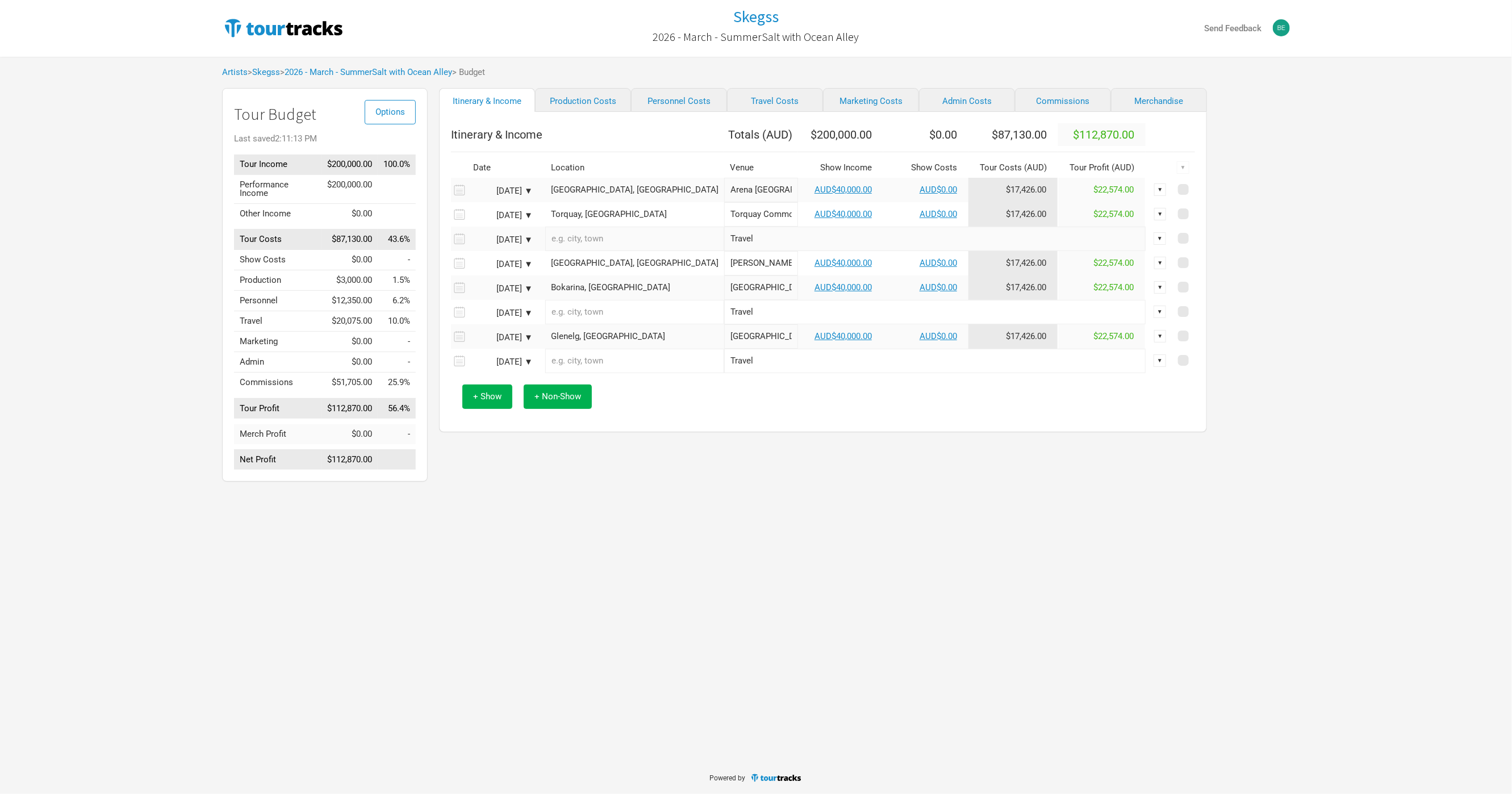
click at [387, 591] on div "Skegss 2026 - March - SummerSalt with Ocean Alley Send Feedback Artists > Skegs…" at bounding box center [756, 380] width 1512 height 761
click at [388, 108] on span "Options" at bounding box center [390, 112] width 30 height 10
click at [391, 164] on link "Budget Report" at bounding box center [372, 169] width 61 height 20
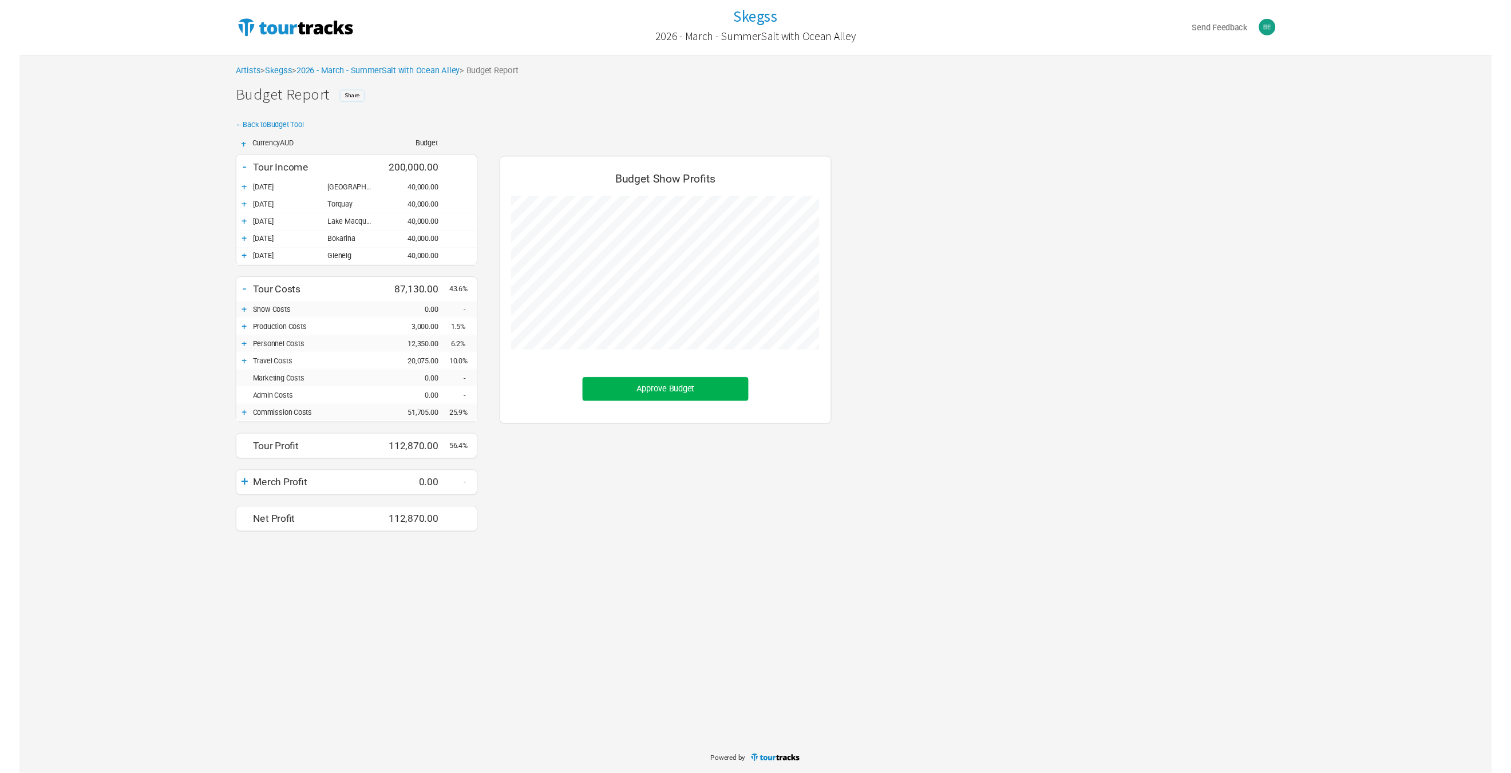
scroll to position [412, 366]
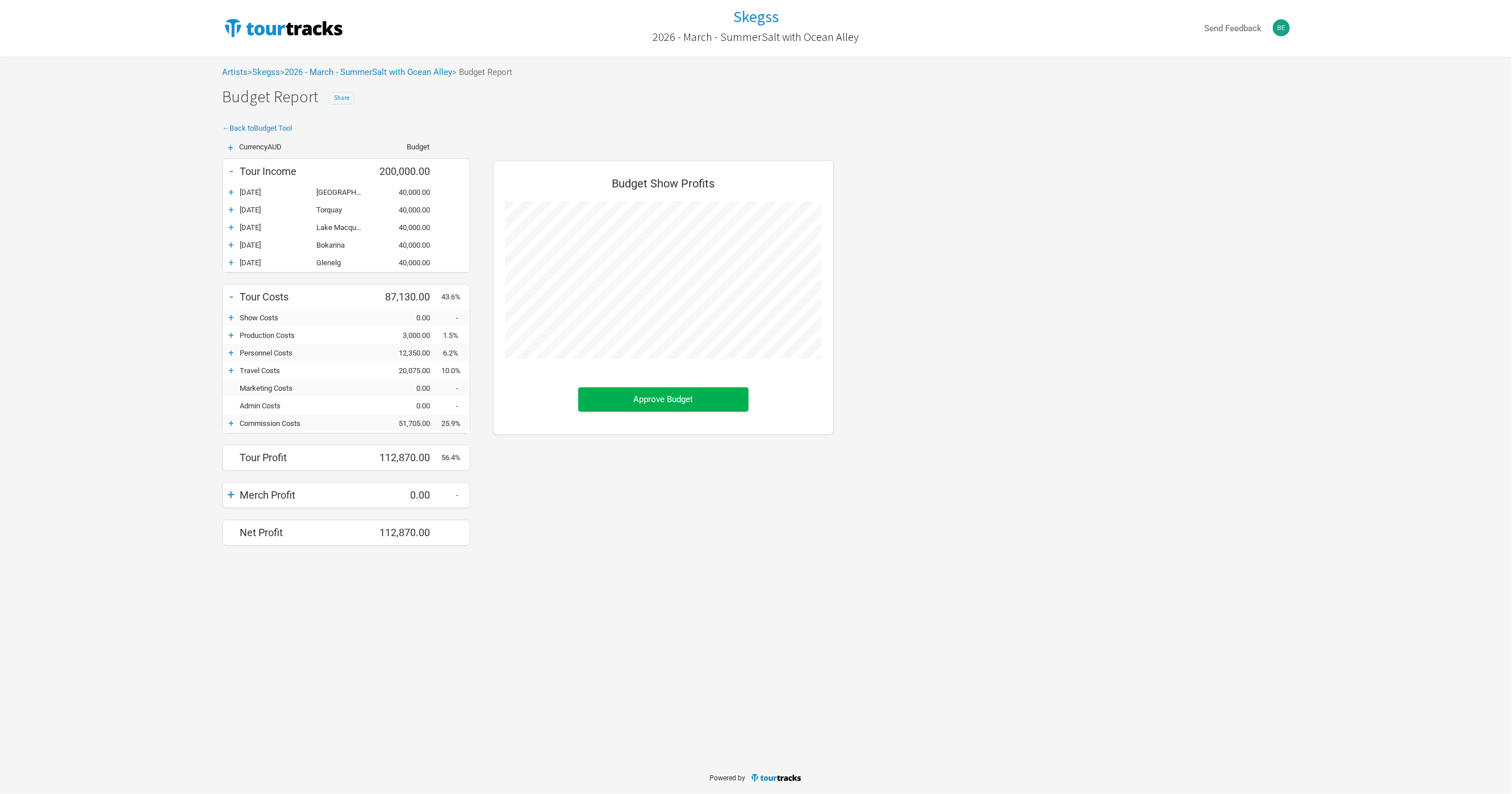
click at [341, 94] on span "Share" at bounding box center [341, 97] width 15 height 8
click at [476, 218] on button "Copy Link" at bounding box center [485, 223] width 57 height 25
drag, startPoint x: 71, startPoint y: 376, endPoint x: 396, endPoint y: 127, distance: 409.4
click at [71, 376] on div "Link copied to clipboard ✖︎ Skegss 2026 - March - SummerSalt with Ocean Alley S…" at bounding box center [756, 278] width 1512 height 557
click at [409, 72] on link "2026 - March - SummerSalt with Ocean Alley" at bounding box center [368, 72] width 168 height 10
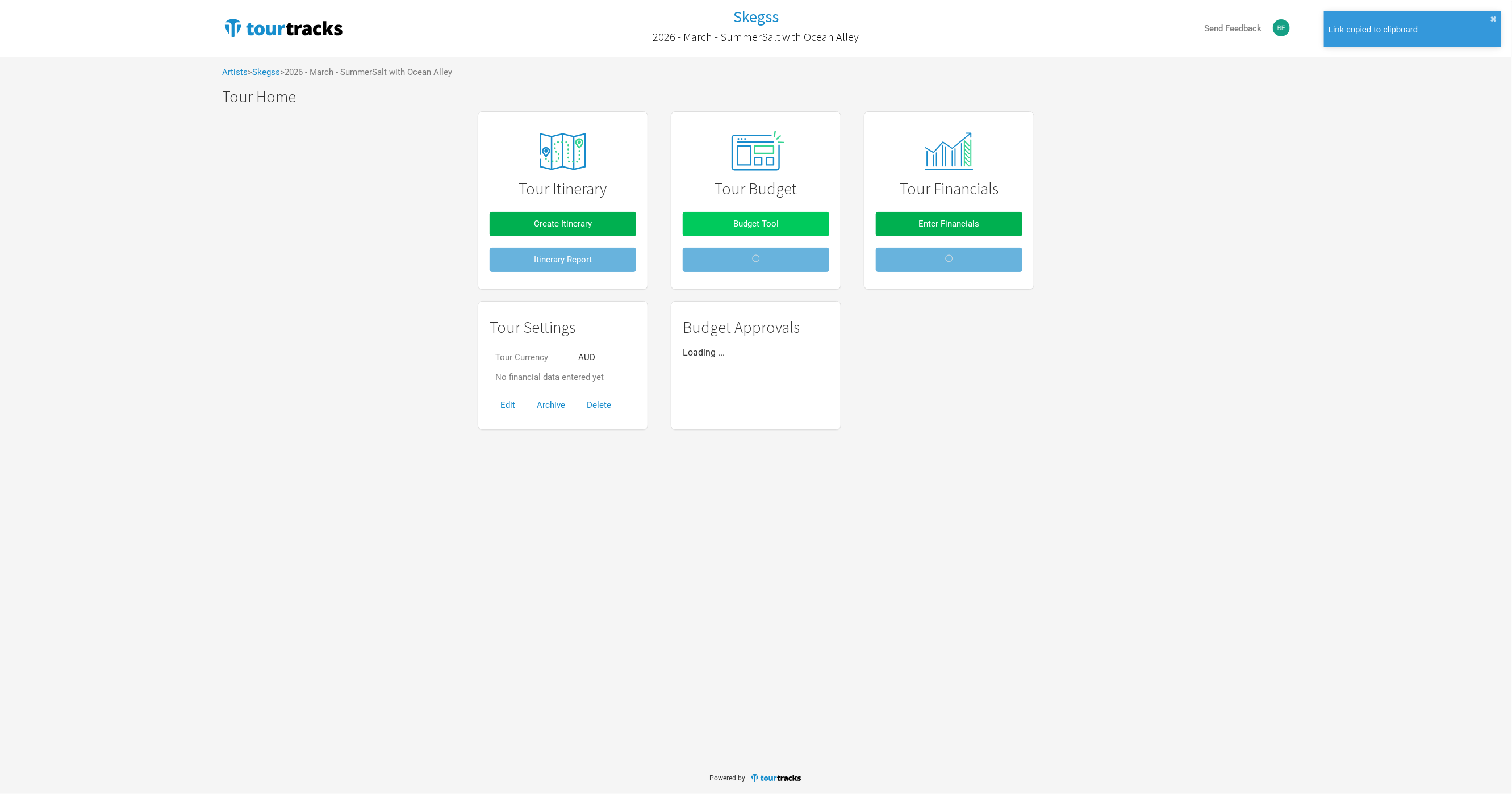
click at [755, 221] on span "Budget Tool" at bounding box center [756, 223] width 46 height 10
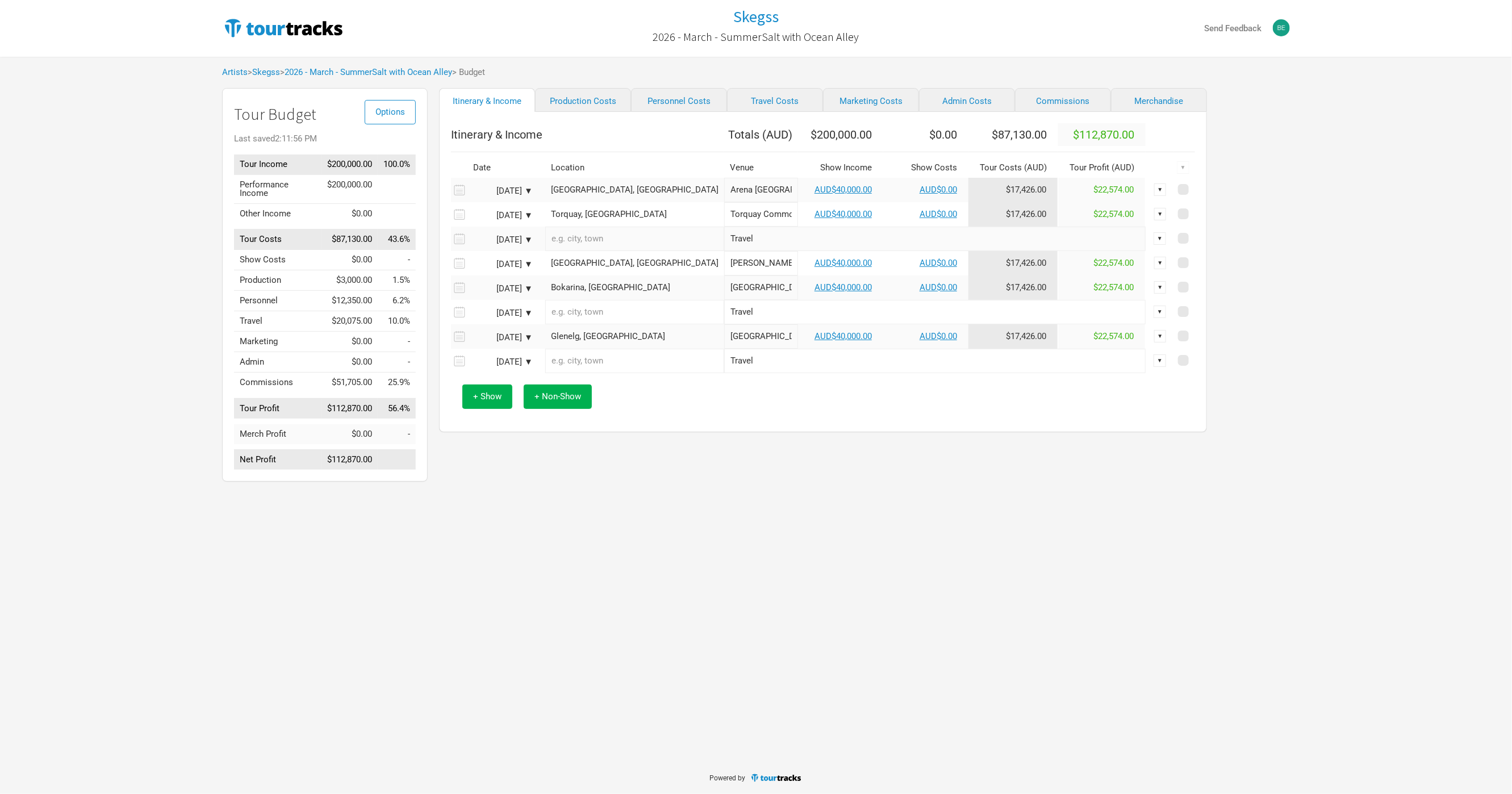
click at [597, 110] on link "Production Costs" at bounding box center [582, 100] width 96 height 24
select select "Shows"
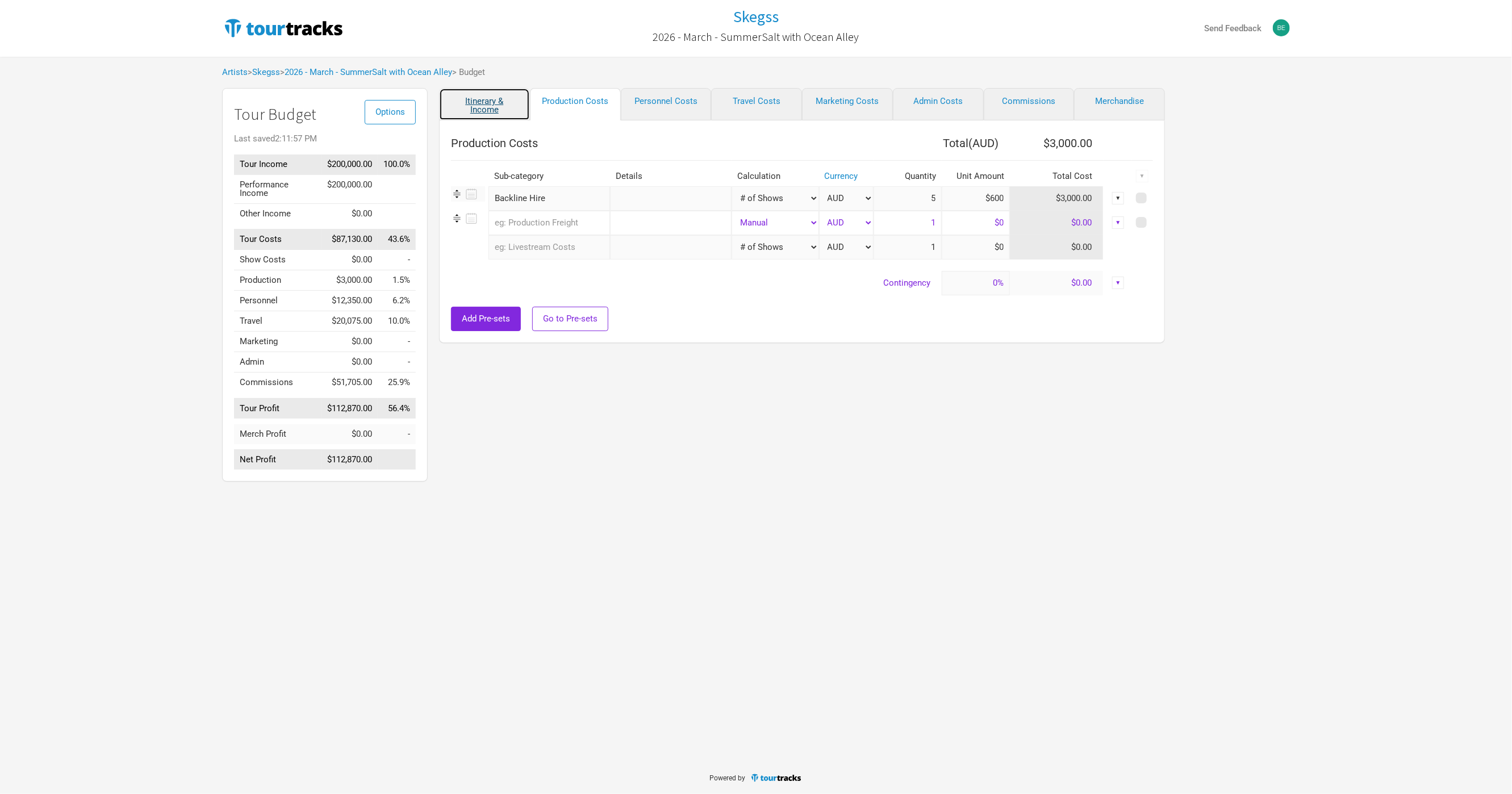
click at [513, 107] on link "Itinerary & Income" at bounding box center [484, 104] width 91 height 33
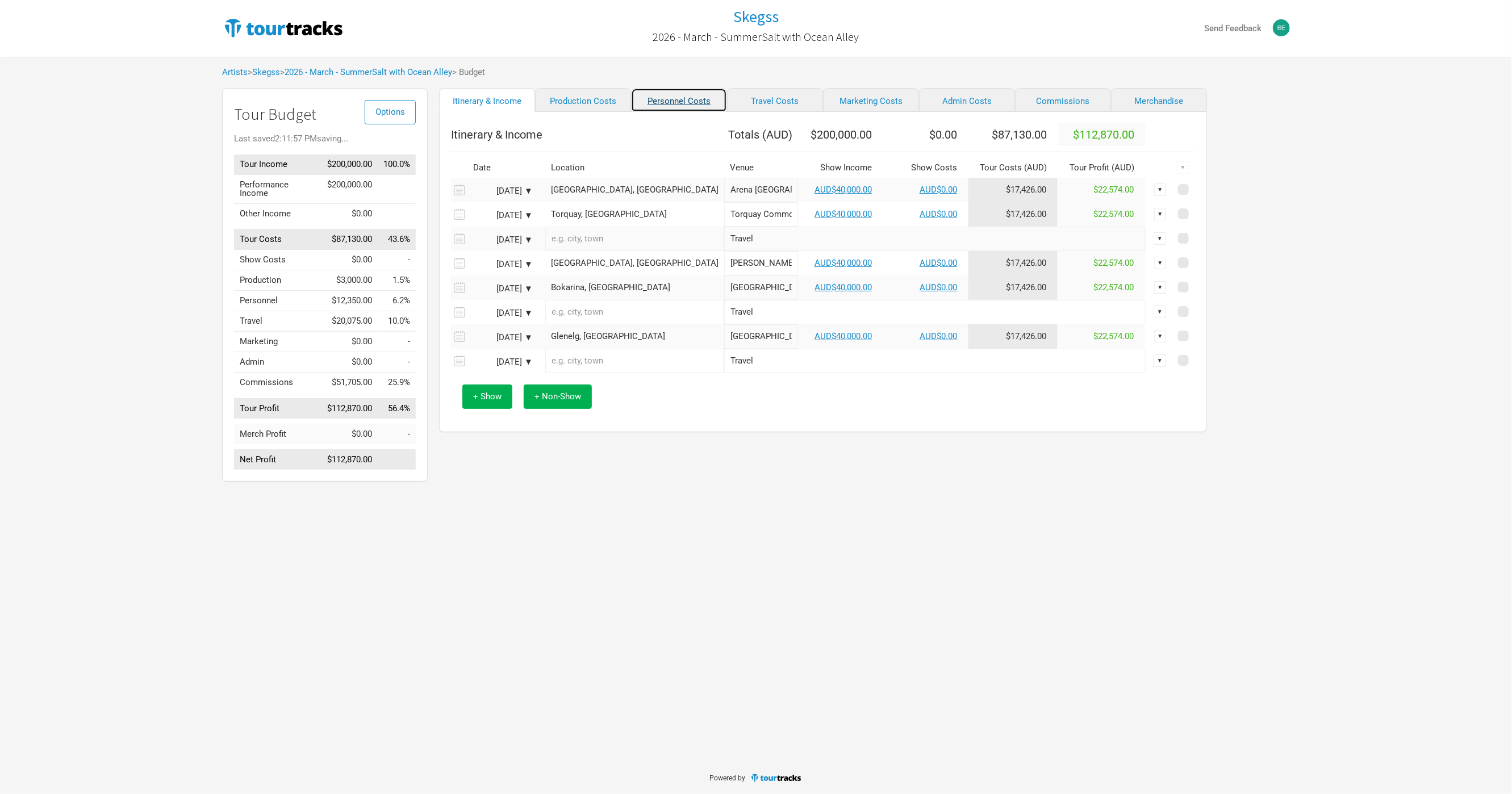
click at [685, 103] on link "Personnel Costs" at bounding box center [679, 100] width 96 height 24
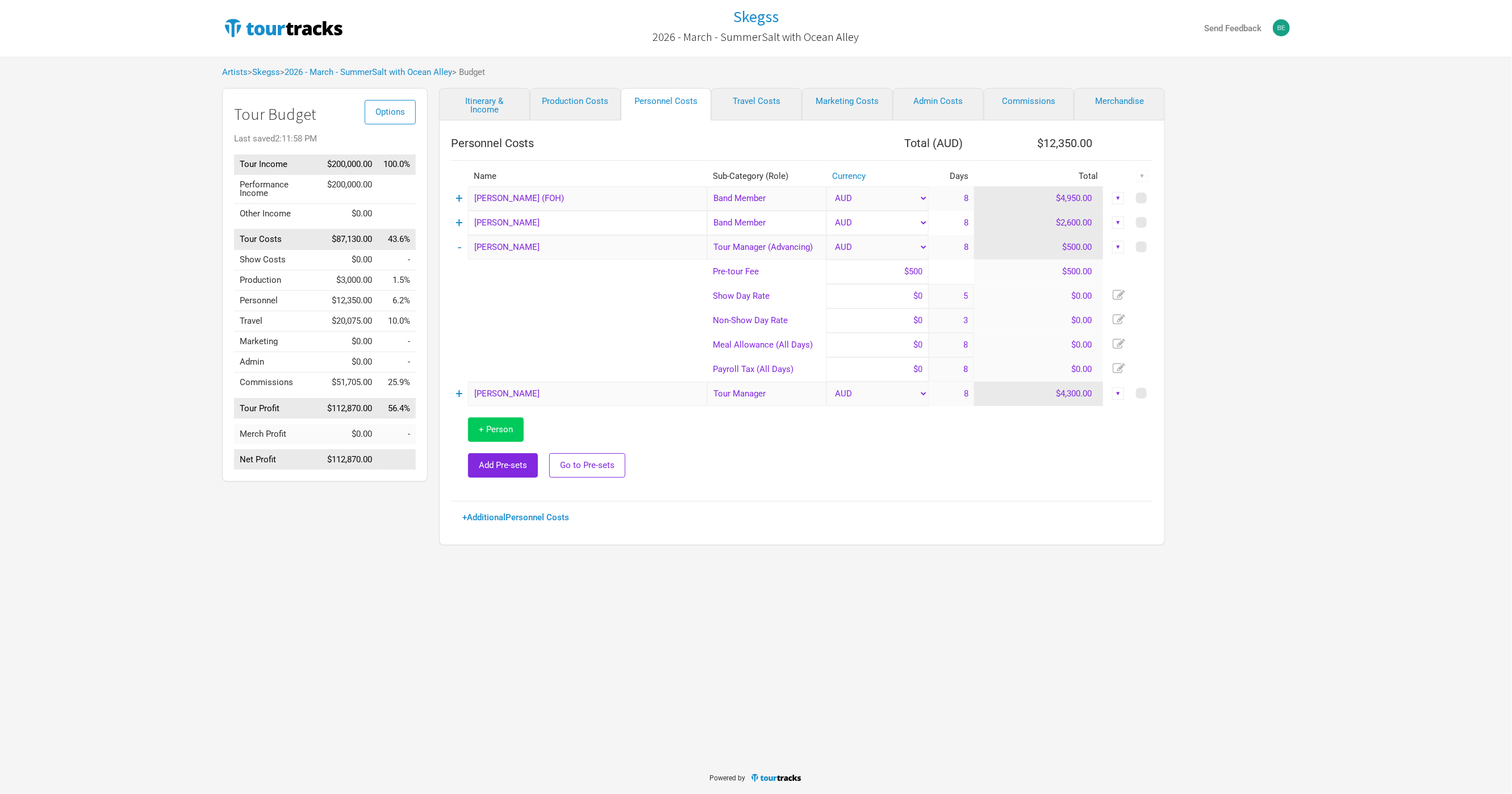
click at [512, 427] on span "+ Person" at bounding box center [495, 430] width 34 height 10
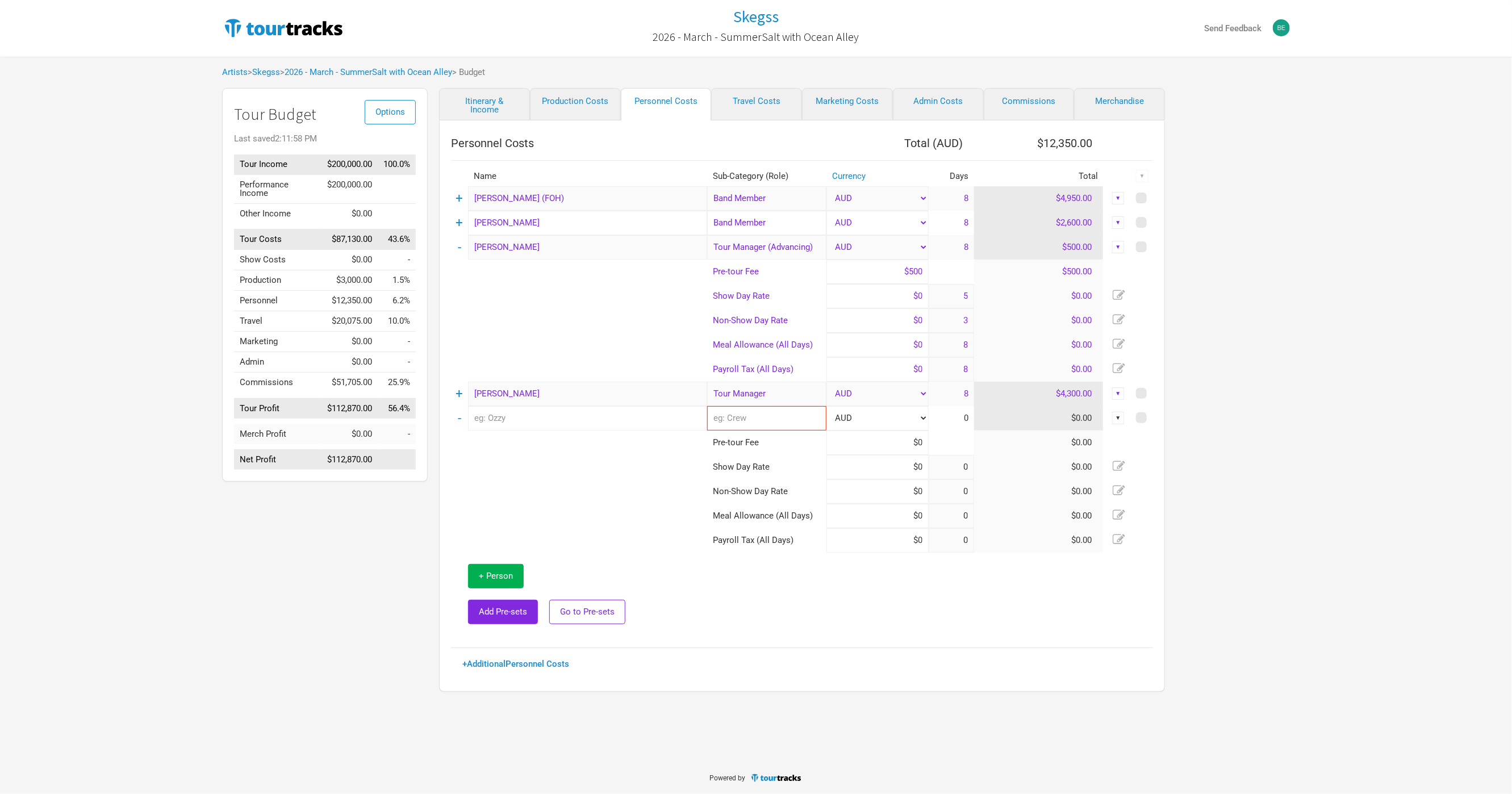
click at [527, 418] on input "text" at bounding box center [587, 418] width 239 height 25
type input "5"
type input "3"
type input "8"
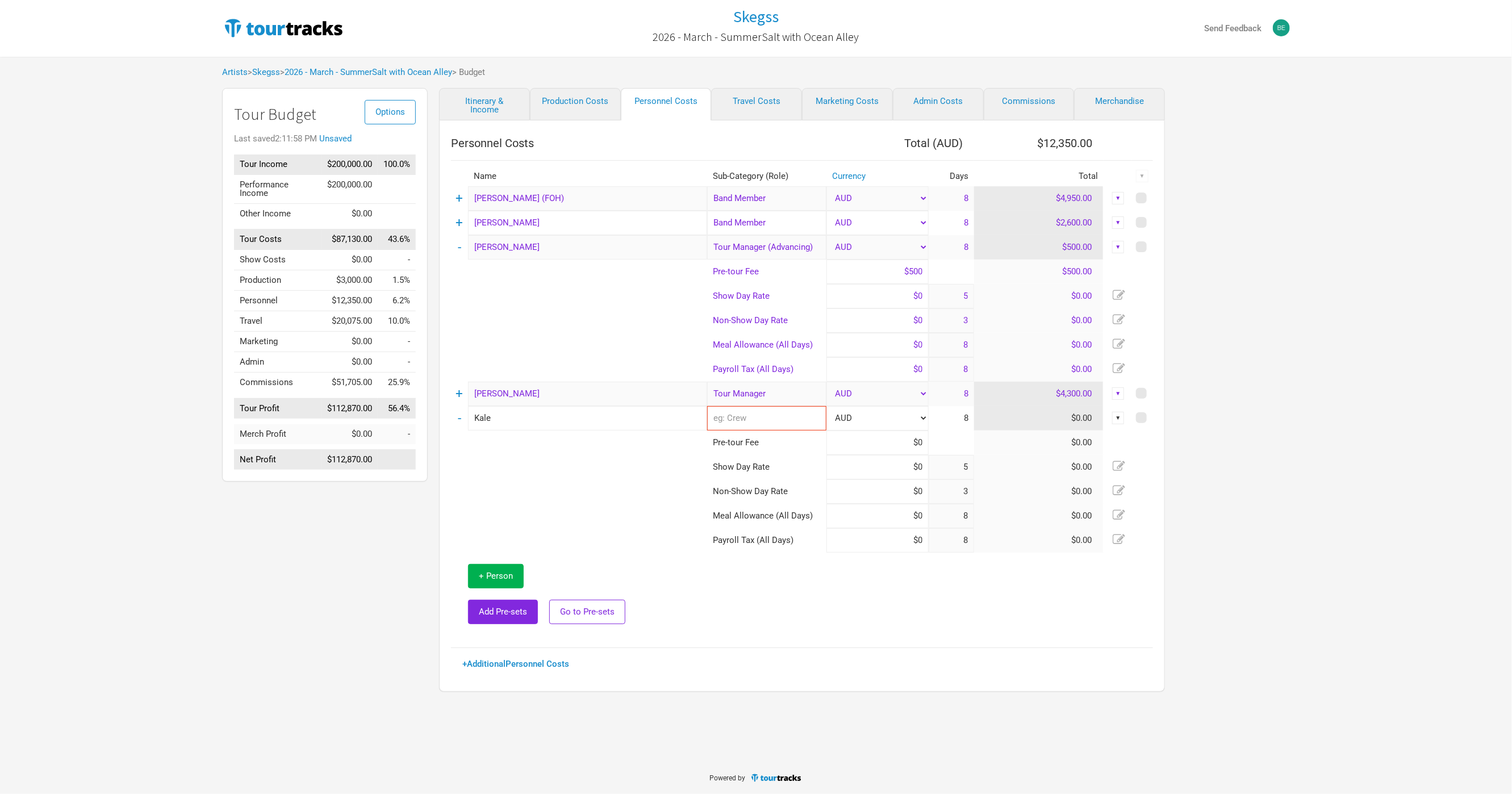
type input "Kale"
click at [533, 470] on td at bounding box center [578, 466] width 256 height 25
click at [276, 72] on link "Skegss" at bounding box center [266, 72] width 28 height 10
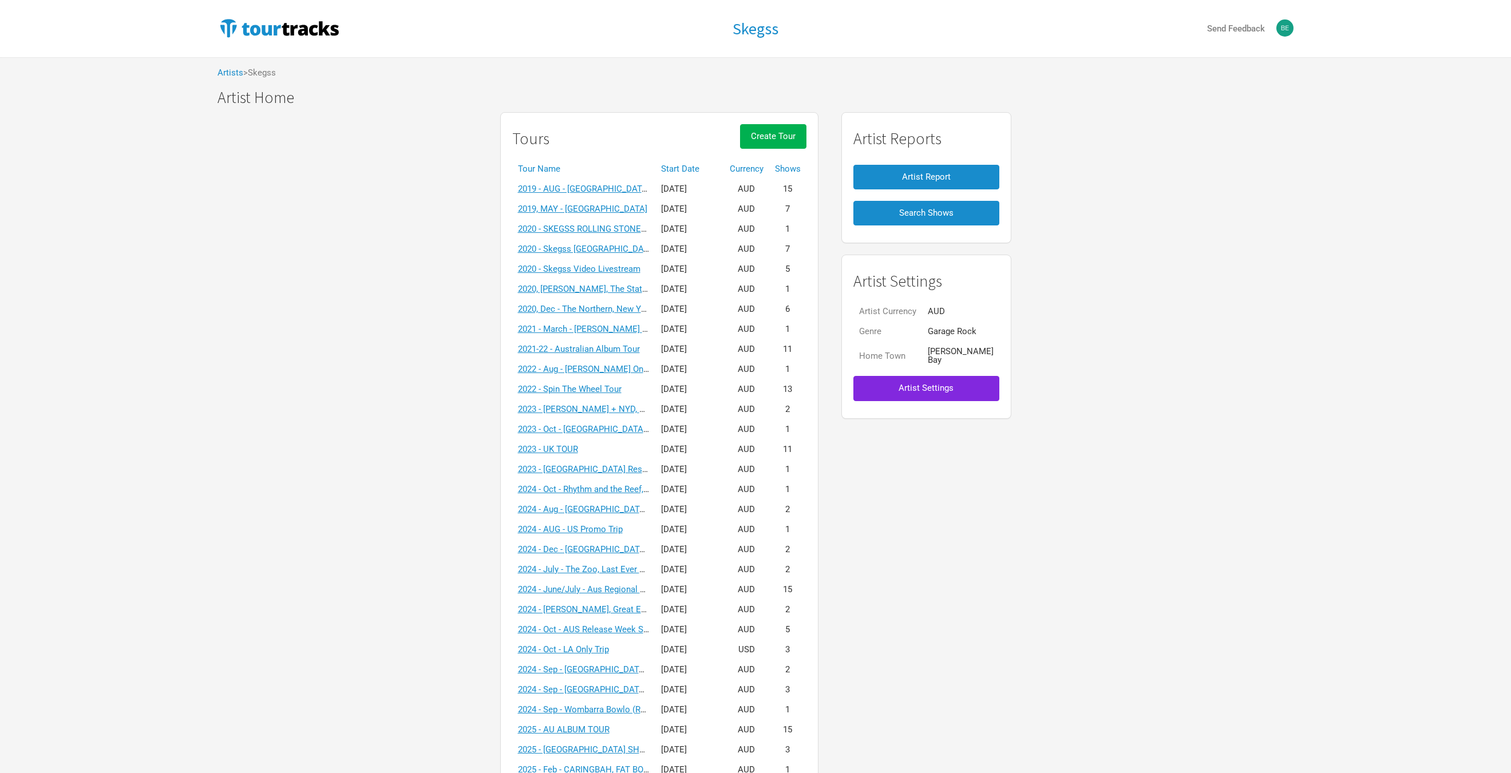
scroll to position [422, 0]
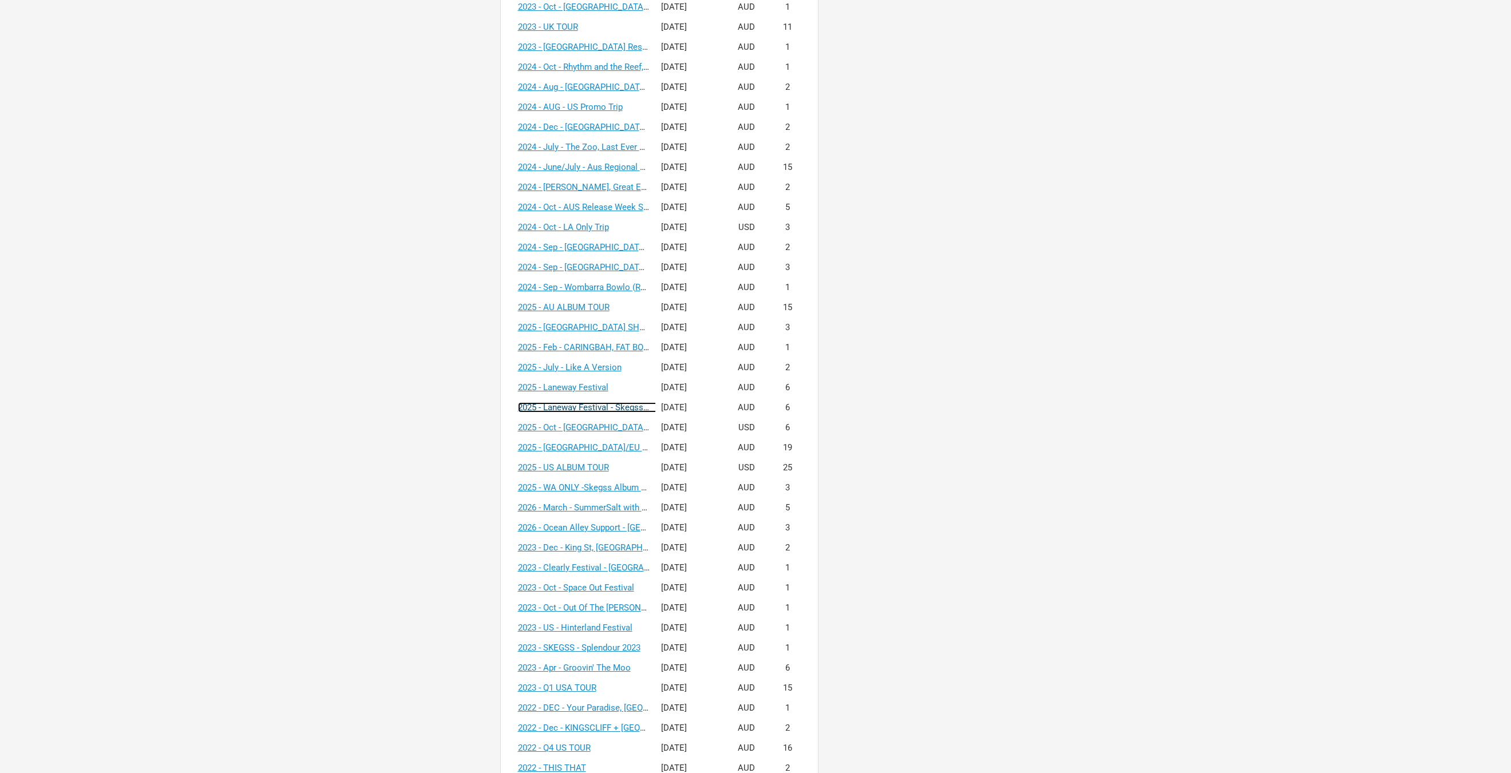
click at [584, 402] on link "2025 - Laneway Festival - Skegss Budget" at bounding box center [595, 407] width 154 height 10
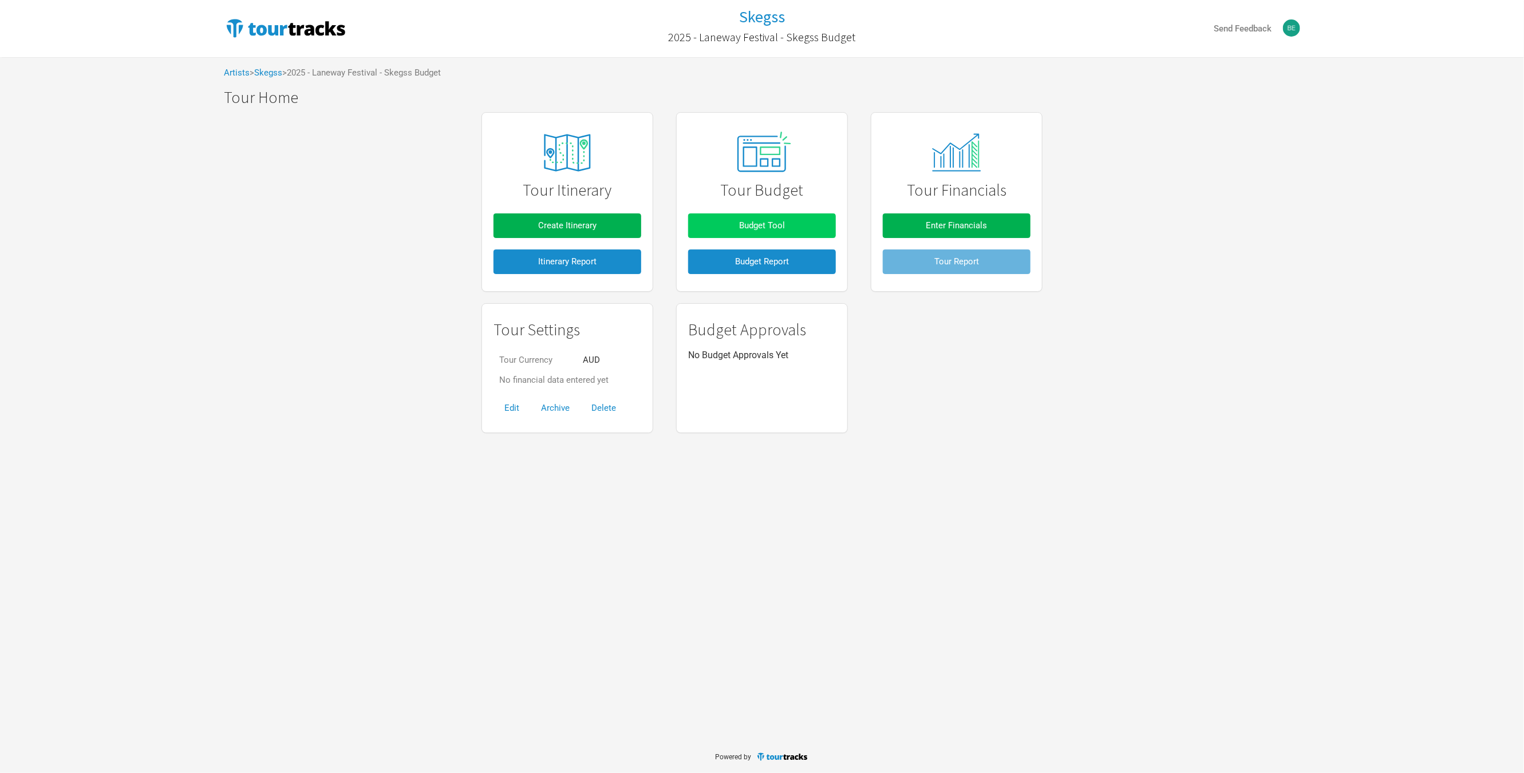
click at [729, 227] on button "Budget Tool" at bounding box center [762, 225] width 148 height 25
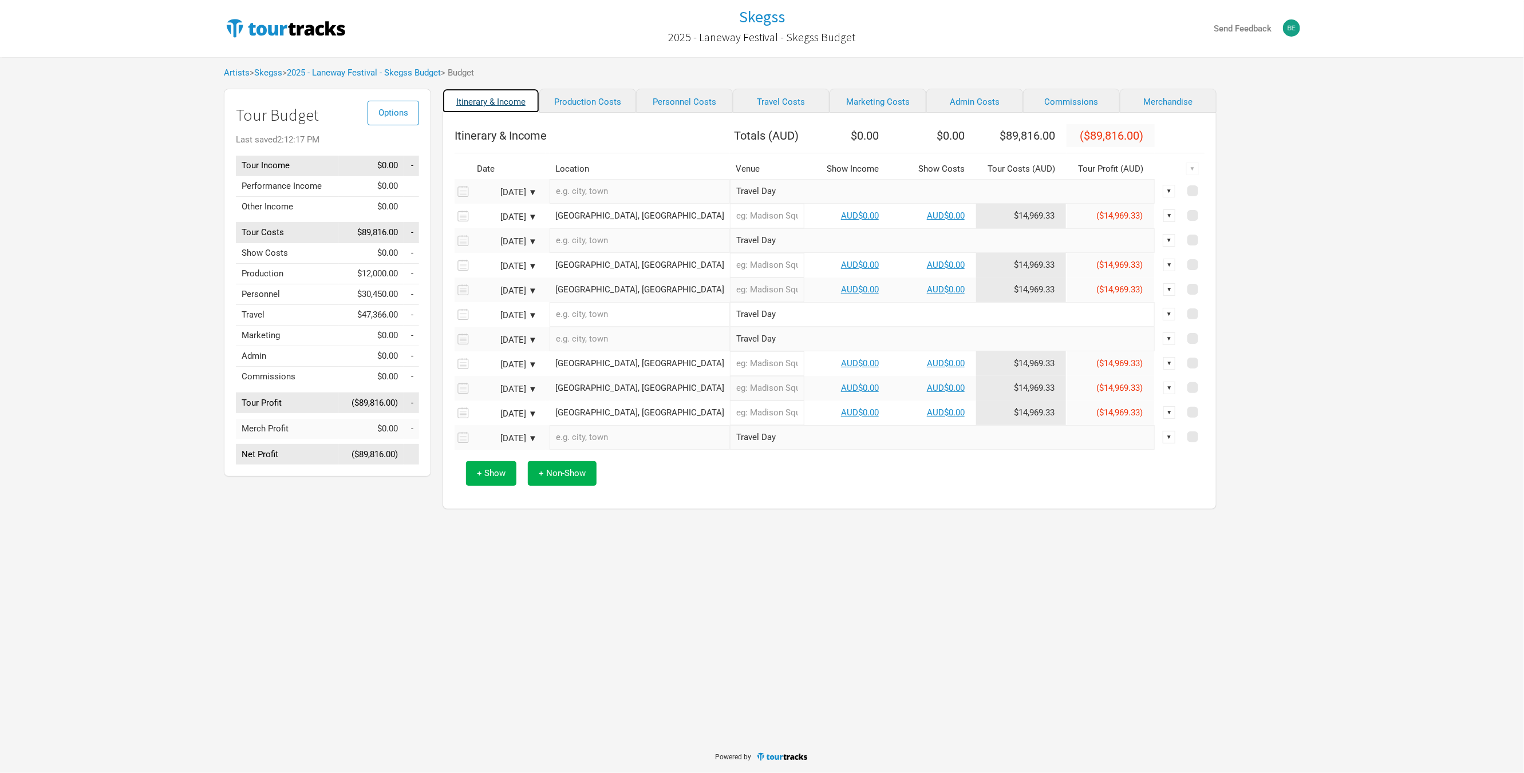
click at [512, 113] on link "Itinerary & Income" at bounding box center [490, 101] width 97 height 24
click at [551, 108] on link "Production Costs" at bounding box center [587, 101] width 97 height 24
select select "Shows"
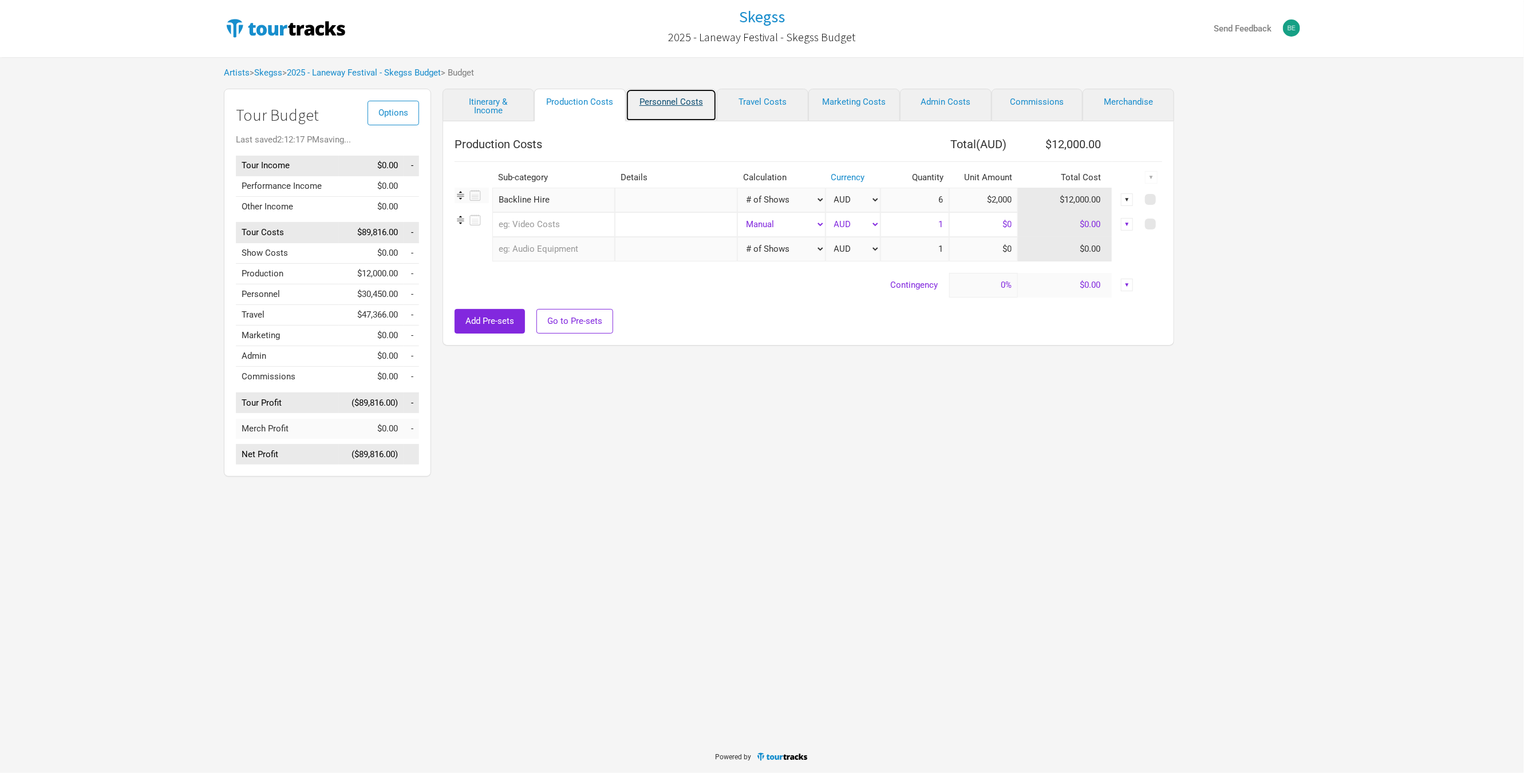
click at [642, 108] on link "Personnel Costs" at bounding box center [672, 105] width 92 height 33
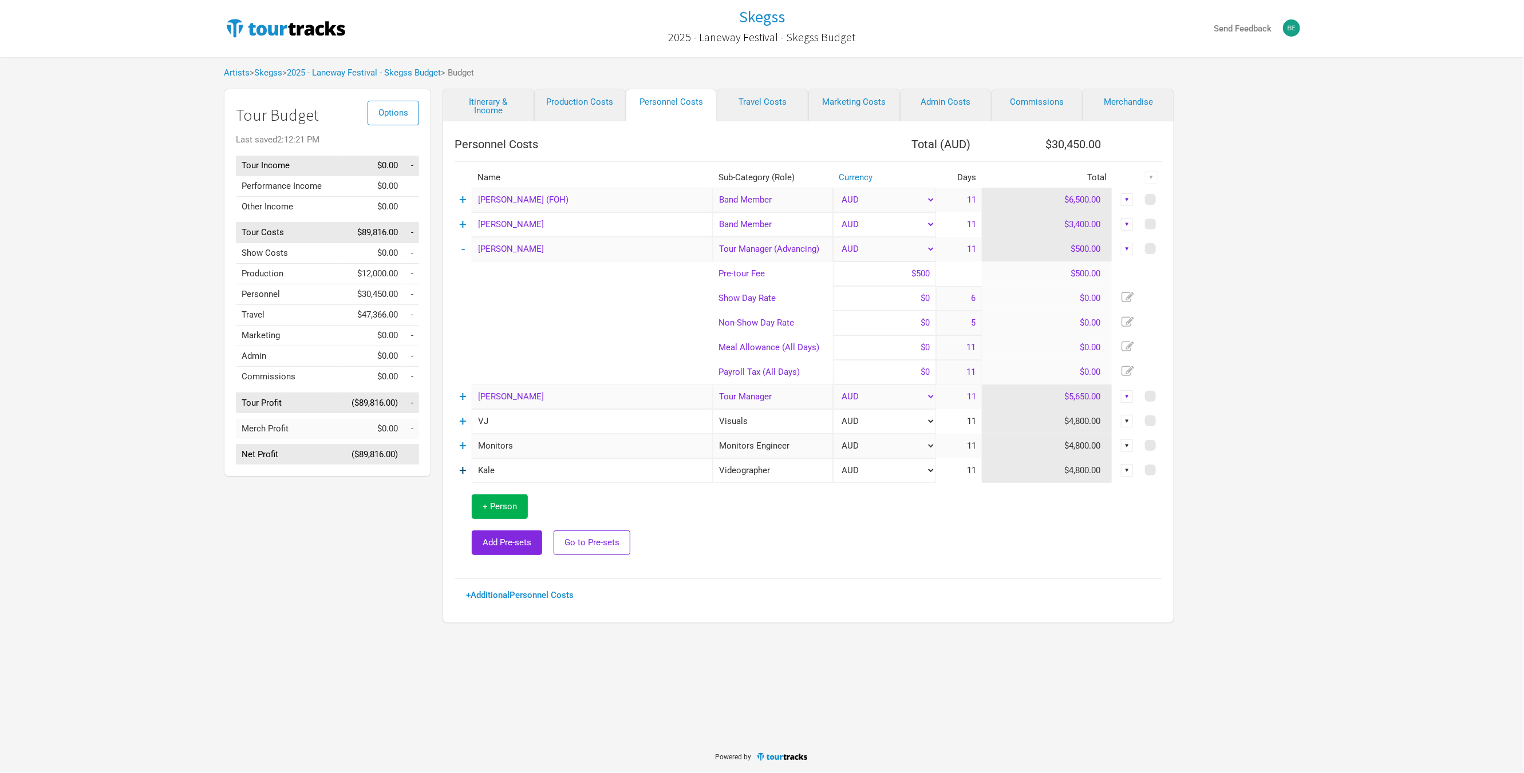
click at [462, 473] on link "+" at bounding box center [463, 470] width 7 height 15
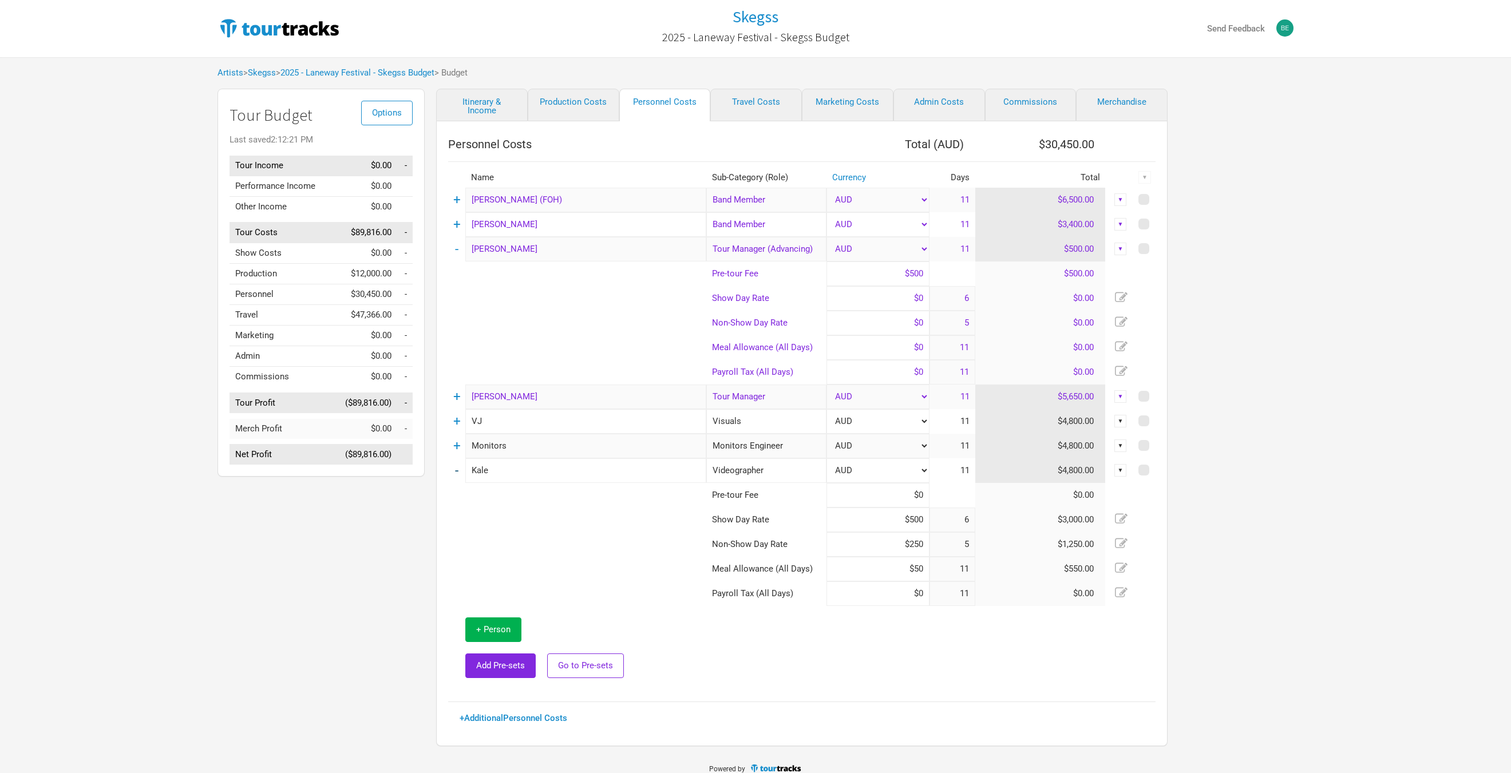
click at [462, 473] on td "-" at bounding box center [456, 470] width 17 height 25
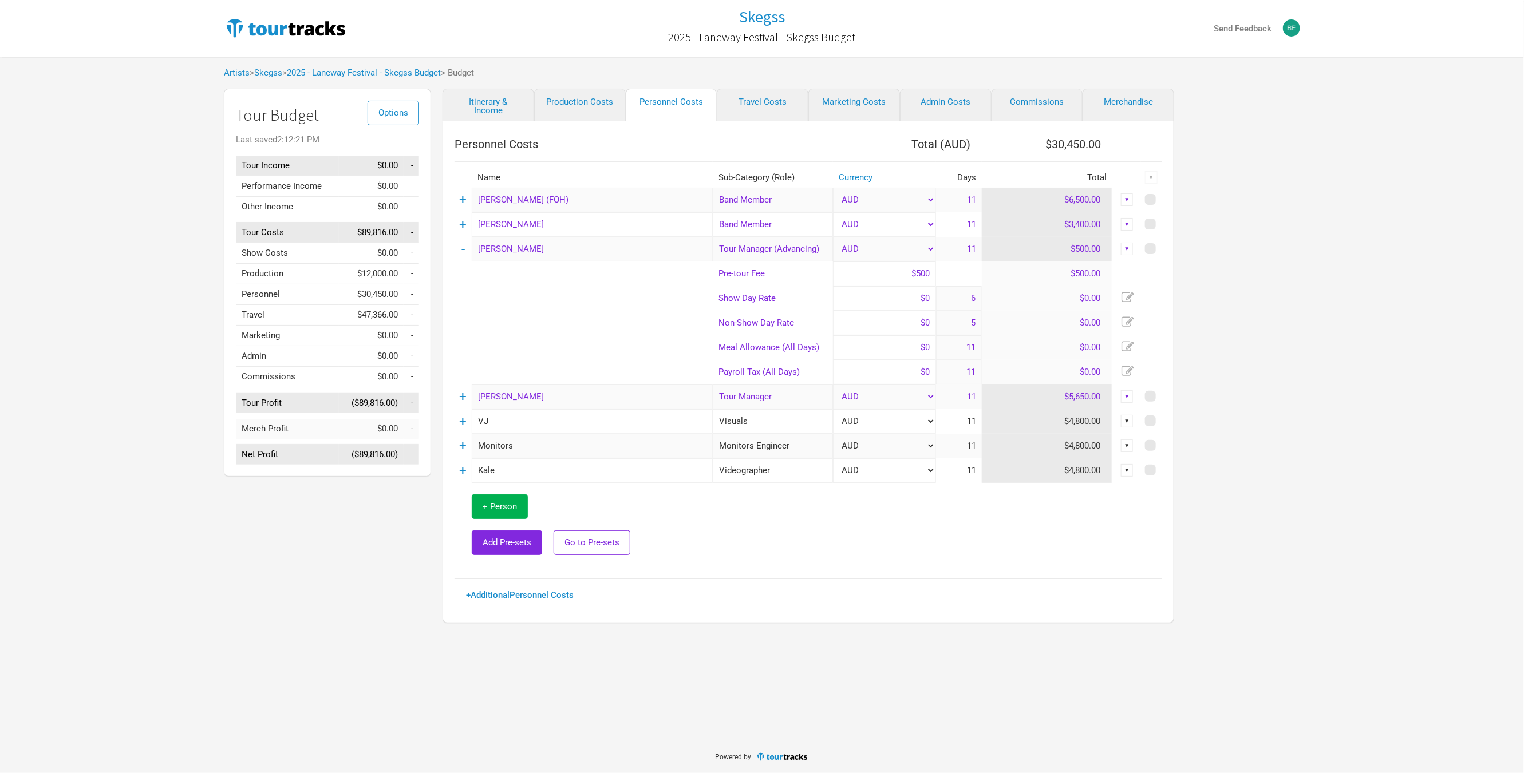
select select "Shows"
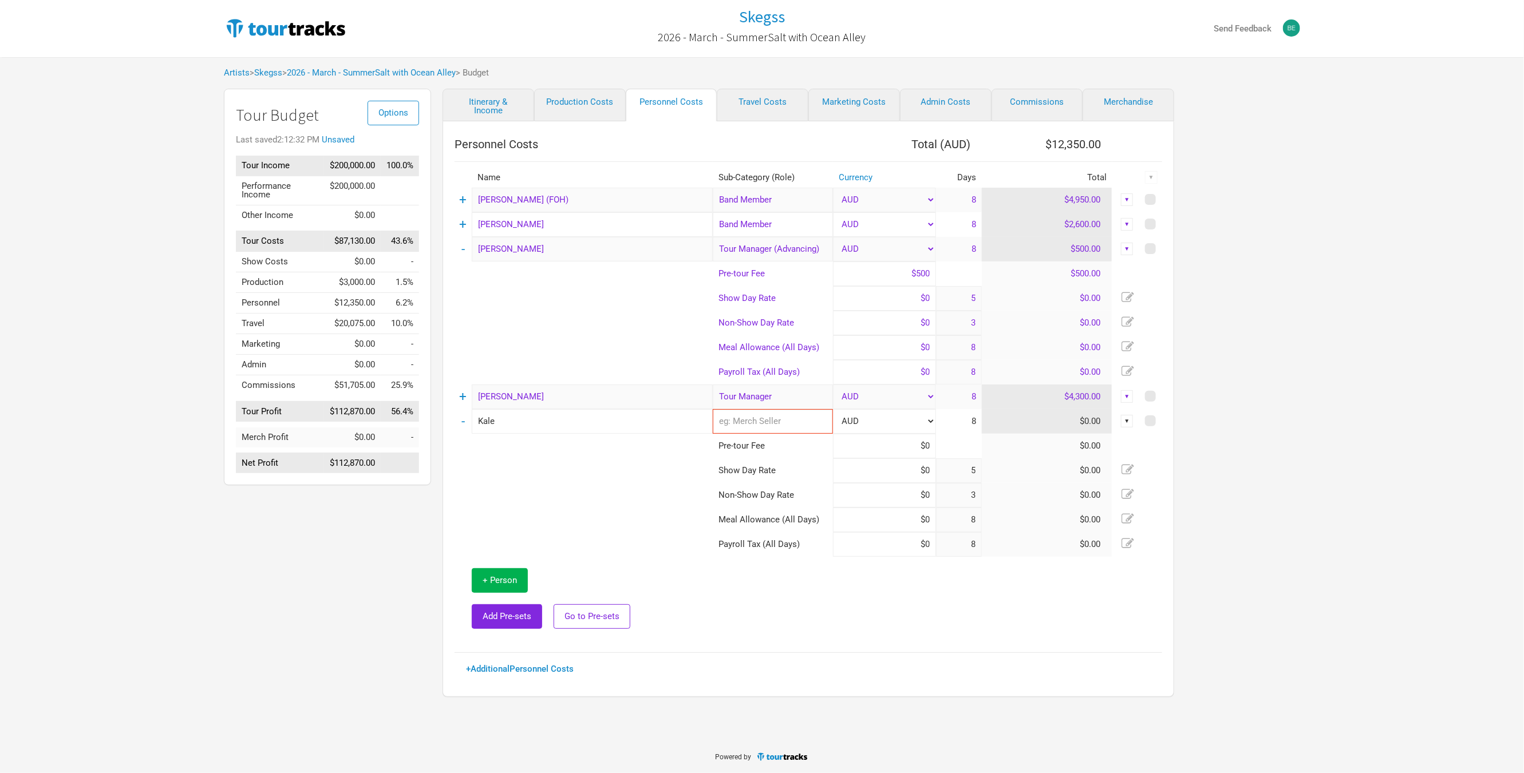
click at [756, 422] on input "text" at bounding box center [773, 421] width 120 height 25
click at [804, 476] on link "Crew" at bounding box center [772, 480] width 119 height 15
type input "Crew"
click at [879, 470] on input at bounding box center [884, 470] width 103 height 25
type input "$500"
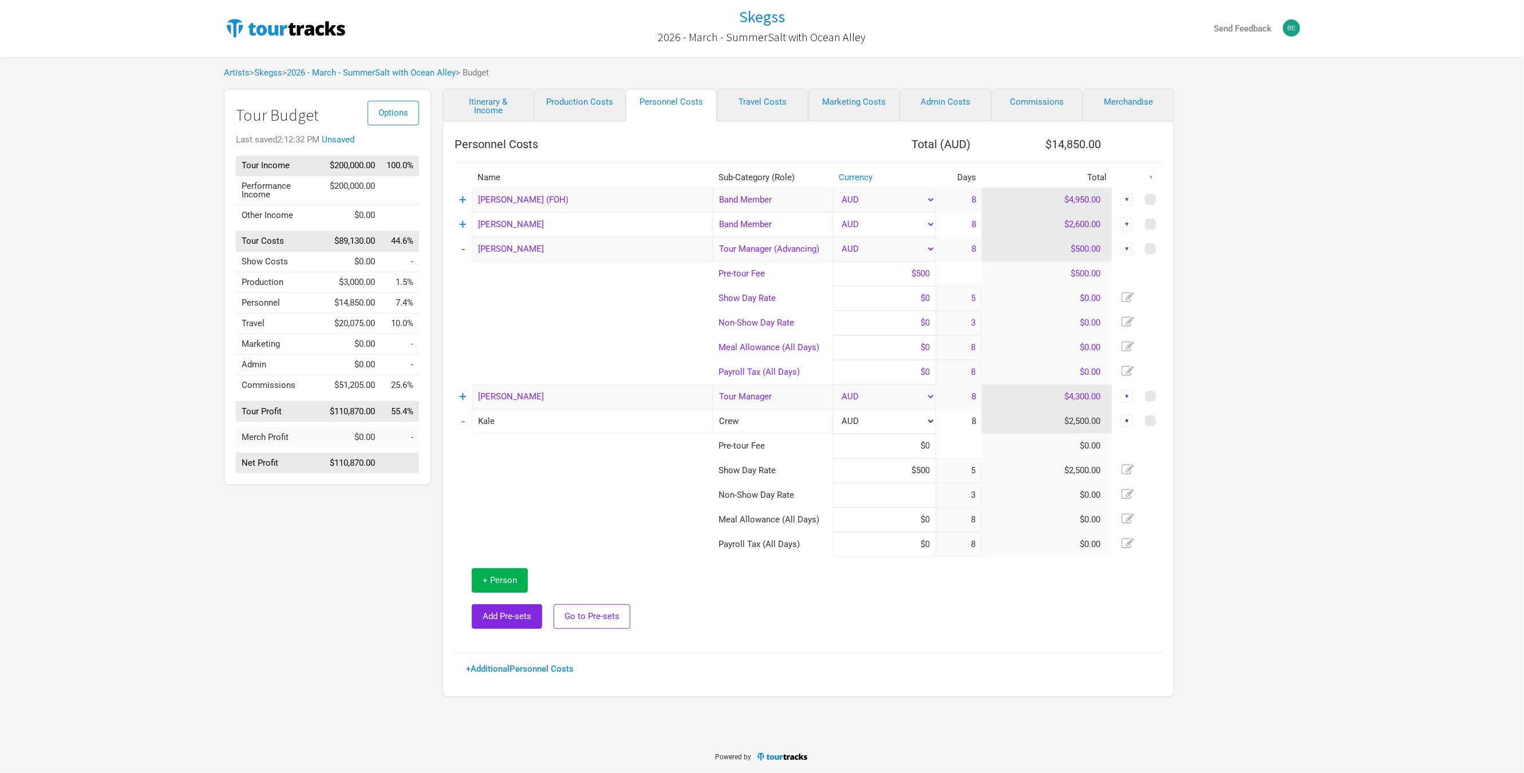
click at [876, 492] on input at bounding box center [884, 495] width 103 height 25
type input "$250"
click at [891, 515] on input at bounding box center [884, 520] width 103 height 25
type input "$40"
click at [827, 599] on td at bounding box center [937, 599] width 449 height 84
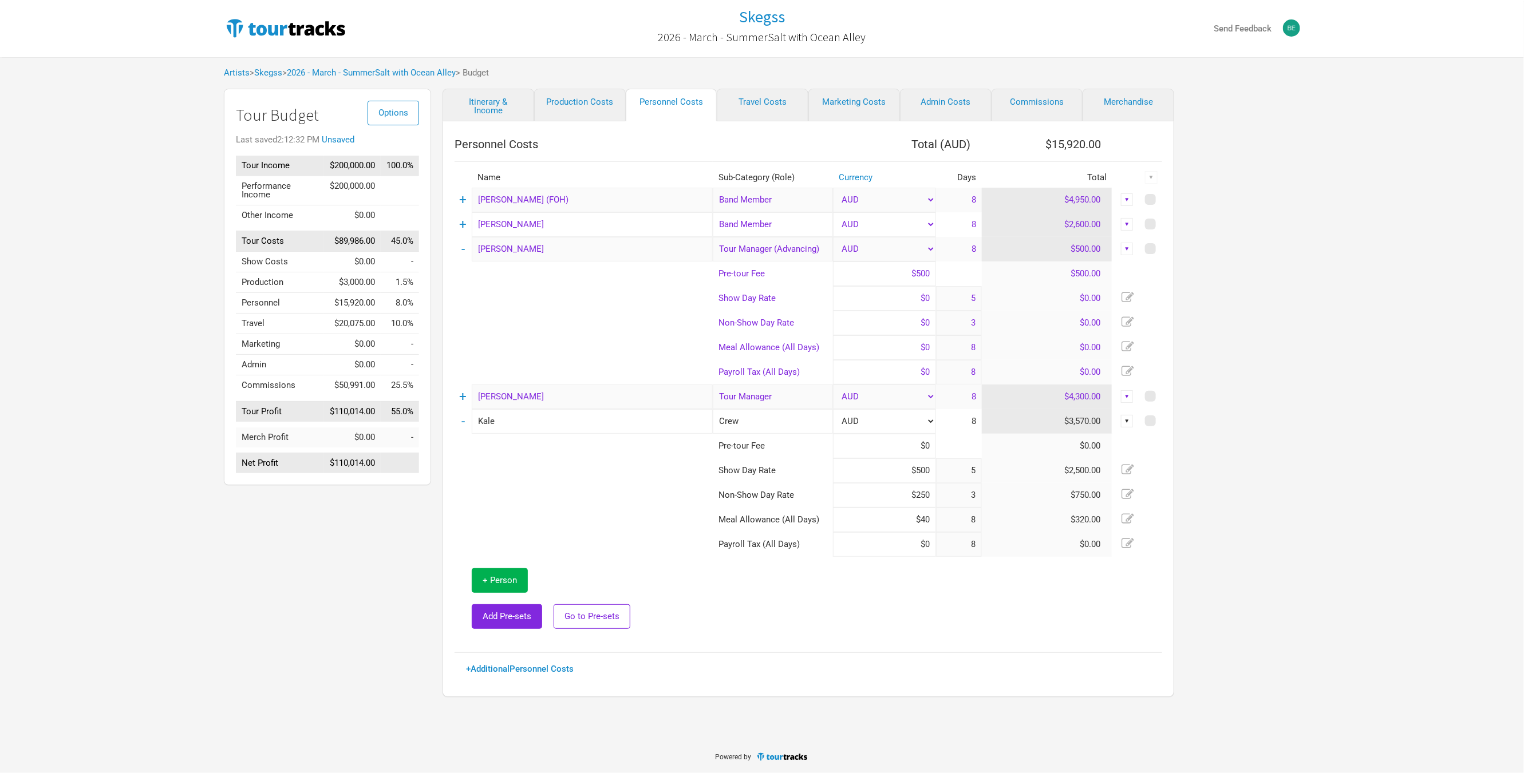
click at [261, 551] on div "Options Tour Budget Last saved 2:12:32 PM Unsaved Tour Income $200,000.00 100.0…" at bounding box center [321, 396] width 219 height 614
click at [468, 116] on link "Itinerary & Income" at bounding box center [488, 105] width 92 height 33
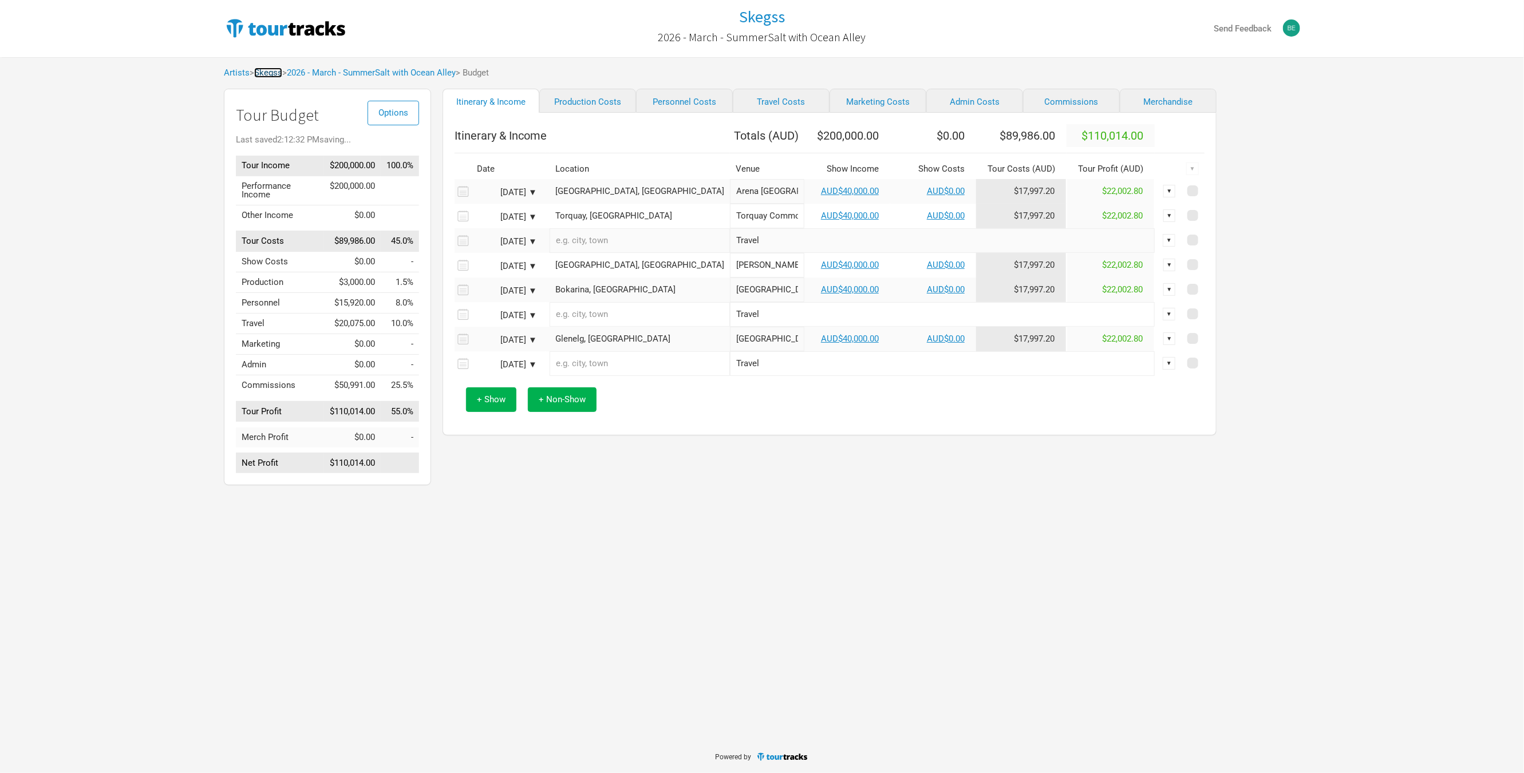
click at [262, 73] on link "Skegss" at bounding box center [268, 73] width 28 height 10
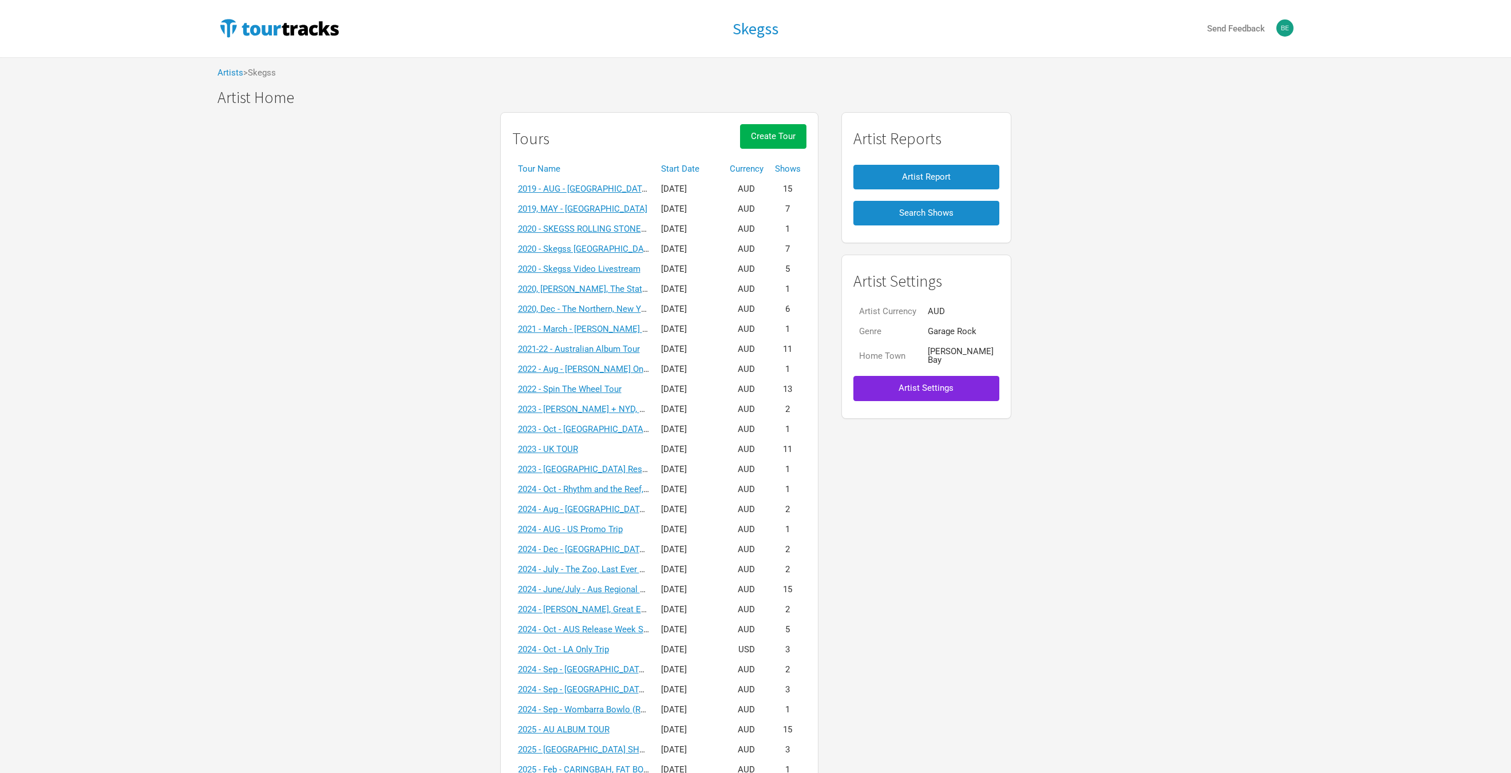
click at [779, 134] on span "Create Tour" at bounding box center [773, 136] width 45 height 10
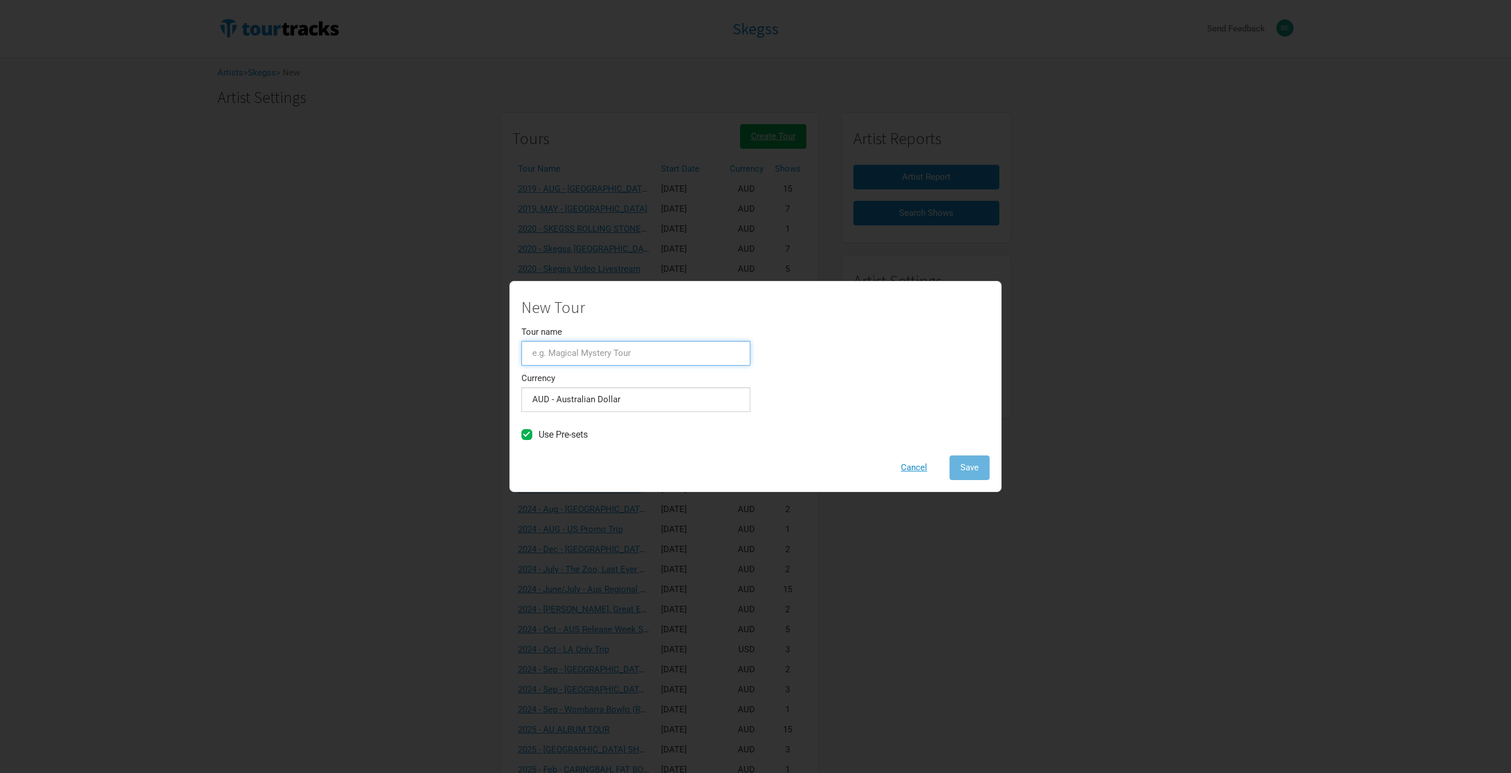
click at [564, 351] on input "Tour name" at bounding box center [635, 353] width 229 height 25
type input "2025 - Nov - DJ Set @ Leavers Festival, [GEOGRAPHIC_DATA]"
click at [965, 461] on button "Save" at bounding box center [969, 468] width 40 height 25
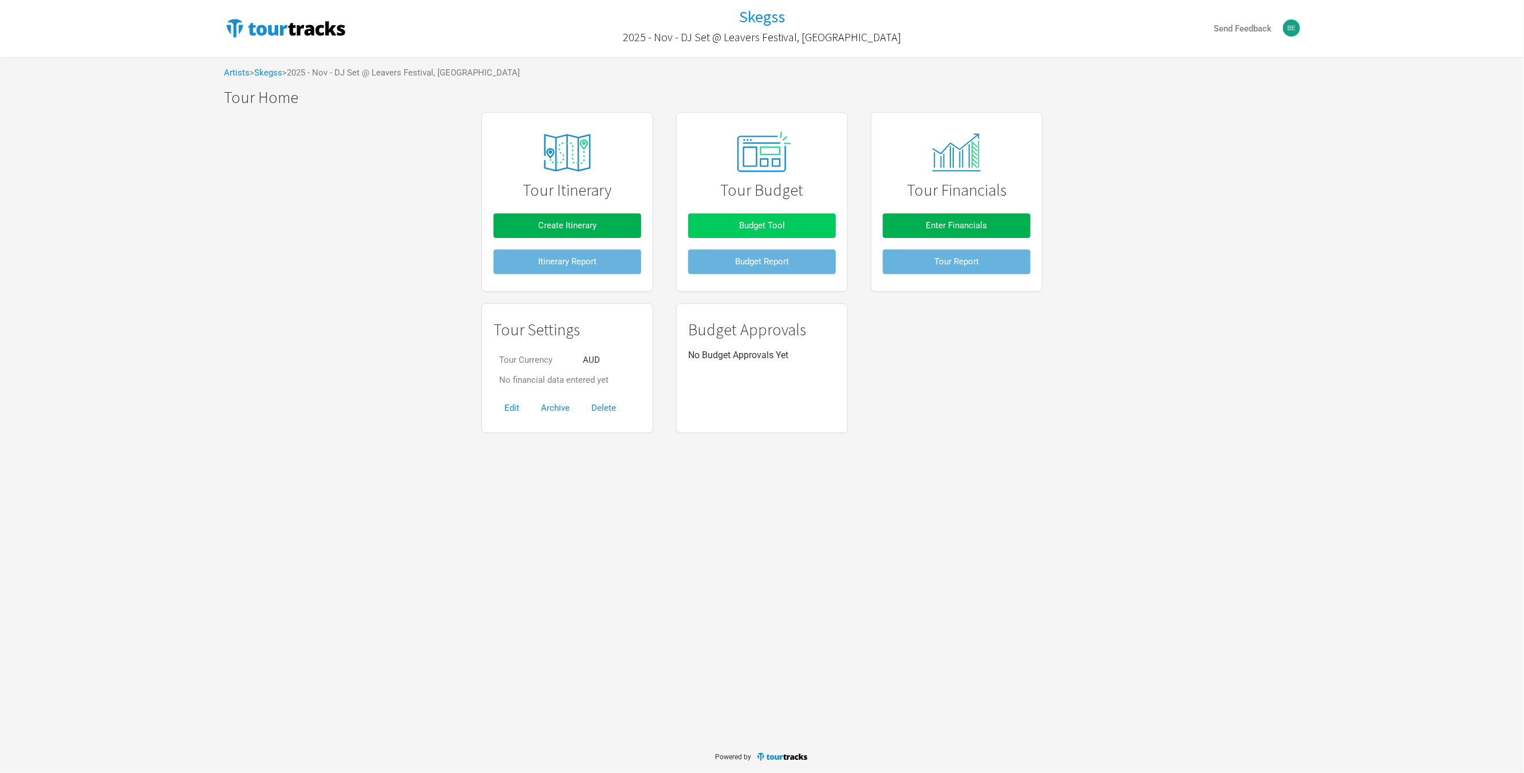
click at [748, 216] on button "Budget Tool" at bounding box center [762, 225] width 148 height 25
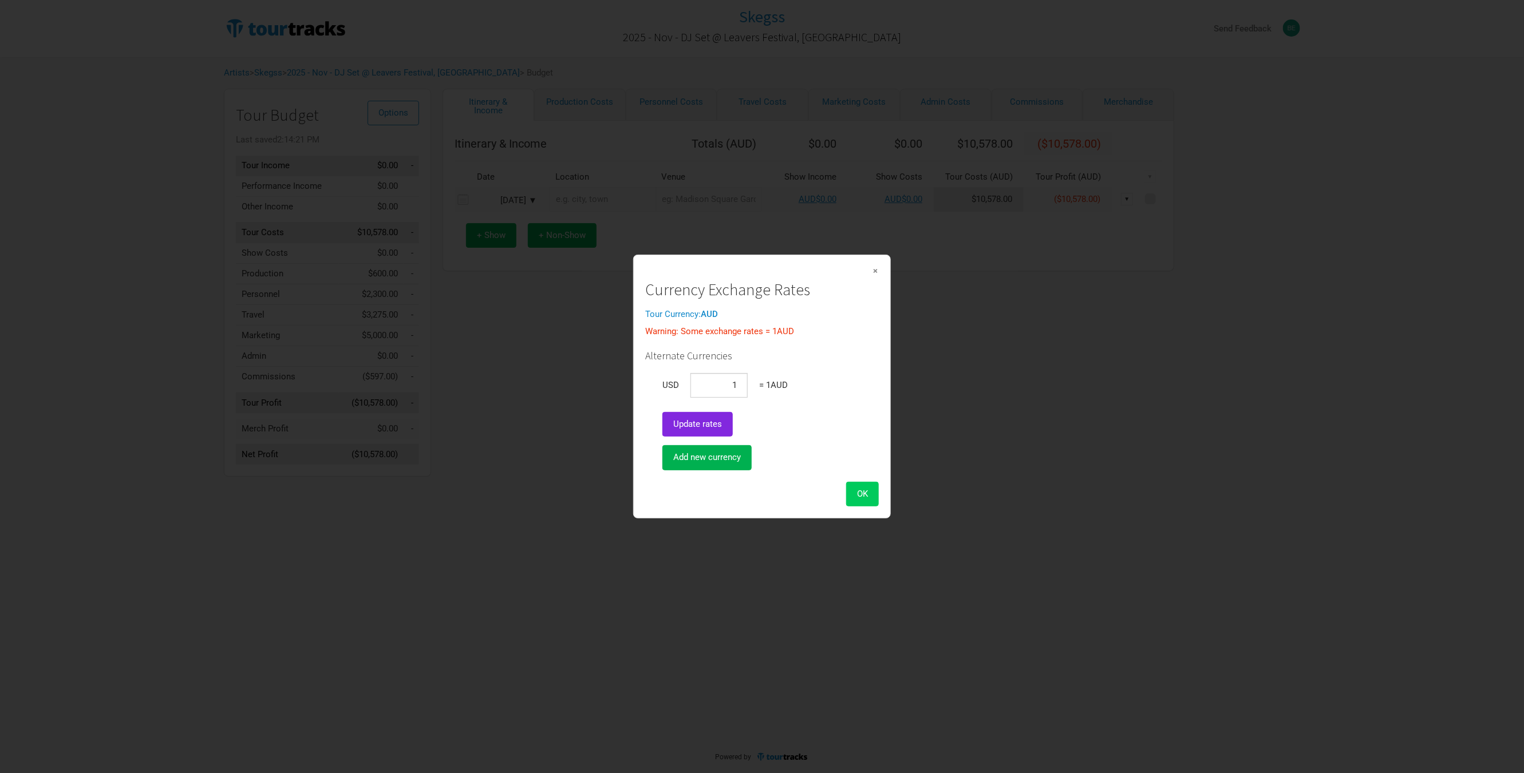
click at [868, 498] on button "OK" at bounding box center [862, 494] width 33 height 25
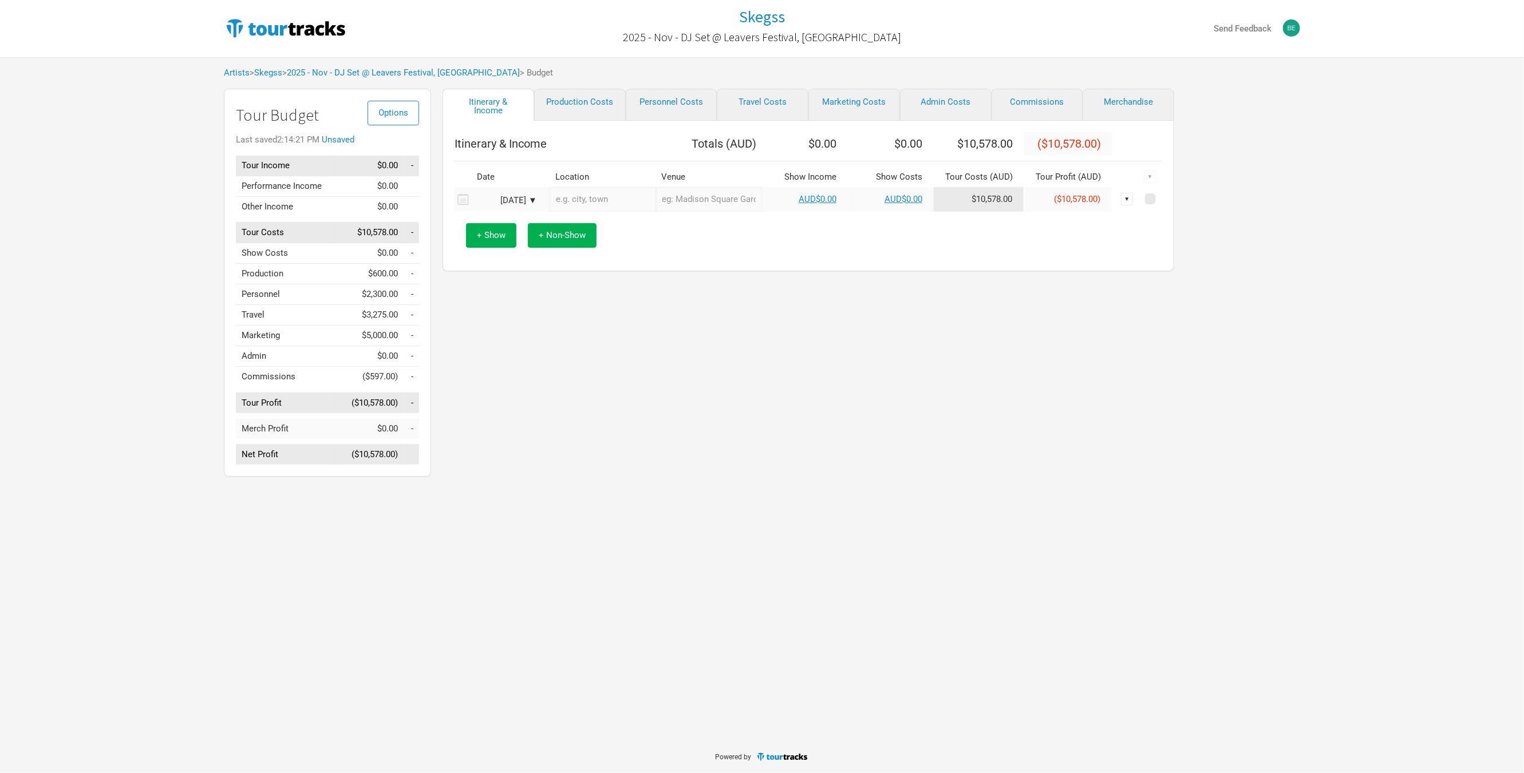
click at [532, 196] on div "[DATE] ▼" at bounding box center [505, 200] width 63 height 9
click at [599, 212] on div "[DATE] Su Mo Tu We Th Fr Sa" at bounding box center [541, 227] width 137 height 33
click at [601, 216] on div "[DATE]" at bounding box center [541, 220] width 137 height 9
click at [602, 219] on button "Next Month" at bounding box center [600, 221] width 8 height 8
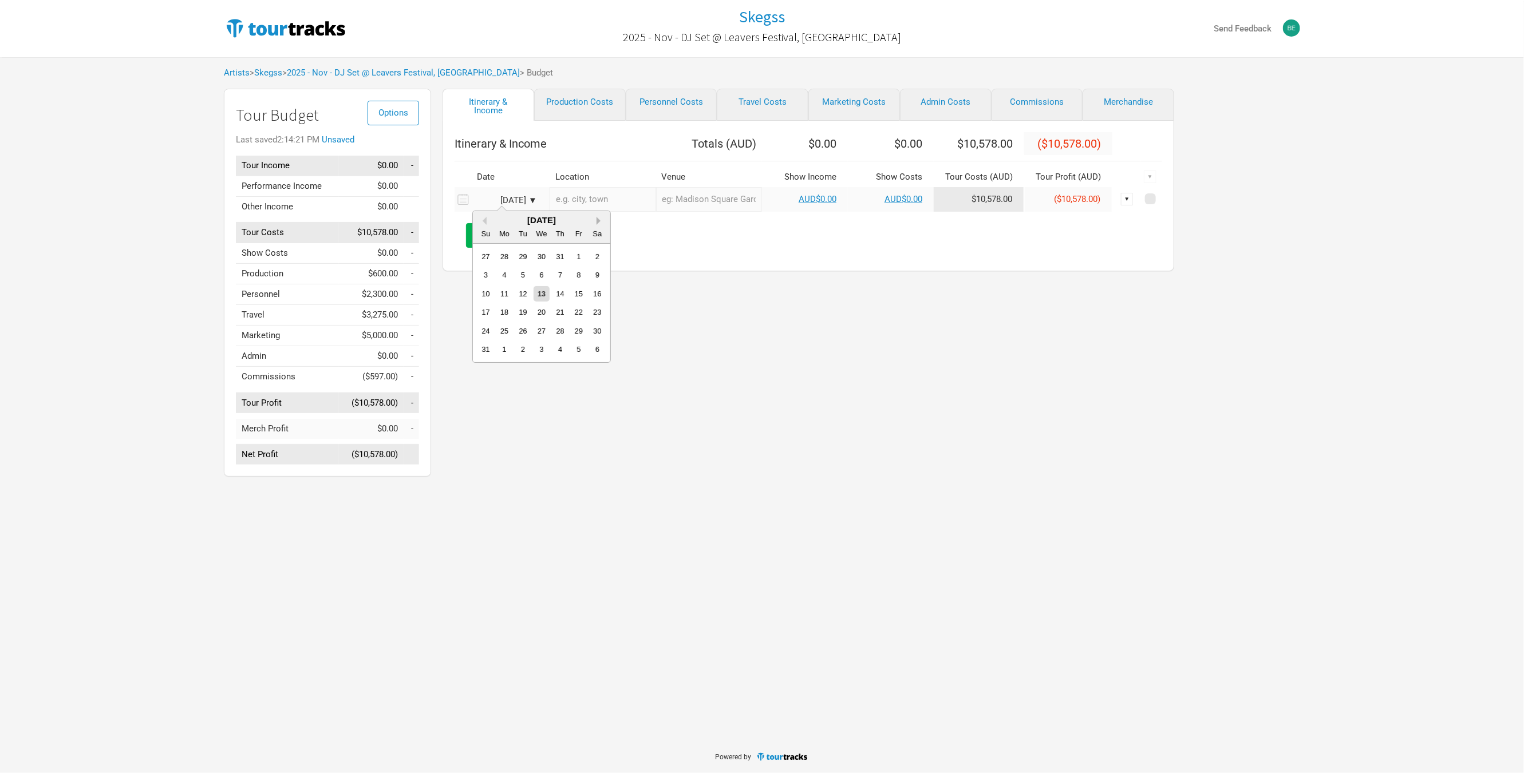
click at [602, 219] on button "Next Month" at bounding box center [600, 221] width 8 height 8
click at [498, 333] on div "24" at bounding box center [504, 330] width 15 height 15
click at [670, 370] on div "Itinerary & Income Production Costs Personnel Costs Travel Costs Marketing Cost…" at bounding box center [796, 286] width 731 height 394
click at [548, 238] on span "+ Non-Show" at bounding box center [562, 235] width 47 height 10
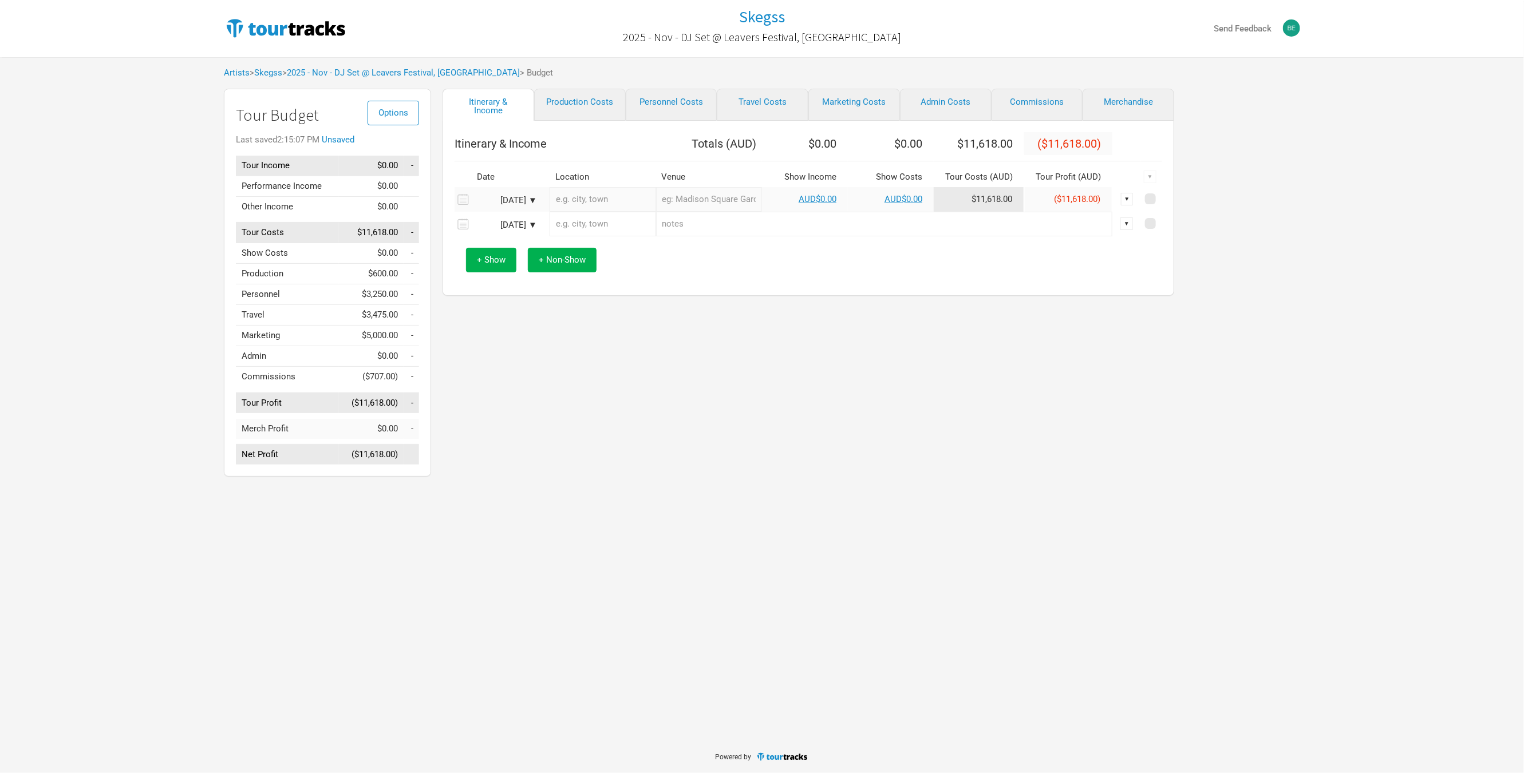
click at [594, 201] on input "text" at bounding box center [602, 199] width 106 height 25
click at [561, 440] on div "Itinerary & Income Production Costs Personnel Costs Travel Costs Marketing Cost…" at bounding box center [796, 286] width 731 height 394
click at [644, 355] on div "Itinerary & Income Production Costs Personnel Costs Travel Costs Marketing Cost…" at bounding box center [796, 286] width 731 height 394
click at [496, 537] on div "Skegss 2025 - Nov - DJ Set @ Leavers Festival, [GEOGRAPHIC_DATA] Send Feedback …" at bounding box center [762, 370] width 1524 height 741
click at [557, 636] on div "Skegss 2025 - Nov - DJ Set @ Leavers Festival, [GEOGRAPHIC_DATA] Send Feedback …" at bounding box center [762, 370] width 1524 height 741
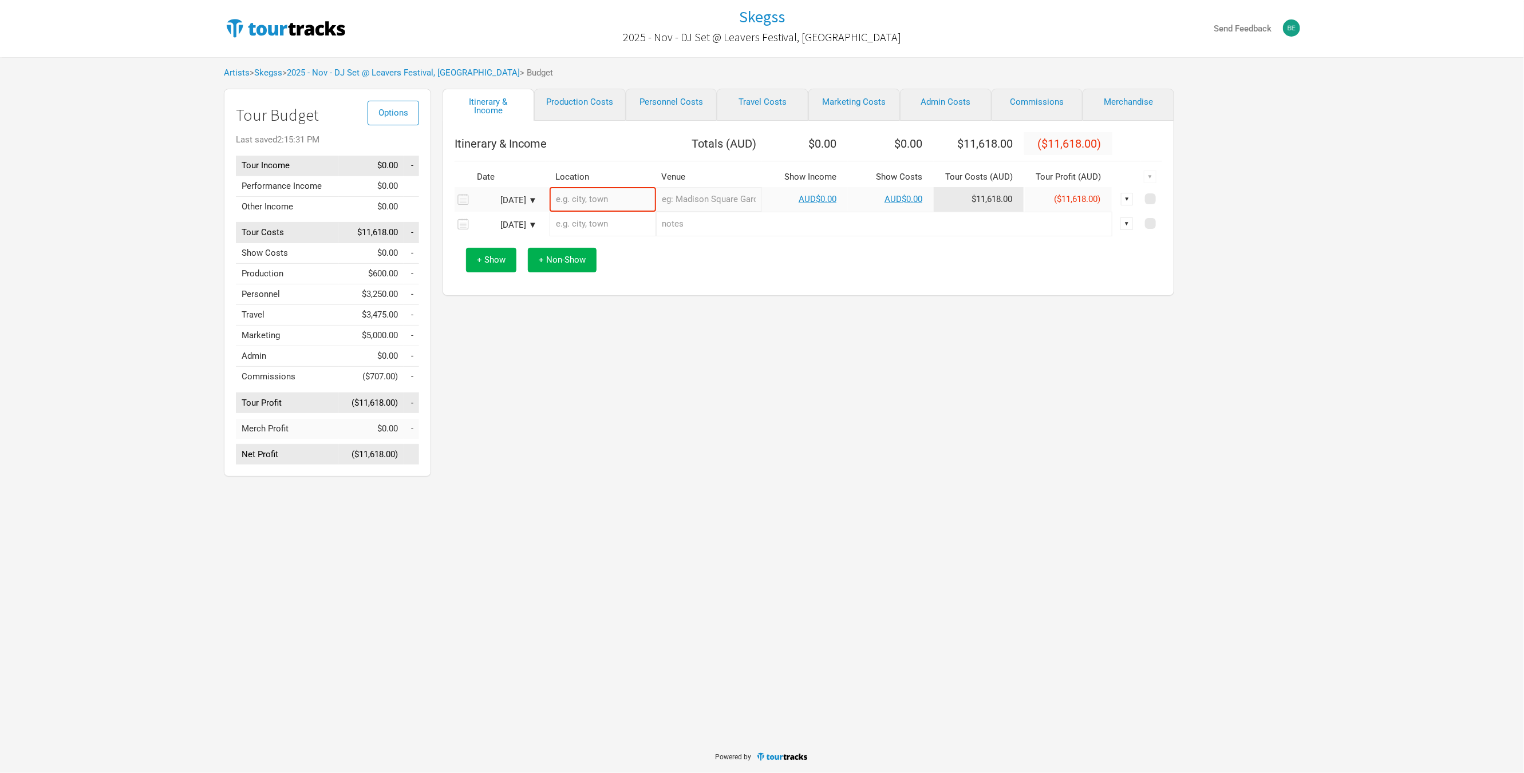
click at [583, 439] on div "Itinerary & Income Production Costs Personnel Costs Travel Costs Marketing Cost…" at bounding box center [796, 286] width 731 height 394
click at [584, 438] on div "Itinerary & Income Production Costs Personnel Costs Travel Costs Marketing Cost…" at bounding box center [796, 286] width 731 height 394
click at [534, 197] on div "[DATE] ▼" at bounding box center [505, 200] width 63 height 9
click at [883, 328] on div "Itinerary & Income Production Costs Personnel Costs Travel Costs Marketing Cost…" at bounding box center [796, 286] width 731 height 394
click at [616, 193] on input "text" at bounding box center [602, 199] width 106 height 25
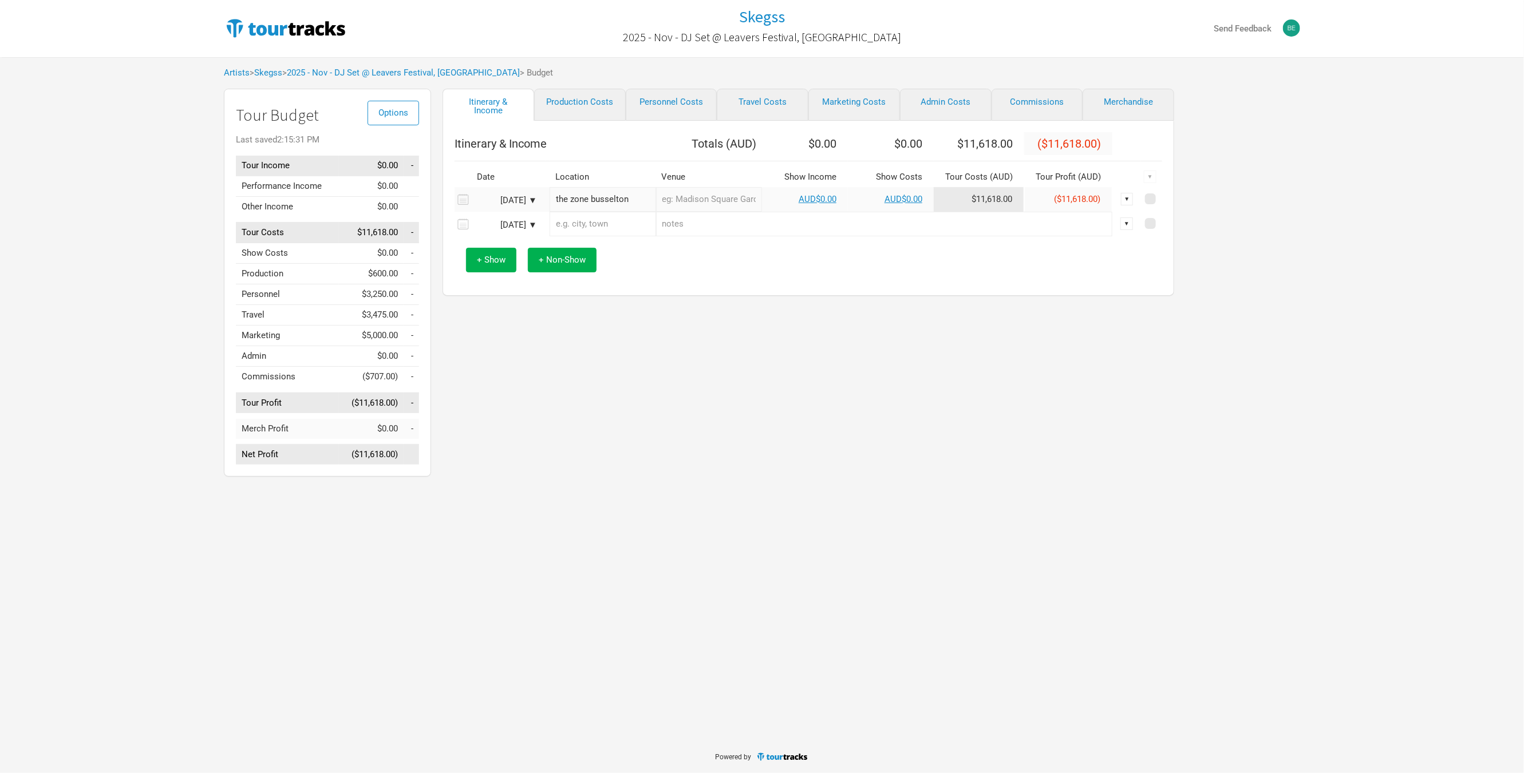
click at [616, 199] on input "the zone busselton" at bounding box center [602, 199] width 106 height 25
click at [616, 196] on input "the zone busselton" at bounding box center [602, 199] width 106 height 25
type input "Busselton [GEOGRAPHIC_DATA], [GEOGRAPHIC_DATA]"
click at [701, 205] on input "text" at bounding box center [724, 199] width 76 height 25
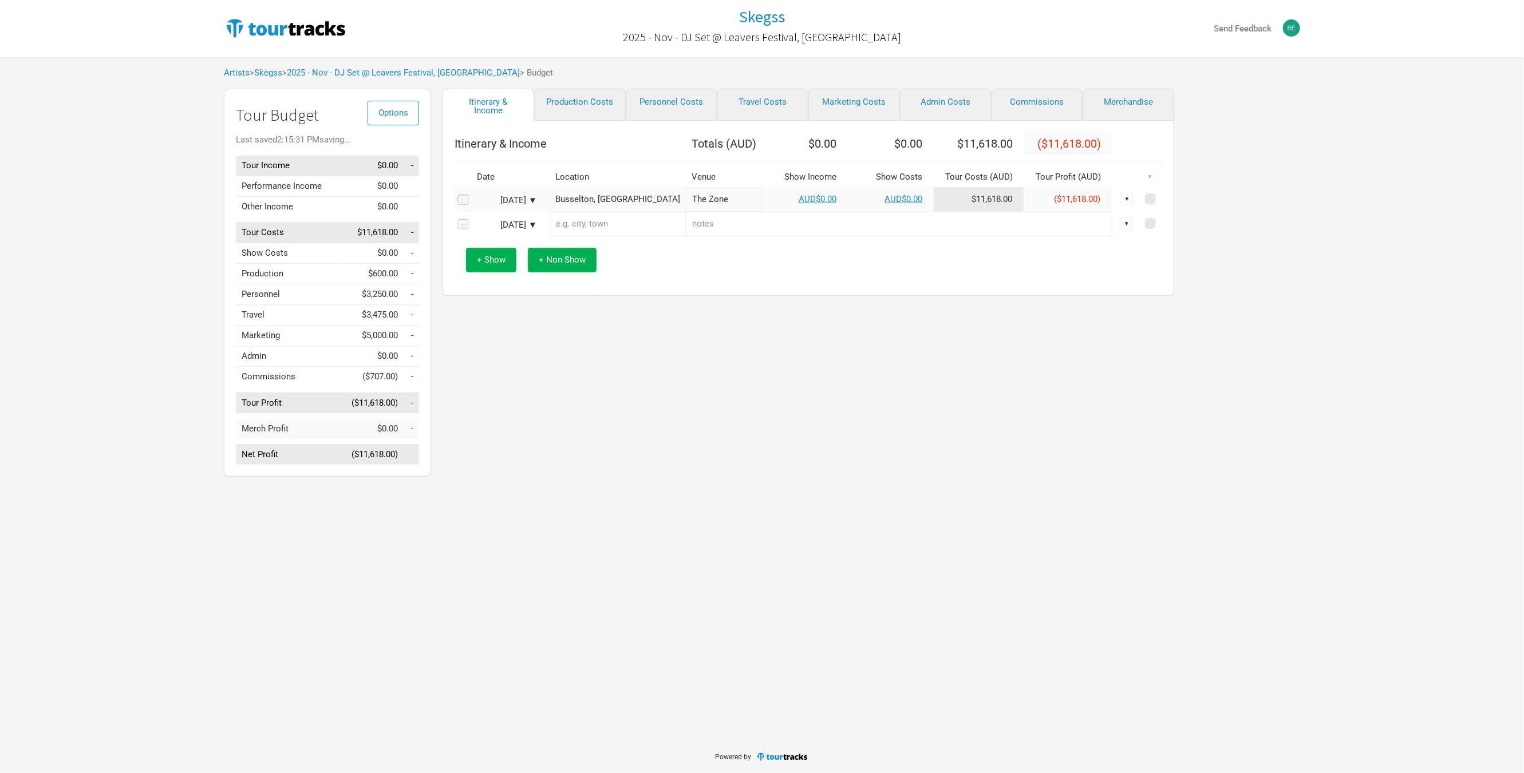
type input "The Zone"
click at [722, 406] on div "Itinerary & Income Production Costs Personnel Costs Travel Costs Marketing Cost…" at bounding box center [796, 286] width 731 height 394
click at [816, 196] on link "AUD$0.00" at bounding box center [817, 199] width 38 height 10
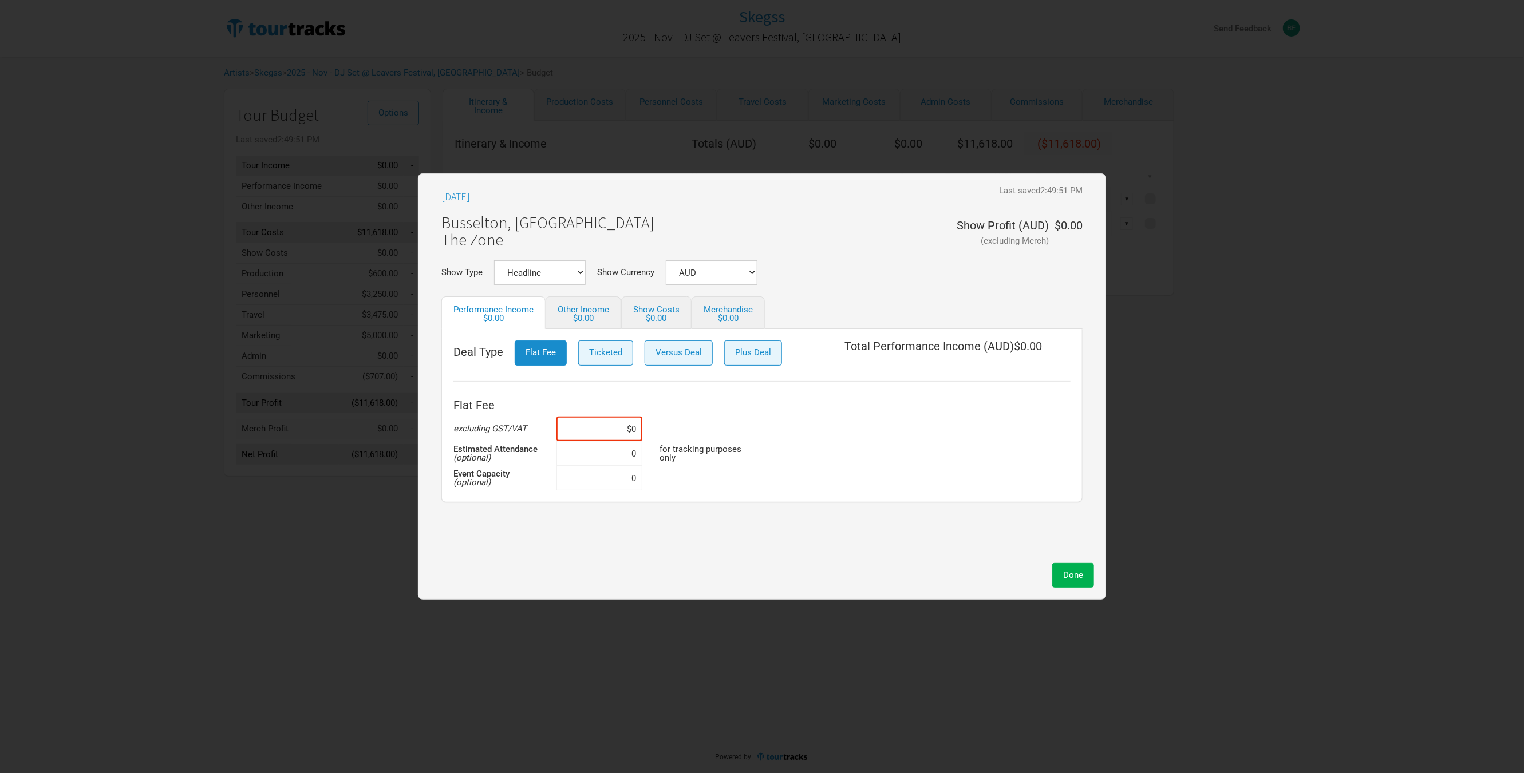
click at [679, 406] on div "Flat Fee excluding GST/VAT $0 Estimated Attendance (optional) 0 for tracking pu…" at bounding box center [761, 442] width 617 height 97
click at [614, 429] on input at bounding box center [599, 429] width 86 height 25
type input "$12,000"
click at [778, 413] on div "Flat Fee excluding GST/VAT $12,000 Estimated Attendance (optional) 0 for tracki…" at bounding box center [761, 442] width 617 height 97
click at [1066, 575] on span "Done" at bounding box center [1073, 575] width 20 height 10
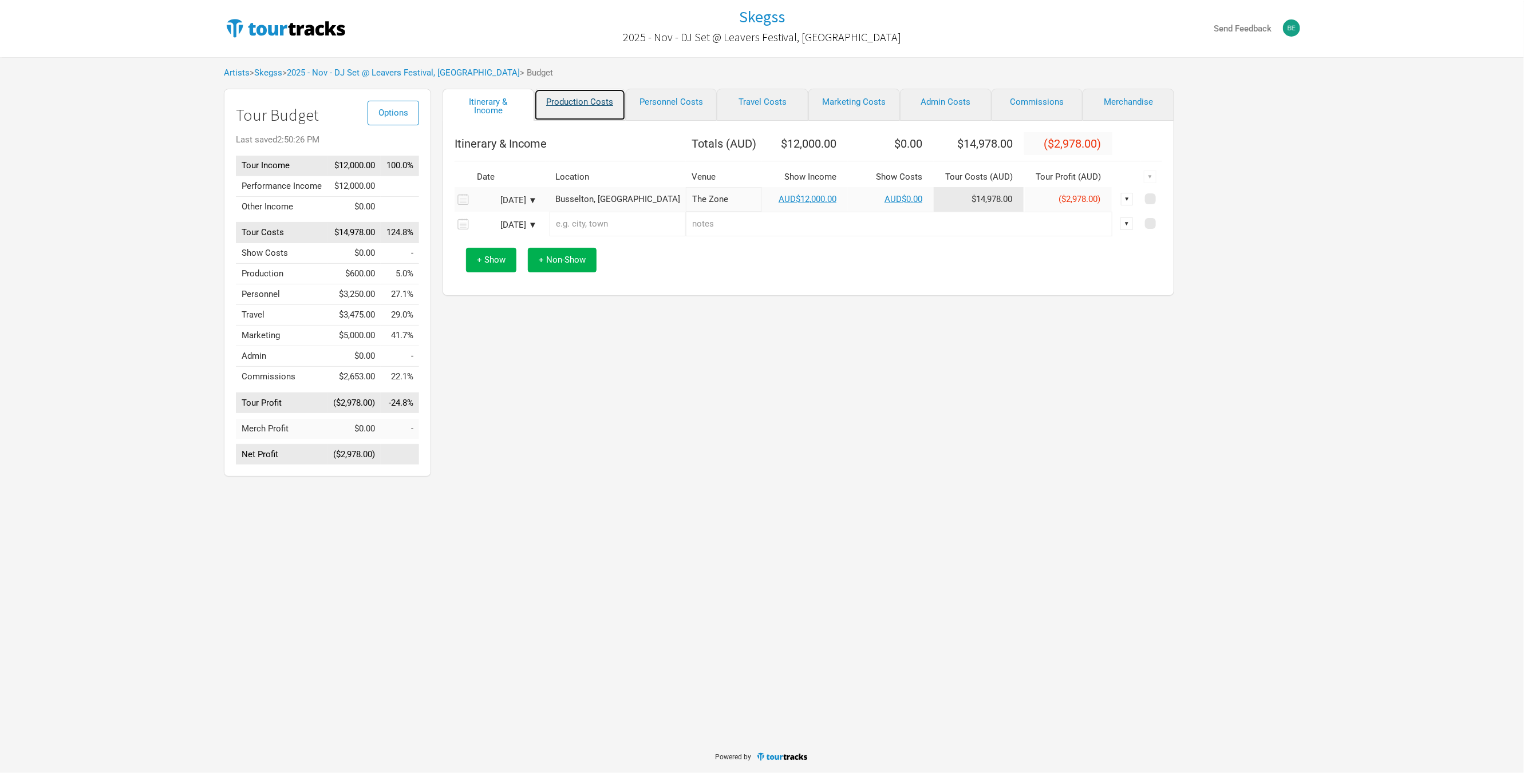
click at [551, 108] on link "Production Costs" at bounding box center [580, 105] width 92 height 32
select select "Shows"
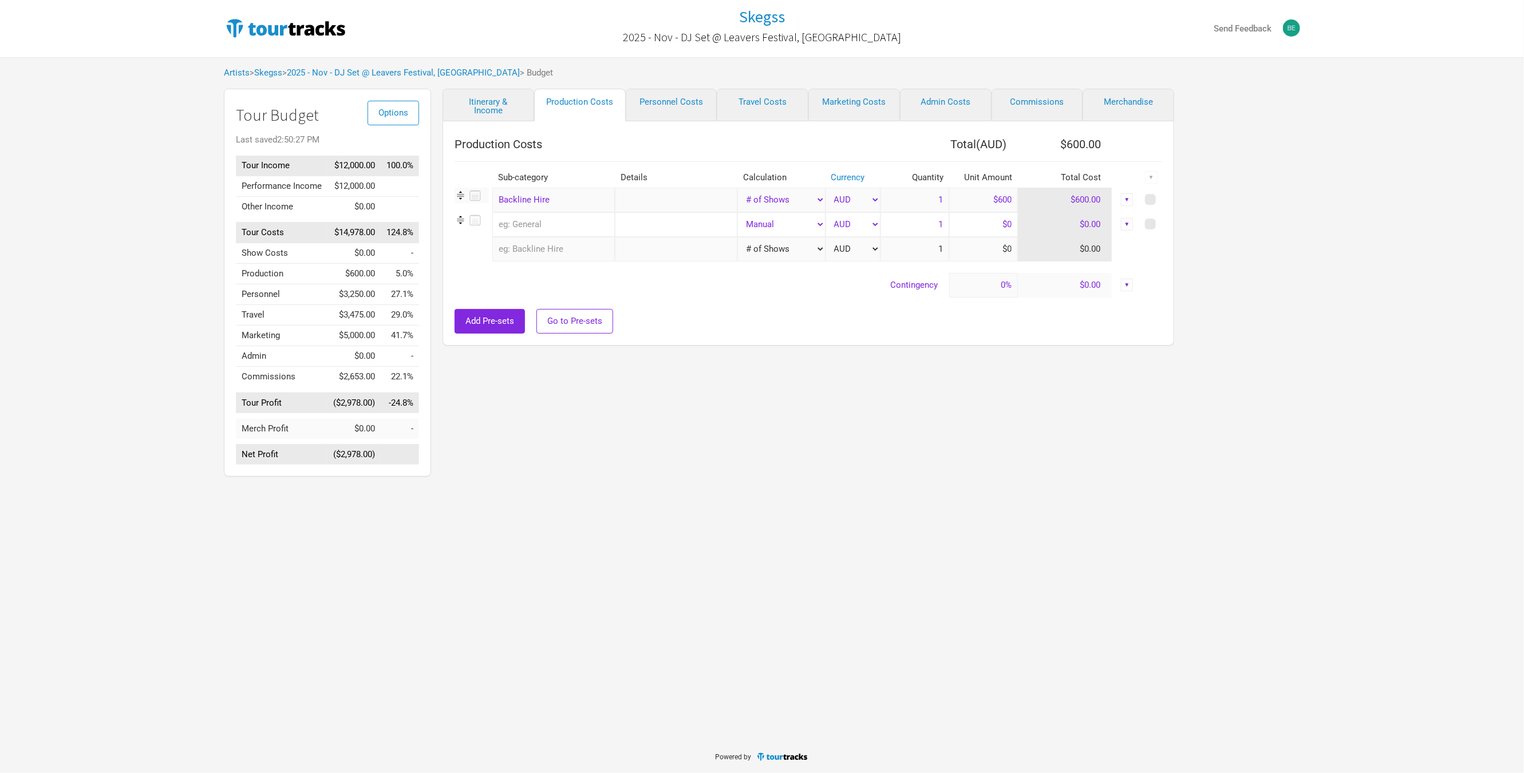
click at [676, 523] on div "Skegss 2025 - Nov - DJ Set @ Leavers Festival, [GEOGRAPHIC_DATA] Send Feedback …" at bounding box center [762, 370] width 1524 height 741
click at [803, 202] on select "Manual # of Shows # of Show Days # of Non-Show Days # of Days # of Tickets Sold…" at bounding box center [781, 200] width 88 height 25
drag, startPoint x: 1152, startPoint y: 200, endPoint x: 1154, endPoint y: 177, distance: 23.0
click at [1152, 200] on span at bounding box center [1150, 199] width 11 height 11
click at [1162, 200] on input "checkbox" at bounding box center [1165, 199] width 7 height 7
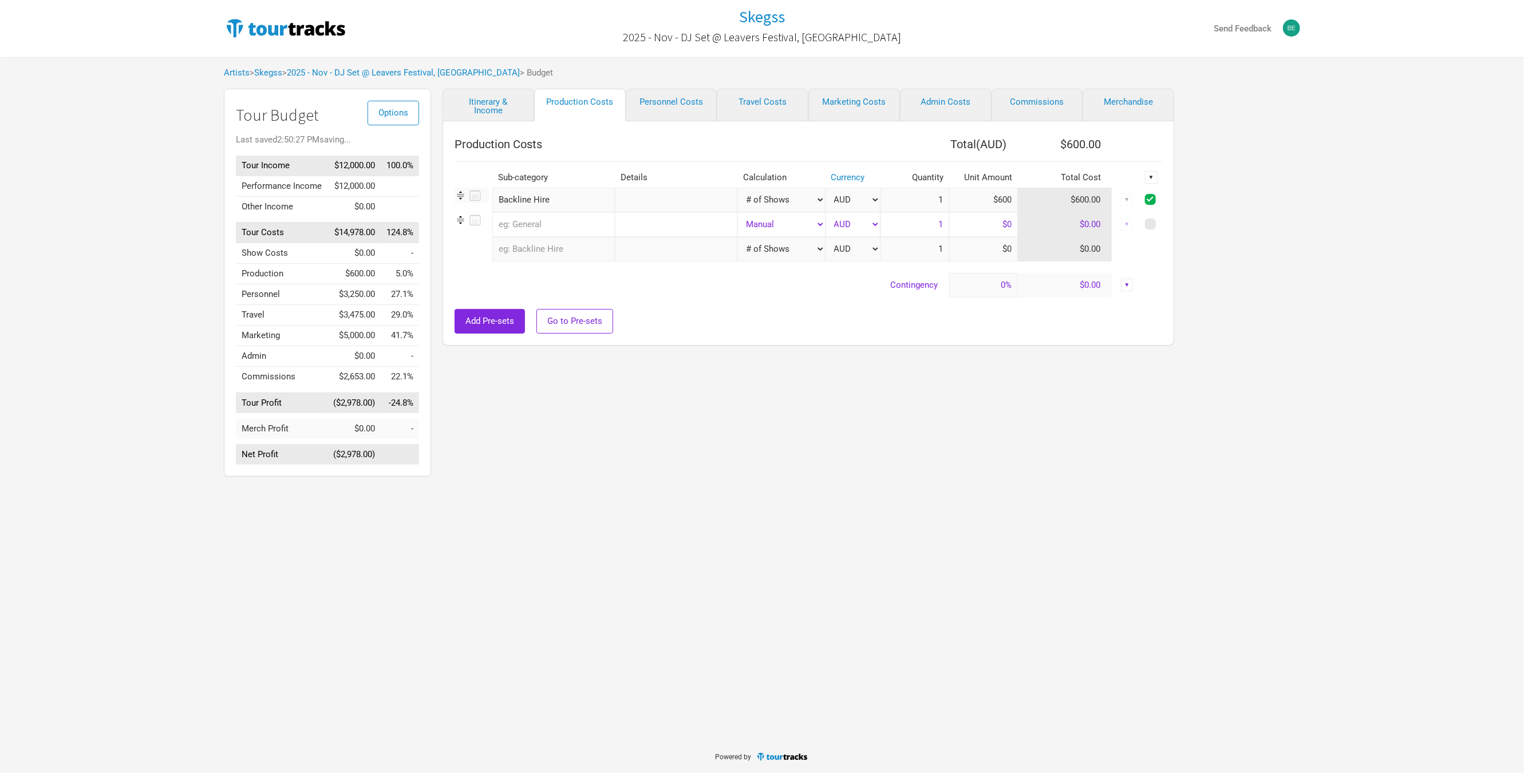
click at [1153, 176] on div "▼" at bounding box center [1151, 177] width 13 height 13
click at [1114, 217] on link "Hide" at bounding box center [1120, 215] width 61 height 9
checkbox input "false"
click at [669, 96] on link "Personnel Costs" at bounding box center [672, 105] width 92 height 33
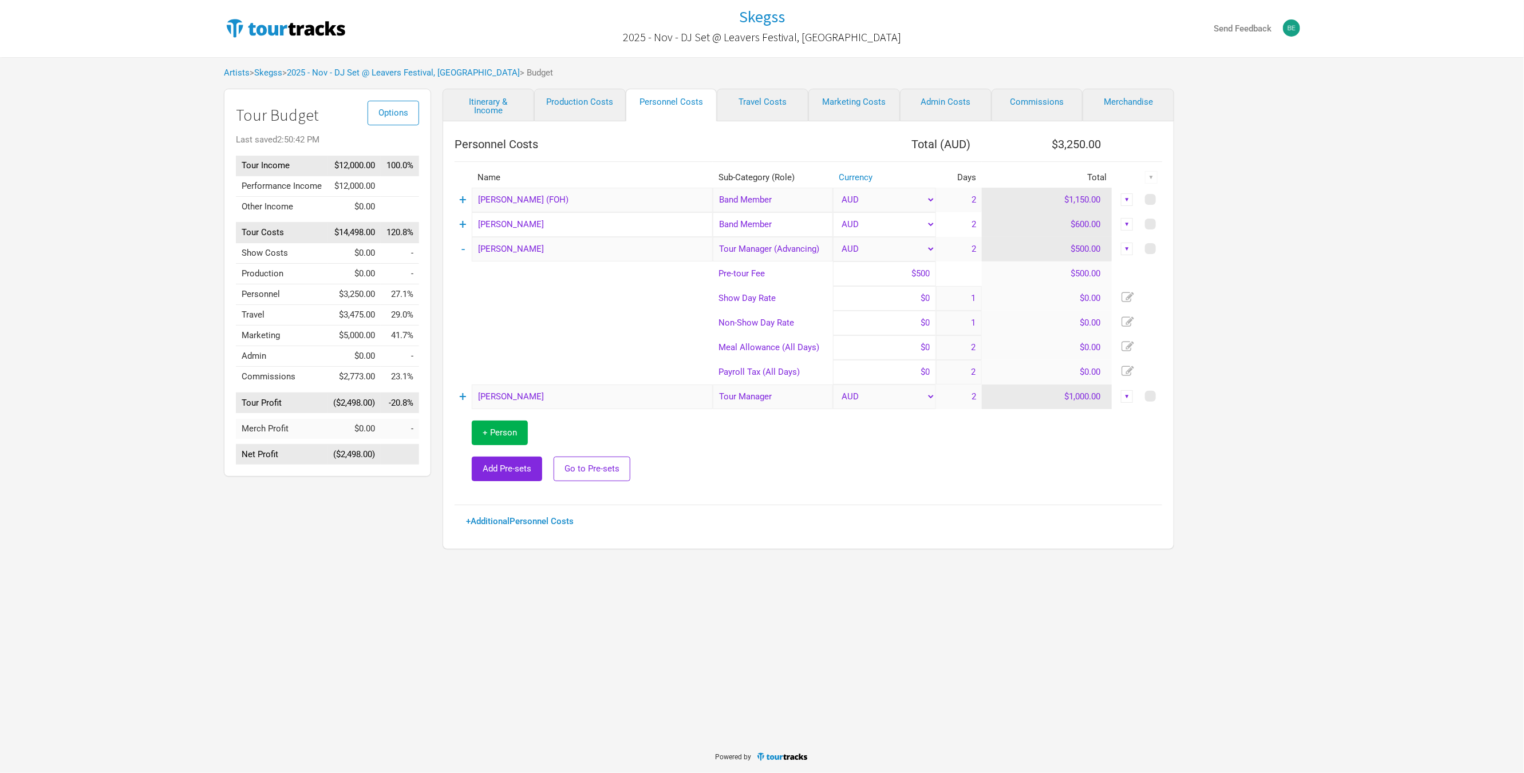
click at [993, 548] on div "Personnel Costs Total ( AUD ) $3,250.00 Name Sub-Category (Role) Currency Days …" at bounding box center [807, 335] width 731 height 428
click at [1151, 196] on span at bounding box center [1150, 199] width 11 height 11
click at [1162, 196] on input "checkbox" at bounding box center [1165, 199] width 7 height 7
checkbox input "true"
drag, startPoint x: 1152, startPoint y: 228, endPoint x: 1157, endPoint y: 224, distance: 6.2
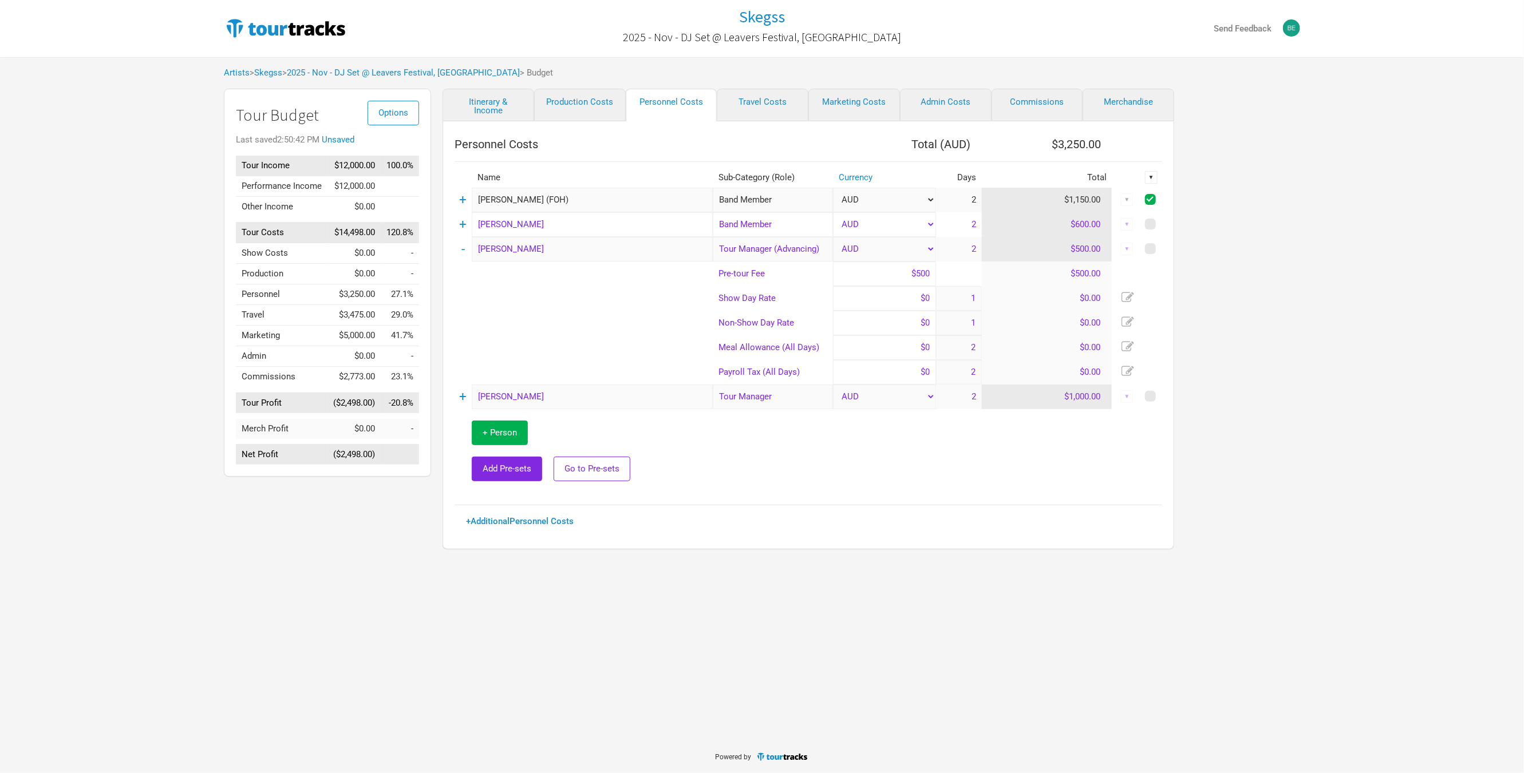
click at [1152, 228] on span at bounding box center [1150, 224] width 11 height 11
click at [1162, 228] on input "checkbox" at bounding box center [1165, 224] width 7 height 7
checkbox input "true"
drag, startPoint x: 1151, startPoint y: 167, endPoint x: 1151, endPoint y: 175, distance: 8.0
click at [1151, 170] on th "▼" at bounding box center [1151, 178] width 21 height 20
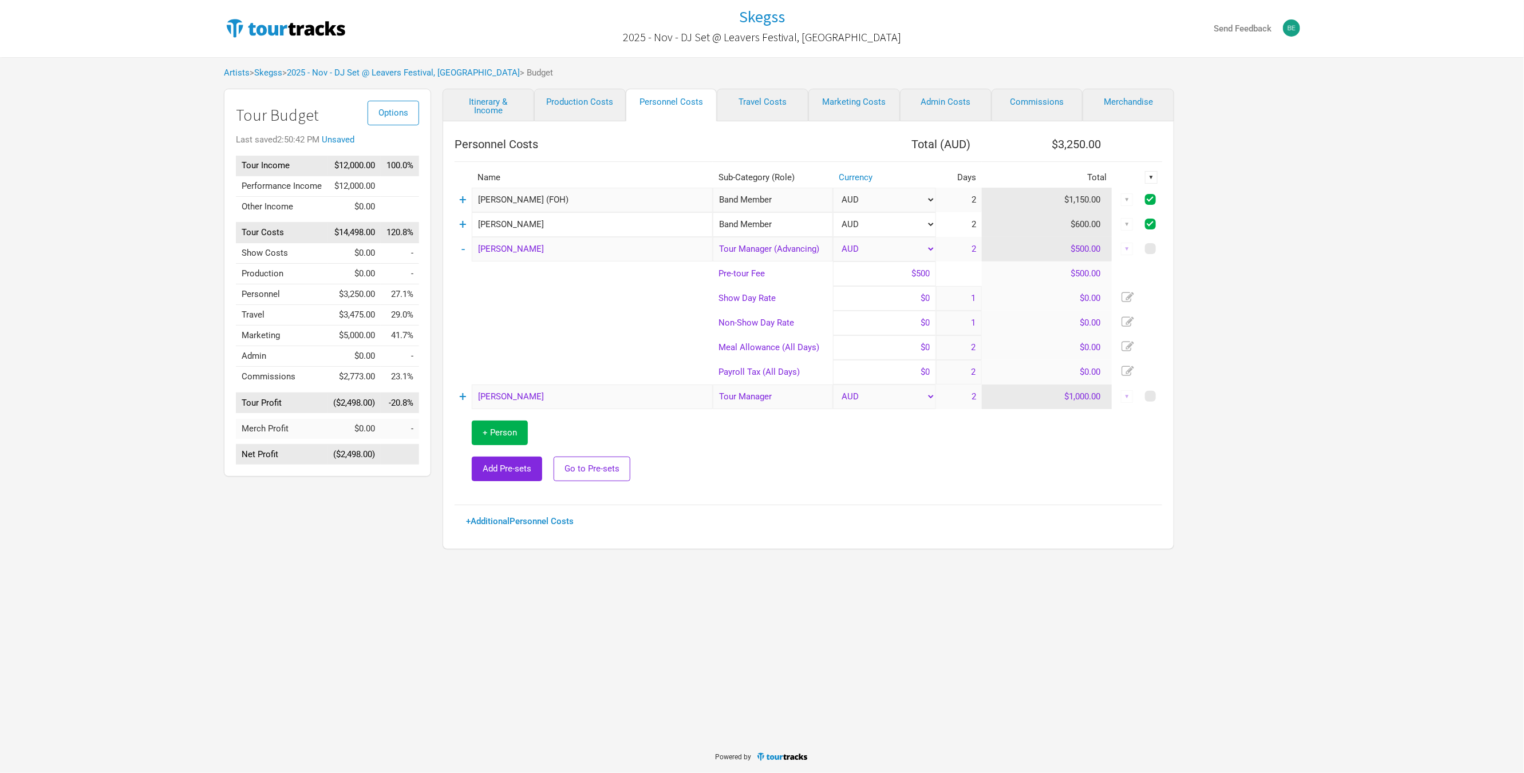
click at [1150, 178] on div "▼" at bounding box center [1151, 177] width 13 height 13
click at [1121, 215] on link "Hide" at bounding box center [1120, 215] width 61 height 9
checkbox input "false"
click at [1240, 236] on div "Options Tour Budget Last saved 2:50:42 PM Unsaved Tour Income $12,000.00 100.0%…" at bounding box center [761, 322] width 1099 height 466
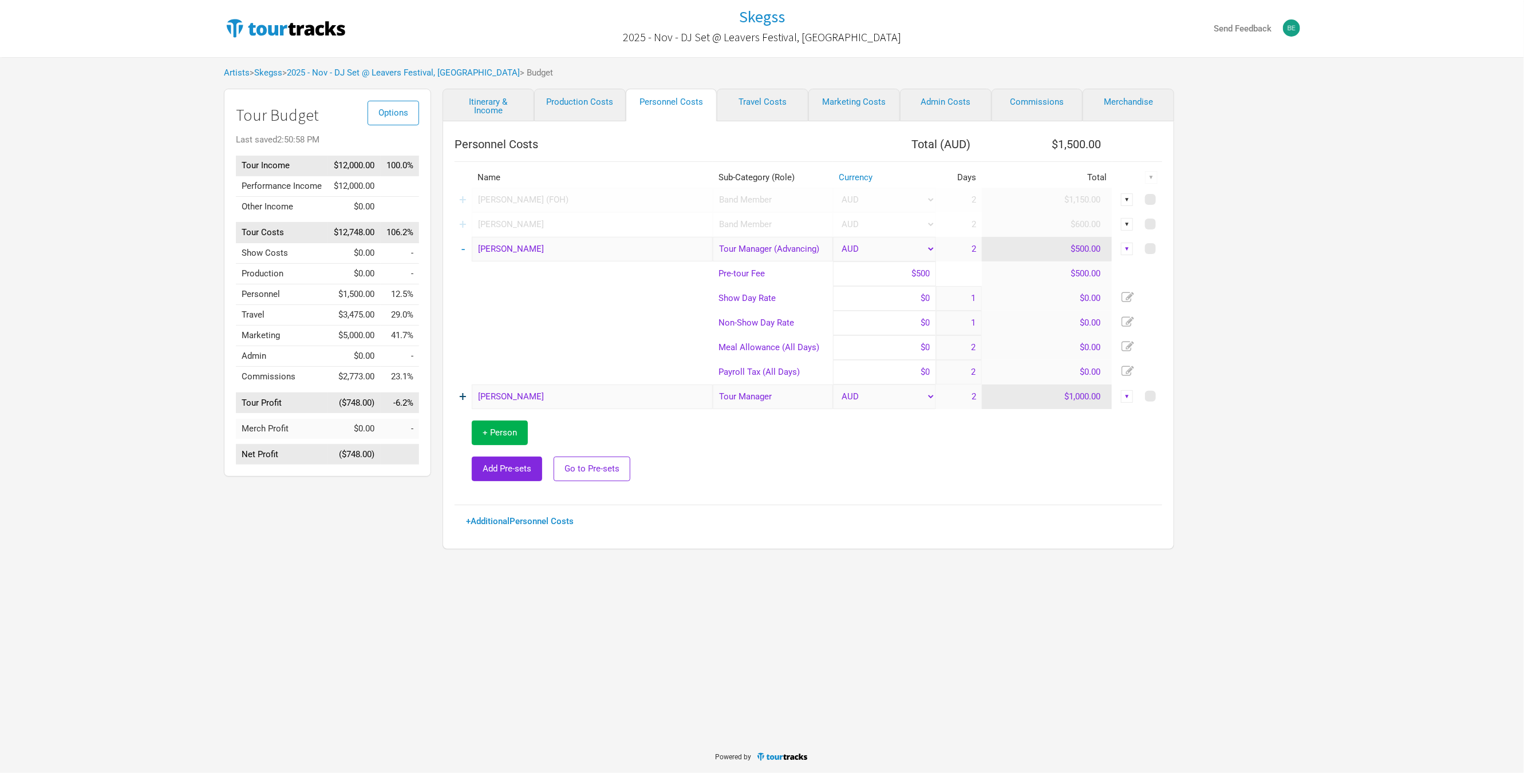
click at [466, 397] on link "+" at bounding box center [463, 396] width 7 height 15
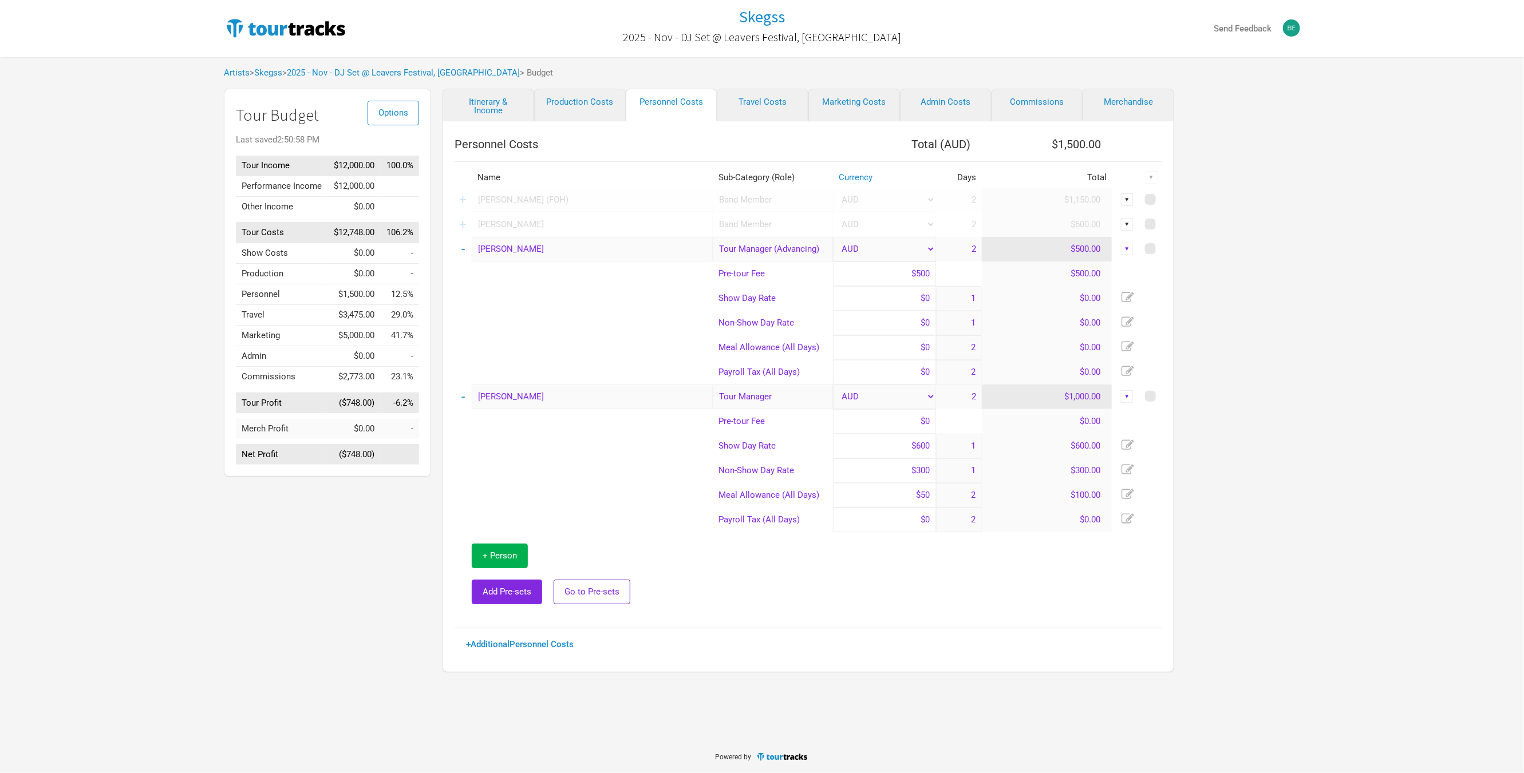
click at [875, 443] on input "$600" at bounding box center [884, 446] width 103 height 25
click at [1130, 468] on icon at bounding box center [1127, 469] width 13 height 10
click at [967, 473] on input "1" at bounding box center [959, 470] width 46 height 25
drag, startPoint x: 980, startPoint y: 474, endPoint x: 1024, endPoint y: 474, distance: 44.6
click at [1024, 474] on tr "Non-Show Day Rate $300 1 $300.00" at bounding box center [807, 470] width 707 height 25
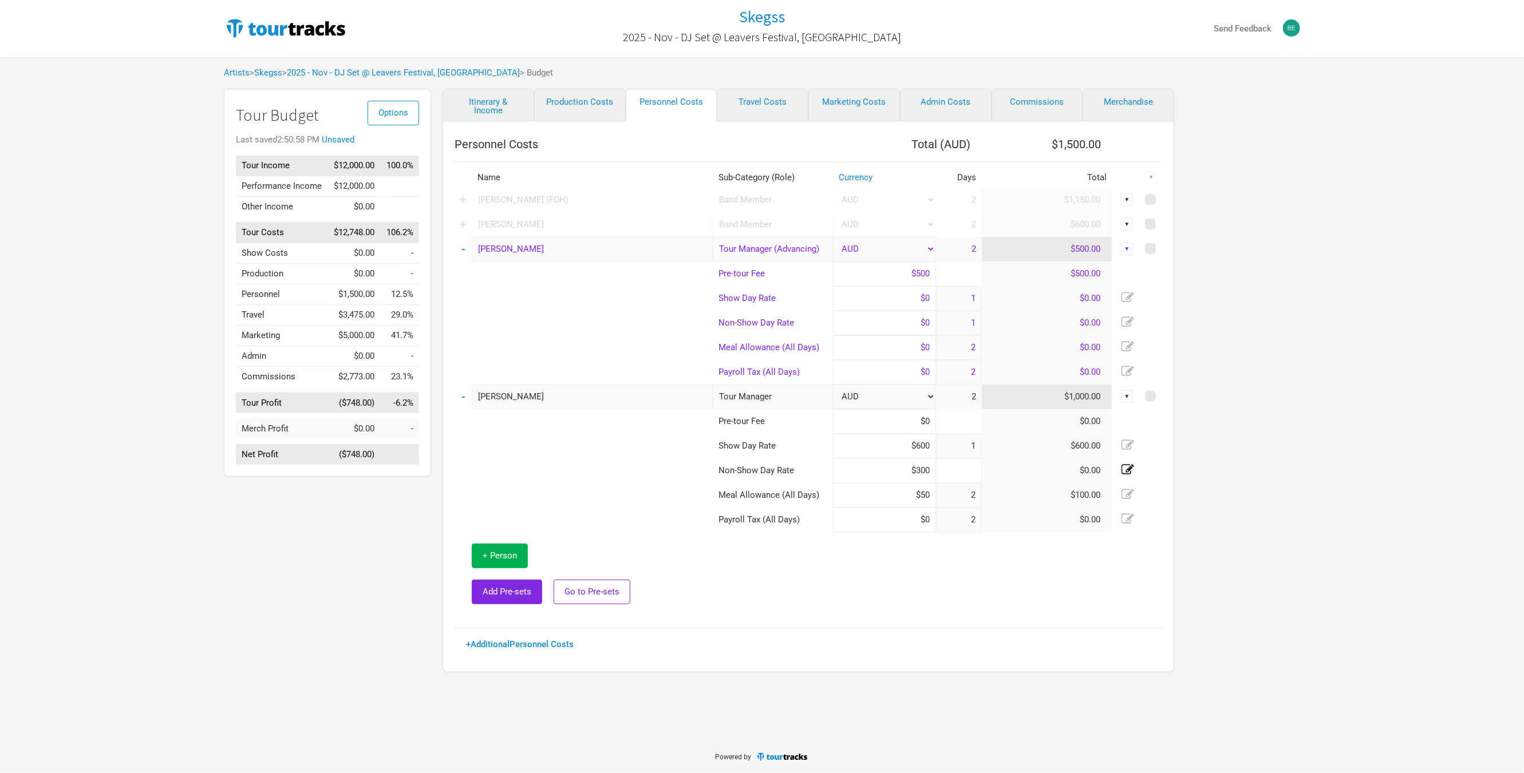
type input "0"
click at [585, 394] on input "[PERSON_NAME]" at bounding box center [592, 397] width 241 height 25
type input "Local TM"
click at [603, 465] on td at bounding box center [583, 470] width 258 height 25
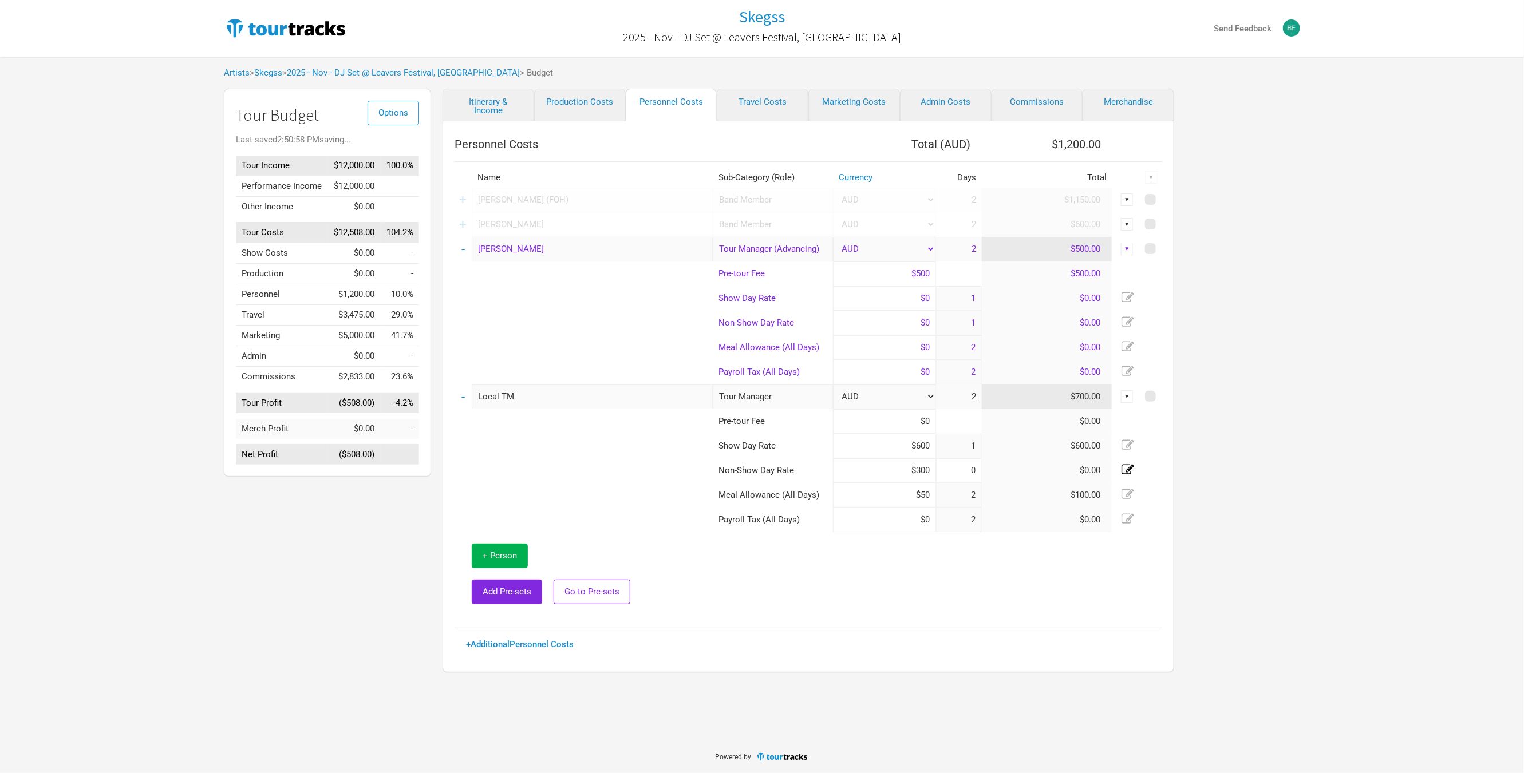
click at [598, 468] on td at bounding box center [583, 470] width 258 height 25
click at [1128, 500] on icon at bounding box center [1127, 494] width 13 height 13
click at [939, 504] on input "2" at bounding box center [959, 495] width 46 height 25
drag, startPoint x: 950, startPoint y: 497, endPoint x: 983, endPoint y: 499, distance: 32.7
click at [981, 498] on input "2" at bounding box center [959, 495] width 46 height 25
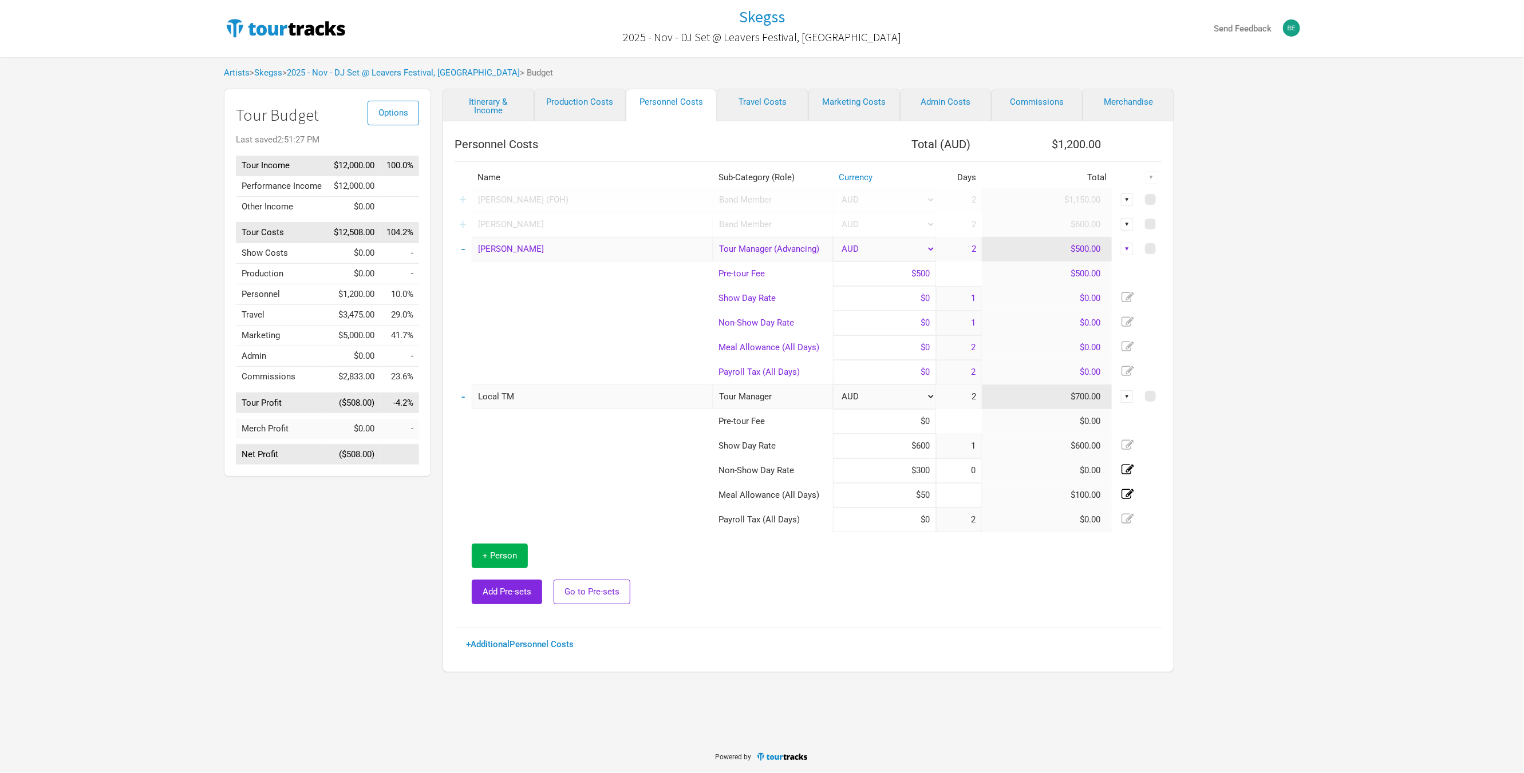
type input "0"
click at [912, 602] on td at bounding box center [937, 574] width 449 height 84
click at [757, 101] on link "Travel Costs" at bounding box center [763, 105] width 92 height 33
select select "Total Days"
select select "Show Days"
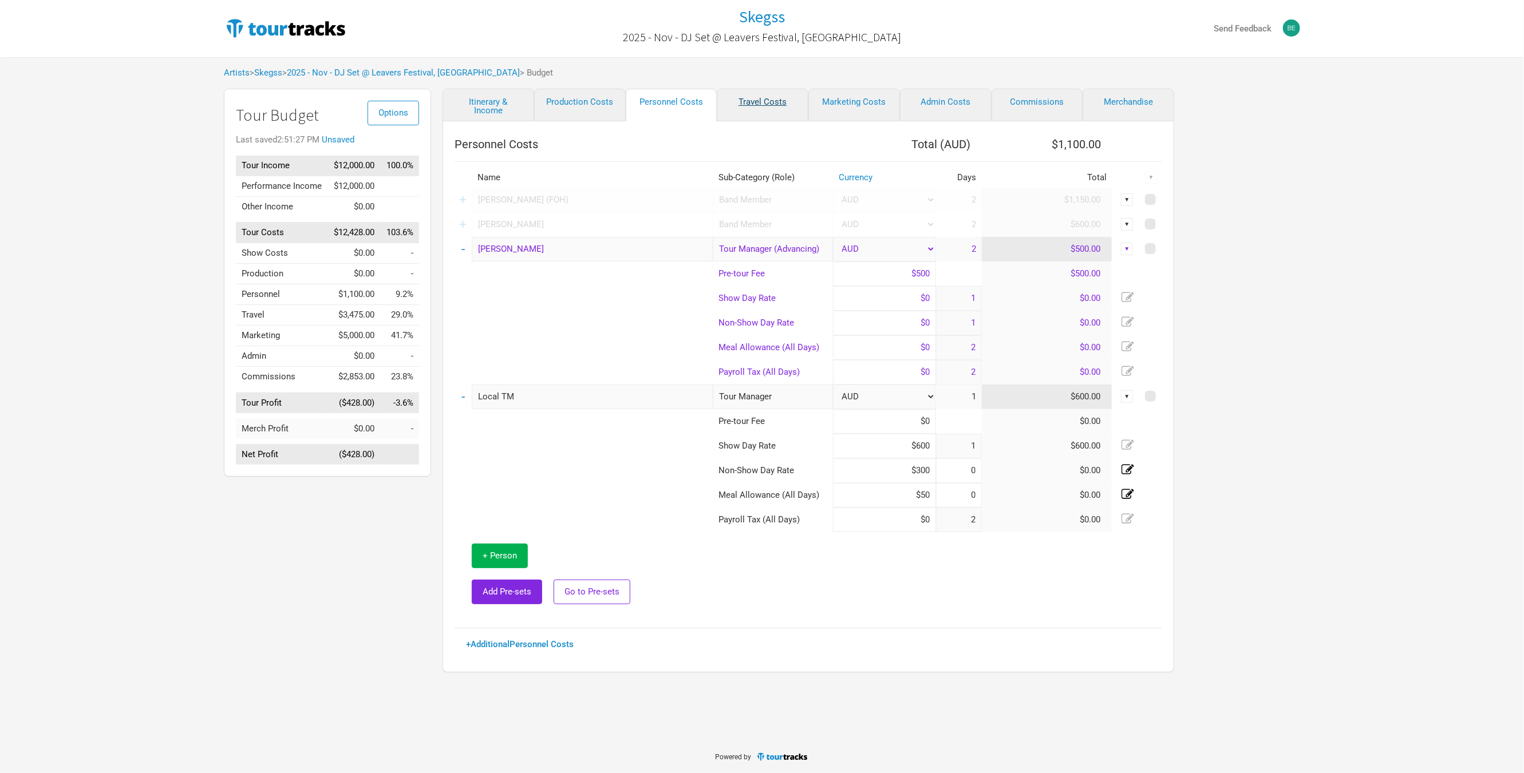
select select "Show Days"
select select "USD"
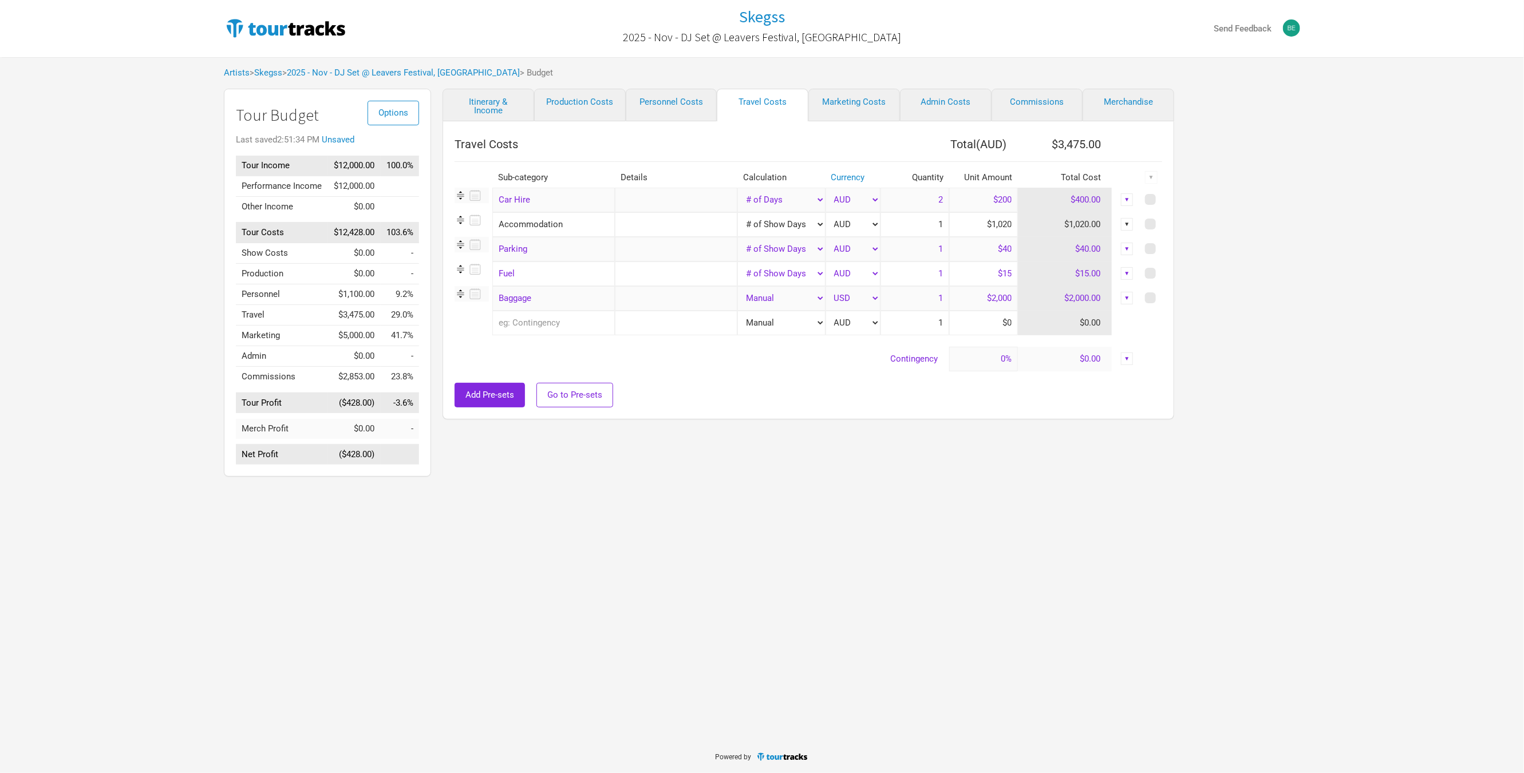
drag, startPoint x: 974, startPoint y: 225, endPoint x: 1032, endPoint y: 224, distance: 58.4
click at [1032, 224] on tr "Accommodation 1 selection Manual # of Shows # of Show Days # of Non-Show Days #…" at bounding box center [807, 224] width 707 height 25
type input "$400"
click at [900, 444] on div "Itinerary & Income Production Costs Personnel Costs Travel Costs Marketing Cost…" at bounding box center [796, 286] width 731 height 394
click at [669, 225] on input "text" at bounding box center [676, 224] width 122 height 25
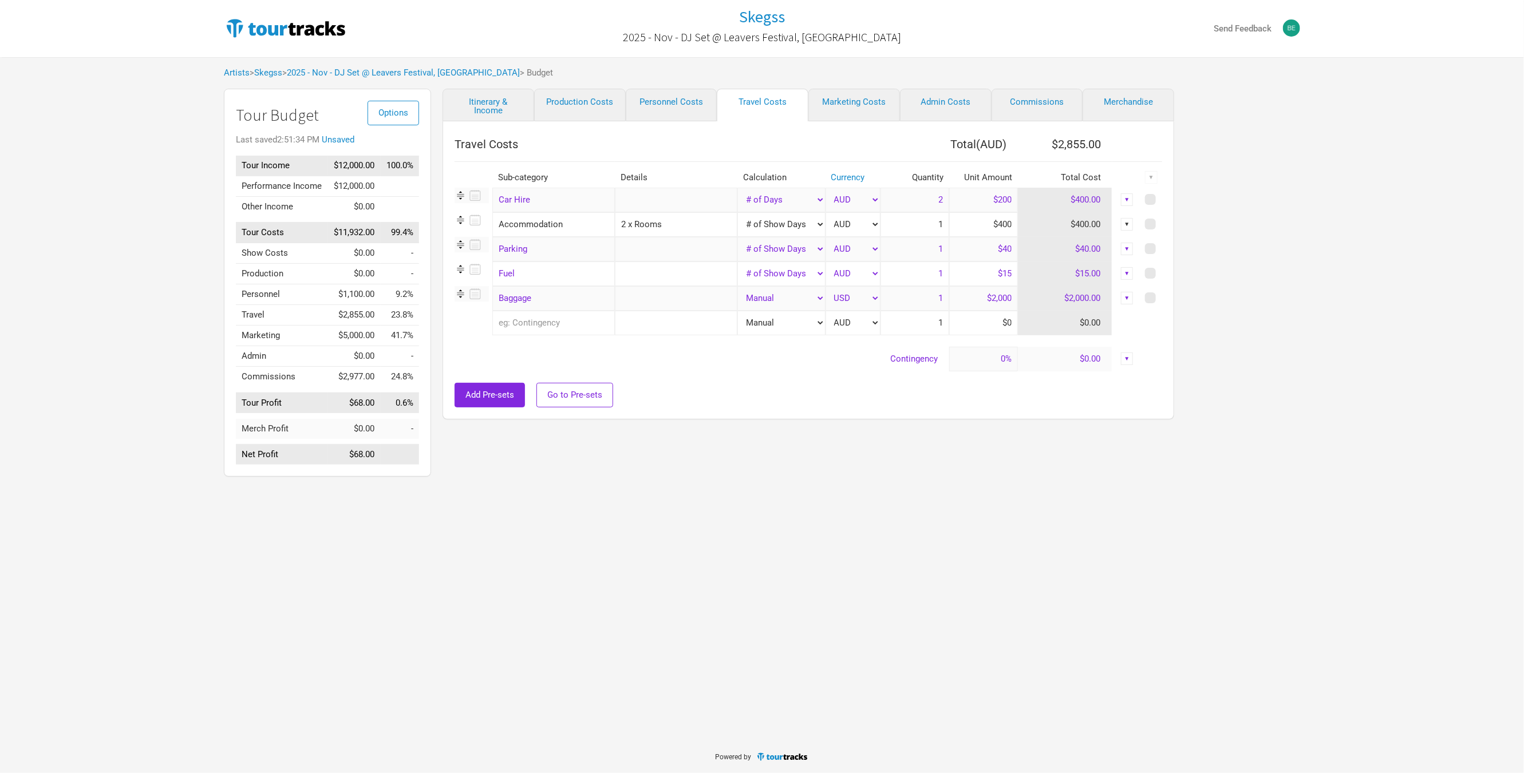
type input "2 x Rooms"
drag, startPoint x: 848, startPoint y: 540, endPoint x: 885, endPoint y: 357, distance: 187.4
click at [848, 541] on div "Skegss 2025 - Nov - DJ Set @ Leavers Festival, [GEOGRAPHIC_DATA] Send Feedback …" at bounding box center [762, 370] width 1524 height 741
click at [1153, 223] on span at bounding box center [1150, 224] width 11 height 11
click at [1162, 223] on input "checkbox" at bounding box center [1165, 224] width 7 height 7
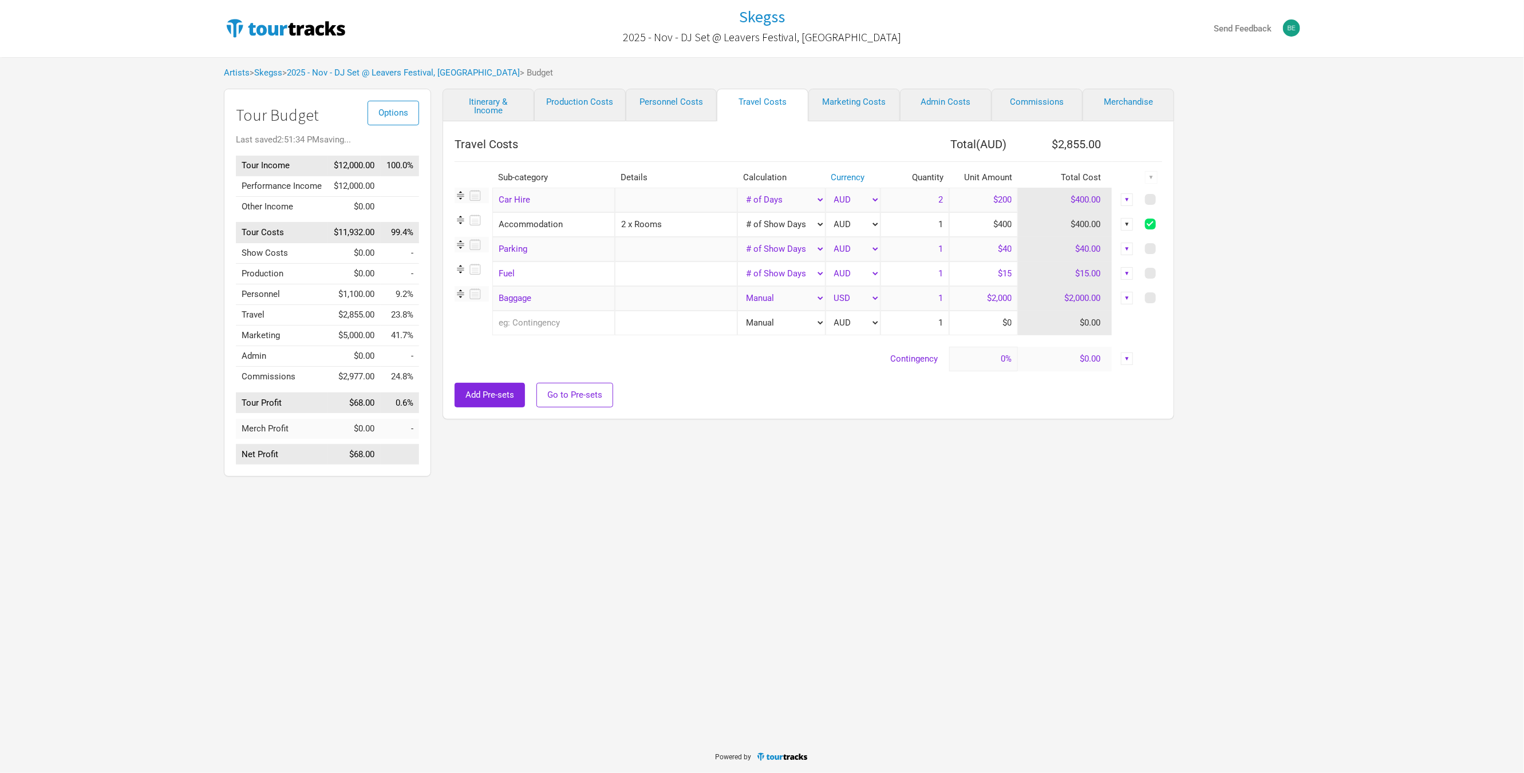
checkbox input "true"
click at [1151, 179] on div "▼" at bounding box center [1151, 177] width 13 height 13
click at [1109, 257] on link "Delete" at bounding box center [1120, 255] width 61 height 9
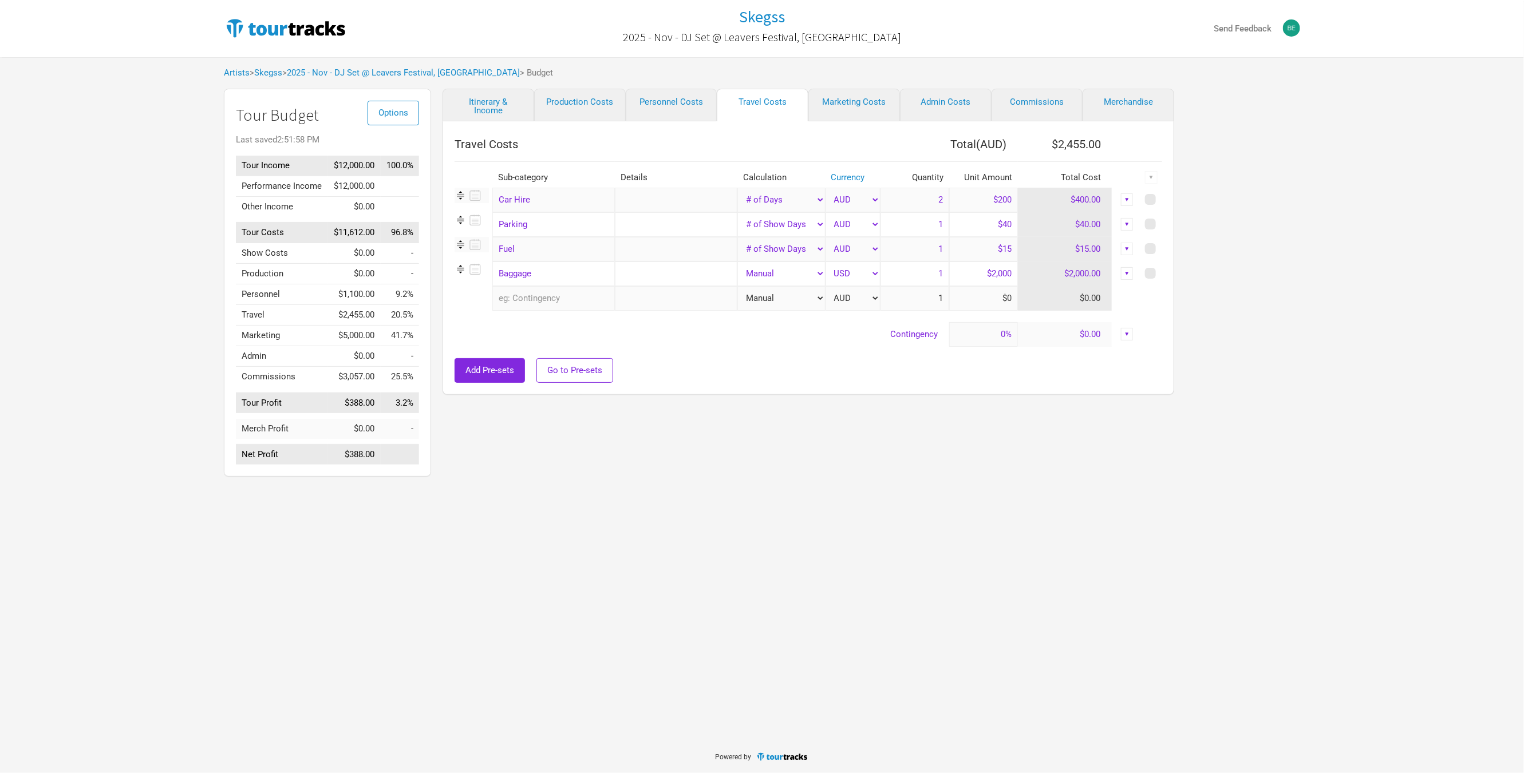
click at [1156, 272] on td at bounding box center [1151, 274] width 21 height 25
click at [1152, 249] on span at bounding box center [1150, 248] width 11 height 11
click at [1162, 249] on input "checkbox" at bounding box center [1165, 249] width 7 height 7
checkbox input "true"
click at [1152, 271] on span at bounding box center [1150, 273] width 11 height 11
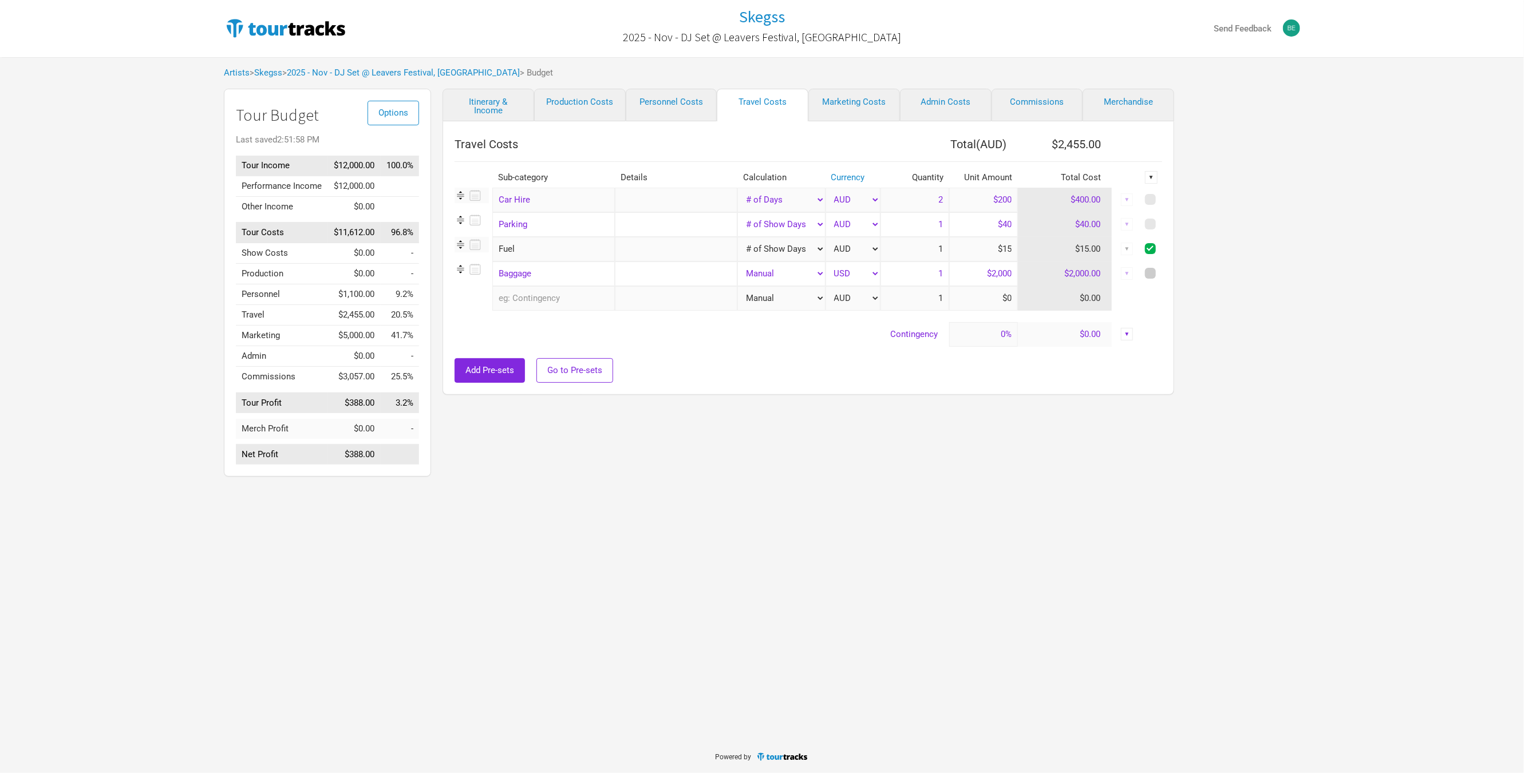
click at [1162, 271] on input "checkbox" at bounding box center [1165, 273] width 7 height 7
checkbox input "true"
click at [1152, 223] on span at bounding box center [1150, 224] width 11 height 11
click at [1162, 223] on input "checkbox" at bounding box center [1165, 224] width 7 height 7
checkbox input "true"
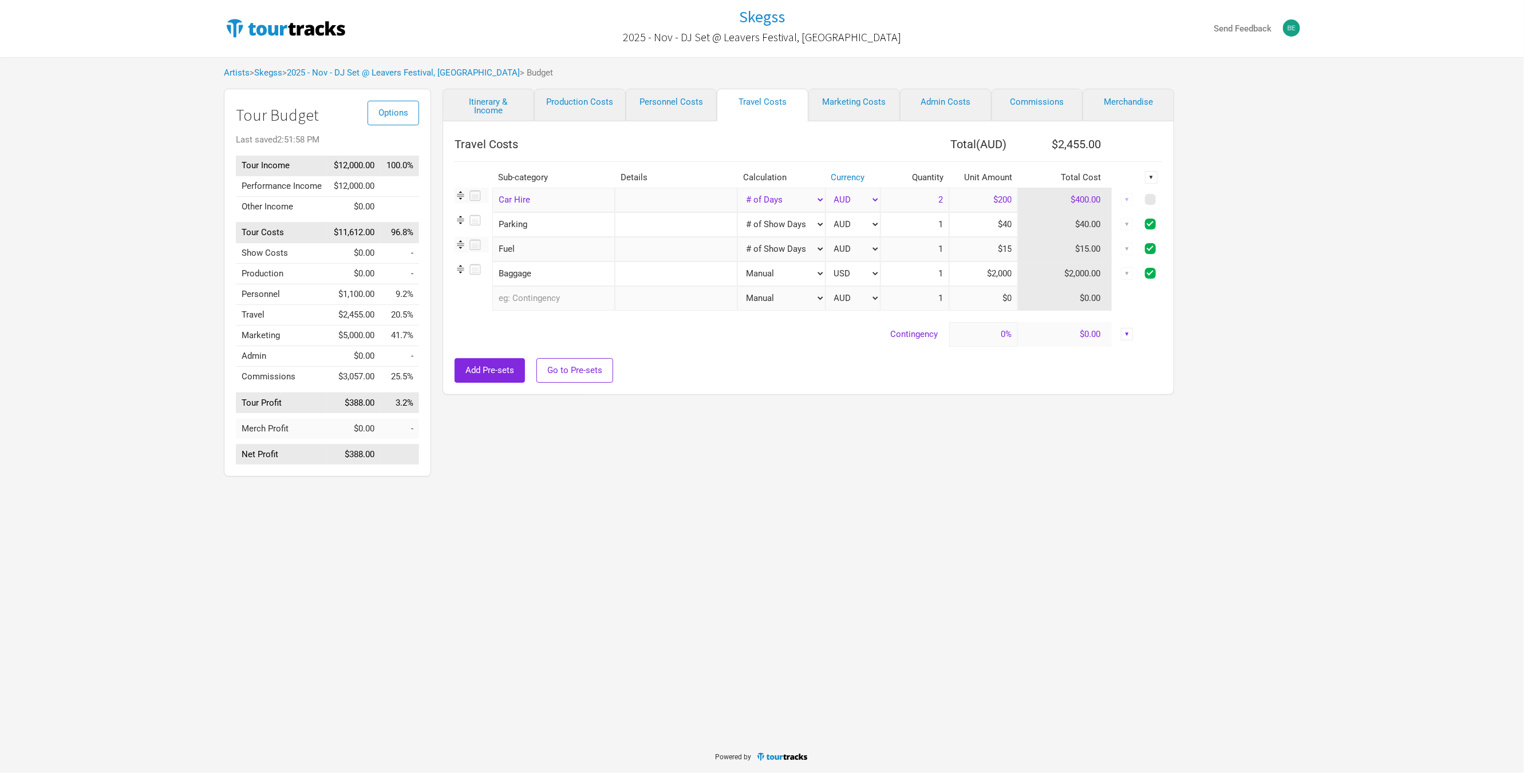
click at [1149, 182] on div "▼" at bounding box center [1151, 177] width 13 height 13
click at [1115, 255] on link "Delete" at bounding box center [1120, 255] width 61 height 9
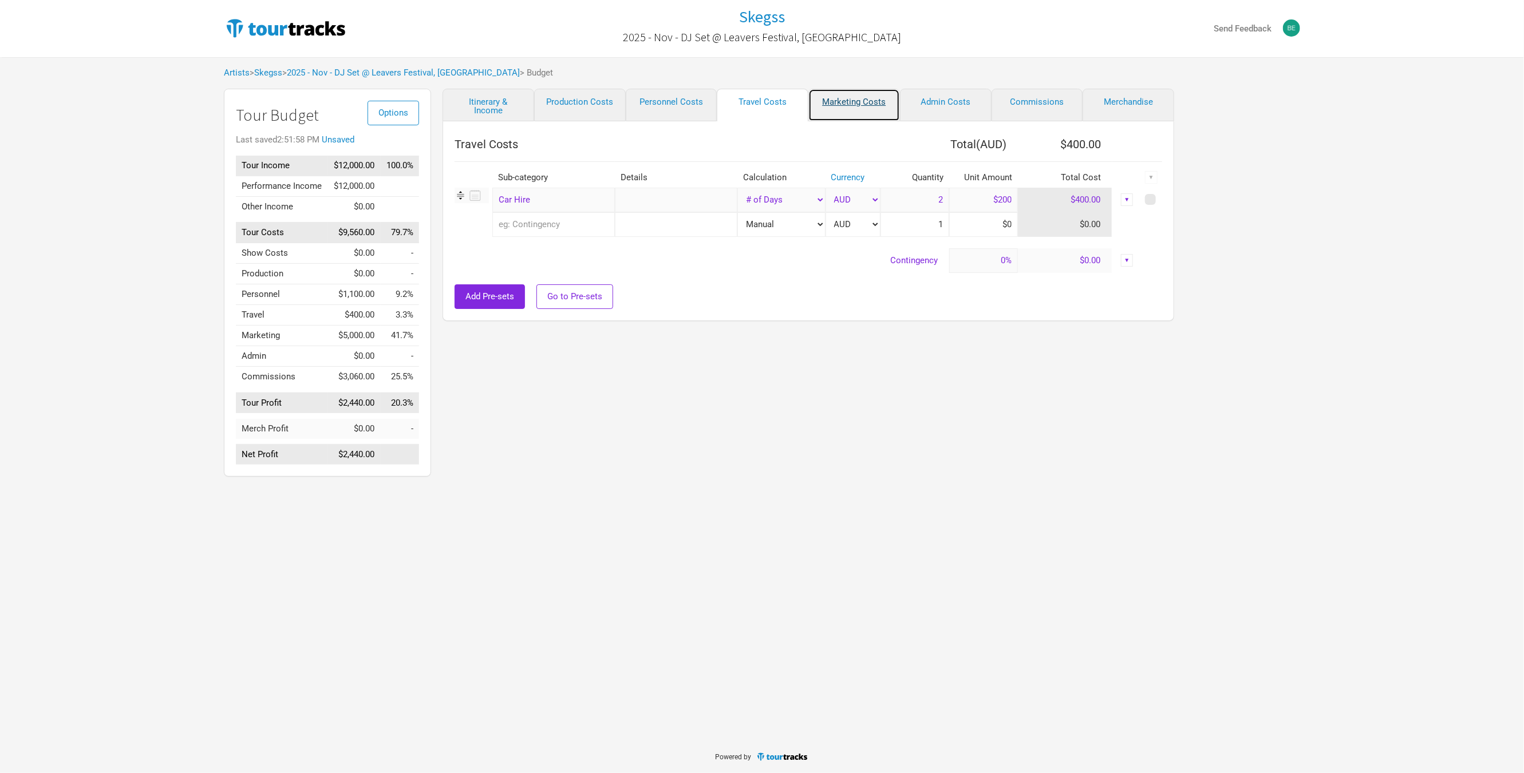
click at [860, 104] on link "Marketing Costs" at bounding box center [854, 105] width 92 height 33
select select "% of Gross"
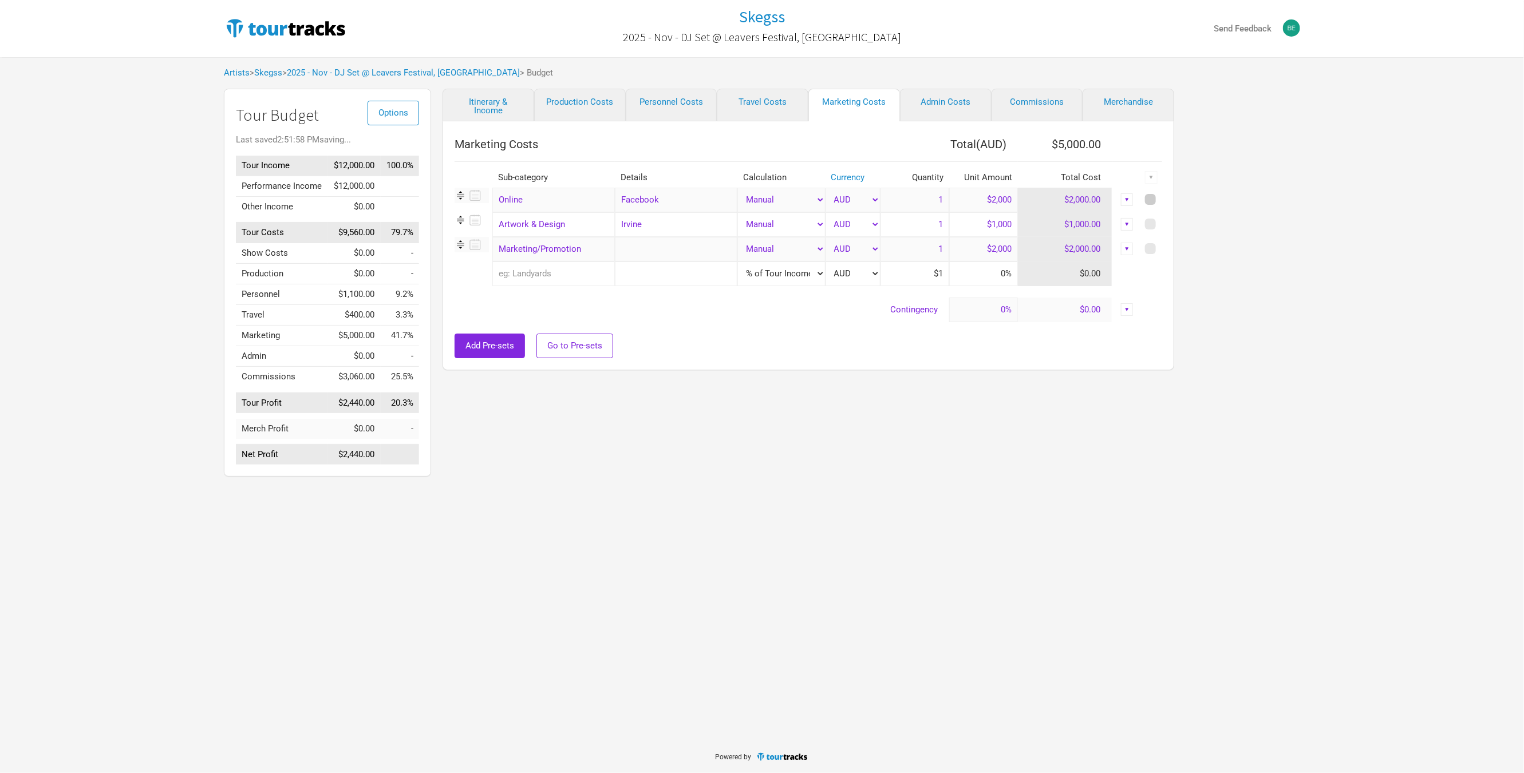
click at [1152, 197] on span at bounding box center [1150, 199] width 11 height 11
click at [1162, 197] on input "checkbox" at bounding box center [1165, 199] width 7 height 7
checkbox input "true"
drag, startPoint x: 1154, startPoint y: 223, endPoint x: 1147, endPoint y: 247, distance: 25.0
click at [1153, 223] on span at bounding box center [1150, 224] width 11 height 11
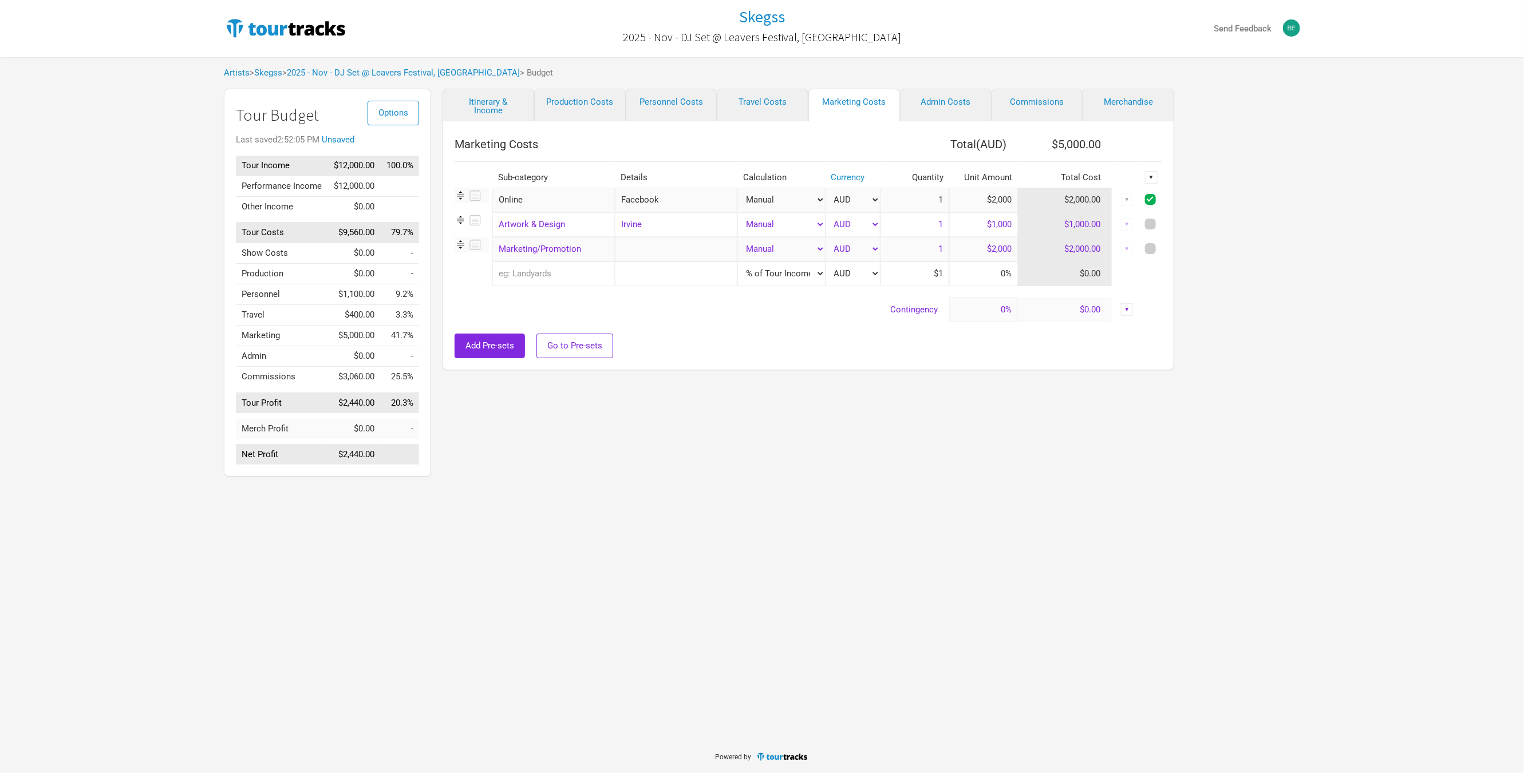
click at [1162, 223] on input "checkbox" at bounding box center [1165, 224] width 7 height 7
checkbox input "true"
click at [1145, 253] on span at bounding box center [1150, 248] width 11 height 11
click at [1162, 253] on input "checkbox" at bounding box center [1165, 249] width 7 height 7
checkbox input "true"
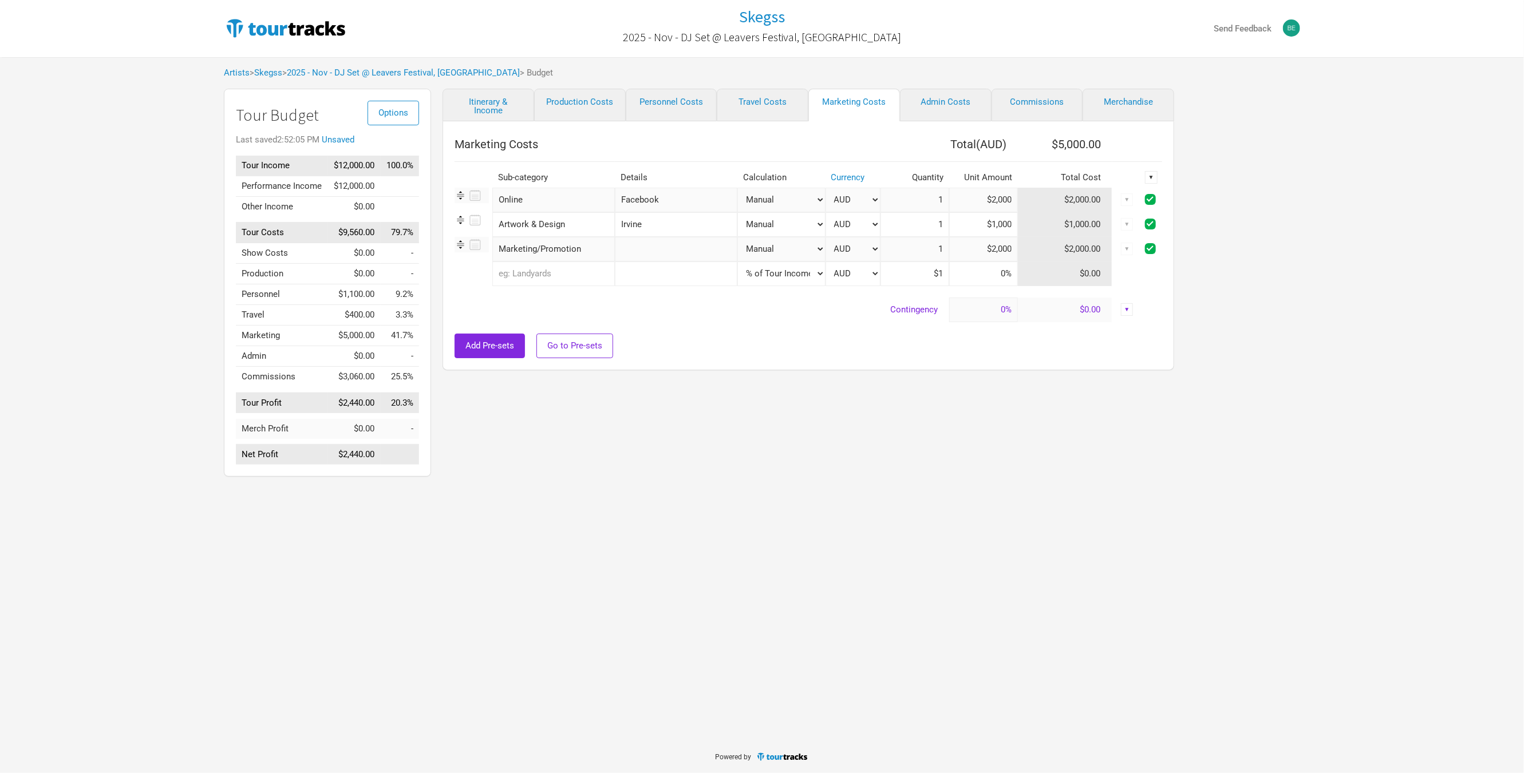
click at [1150, 179] on div "▼" at bounding box center [1151, 177] width 13 height 13
click at [1109, 256] on link "Delete" at bounding box center [1120, 255] width 61 height 9
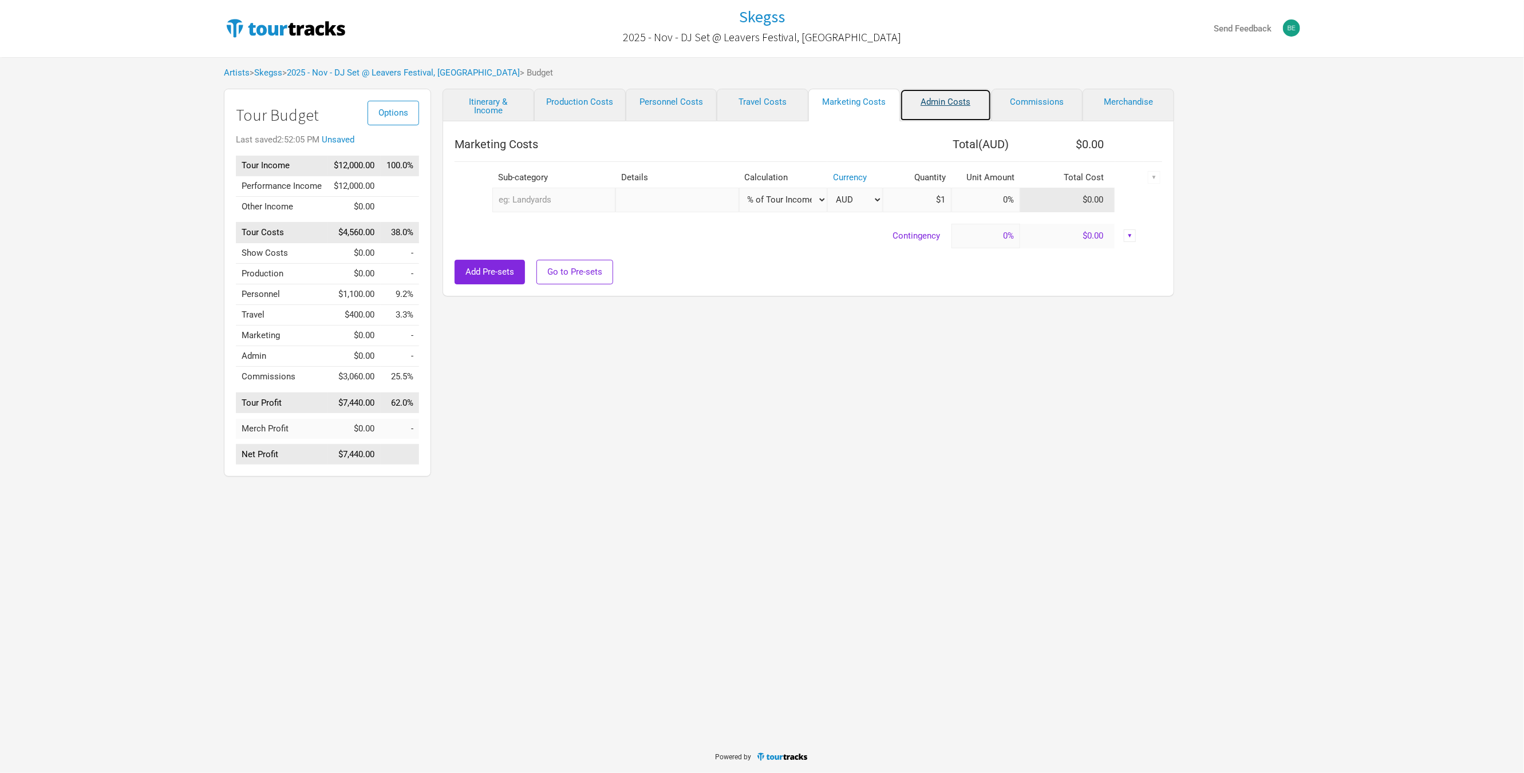
click at [949, 106] on link "Admin Costs" at bounding box center [946, 105] width 92 height 33
click at [1012, 102] on link "Commissions" at bounding box center [1037, 105] width 92 height 33
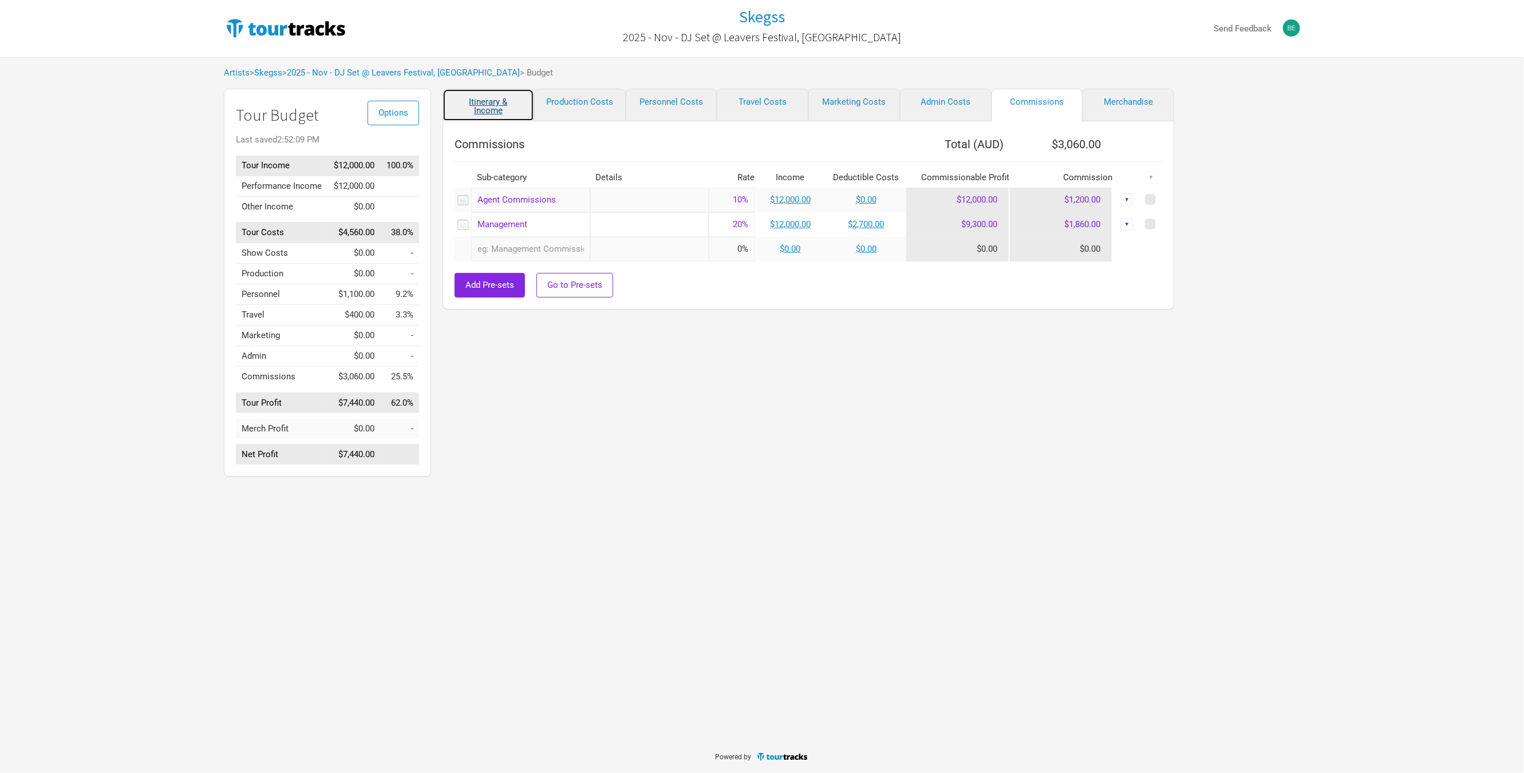
click at [511, 108] on link "Itinerary & Income" at bounding box center [488, 105] width 92 height 33
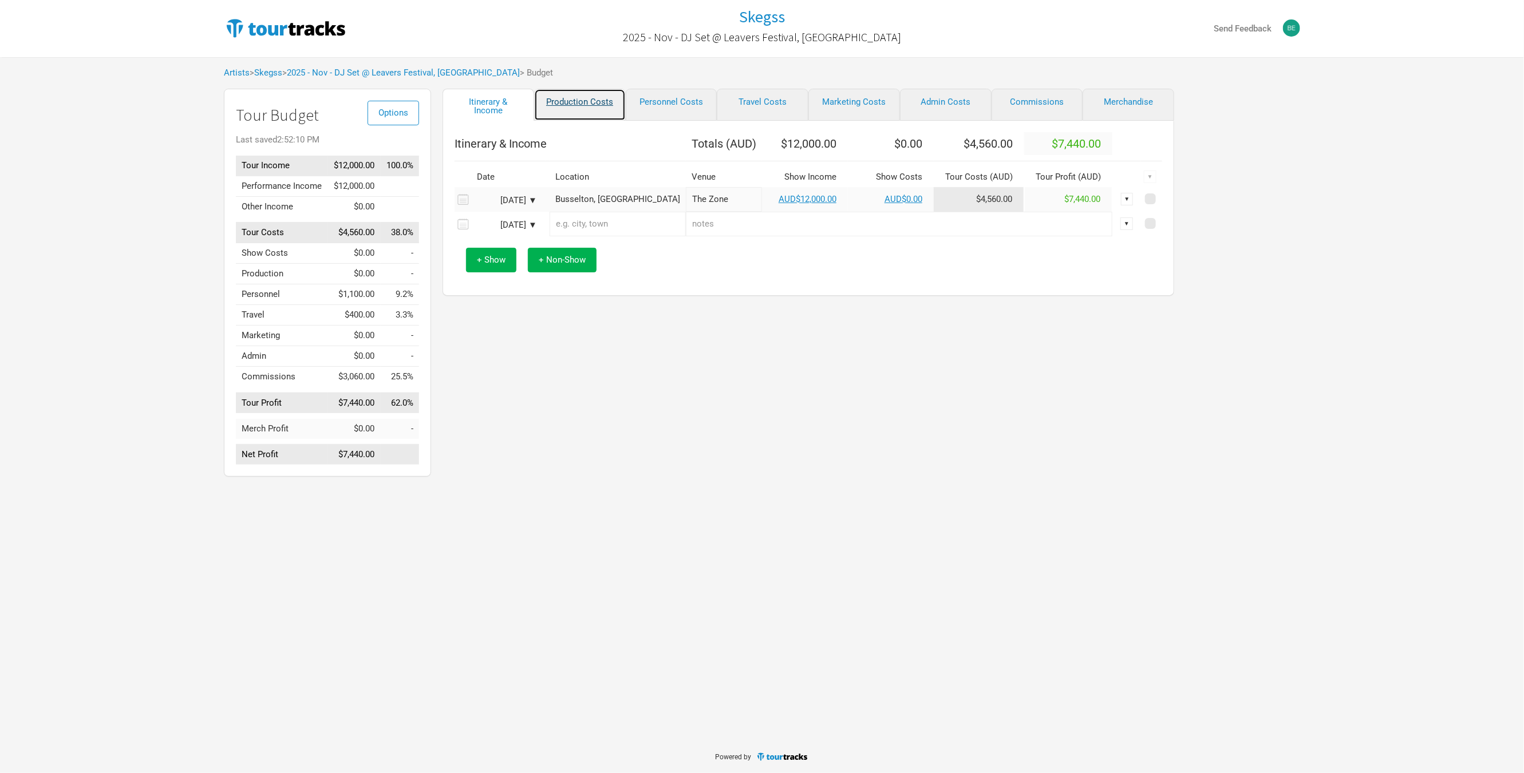
click at [571, 95] on link "Production Costs" at bounding box center [580, 105] width 92 height 32
select select "Shows"
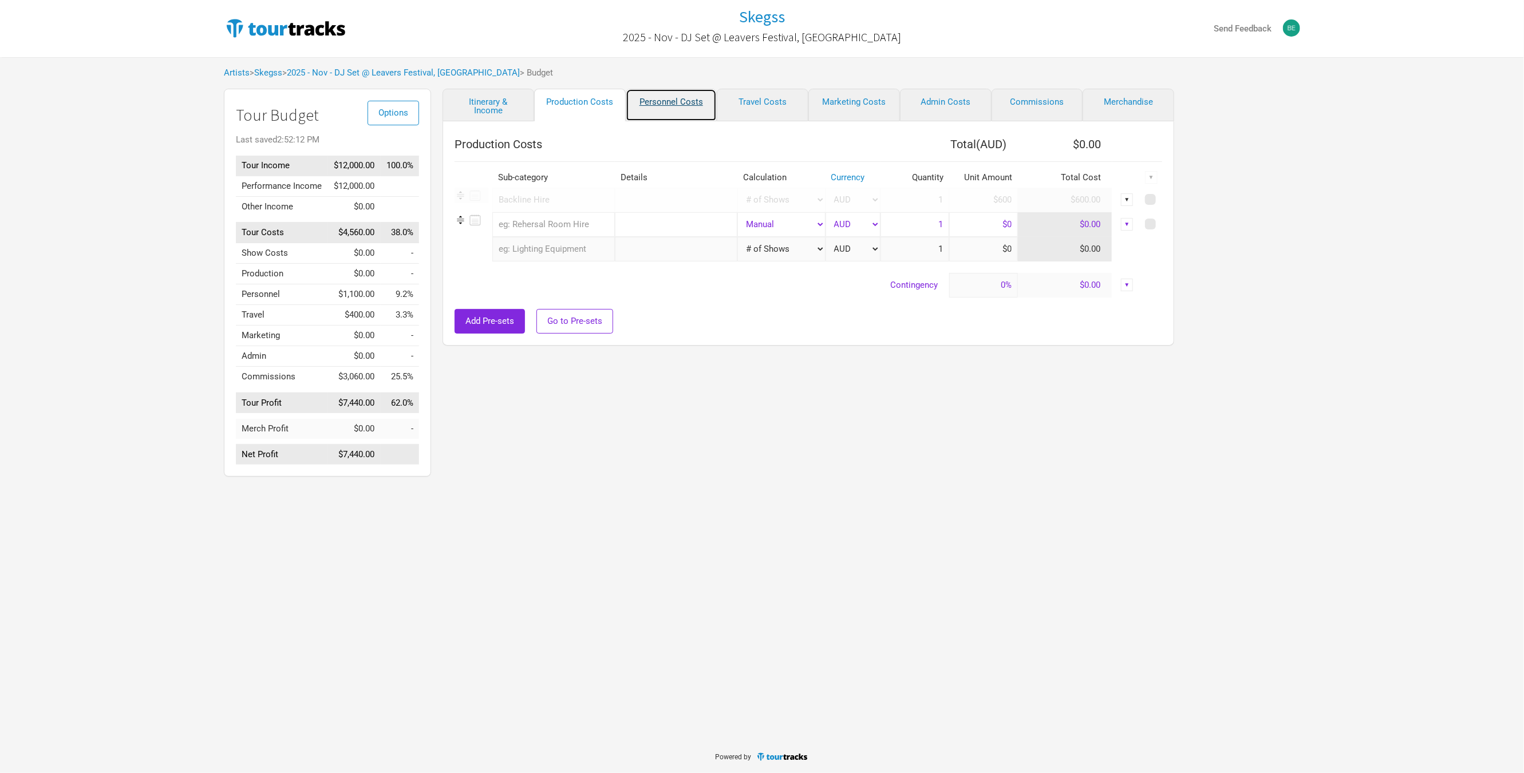
click at [679, 101] on link "Personnel Costs" at bounding box center [672, 105] width 92 height 33
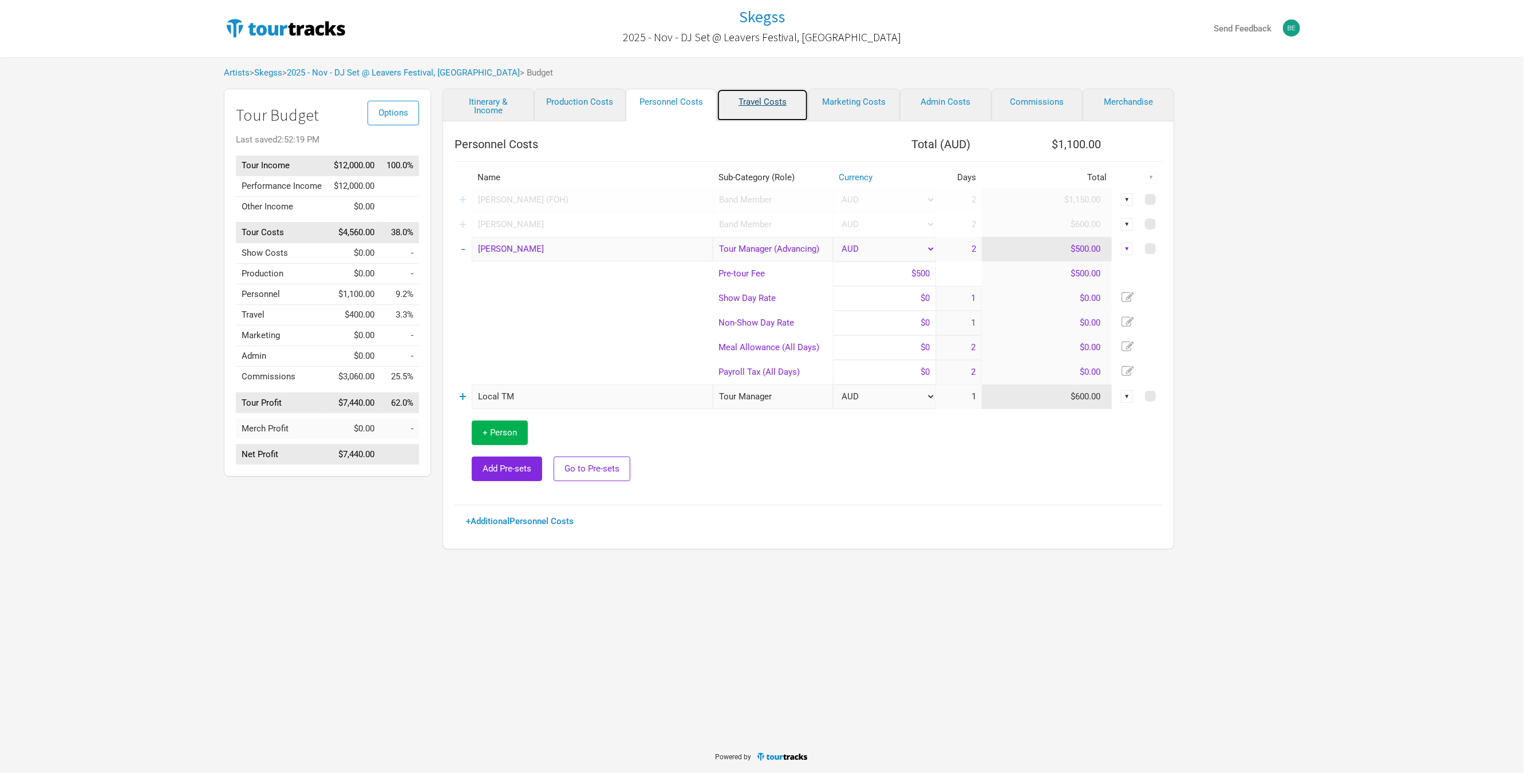
click at [745, 109] on link "Travel Costs" at bounding box center [763, 105] width 92 height 33
select select "Total Days"
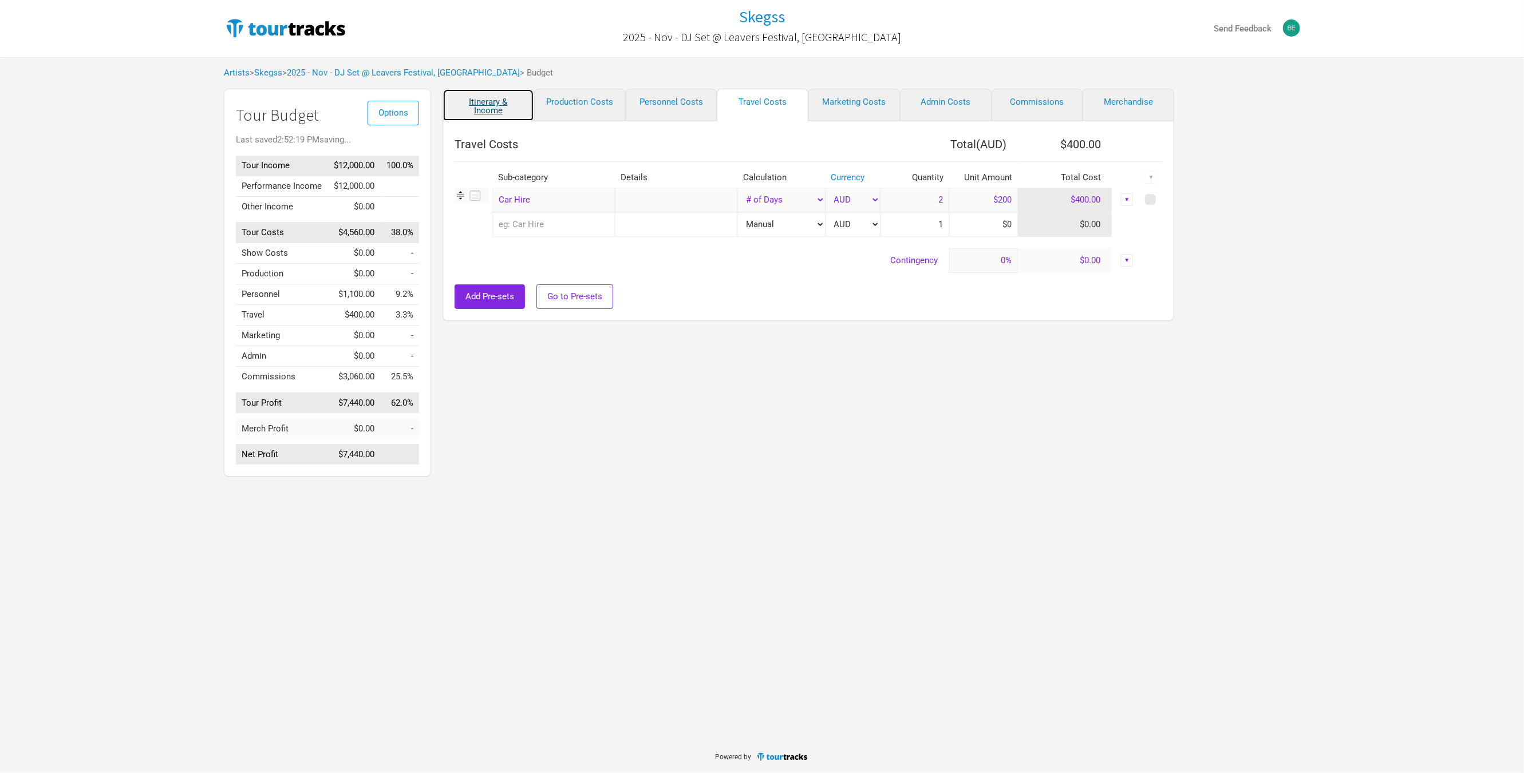
click at [487, 115] on link "Itinerary & Income" at bounding box center [488, 105] width 92 height 33
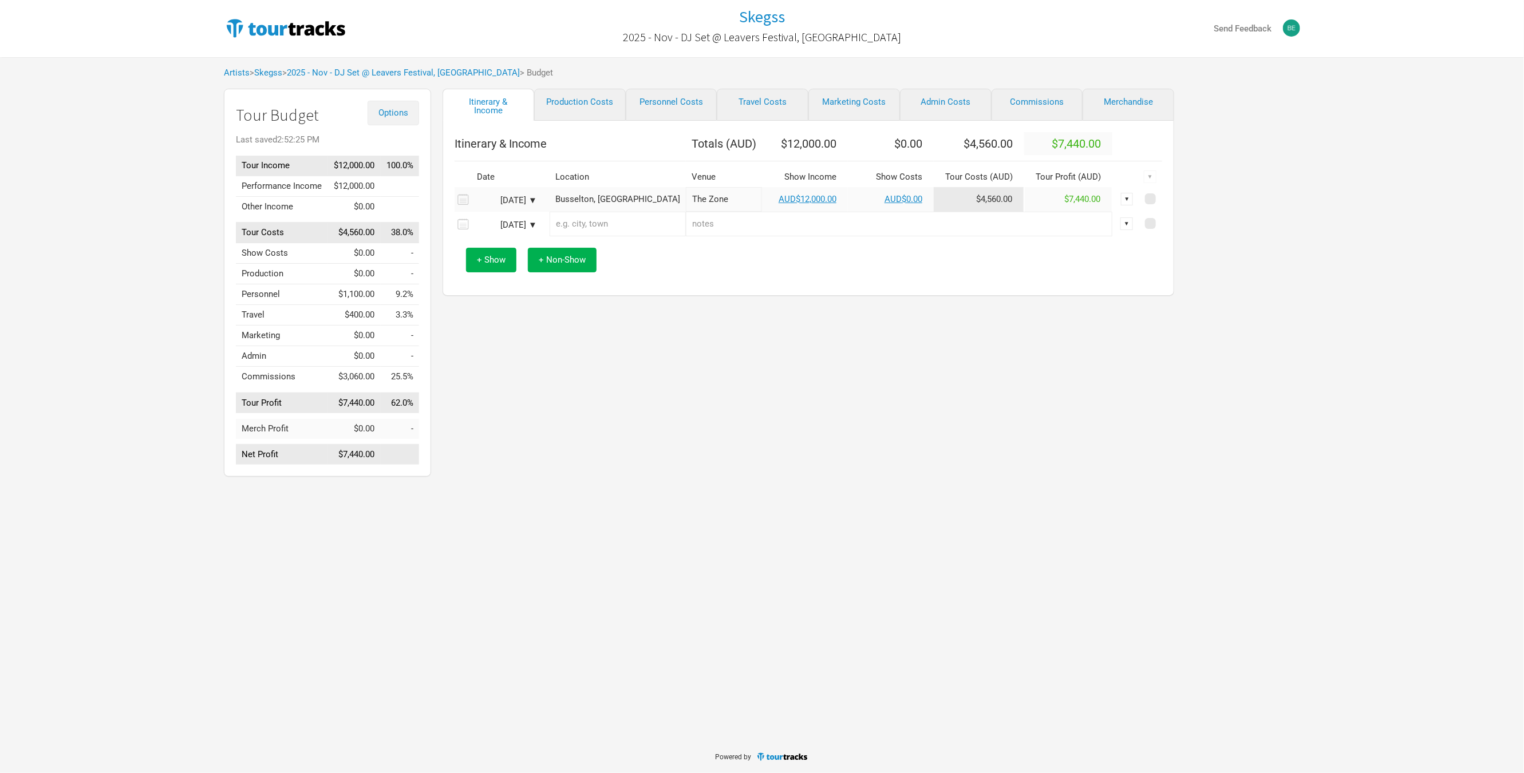
click at [403, 116] on span "Options" at bounding box center [393, 113] width 30 height 10
click at [384, 172] on link "Budget Report" at bounding box center [375, 170] width 61 height 20
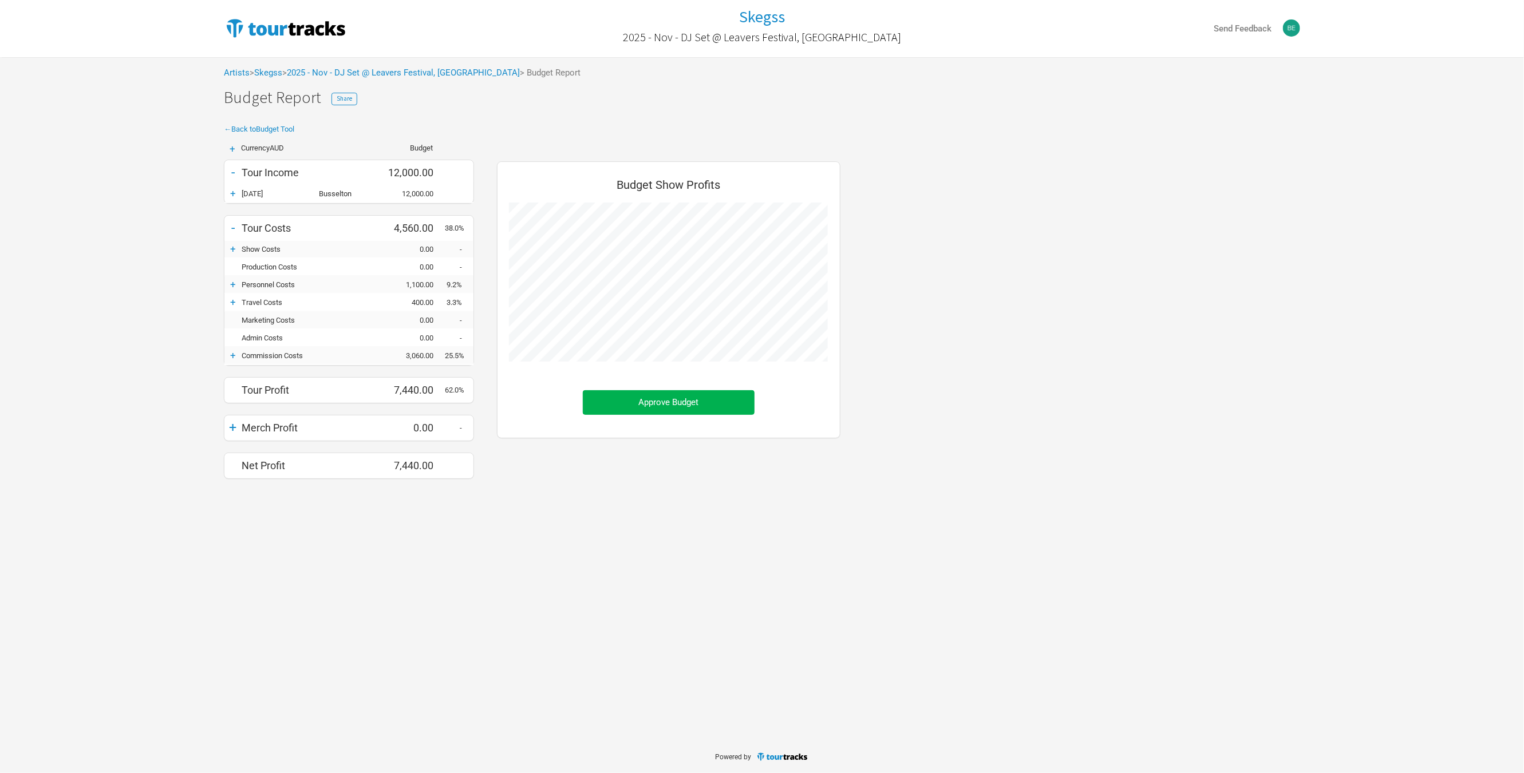
scroll to position [340, 366]
click at [338, 100] on span "Share" at bounding box center [344, 98] width 15 height 8
click at [478, 216] on button "Copy Link" at bounding box center [489, 225] width 57 height 25
click at [223, 548] on div "Link copied to clipboard ✖︎ Skegss 2025 - Nov - DJ Set @ Leavers Festival, [GEO…" at bounding box center [762, 370] width 1524 height 741
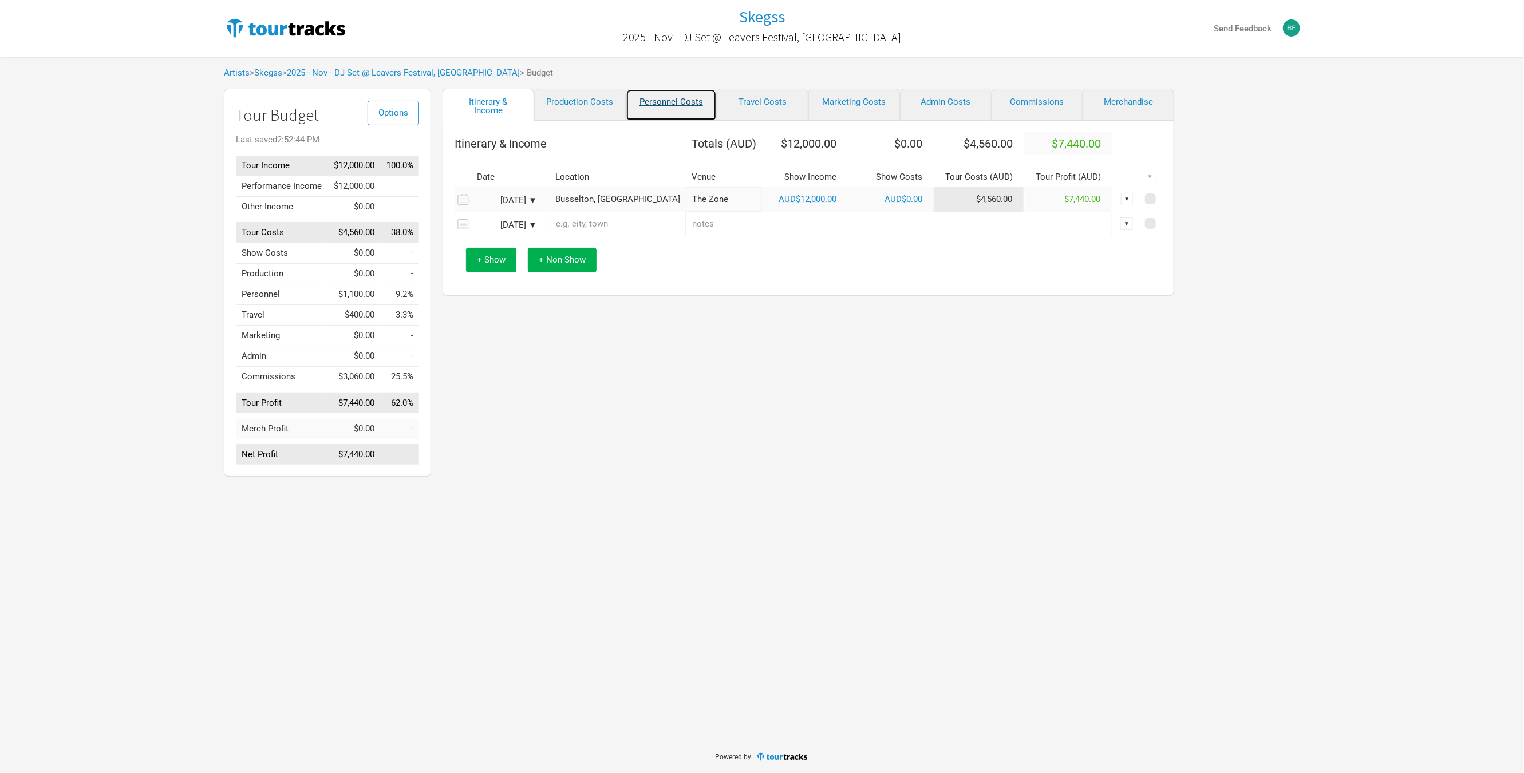
click at [689, 108] on link "Personnel Costs" at bounding box center [672, 105] width 92 height 32
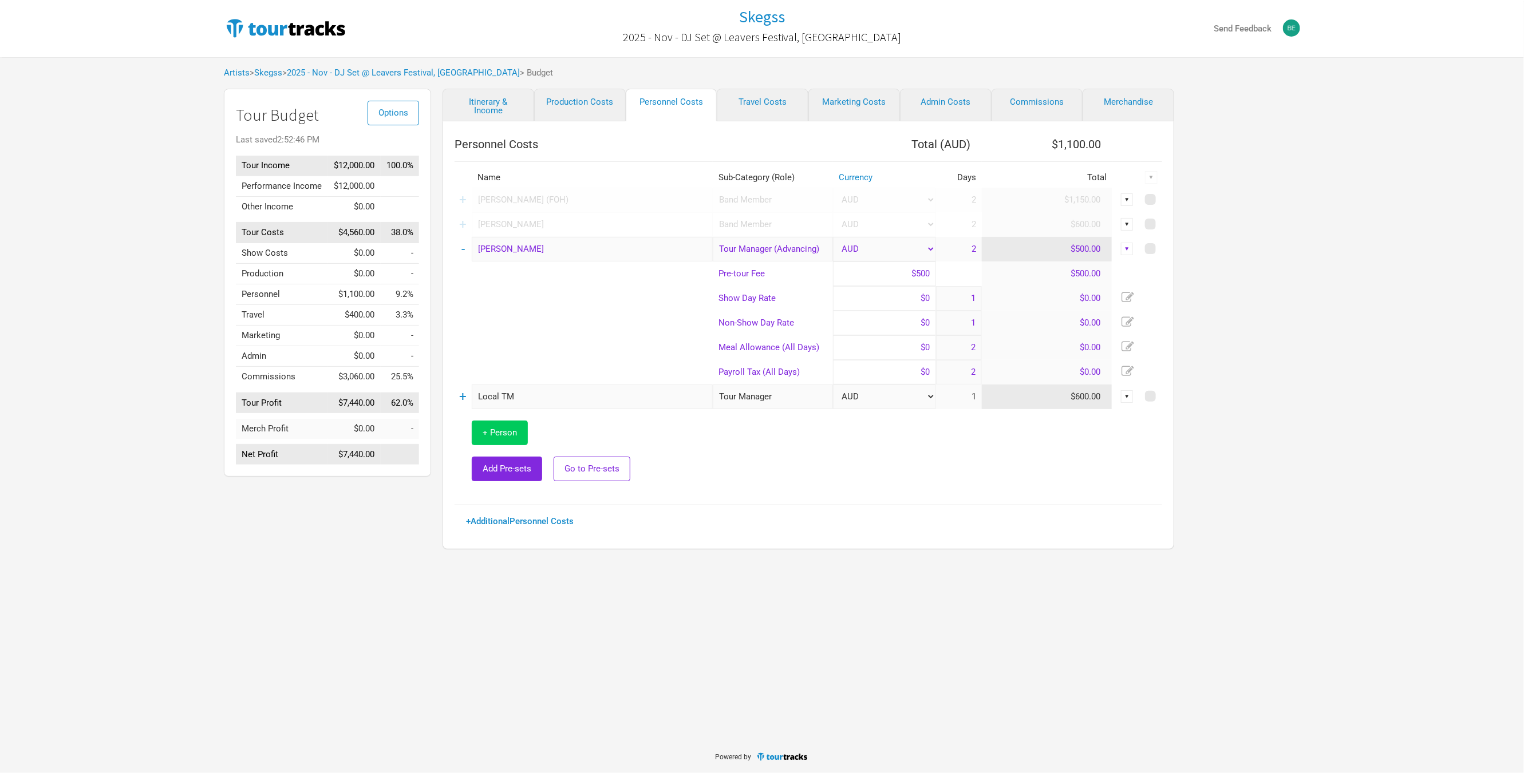
click at [513, 432] on span "+ Person" at bounding box center [499, 433] width 34 height 10
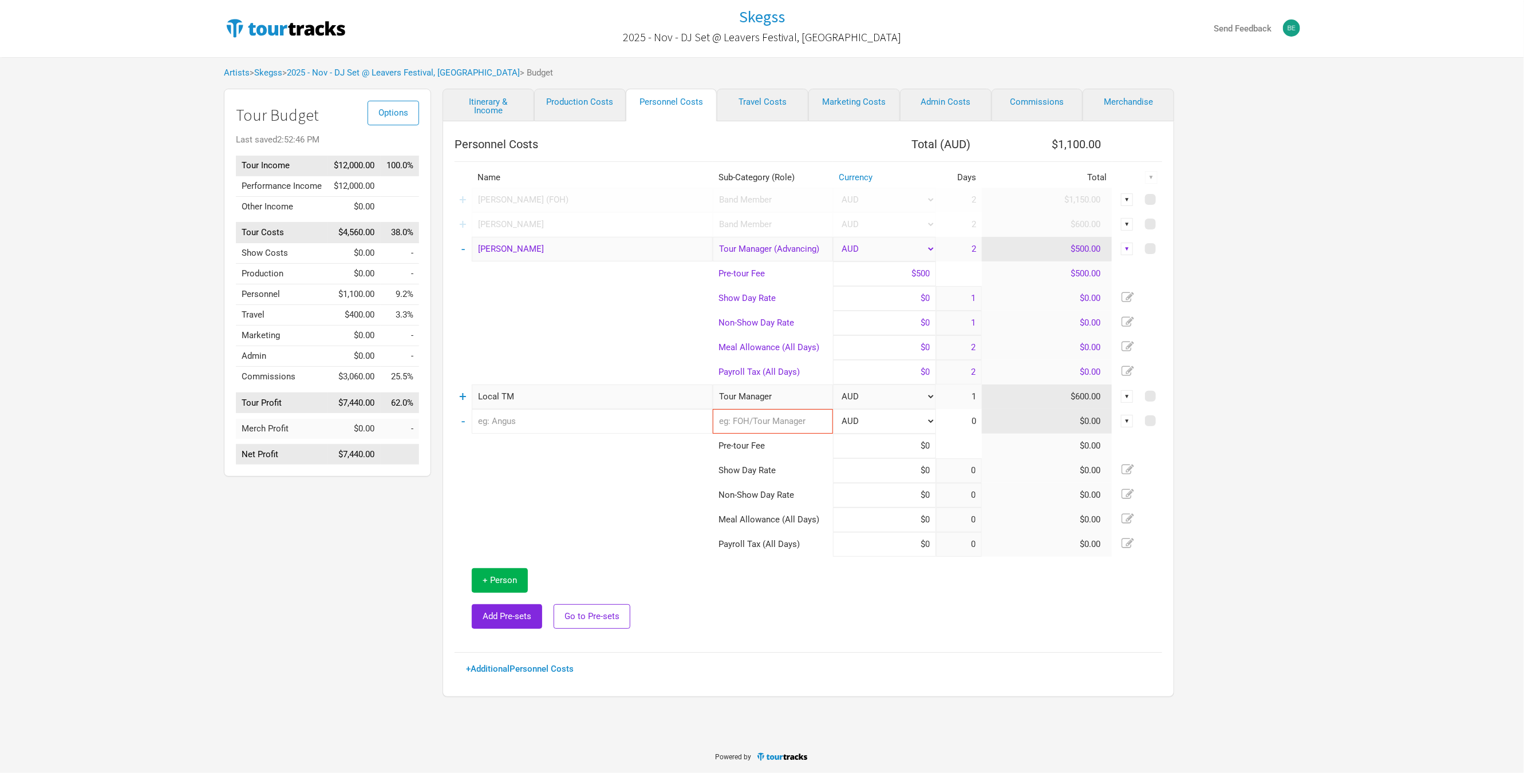
click at [548, 432] on input "text" at bounding box center [592, 421] width 241 height 25
type input "1"
type input "2"
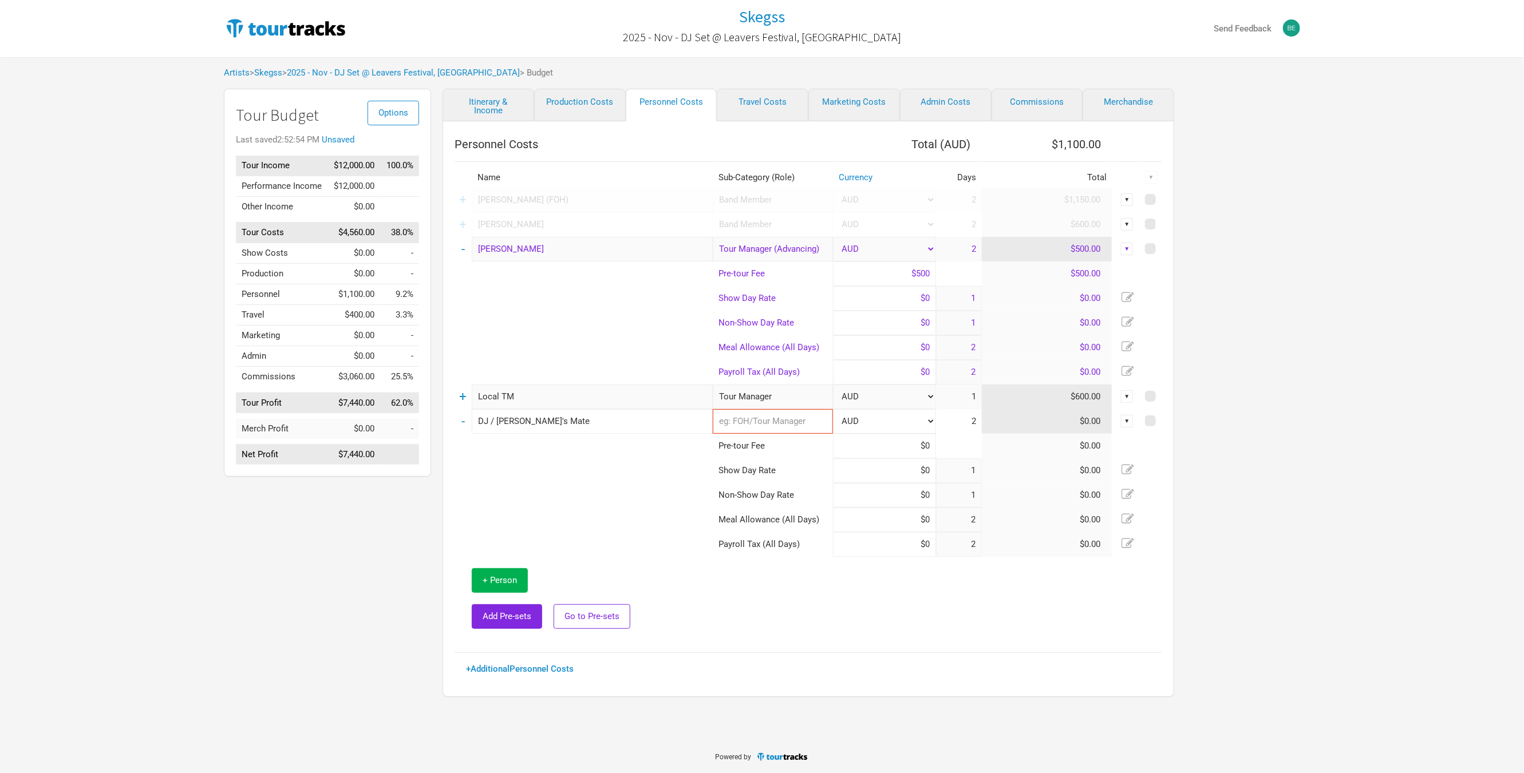
type input "DJ / [PERSON_NAME]'s Mate"
click at [598, 512] on td at bounding box center [583, 520] width 258 height 25
click at [755, 426] on input "text" at bounding box center [773, 421] width 120 height 25
click at [777, 464] on span "Band Member" at bounding box center [751, 465] width 53 height 10
type input "Band Member"
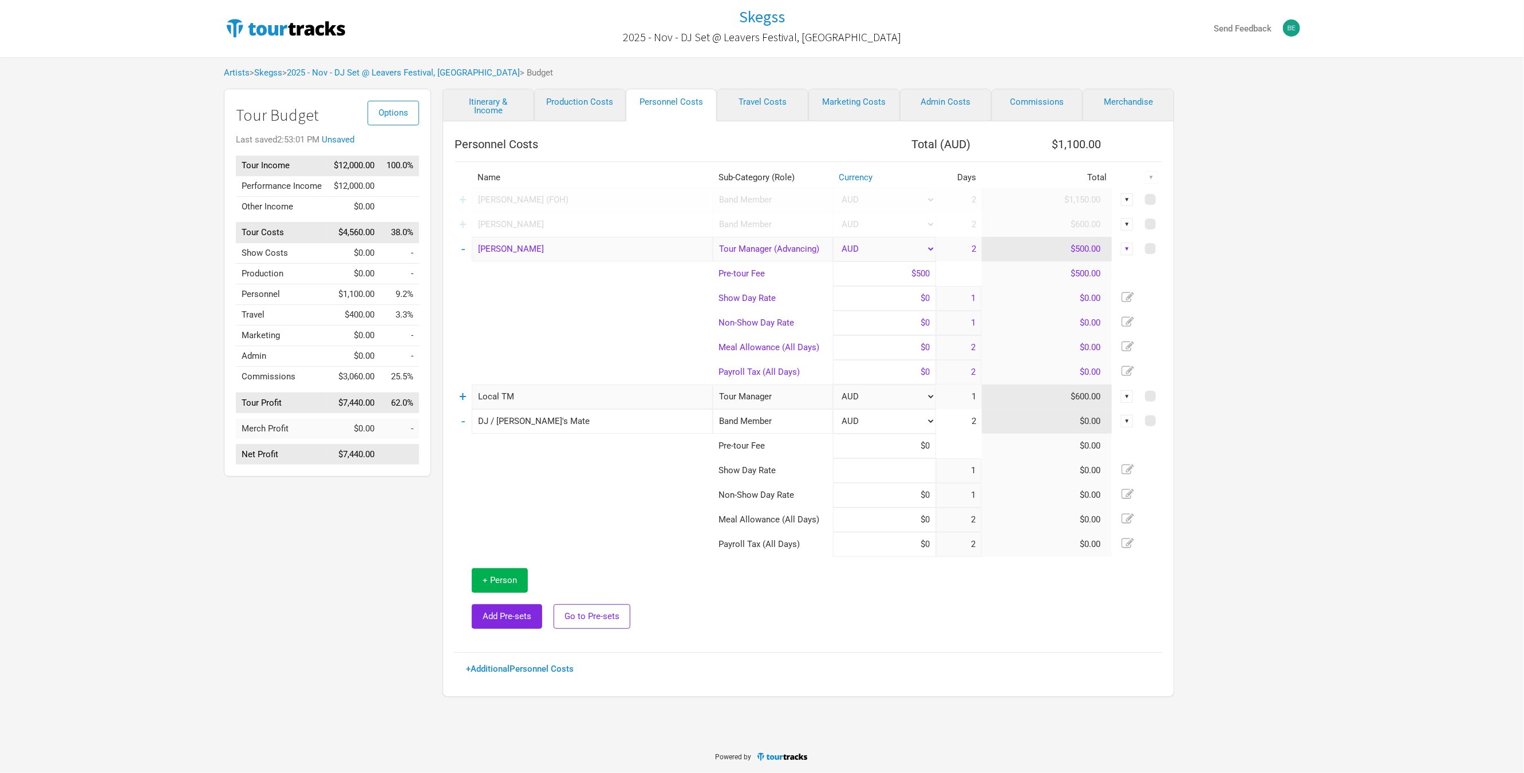
click at [875, 470] on input at bounding box center [884, 470] width 103 height 25
type input "$600"
click at [896, 490] on input at bounding box center [884, 495] width 103 height 25
type input "$300"
click at [508, 488] on td at bounding box center [583, 495] width 258 height 25
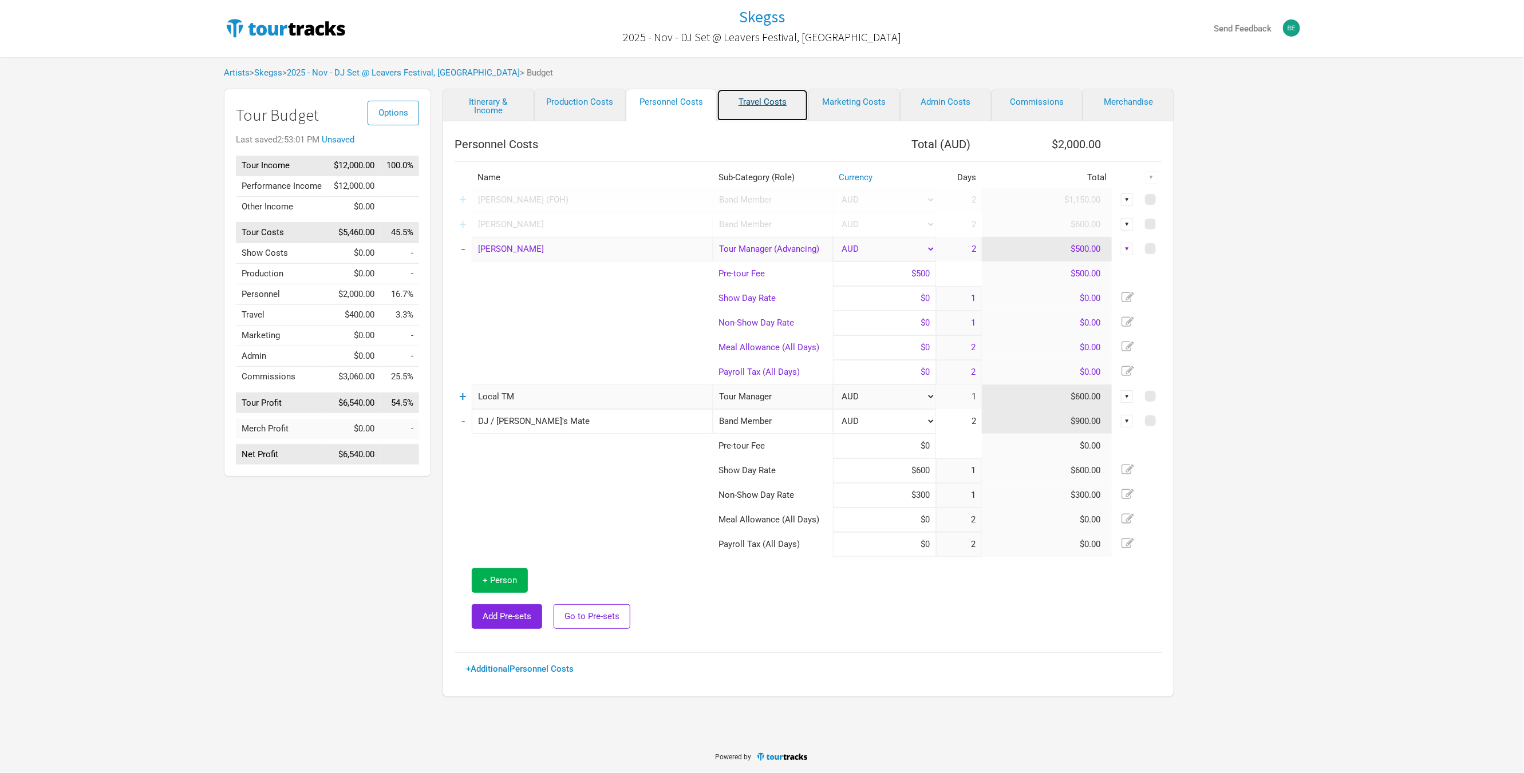
click at [782, 105] on link "Travel Costs" at bounding box center [763, 105] width 92 height 33
select select "Total Days"
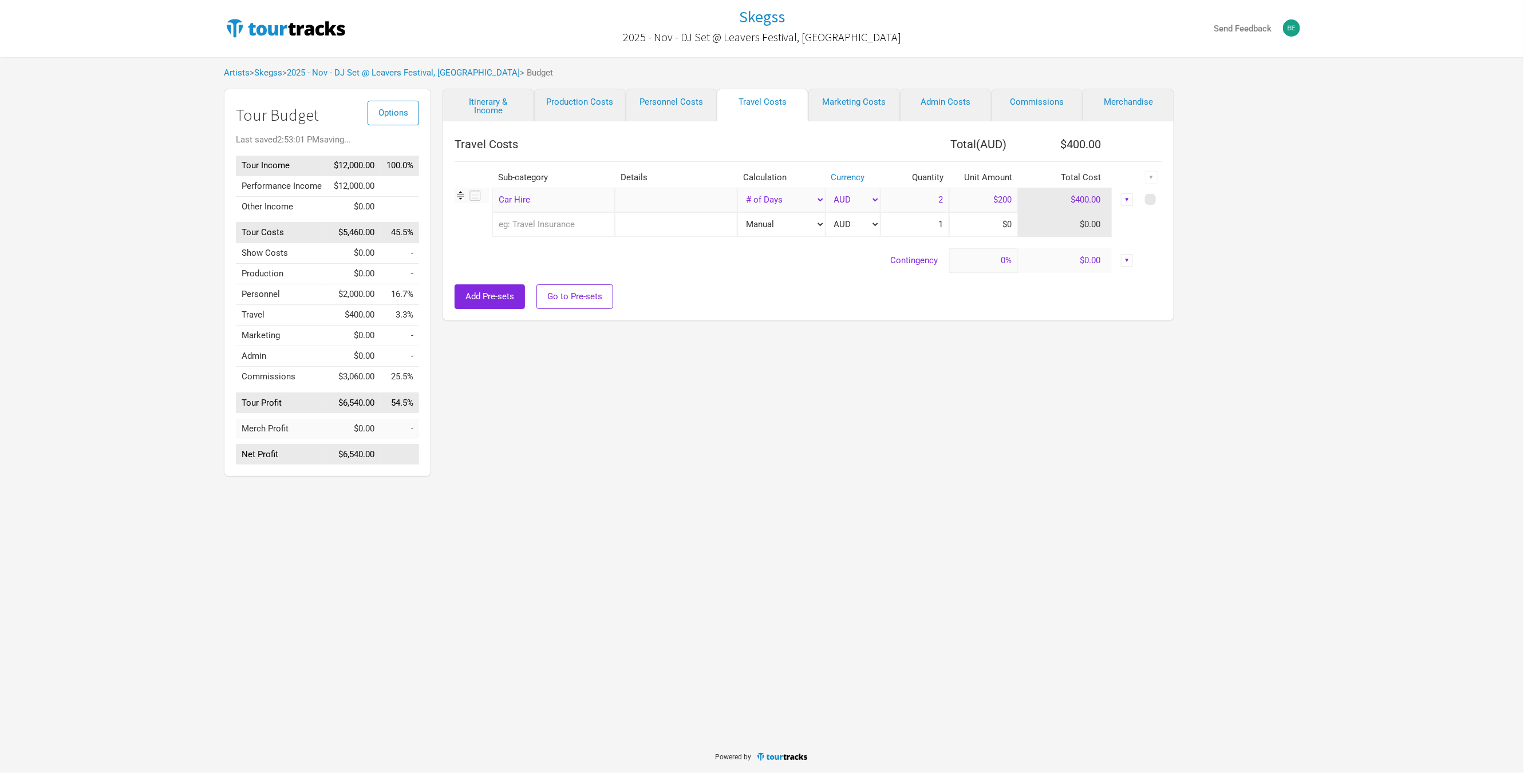
click at [583, 224] on input "text" at bounding box center [553, 224] width 122 height 25
type input "a"
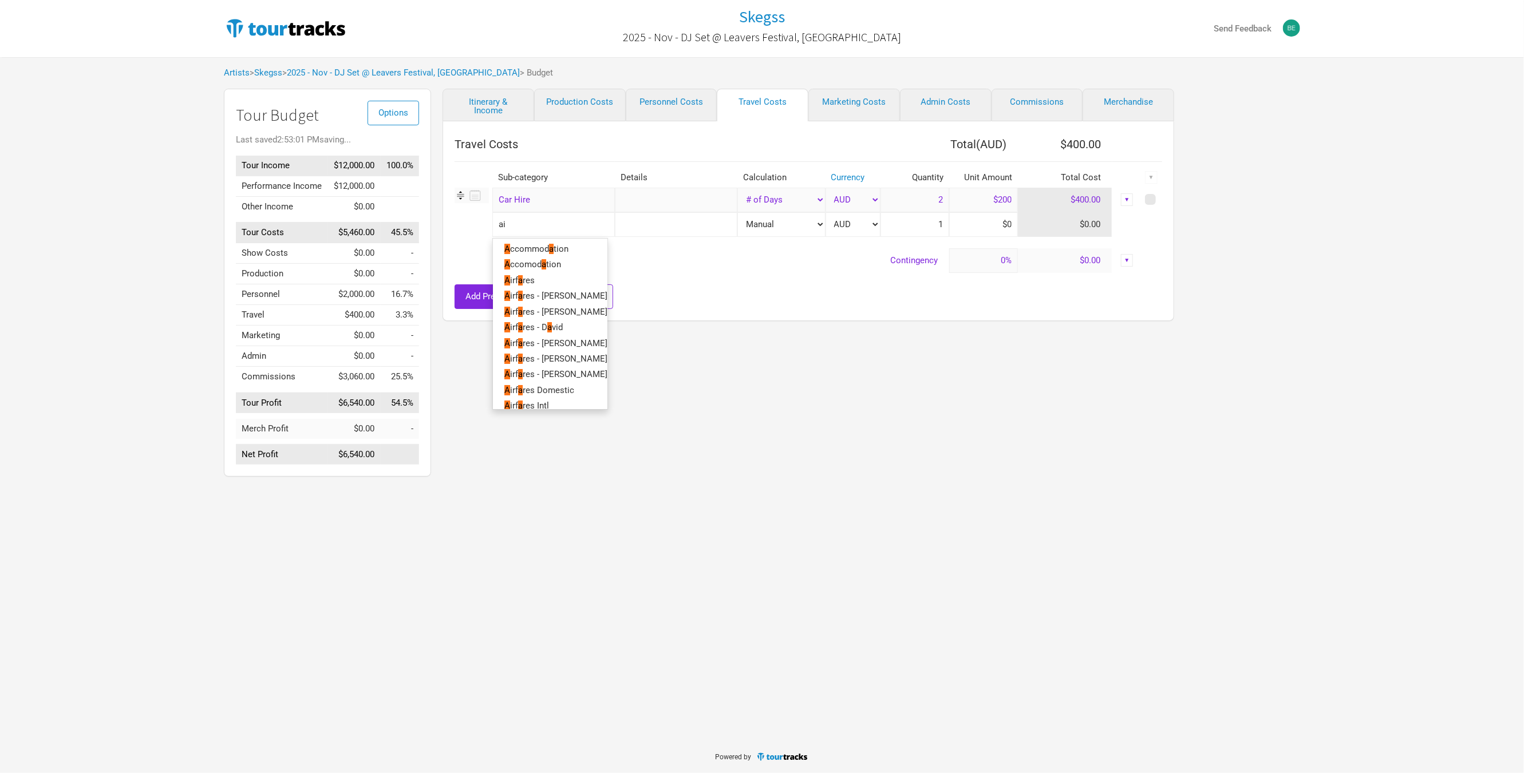
type input "air"
type input "airf"
click at [577, 251] on link "Airf ares" at bounding box center [550, 249] width 114 height 15
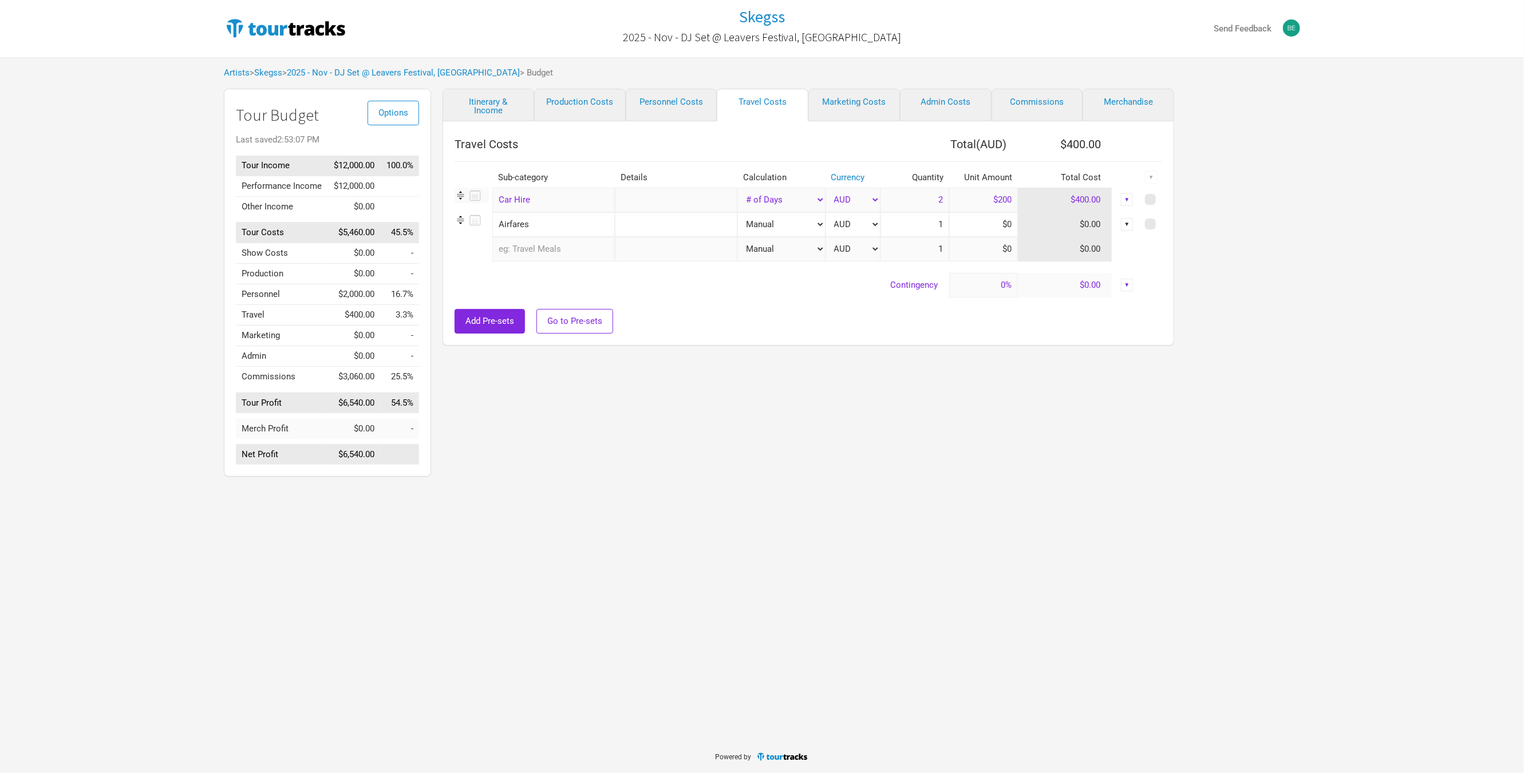
click at [639, 227] on input "text" at bounding box center [676, 224] width 122 height 25
type input "2 x Flights from [GEOGRAPHIC_DATA]"
click at [703, 307] on div at bounding box center [807, 303] width 707 height 11
click at [962, 224] on input at bounding box center [983, 224] width 69 height 25
drag, startPoint x: 990, startPoint y: 224, endPoint x: 1028, endPoint y: 225, distance: 38.9
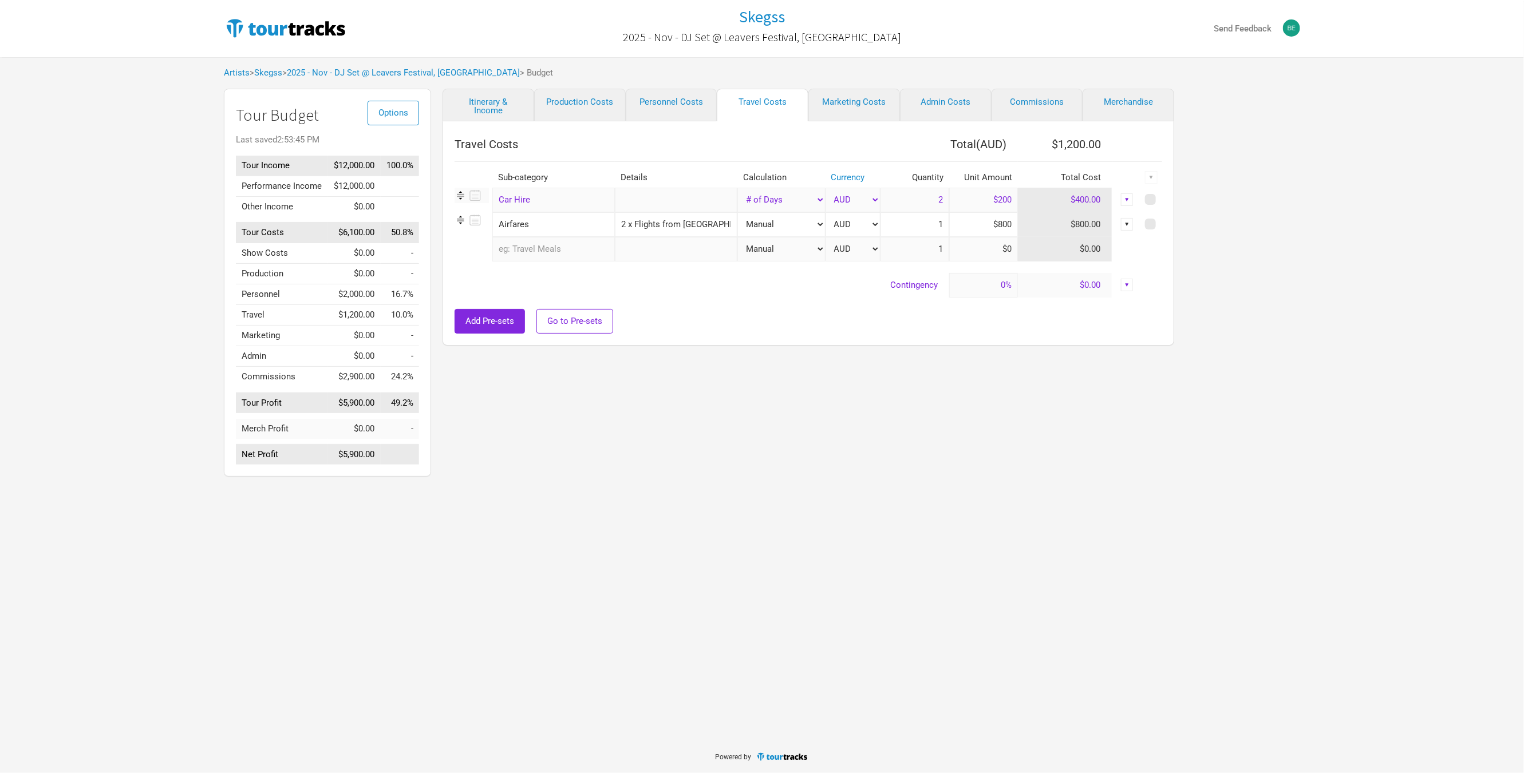
click at [1028, 225] on tr "Airfares 1 selection 2 x Flights from NTL Manual # of Shows # of Show Days # of…" at bounding box center [807, 224] width 707 height 25
type input "$850"
drag, startPoint x: 929, startPoint y: 224, endPoint x: 998, endPoint y: 227, distance: 68.7
click at [998, 227] on tr "Airfares 1 selection 2 x Flights from NTL Manual # of Shows # of Show Days # of…" at bounding box center [807, 224] width 707 height 25
type input "2"
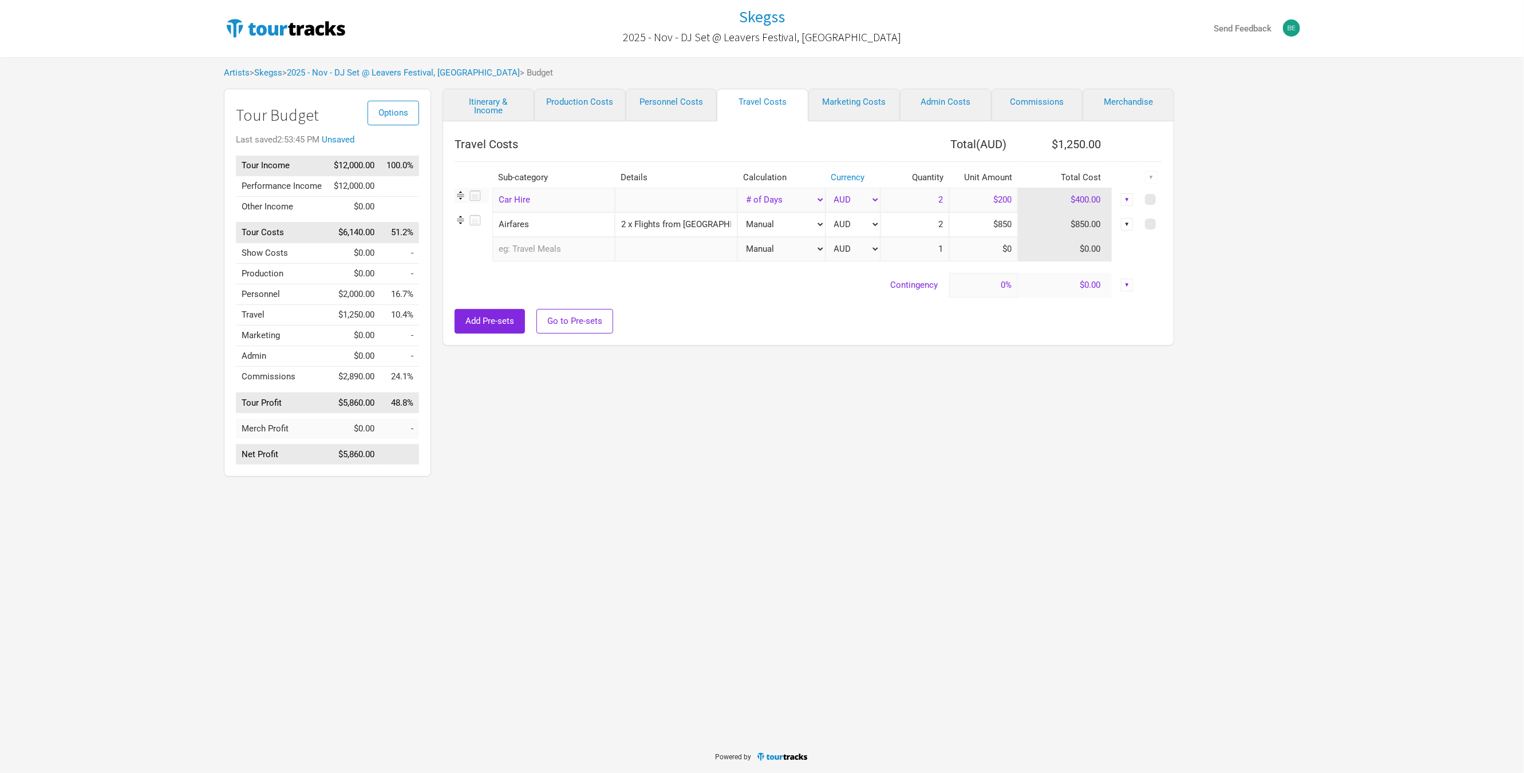
click at [837, 454] on div "Itinerary & Income Production Costs Personnel Costs Travel Costs Marketing Cost…" at bounding box center [796, 286] width 731 height 394
click at [816, 517] on div "Skegss 2025 - Nov - DJ Set @ Leavers Festival, [GEOGRAPHIC_DATA] Send Feedback …" at bounding box center [762, 370] width 1524 height 741
click at [672, 104] on link "Personnel Costs" at bounding box center [672, 105] width 92 height 33
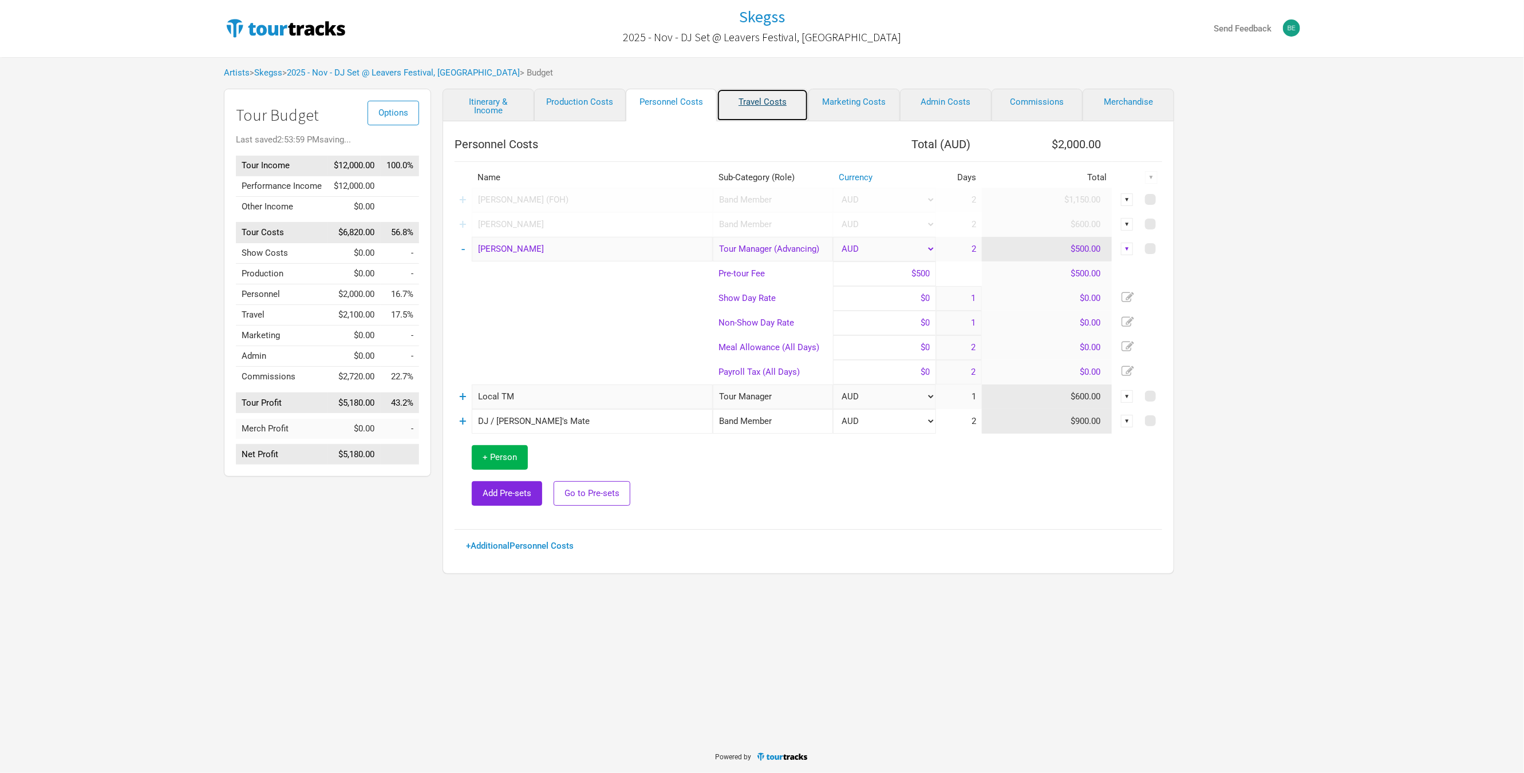
click at [778, 102] on link "Travel Costs" at bounding box center [763, 105] width 92 height 33
select select "Total Days"
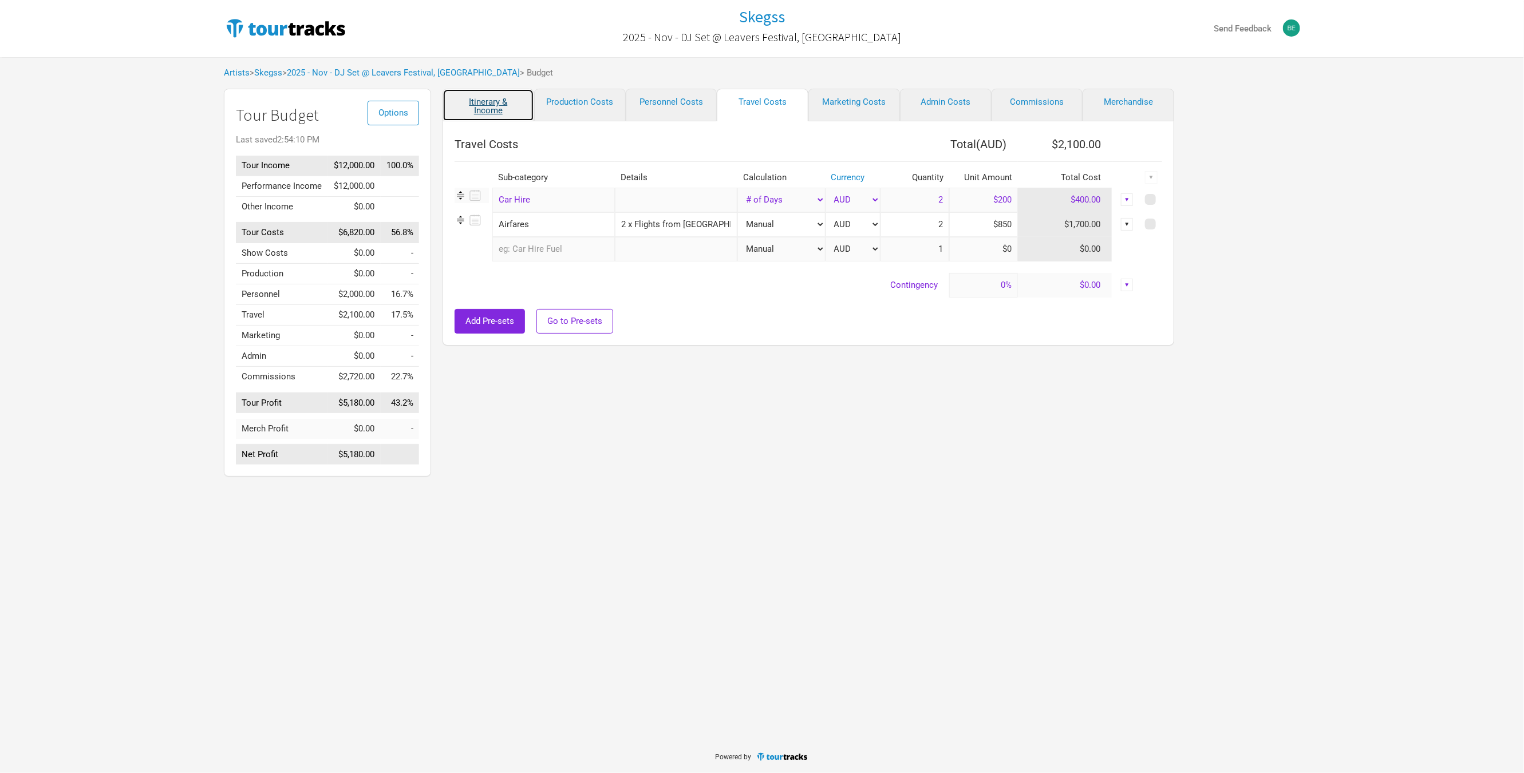
click at [489, 110] on link "Itinerary & Income" at bounding box center [488, 105] width 92 height 33
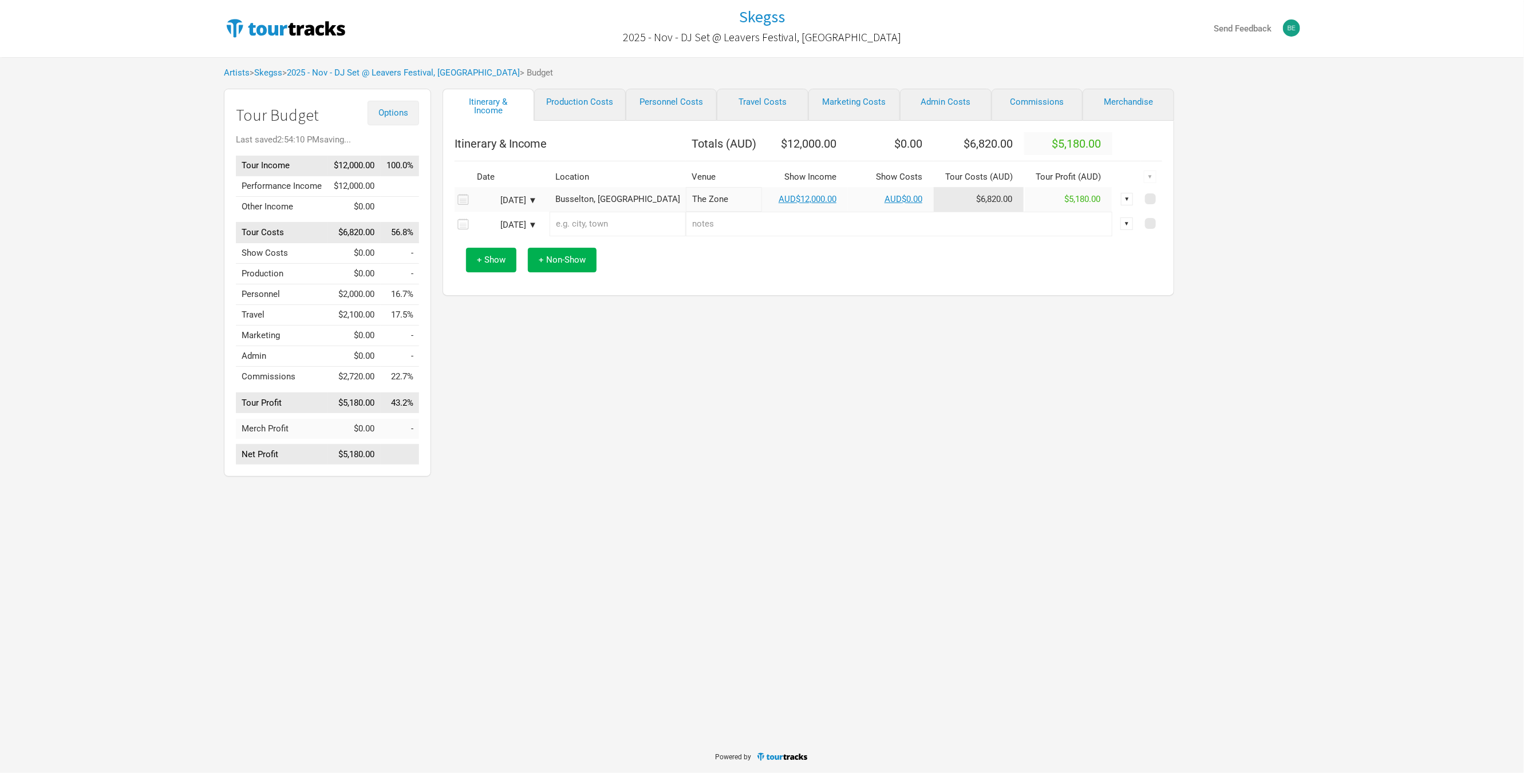
click at [382, 116] on span "Options" at bounding box center [393, 113] width 30 height 10
click at [390, 167] on link "Budget Report" at bounding box center [375, 170] width 61 height 20
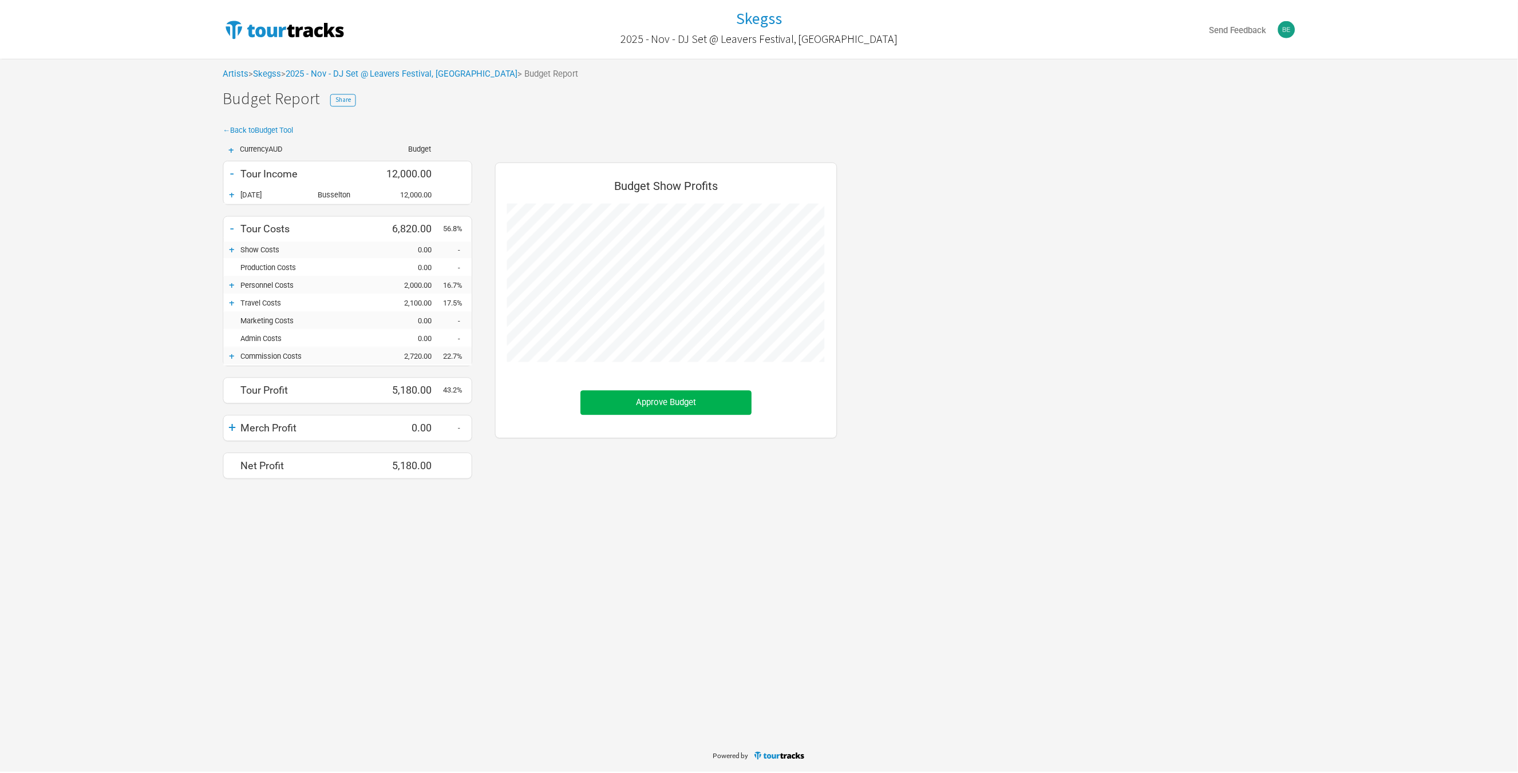
scroll to position [340, 366]
click at [345, 99] on span "Share" at bounding box center [344, 98] width 15 height 8
click at [478, 223] on button "Copy Link" at bounding box center [489, 225] width 57 height 25
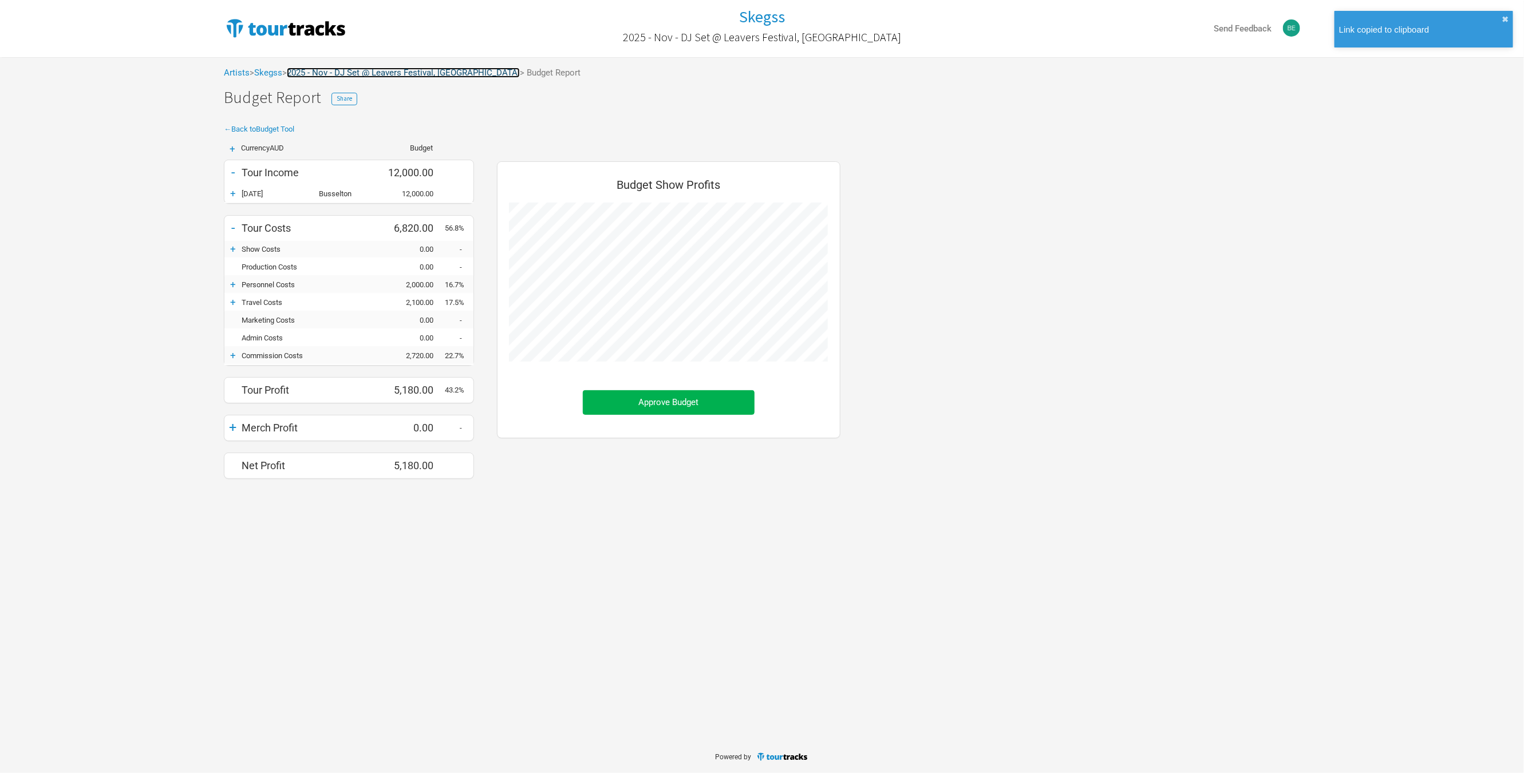
click at [357, 72] on link "2025 - Nov - DJ Set @ Leavers Festival, [GEOGRAPHIC_DATA]" at bounding box center [403, 73] width 233 height 10
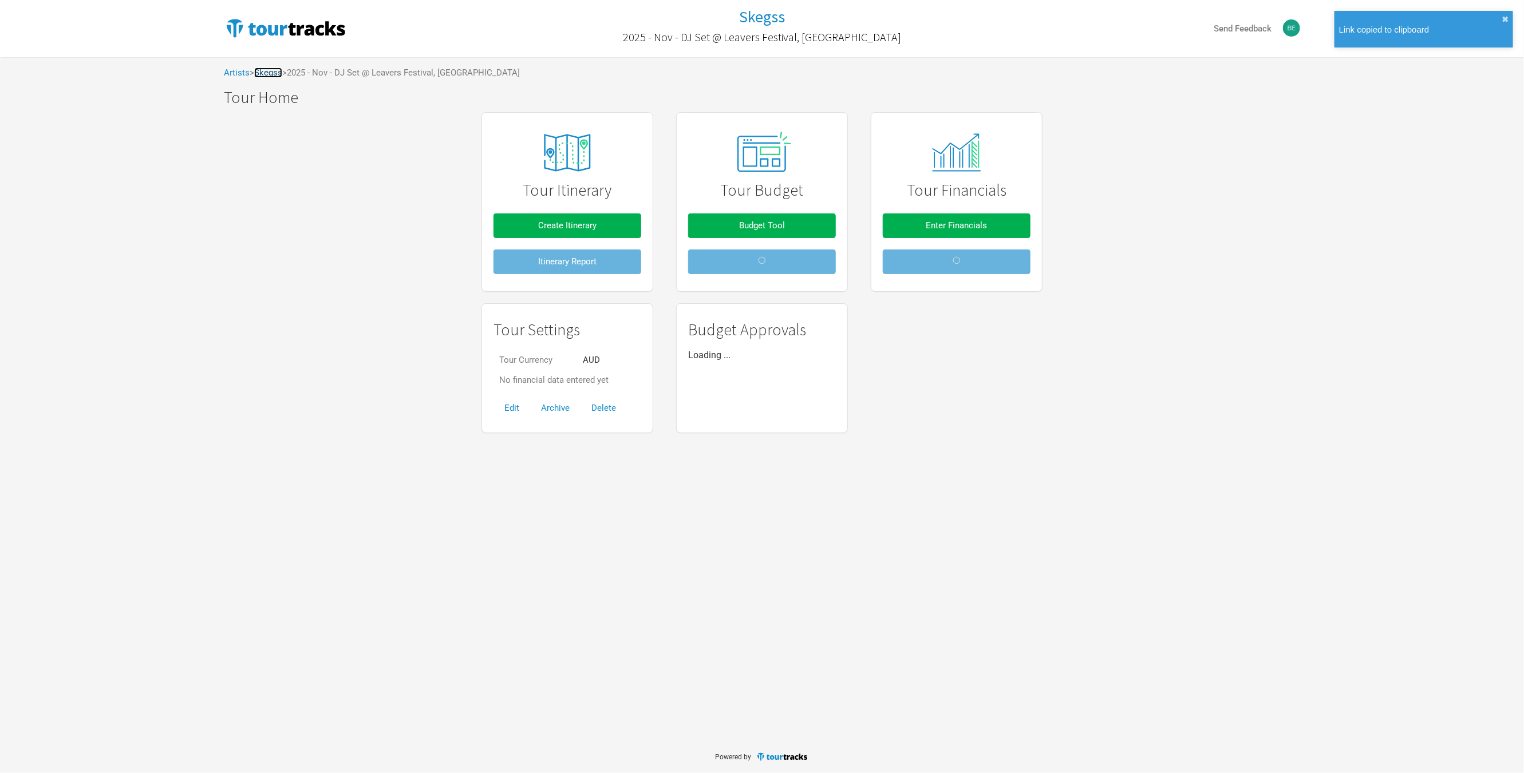
click at [275, 72] on link "Skegss" at bounding box center [268, 73] width 28 height 10
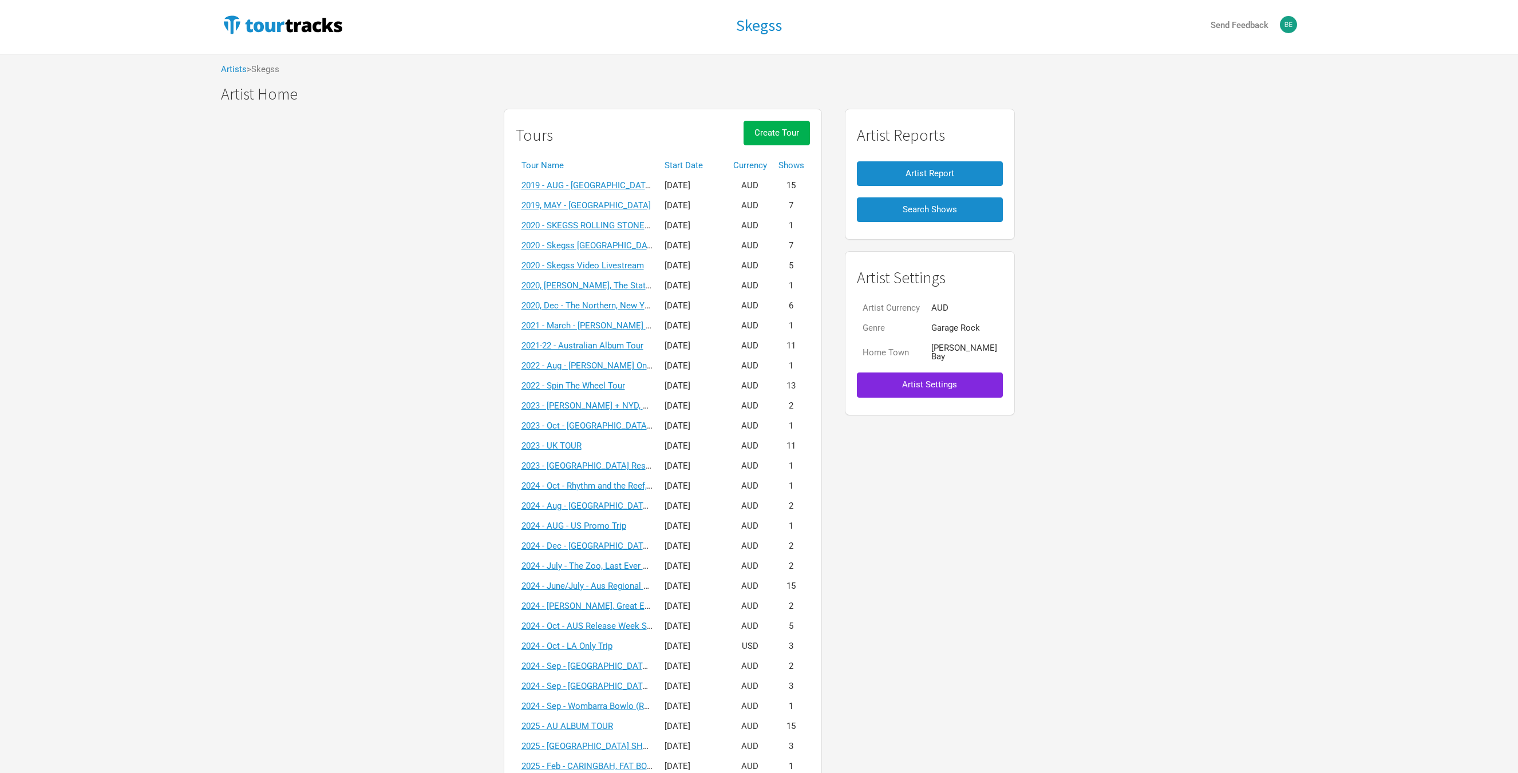
drag, startPoint x: 358, startPoint y: 430, endPoint x: 322, endPoint y: 414, distance: 39.5
click at [784, 129] on span "Create Tour" at bounding box center [776, 133] width 45 height 10
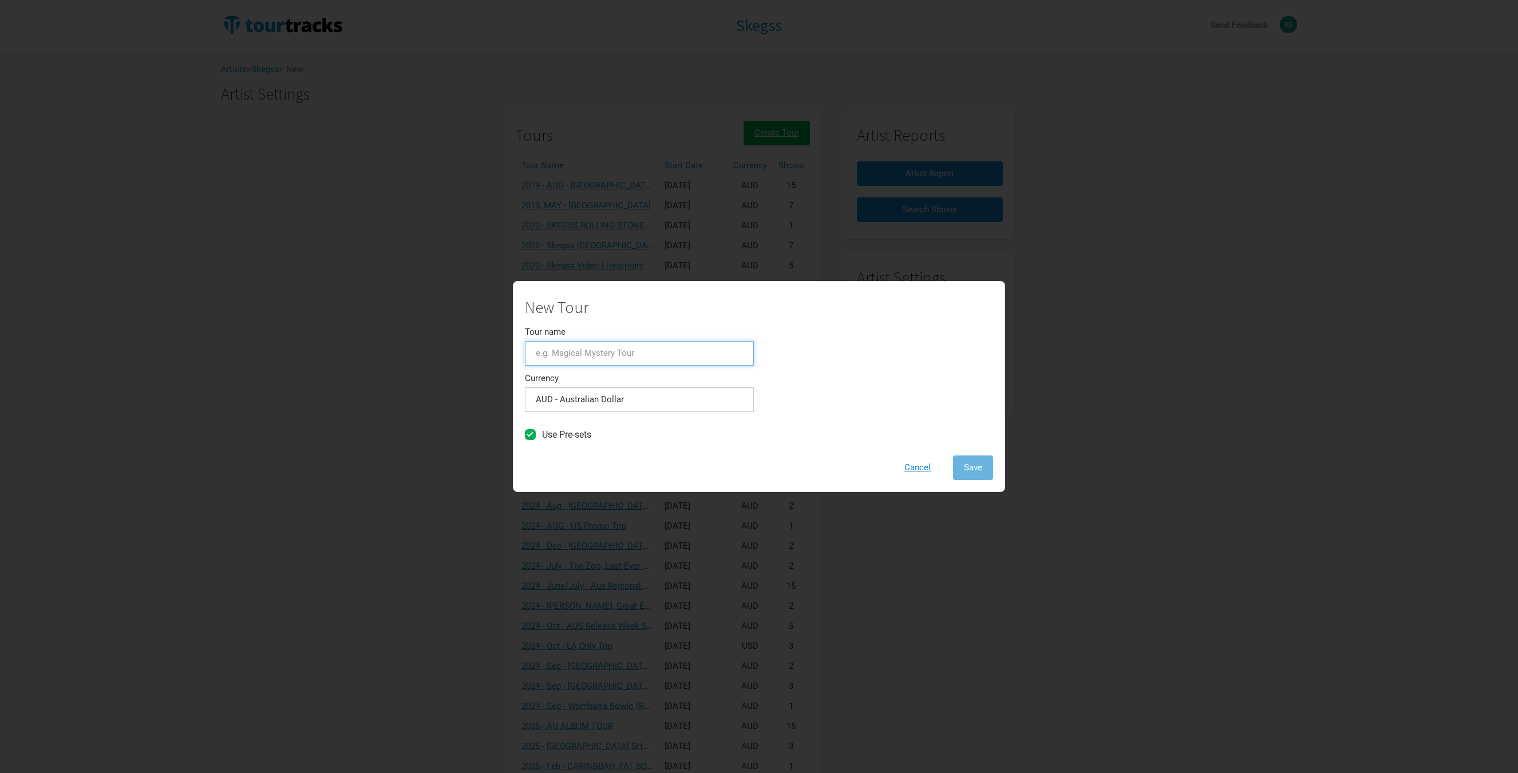
click at [581, 350] on input "Tour name" at bounding box center [639, 353] width 229 height 25
type input "2025 - Dec - Rolling Sets Festival"
click at [953, 456] on button "Save" at bounding box center [973, 468] width 40 height 25
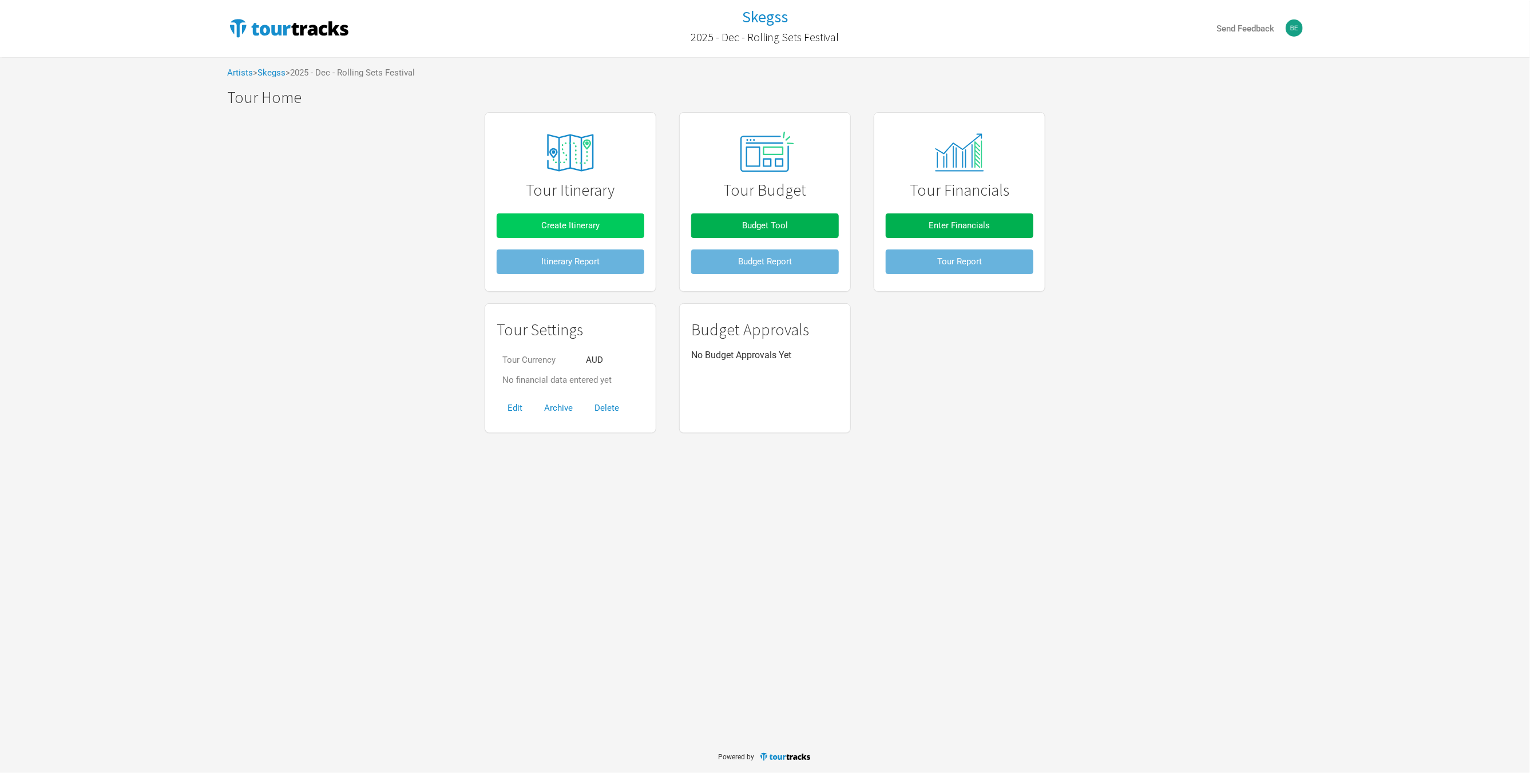
click at [628, 228] on button "Create Itinerary" at bounding box center [571, 225] width 148 height 25
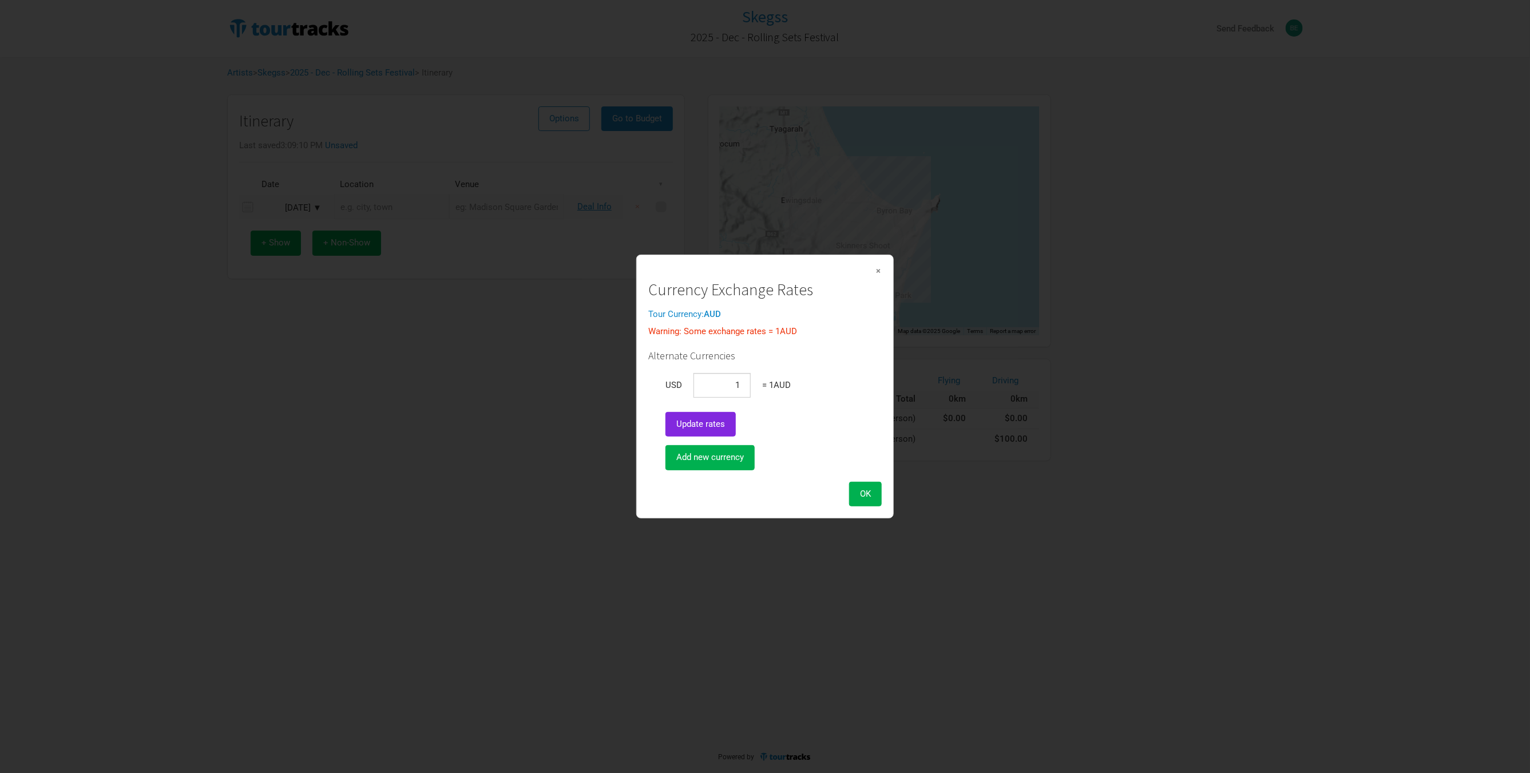
click at [860, 492] on span "OK" at bounding box center [865, 494] width 11 height 10
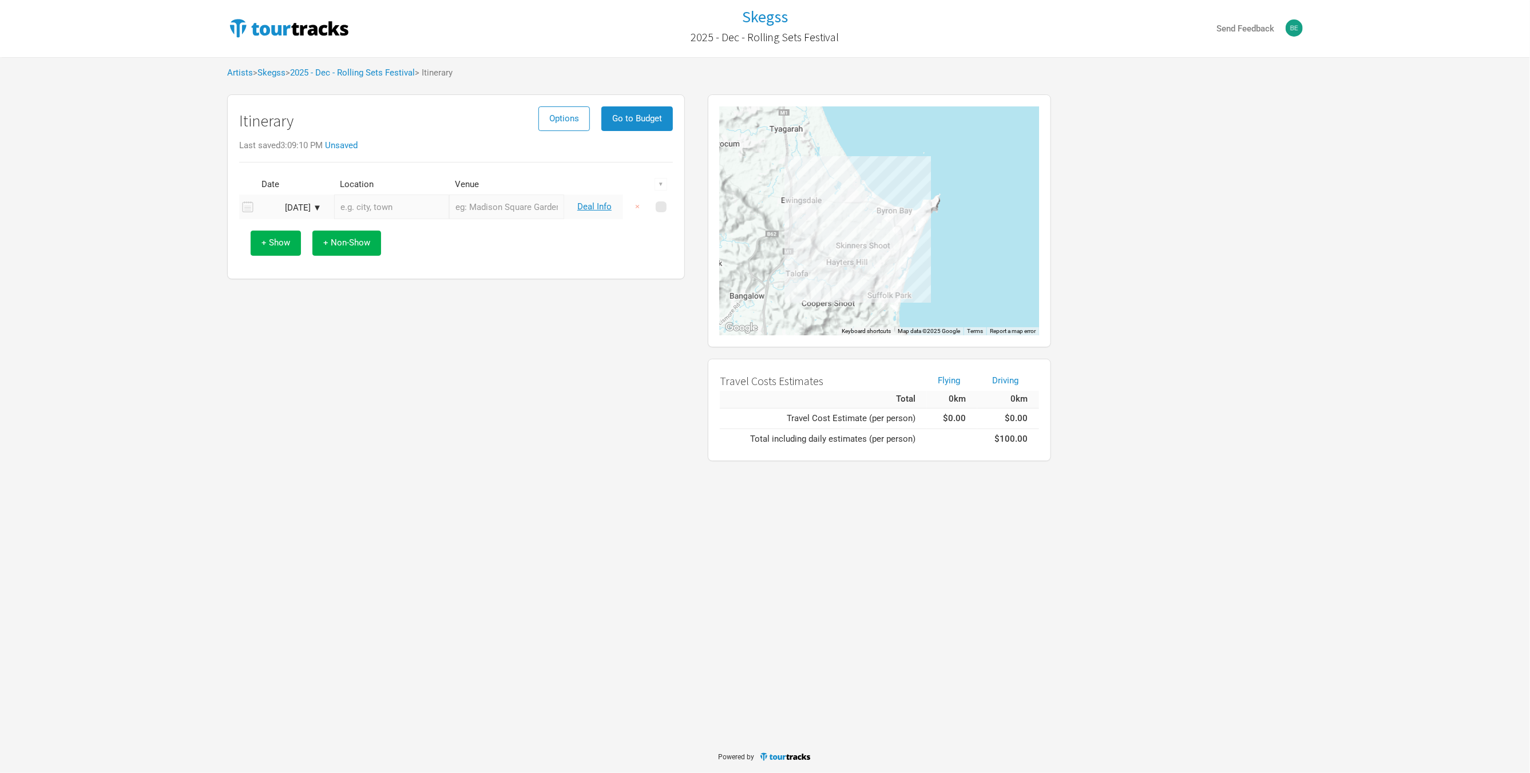
click at [310, 209] on div "[DATE] ▼" at bounding box center [290, 208] width 63 height 9
click at [383, 227] on button "Next Month" at bounding box center [385, 229] width 8 height 8
click at [385, 231] on button "Next Month" at bounding box center [385, 229] width 8 height 8
click at [384, 228] on button "Next Month" at bounding box center [385, 229] width 8 height 8
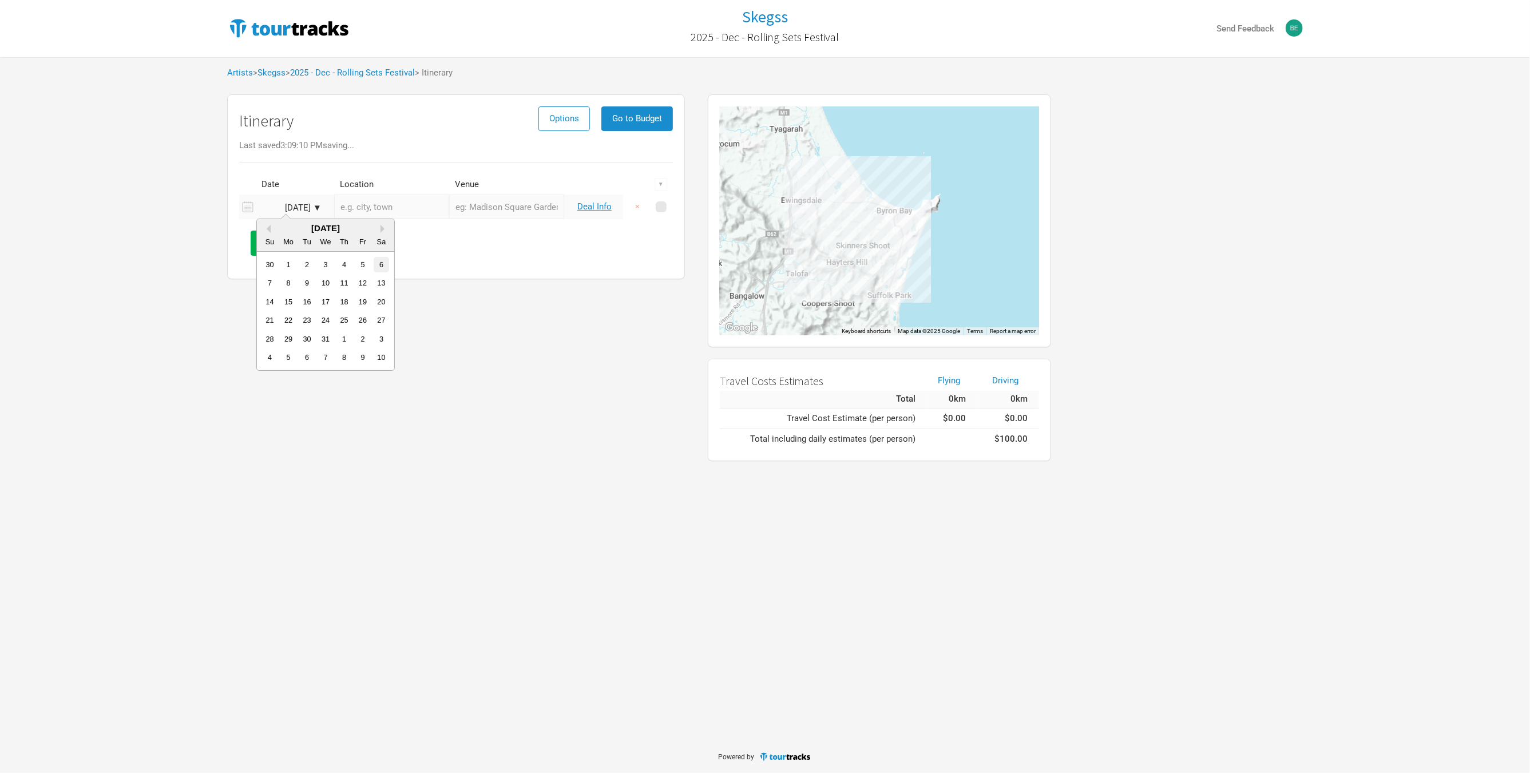
click at [381, 264] on div "6" at bounding box center [381, 264] width 15 height 15
click at [355, 239] on span "+ Non-Show" at bounding box center [346, 243] width 47 height 10
click at [379, 203] on input "text" at bounding box center [391, 207] width 115 height 25
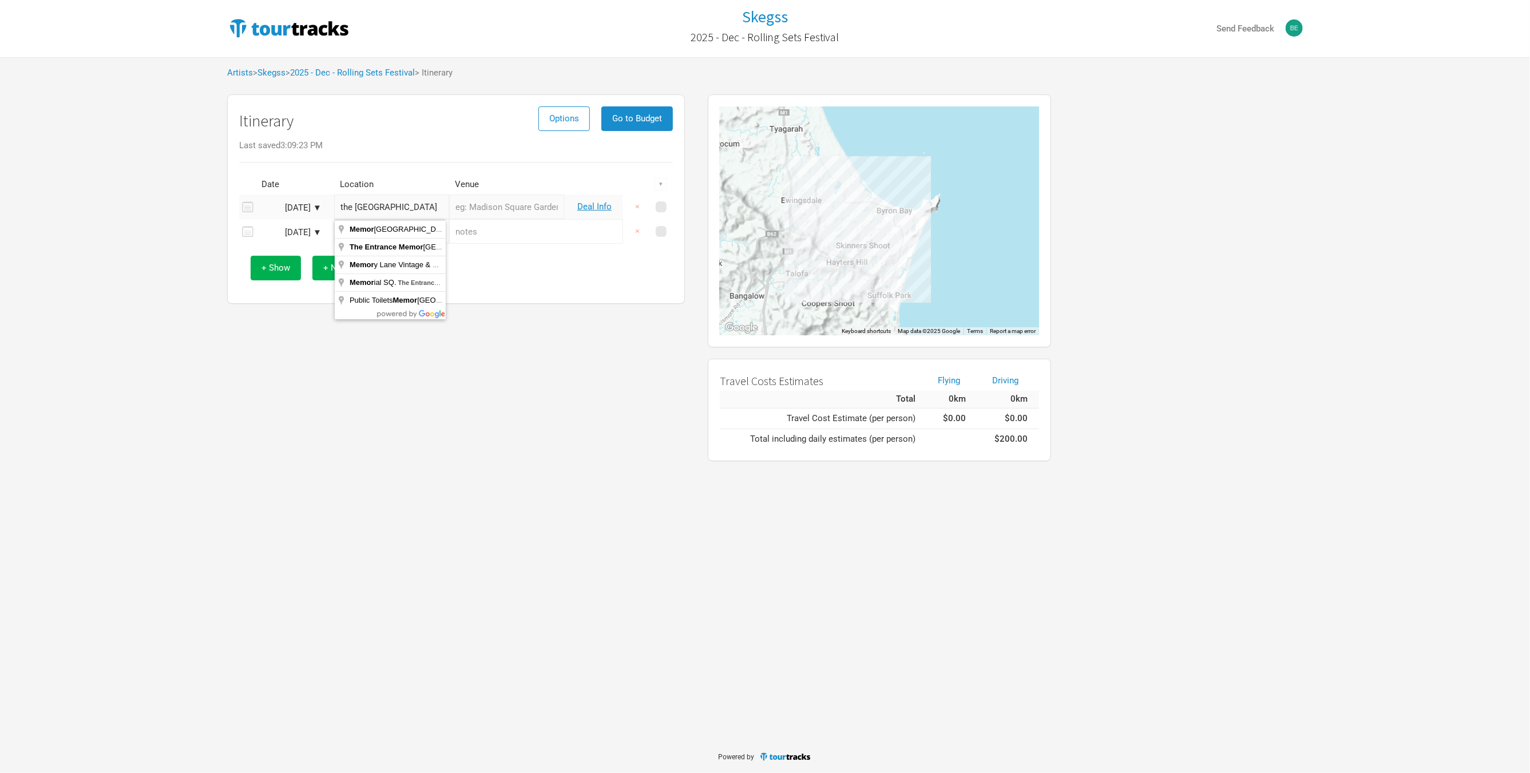
scroll to position [0, 5]
type input "[GEOGRAPHIC_DATA], [GEOGRAPHIC_DATA], [GEOGRAPHIC_DATA], [GEOGRAPHIC_DATA]"
type input "[GEOGRAPHIC_DATA]"
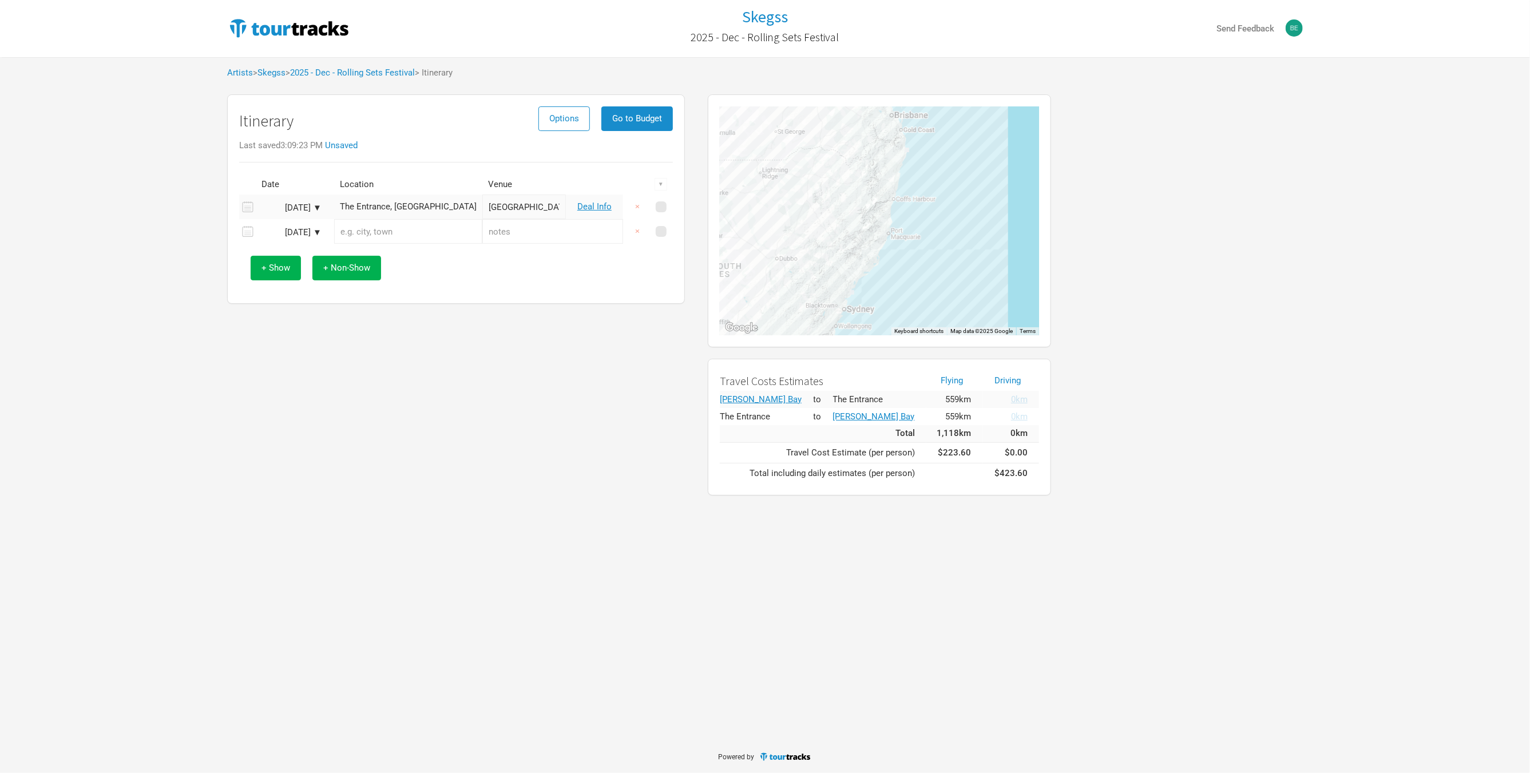
click at [457, 307] on div "Itinerary Options Go to Budget Last saved 3:09:23 PM Unsaved Date Location Venu…" at bounding box center [456, 295] width 481 height 413
click at [587, 201] on td "Deal Info" at bounding box center [594, 207] width 57 height 25
click at [588, 206] on link "Deal Info" at bounding box center [594, 206] width 34 height 10
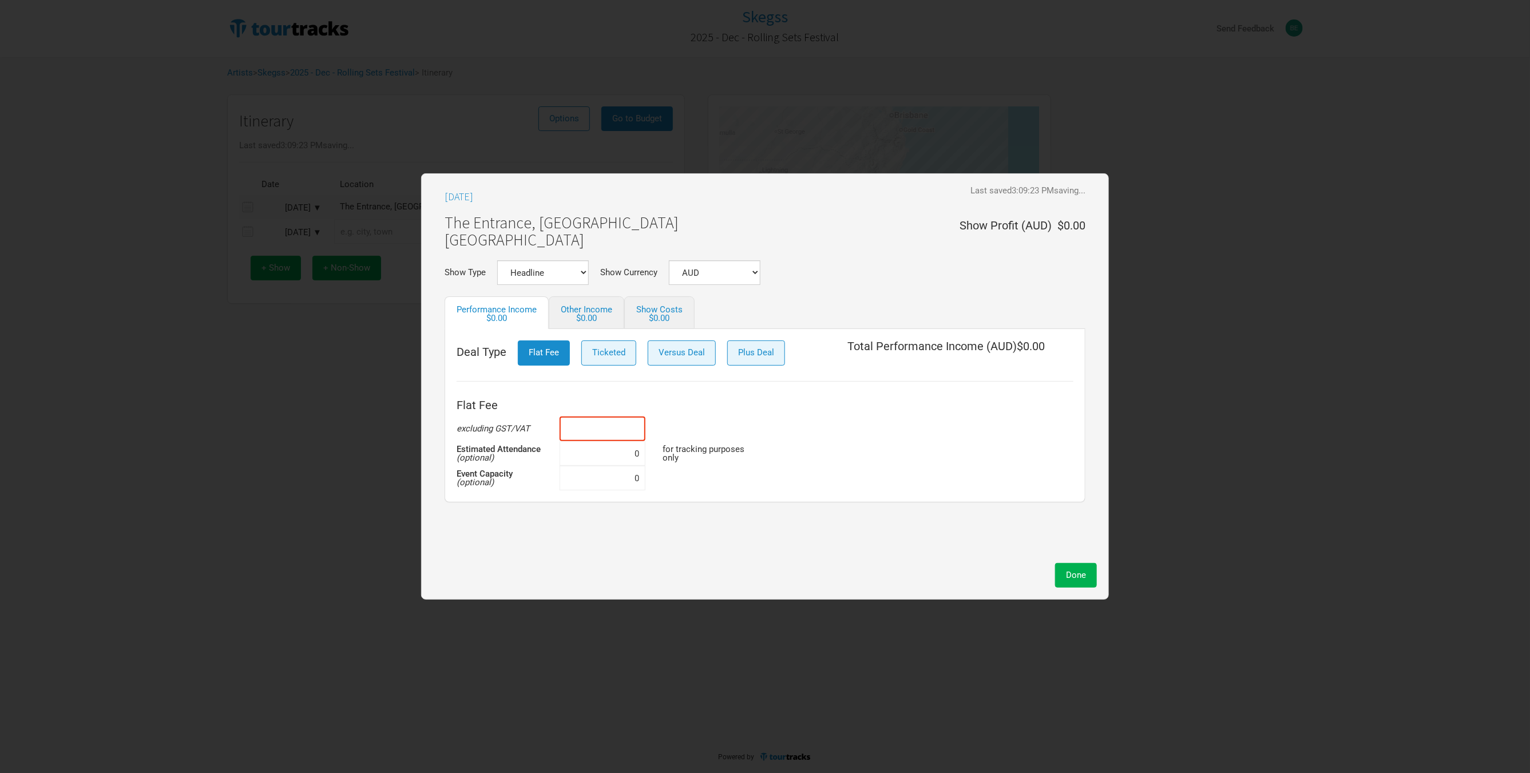
click at [632, 429] on input at bounding box center [603, 429] width 86 height 25
type input "$40,000"
click at [1083, 572] on span "Done" at bounding box center [1076, 575] width 20 height 10
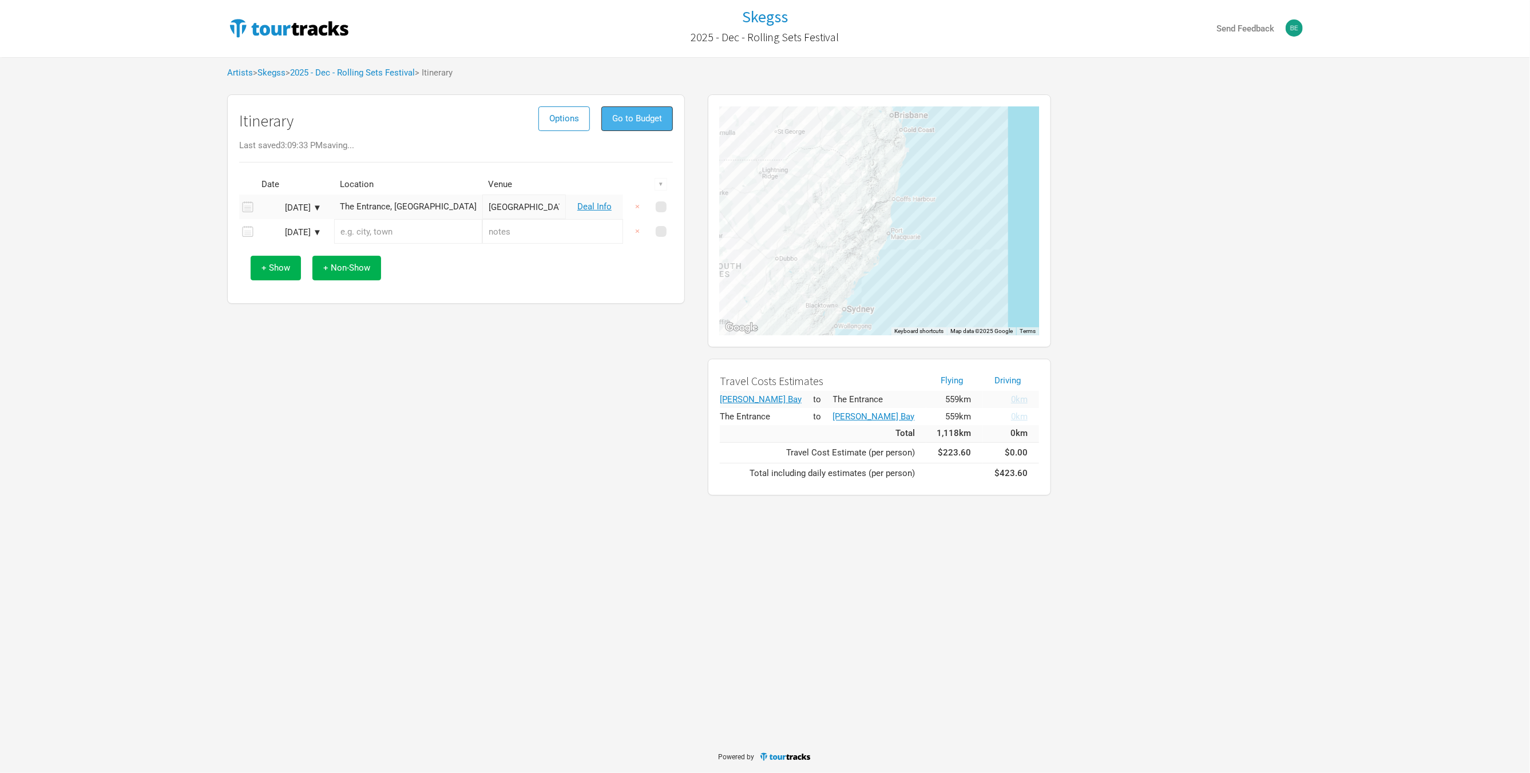
click at [622, 120] on span "Go to Budget" at bounding box center [637, 118] width 50 height 10
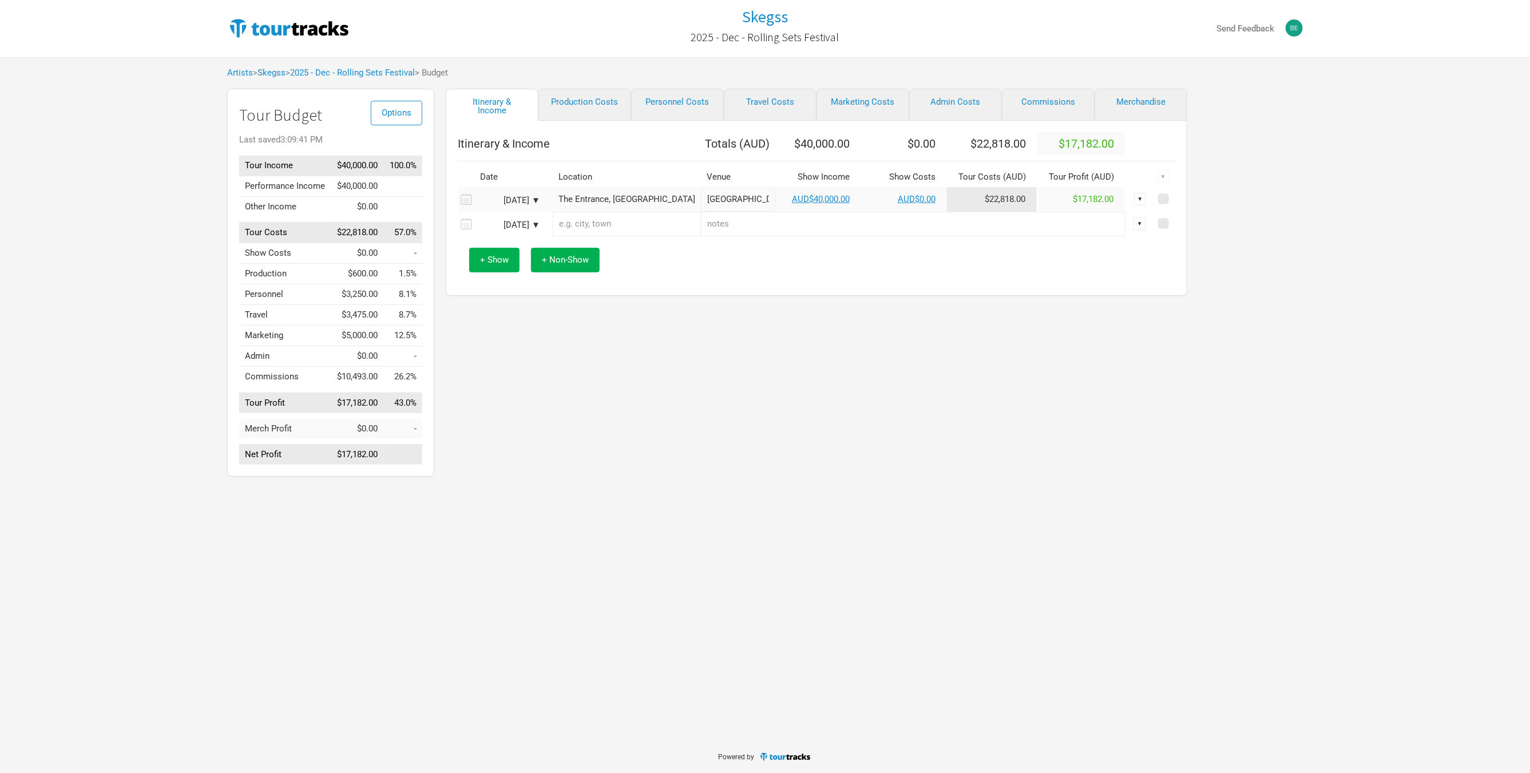
click at [583, 453] on div "Itinerary & Income Production Costs Personnel Costs Travel Costs Marketing Cost…" at bounding box center [805, 286] width 742 height 394
click at [573, 110] on link "Production Costs" at bounding box center [585, 105] width 93 height 32
select select "Shows"
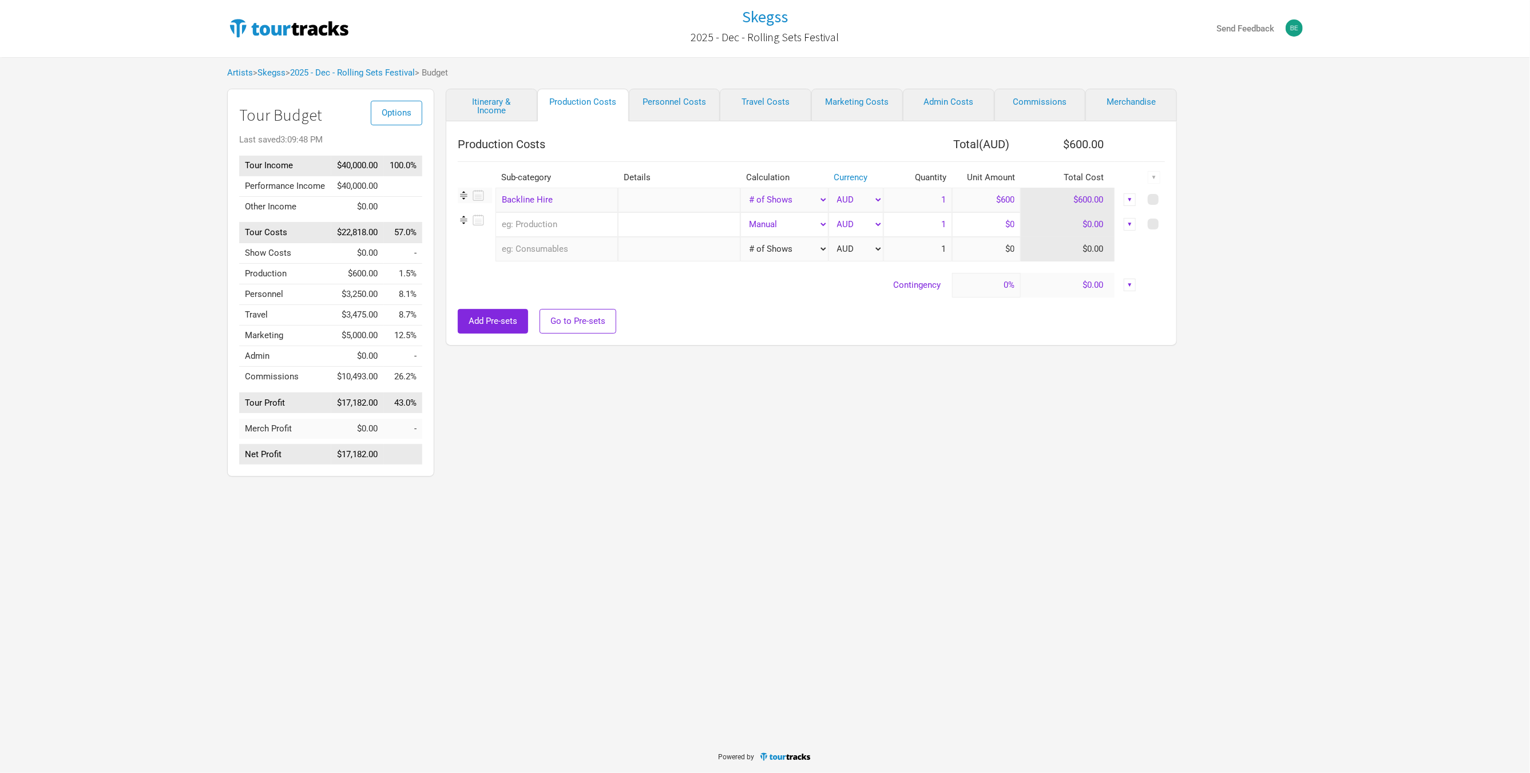
click at [722, 513] on div "Skegss 2025 - Dec - Rolling Sets Festival Send Feedback Artists > Skegss > 2025…" at bounding box center [765, 370] width 1530 height 741
click at [1154, 200] on span at bounding box center [1153, 199] width 11 height 11
click at [1165, 200] on input "checkbox" at bounding box center [1168, 199] width 7 height 7
click at [1158, 180] on div "▼" at bounding box center [1154, 177] width 13 height 13
click at [1112, 215] on link "Hide" at bounding box center [1124, 215] width 61 height 9
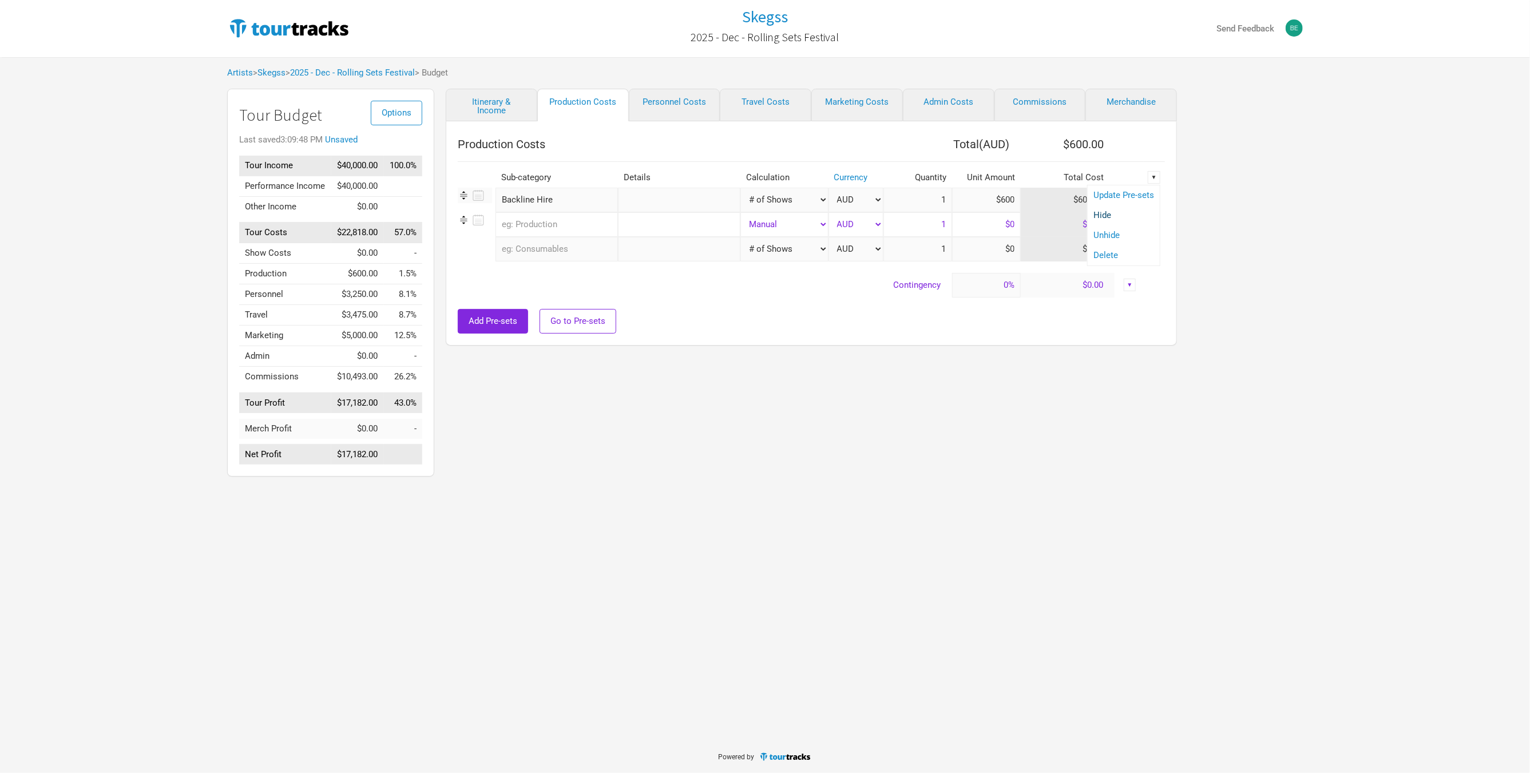
checkbox input "false"
click at [677, 105] on link "Personnel Costs" at bounding box center [675, 105] width 92 height 33
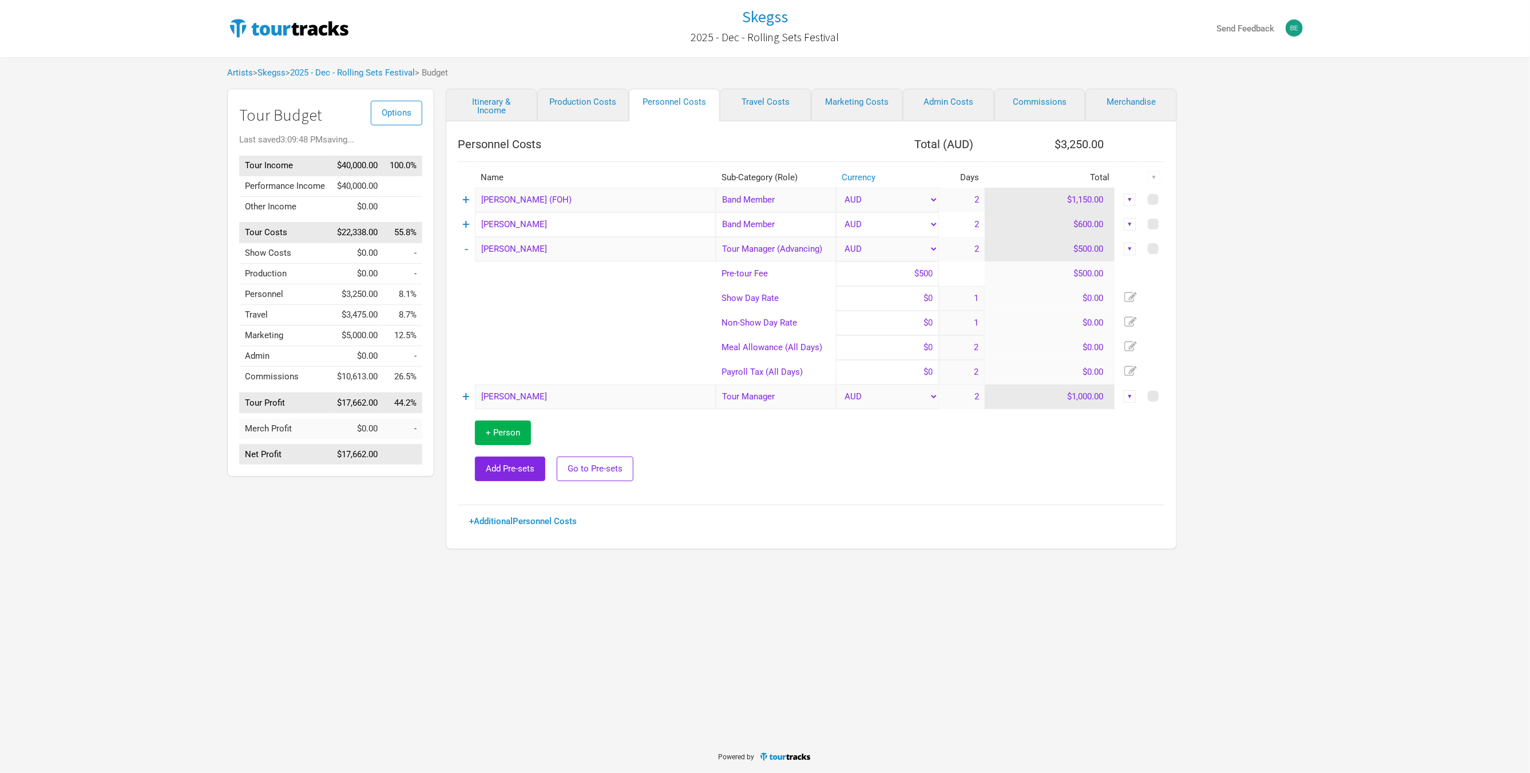
drag, startPoint x: 622, startPoint y: 321, endPoint x: 612, endPoint y: 335, distance: 17.0
click at [622, 322] on td at bounding box center [587, 323] width 258 height 25
click at [503, 436] on span "+ Person" at bounding box center [503, 433] width 34 height 10
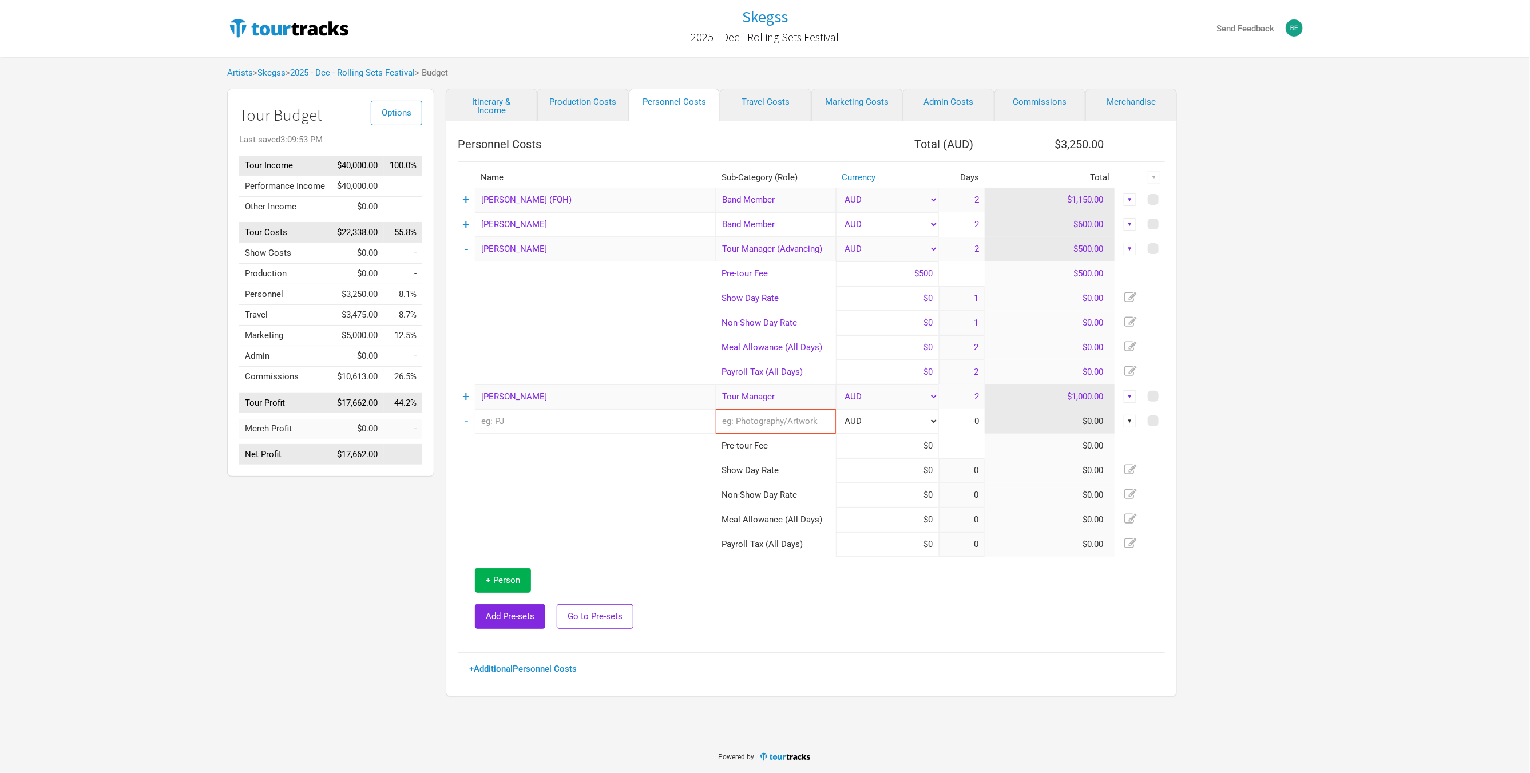
click at [540, 425] on input "text" at bounding box center [595, 421] width 241 height 25
type input "1"
type input "2"
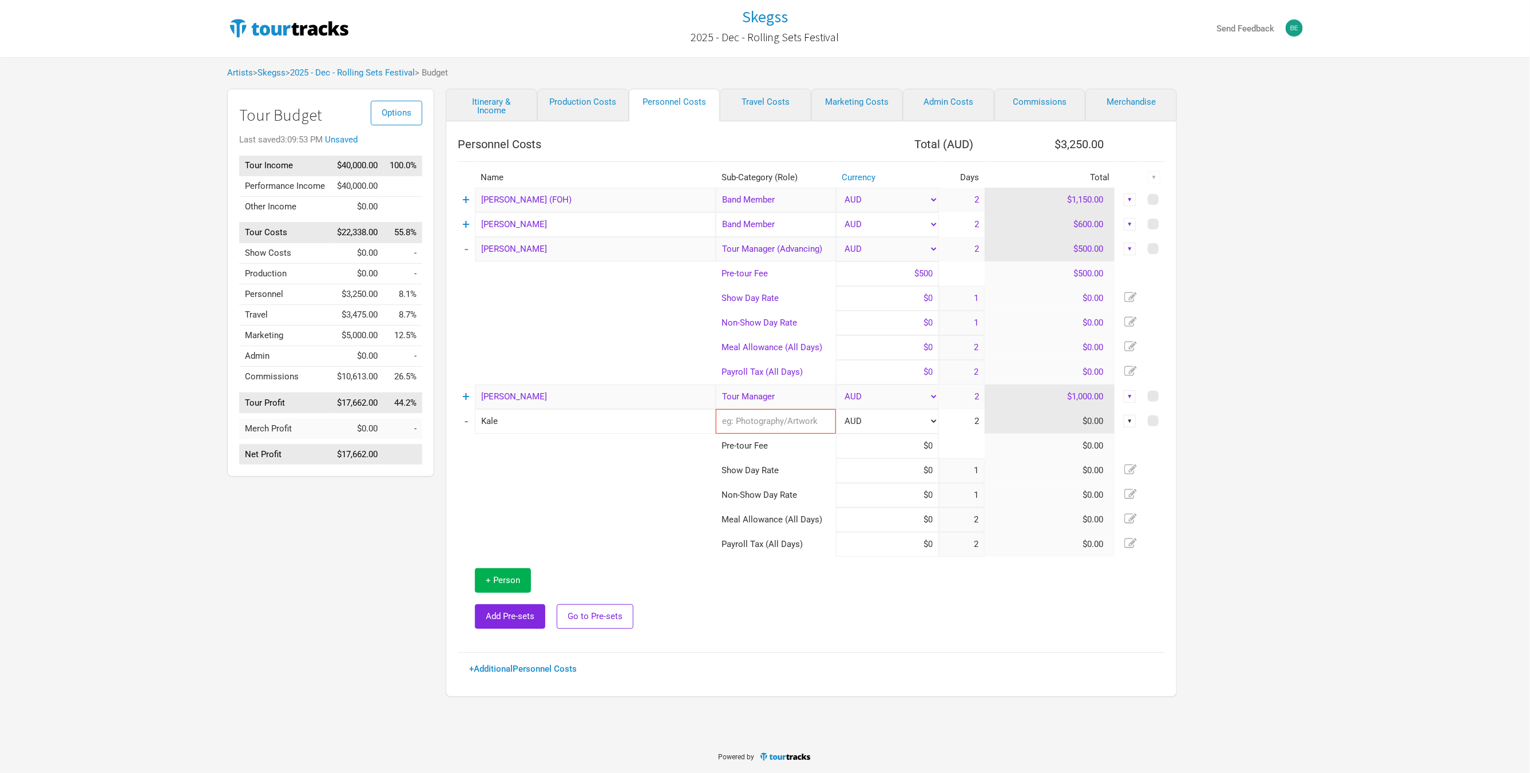
type input "Kale"
click at [781, 422] on input "text" at bounding box center [776, 421] width 120 height 25
click at [783, 474] on link "Crew" at bounding box center [776, 480] width 119 height 15
type input "Crew"
click at [876, 478] on input at bounding box center [887, 470] width 103 height 25
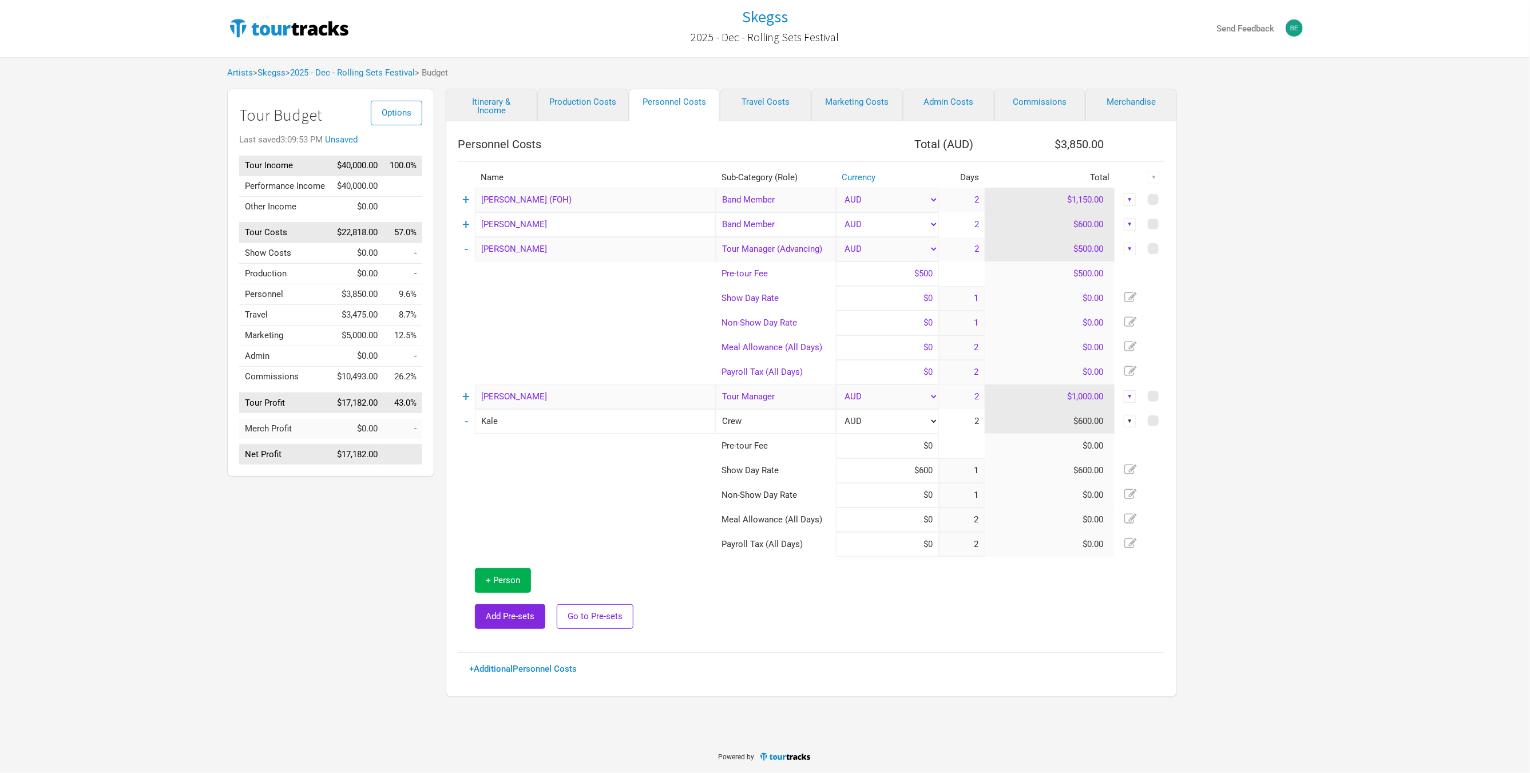
type input "$600"
click at [872, 493] on input at bounding box center [887, 495] width 103 height 25
type input "$300"
click at [636, 495] on td at bounding box center [587, 495] width 258 height 25
click at [769, 112] on link "Travel Costs" at bounding box center [766, 105] width 92 height 33
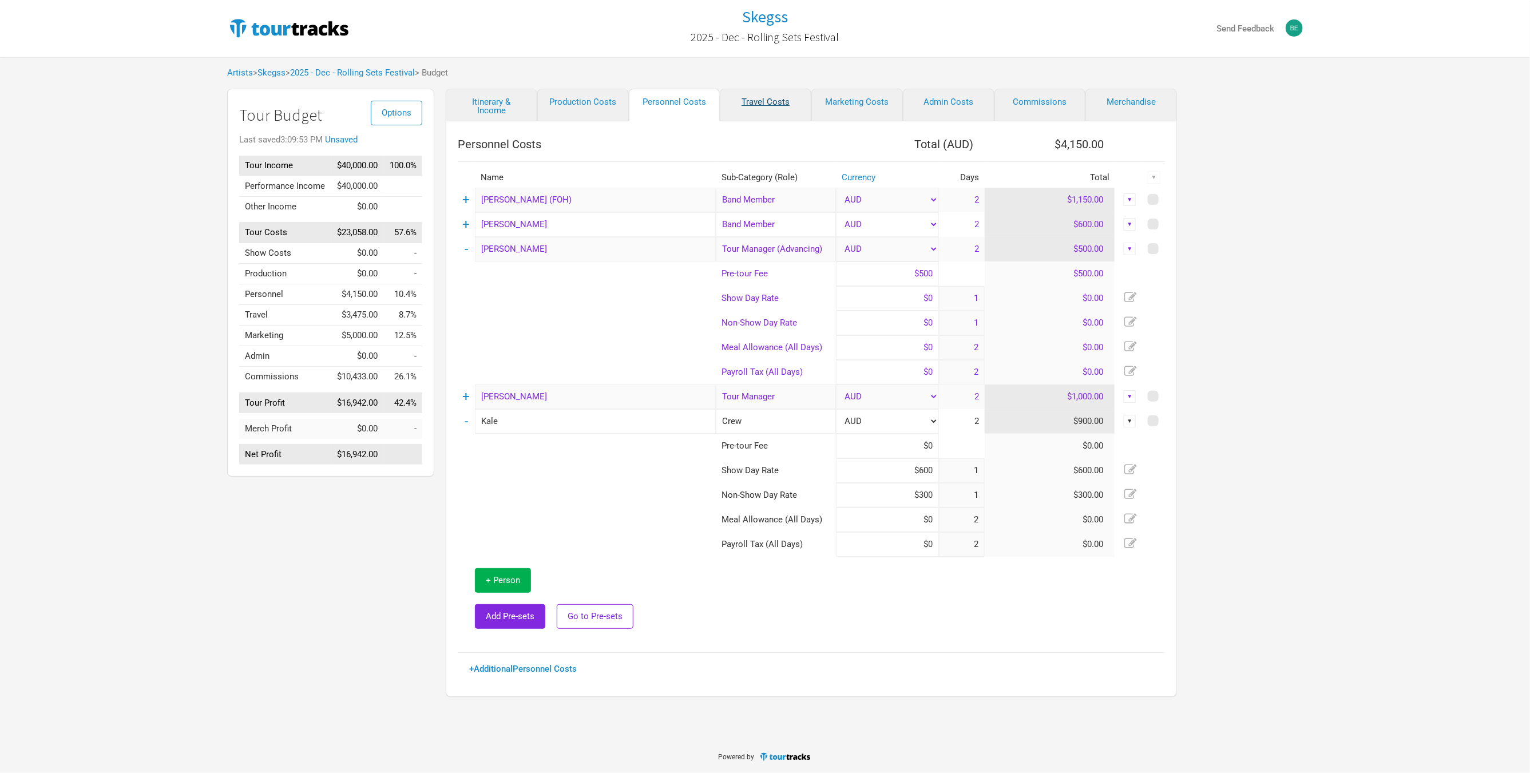
select select "Total Days"
select select "Show Days"
select select "USD"
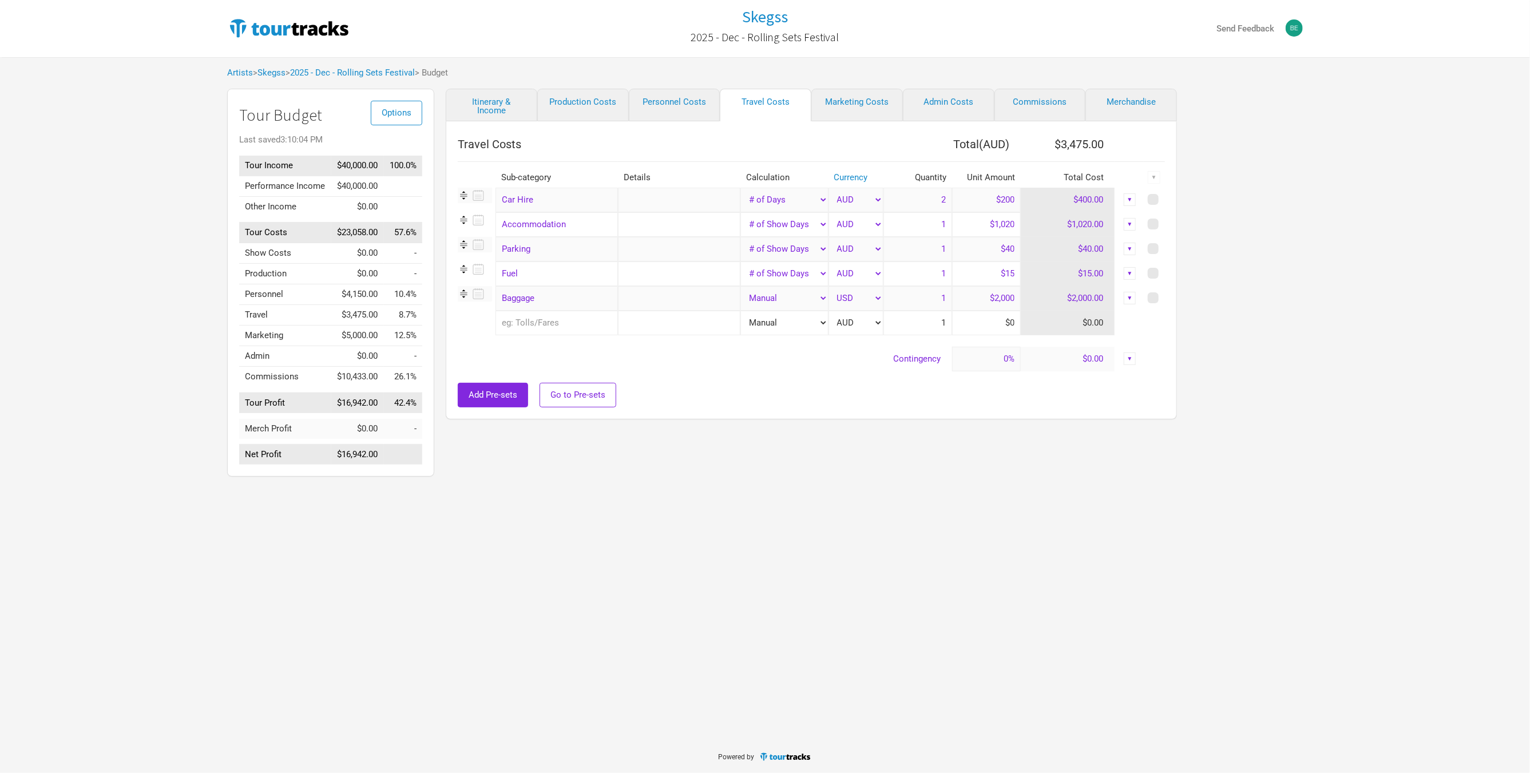
click at [786, 520] on div "Skegss 2025 - Dec - Rolling Sets Festival Send Feedback Artists > Skegss > 2025…" at bounding box center [765, 370] width 1530 height 741
click at [971, 227] on input "$1,020" at bounding box center [986, 224] width 69 height 25
type input "$1,200"
click at [848, 363] on td "Contingency" at bounding box center [705, 359] width 494 height 25
click at [1132, 299] on div "▼" at bounding box center [1130, 298] width 13 height 13
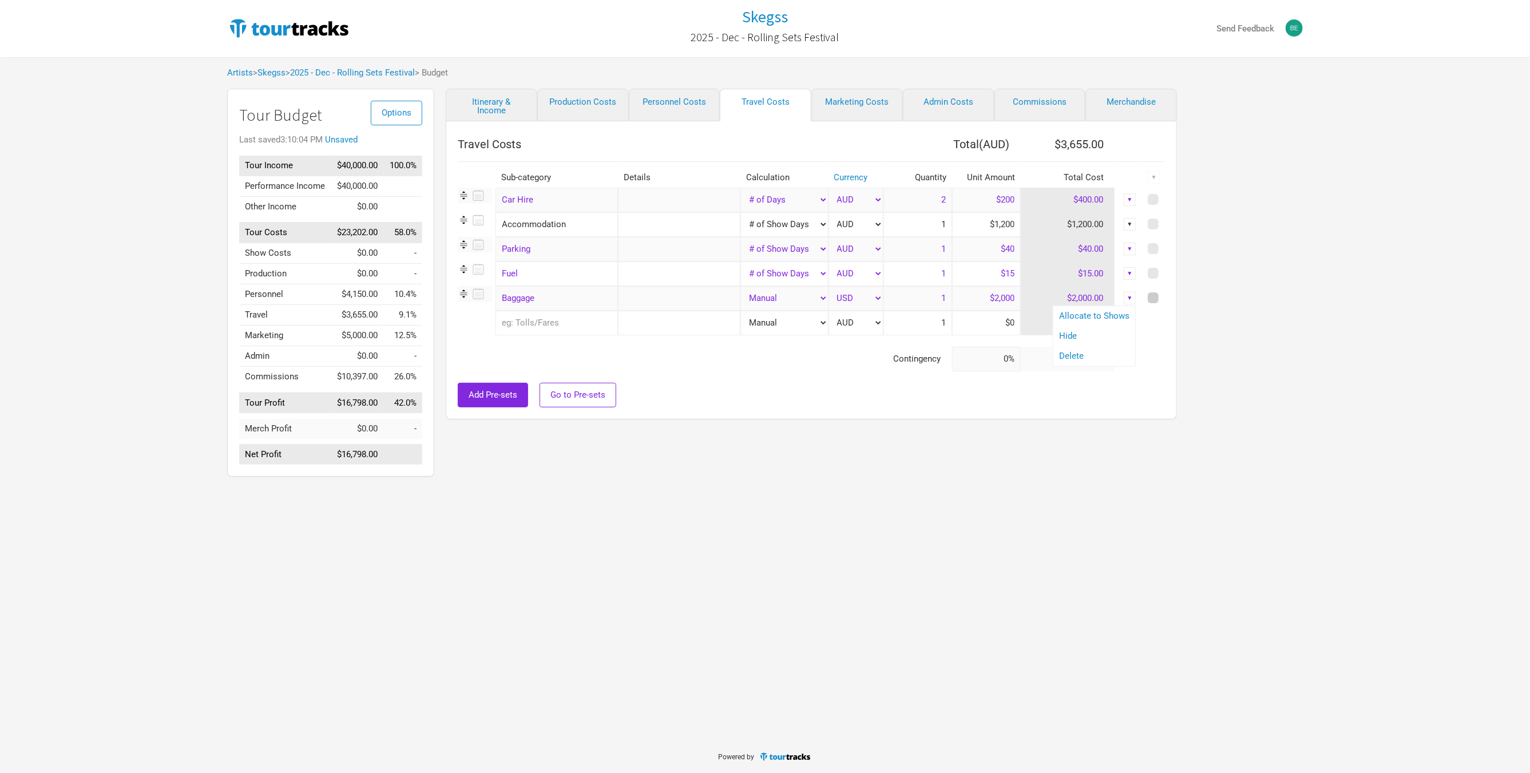
click at [1157, 297] on span at bounding box center [1153, 297] width 11 height 11
click at [1165, 297] on input "checkbox" at bounding box center [1168, 298] width 7 height 7
checkbox input "true"
click at [1157, 174] on div "▼" at bounding box center [1154, 177] width 13 height 13
click at [1126, 254] on link "Delete" at bounding box center [1124, 255] width 61 height 9
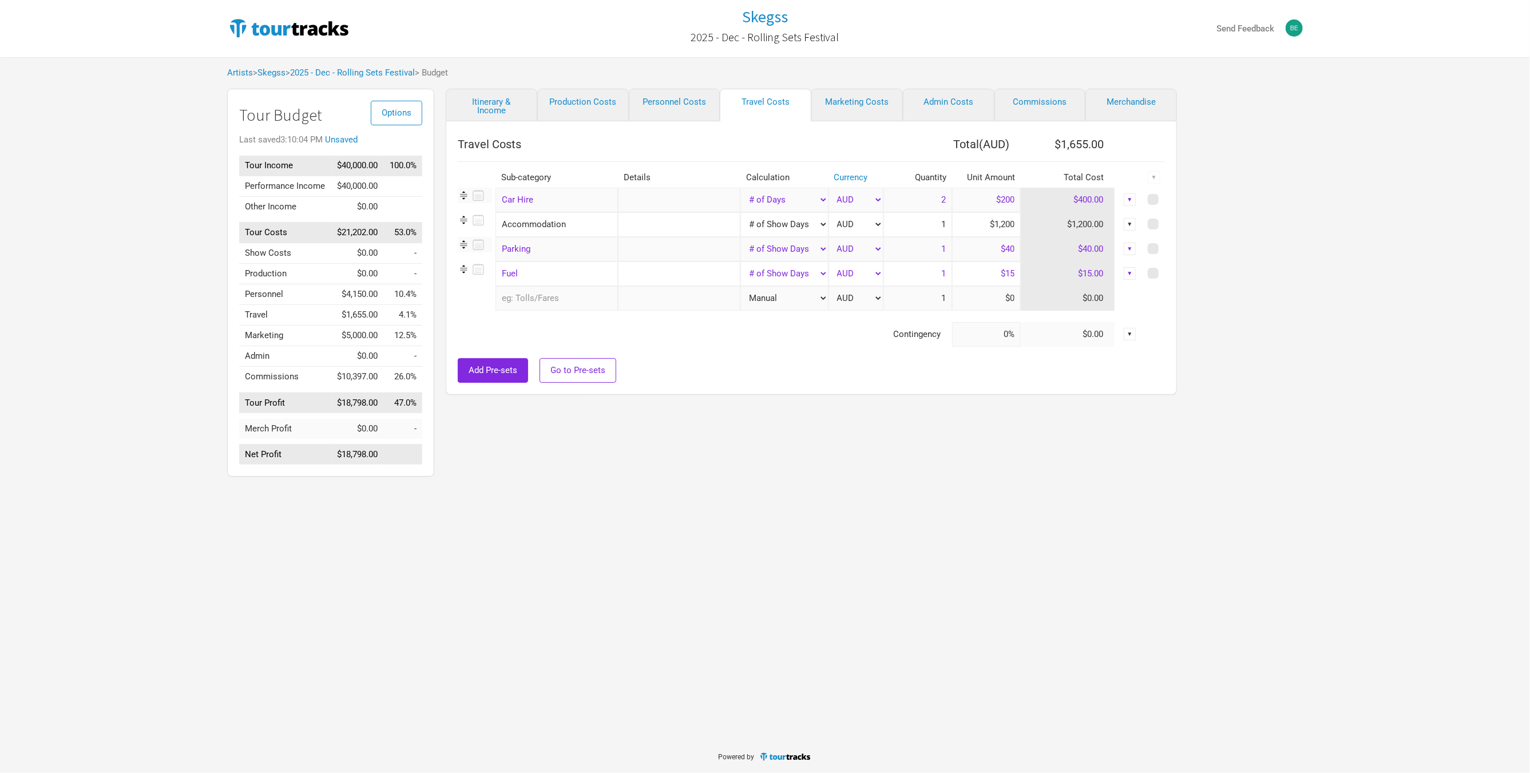
click at [805, 427] on div "Itinerary & Income Production Costs Personnel Costs Travel Costs Marketing Cost…" at bounding box center [799, 286] width 731 height 394
click at [554, 301] on input "text" at bounding box center [557, 298] width 122 height 25
drag, startPoint x: 718, startPoint y: 331, endPoint x: 656, endPoint y: 314, distance: 63.6
click at [718, 331] on td "Contingency" at bounding box center [705, 334] width 494 height 25
click at [559, 298] on input "text" at bounding box center [557, 298] width 122 height 25
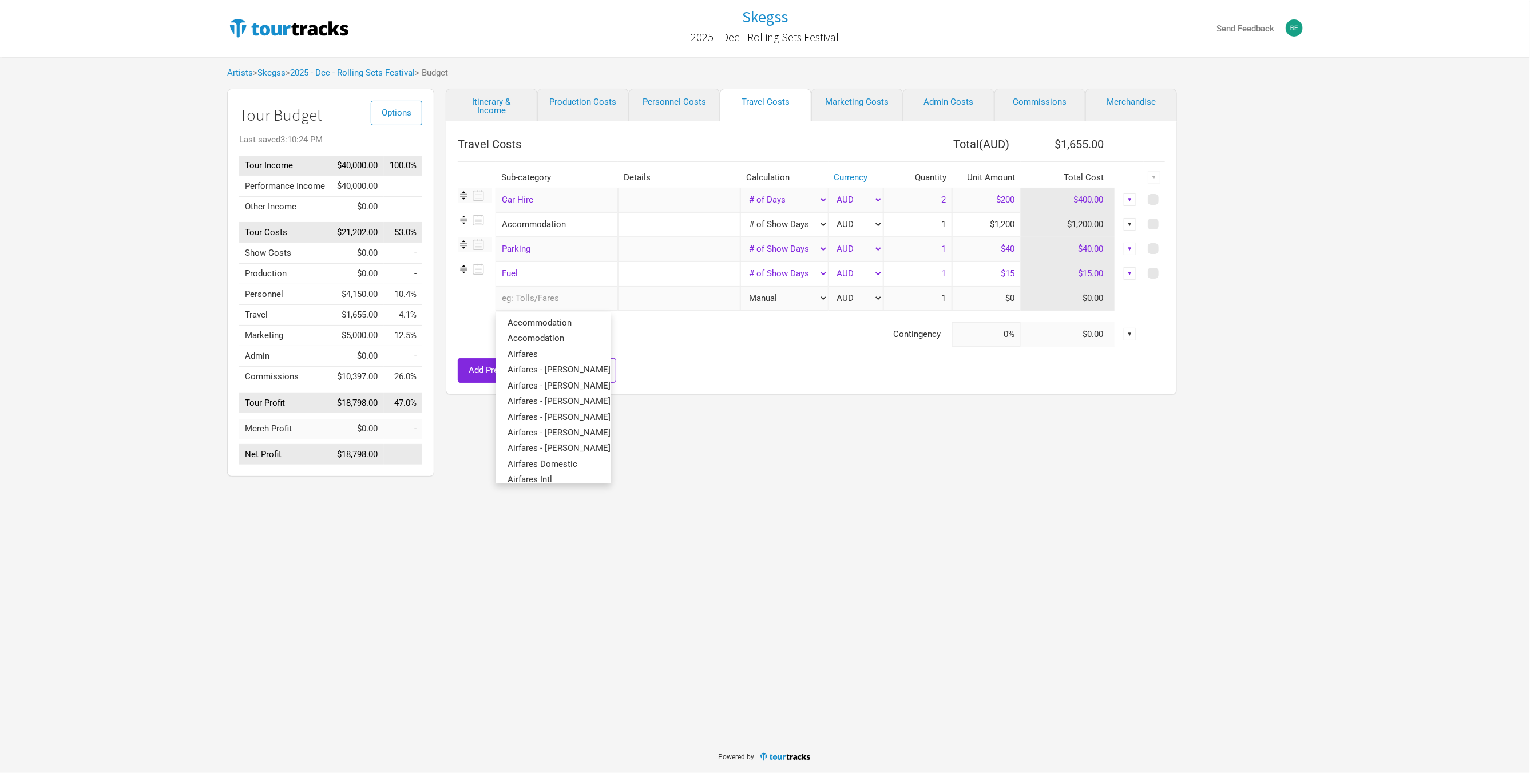
click at [152, 351] on div "Skegss 2025 - Dec - Rolling Sets Festival Send Feedback Artists > Skegss > 2025…" at bounding box center [765, 241] width 1530 height 482
